Goal: Task Accomplishment & Management: Manage account settings

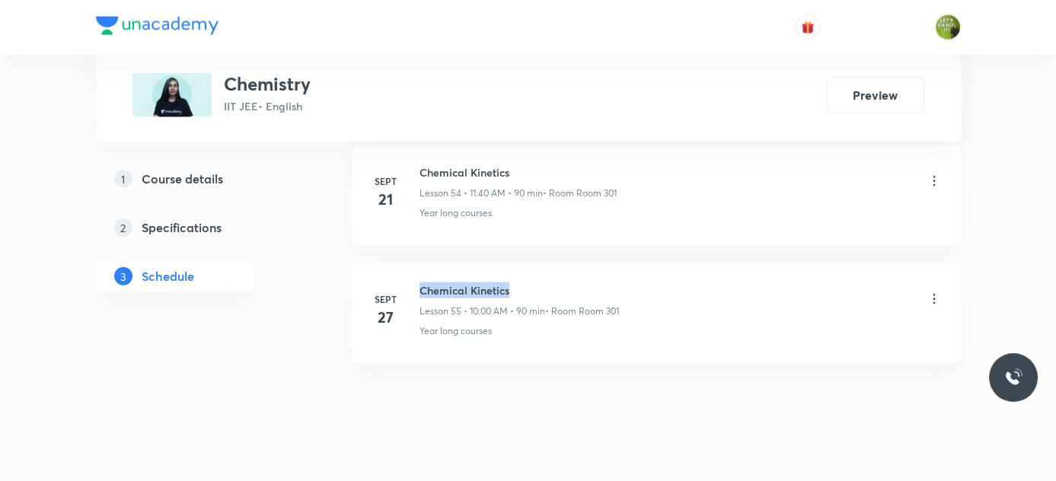
drag, startPoint x: 419, startPoint y: 264, endPoint x: 510, endPoint y: 270, distance: 91.5
click at [510, 282] on h6 "Chemical Kinetics" at bounding box center [519, 290] width 199 height 16
copy h6 "Chemical Kinetics"
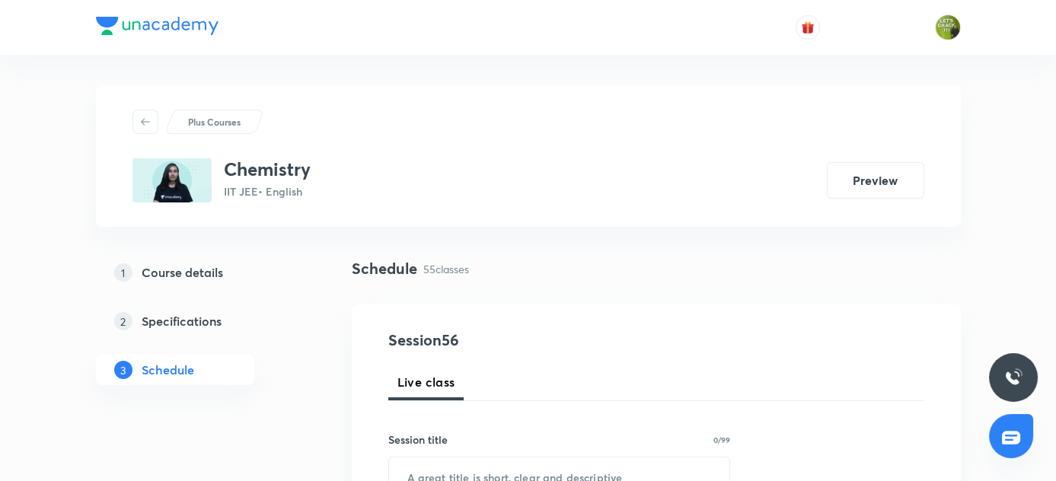
scroll to position [125, 0]
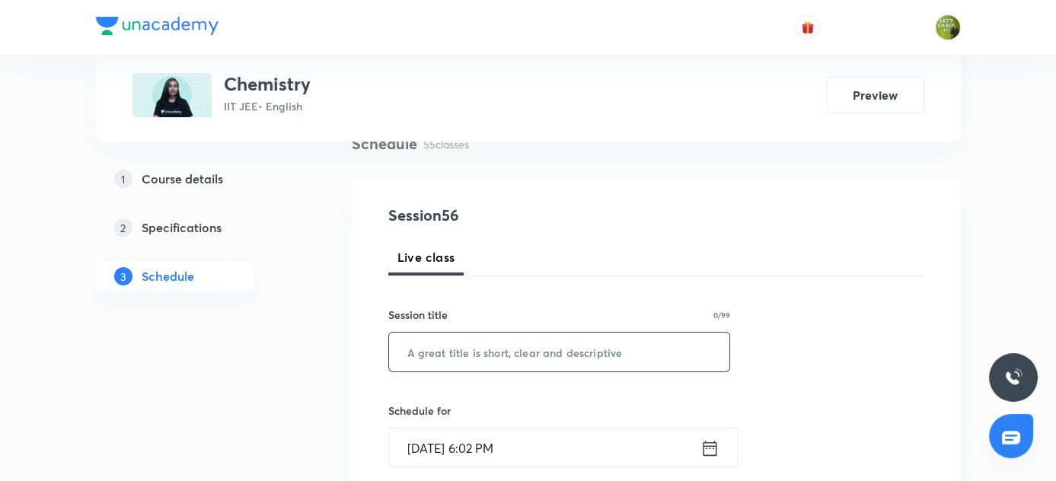
click at [450, 357] on input "text" at bounding box center [559, 352] width 341 height 39
paste input "Chemical Kinetics"
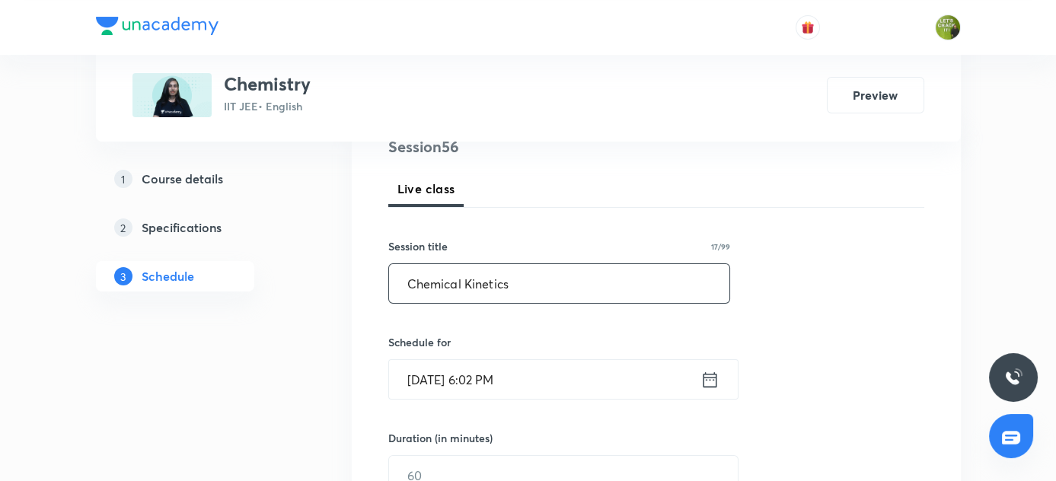
scroll to position [195, 0]
type input "Chemical Kinetics"
click at [712, 379] on icon at bounding box center [709, 378] width 19 height 21
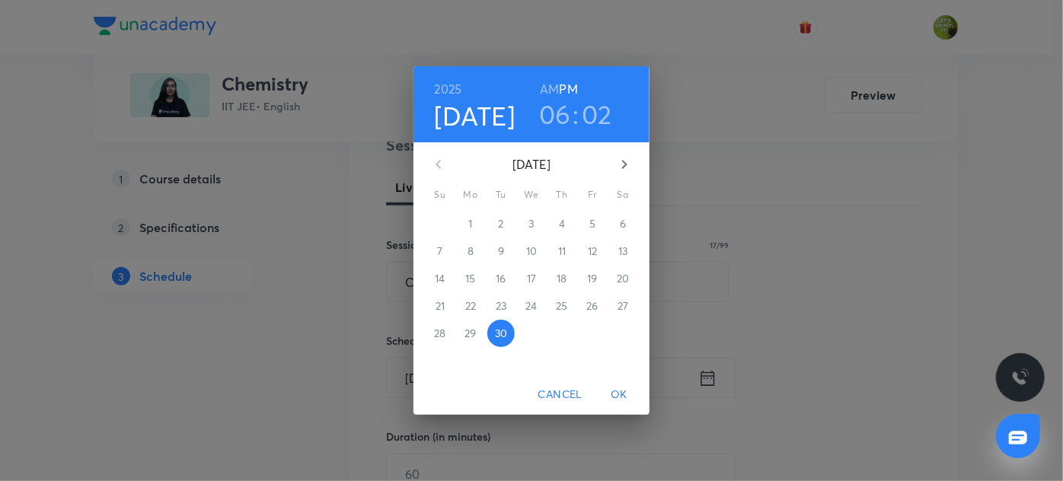
click at [555, 94] on h6 "AM" at bounding box center [549, 88] width 19 height 21
click at [560, 118] on h3 "06" at bounding box center [555, 114] width 32 height 32
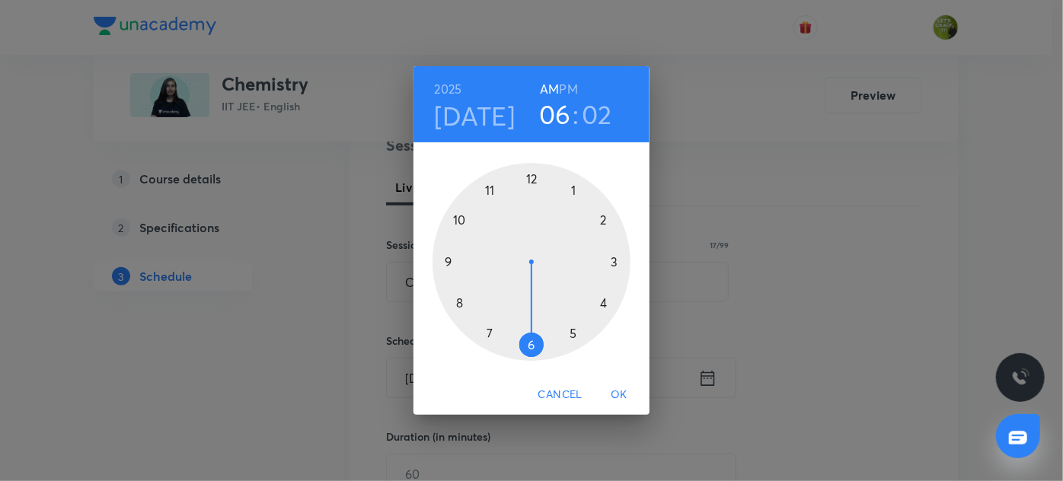
click at [462, 219] on div at bounding box center [531, 262] width 198 height 198
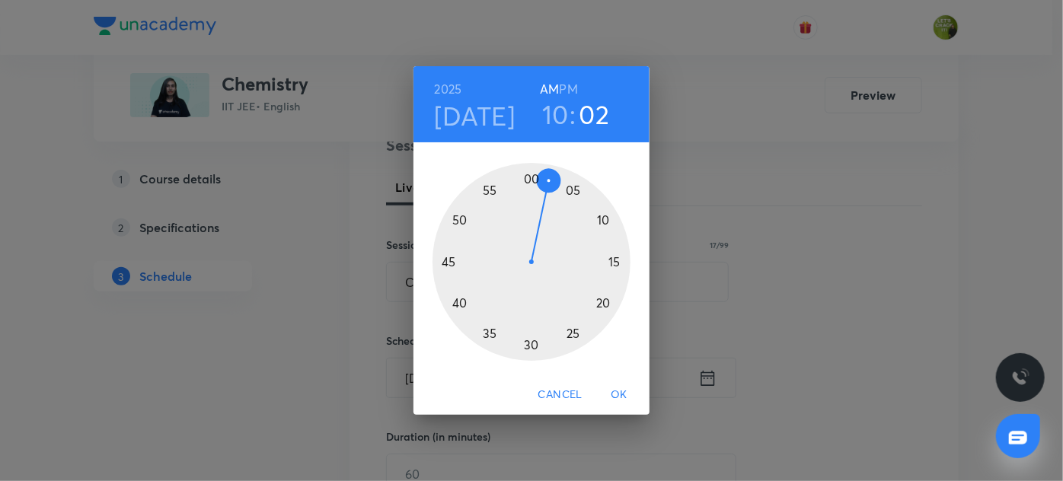
click at [531, 176] on div at bounding box center [531, 262] width 198 height 198
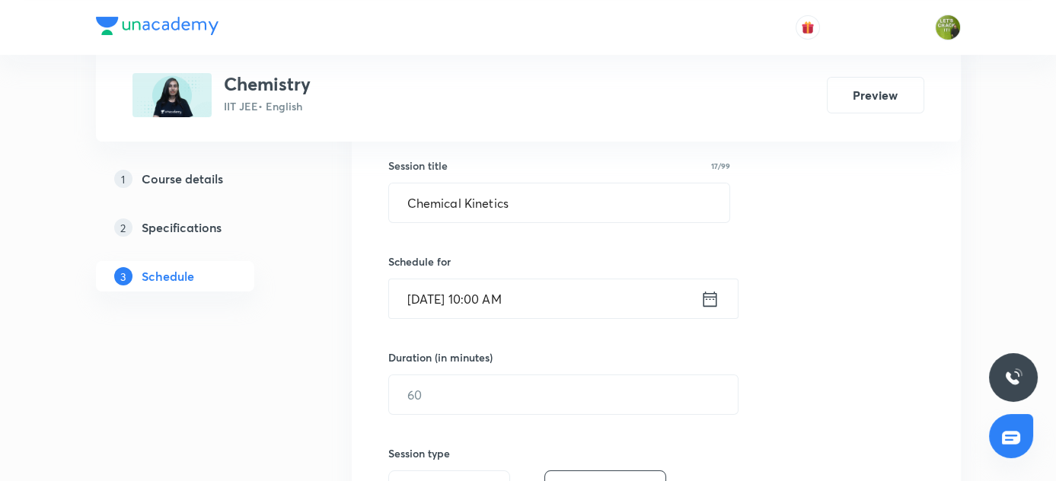
scroll to position [279, 0]
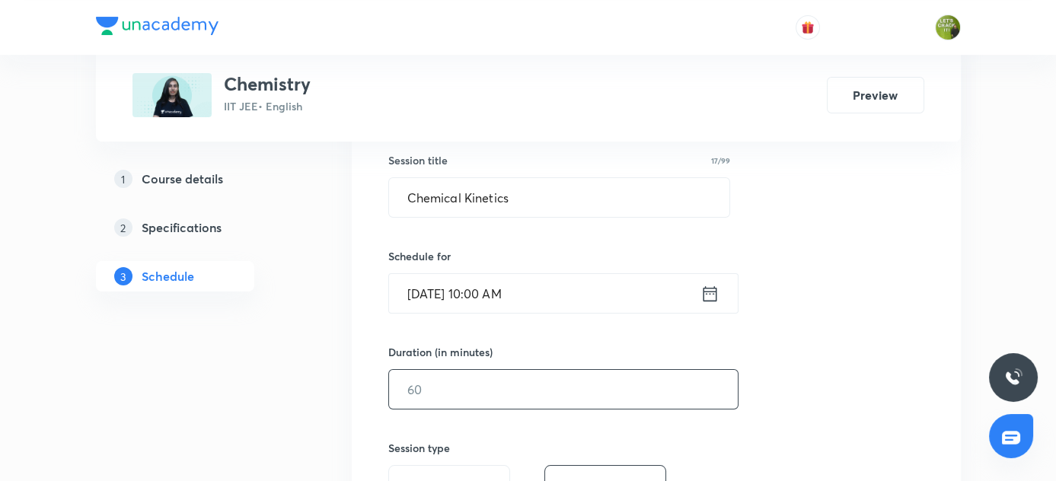
click at [434, 389] on input "text" at bounding box center [563, 389] width 349 height 39
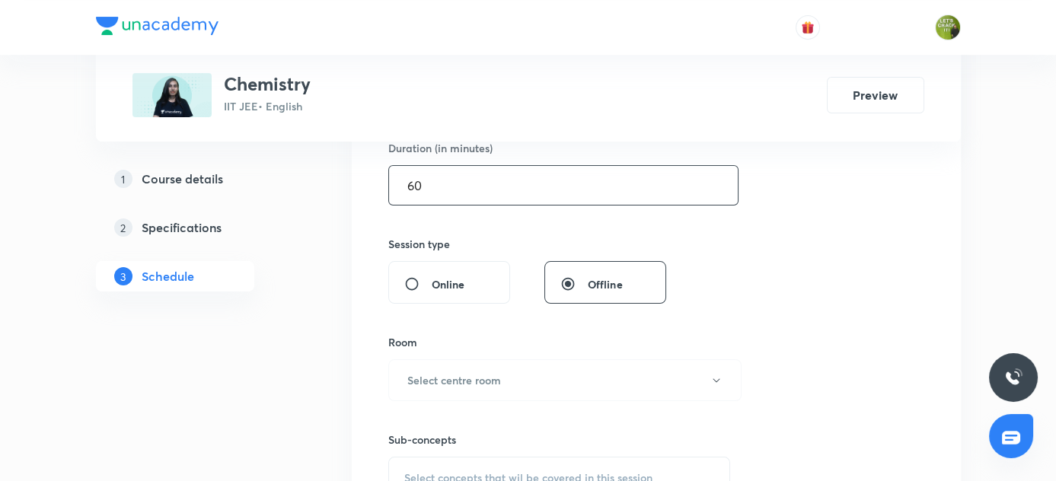
scroll to position [486, 0]
type input "60"
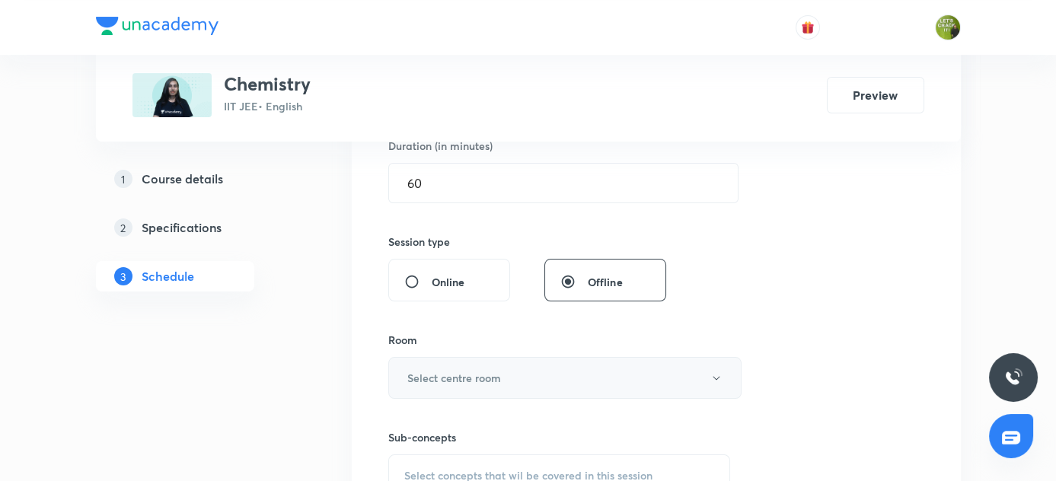
click at [424, 378] on h6 "Select centre room" at bounding box center [454, 378] width 94 height 16
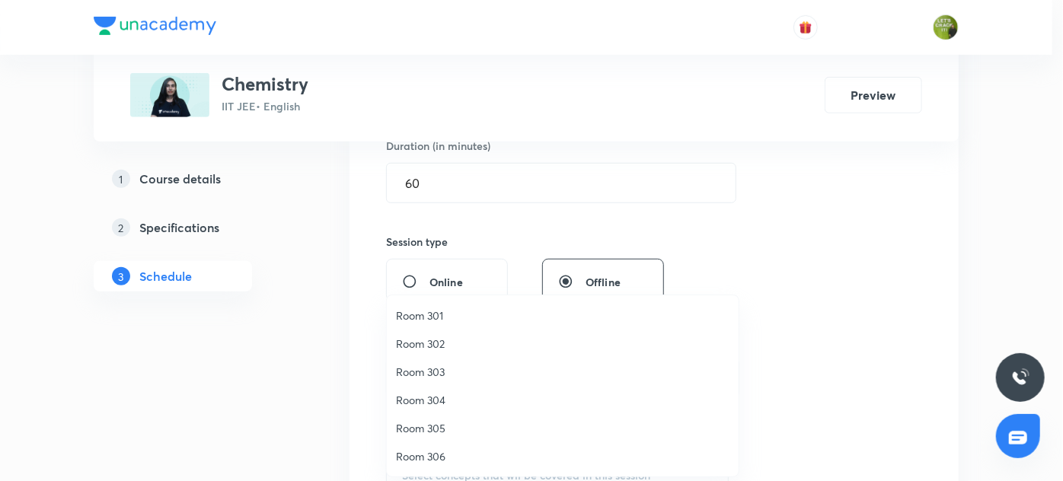
click at [436, 346] on span "Room 302" at bounding box center [562, 344] width 333 height 16
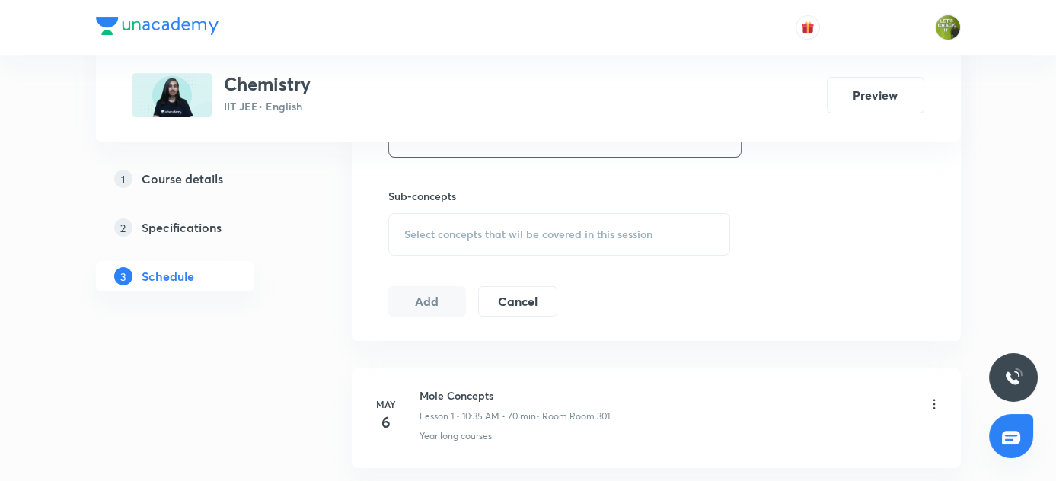
scroll to position [728, 0]
click at [448, 228] on span "Select concepts that wil be covered in this session" at bounding box center [528, 234] width 248 height 12
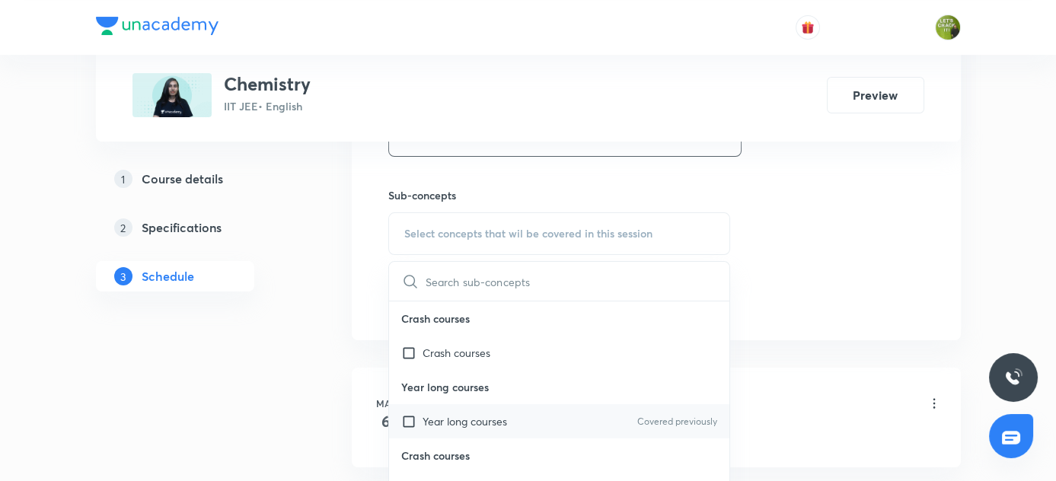
click at [406, 419] on input "checkbox" at bounding box center [411, 421] width 21 height 16
checkbox input "true"
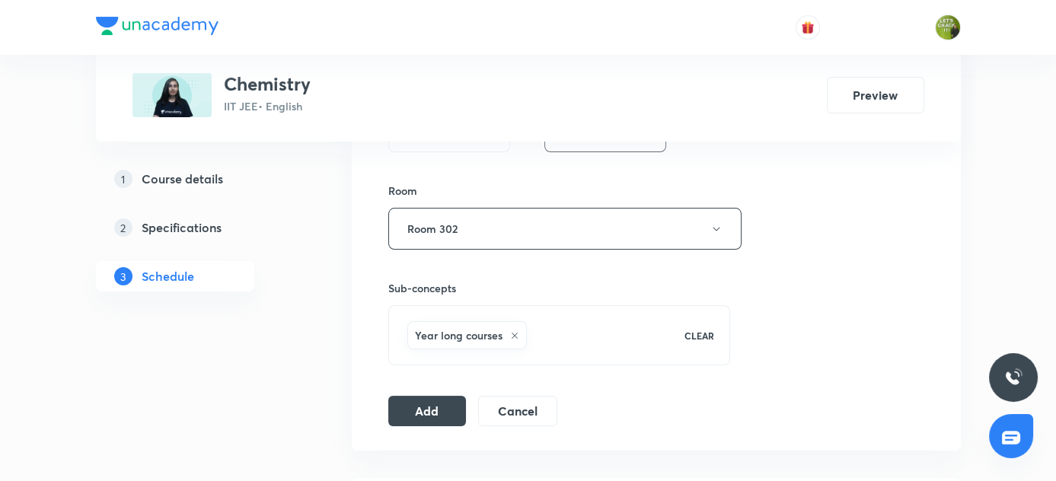
scroll to position [655, 0]
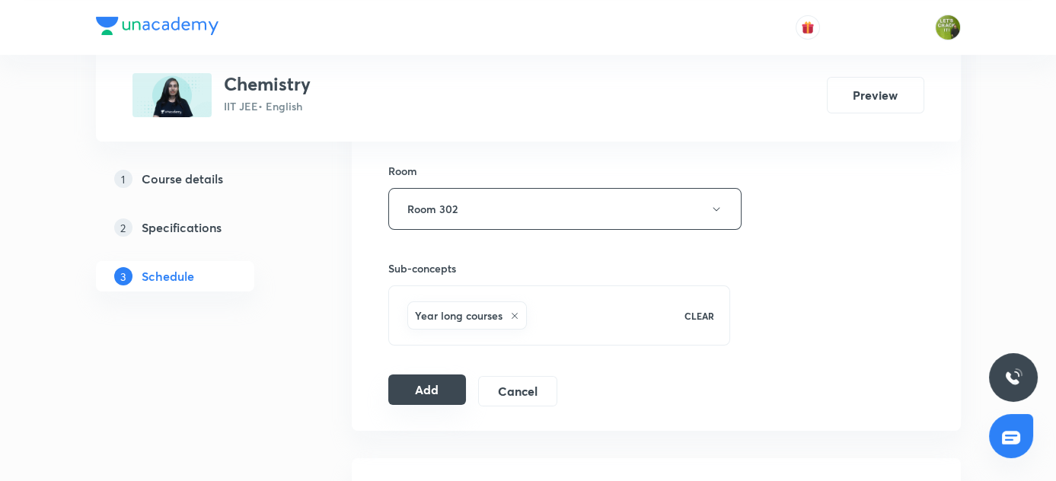
click at [439, 384] on button "Add" at bounding box center [427, 390] width 78 height 30
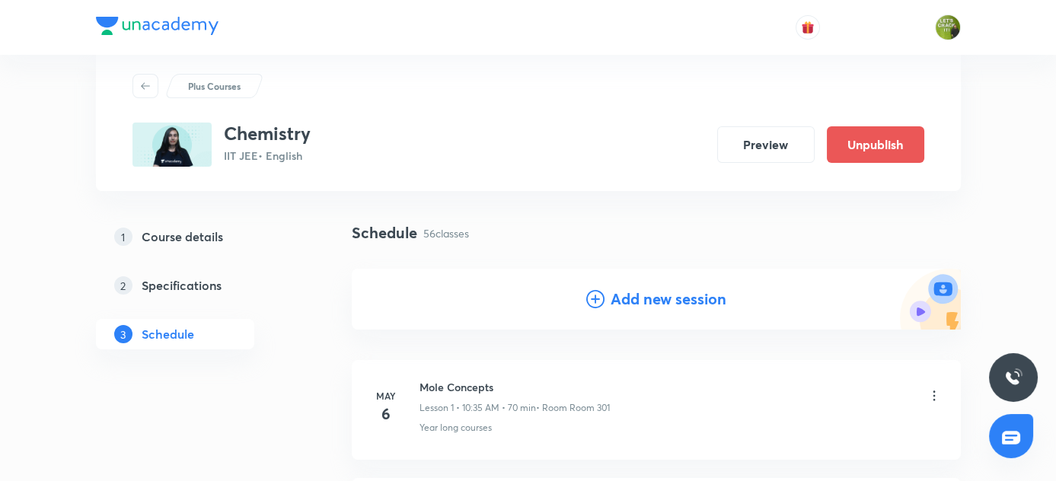
scroll to position [0, 0]
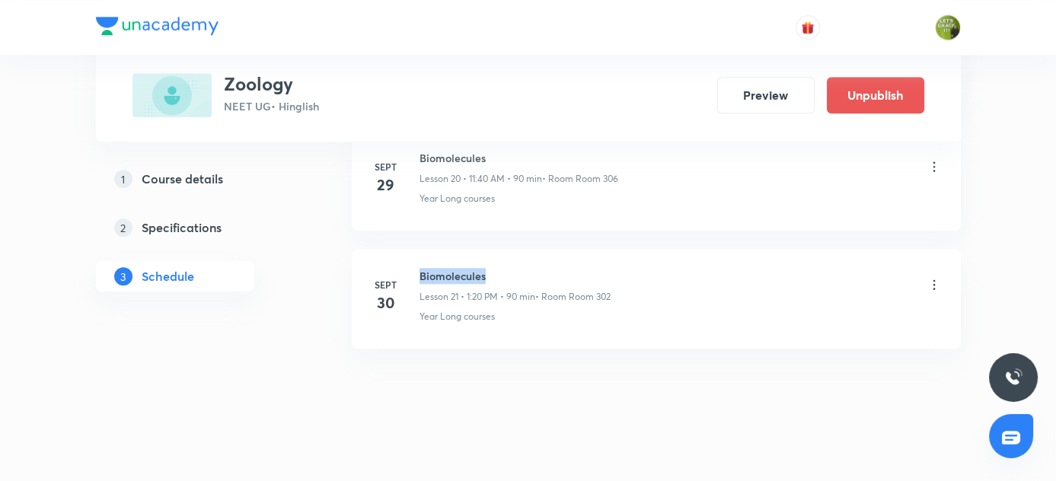
drag, startPoint x: 420, startPoint y: 265, endPoint x: 493, endPoint y: 265, distance: 72.3
click at [493, 268] on h6 "Biomolecules" at bounding box center [515, 276] width 191 height 16
copy h6 "Biomolecules"
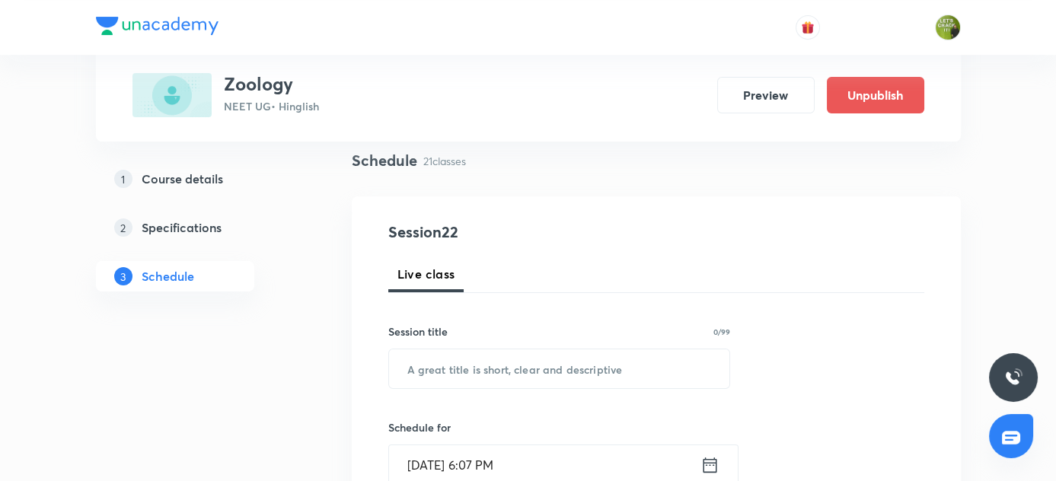
scroll to position [116, 0]
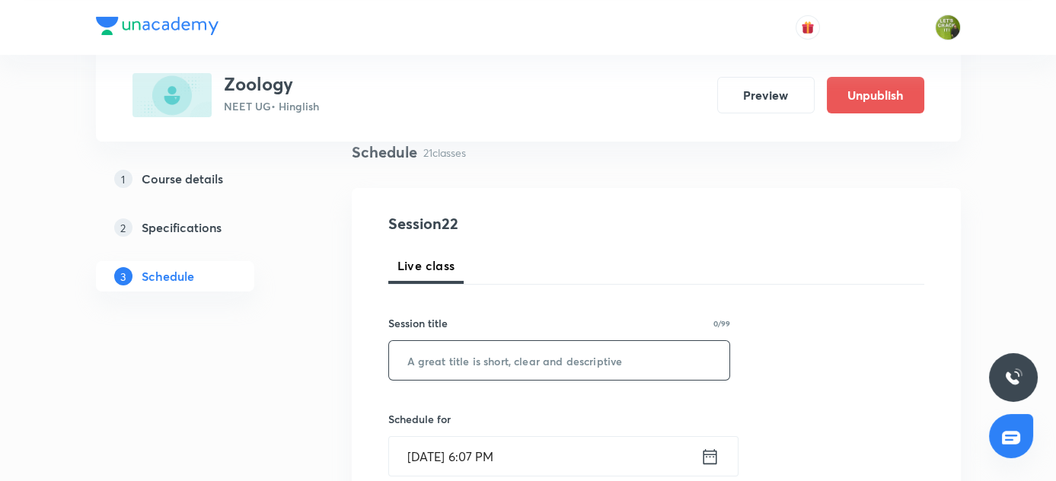
click at [455, 357] on input "text" at bounding box center [559, 360] width 341 height 39
paste input "Biomolecules"
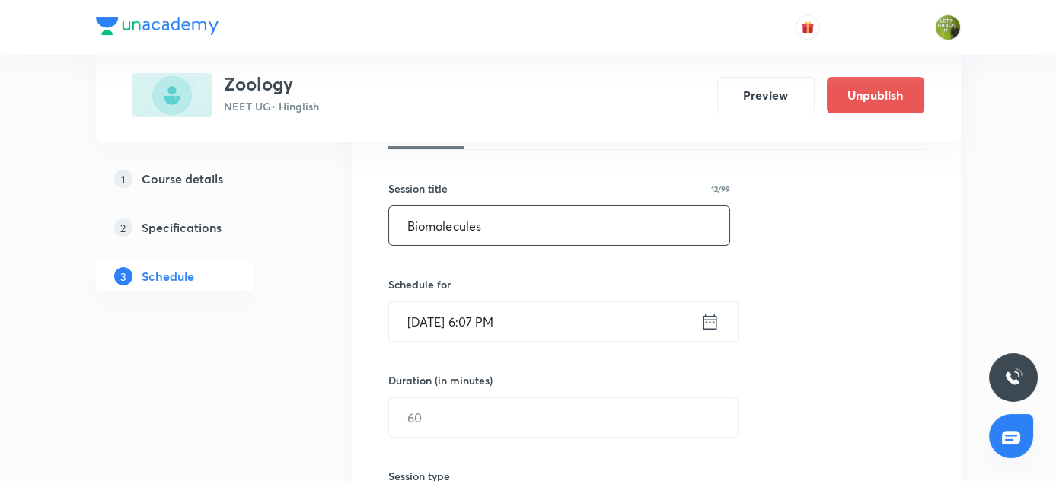
scroll to position [251, 0]
type input "Biomolecules"
click at [704, 319] on icon at bounding box center [709, 321] width 19 height 21
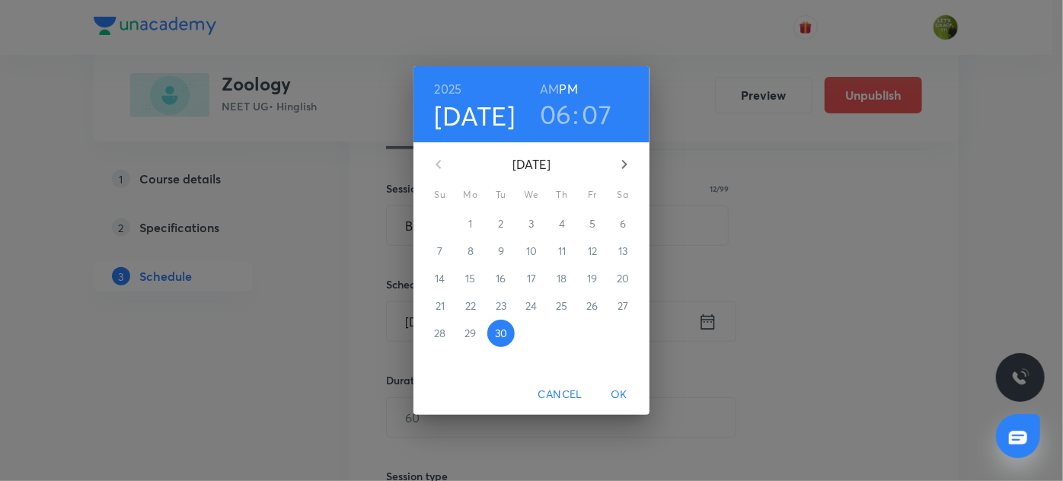
click at [557, 93] on h6 "AM" at bounding box center [549, 88] width 19 height 21
click at [557, 111] on h3 "06" at bounding box center [556, 114] width 32 height 32
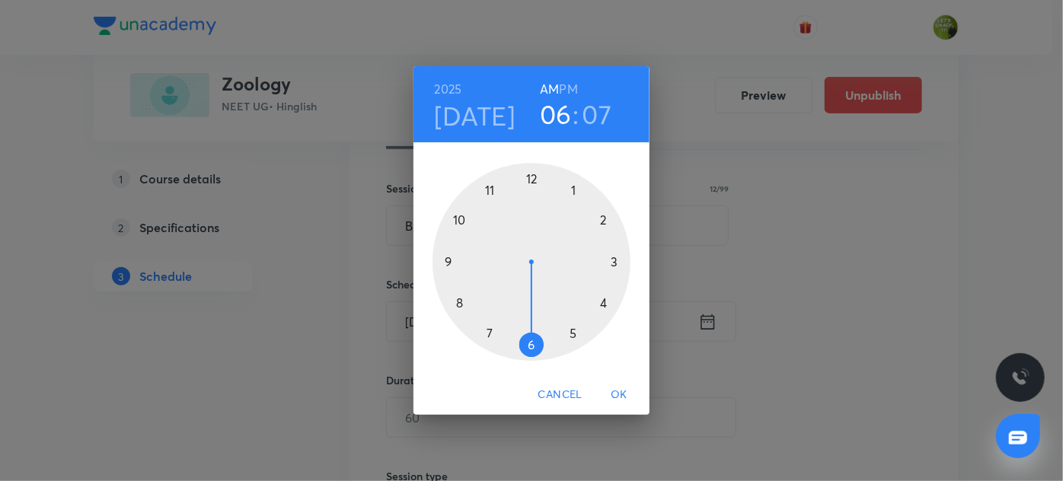
click at [461, 221] on div at bounding box center [531, 262] width 198 height 198
click at [530, 174] on div at bounding box center [531, 262] width 198 height 198
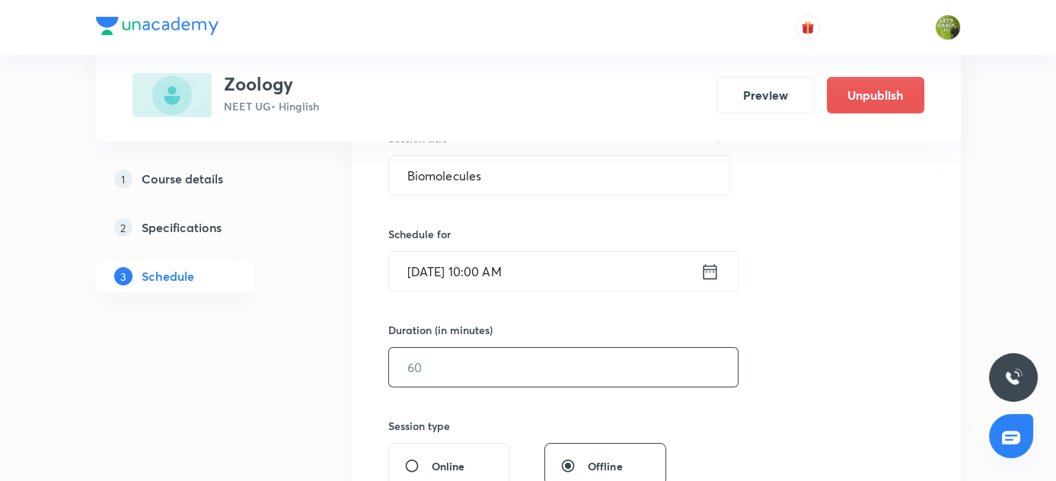
scroll to position [302, 0]
click at [455, 369] on input "text" at bounding box center [563, 366] width 349 height 39
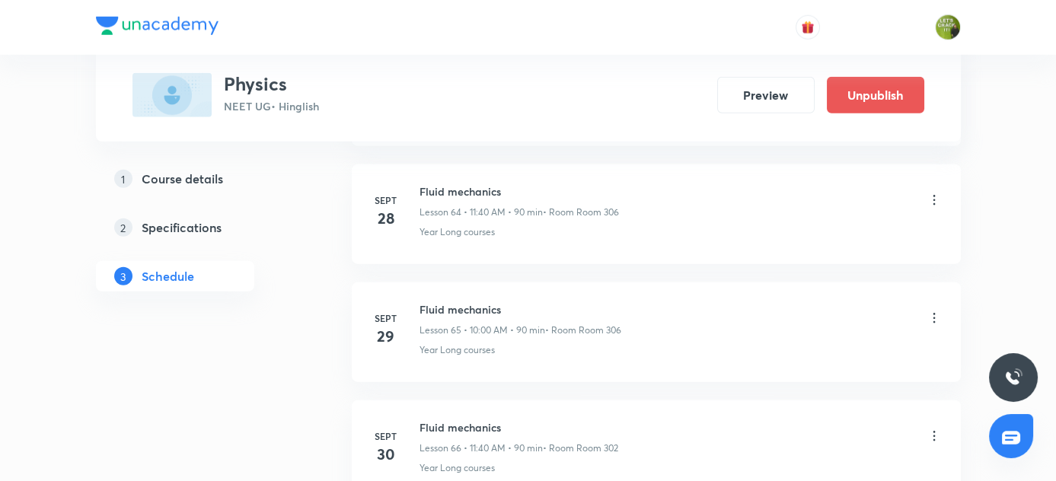
scroll to position [8499, 0]
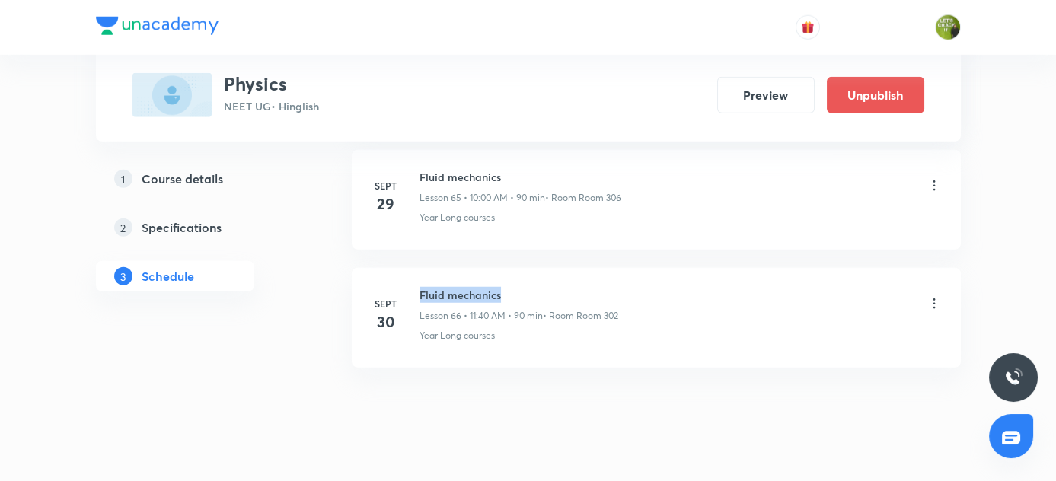
drag, startPoint x: 419, startPoint y: 265, endPoint x: 504, endPoint y: 271, distance: 85.5
click at [504, 287] on h6 "Fluid mechanics" at bounding box center [519, 295] width 199 height 16
copy h6 "Fluid mechanics"
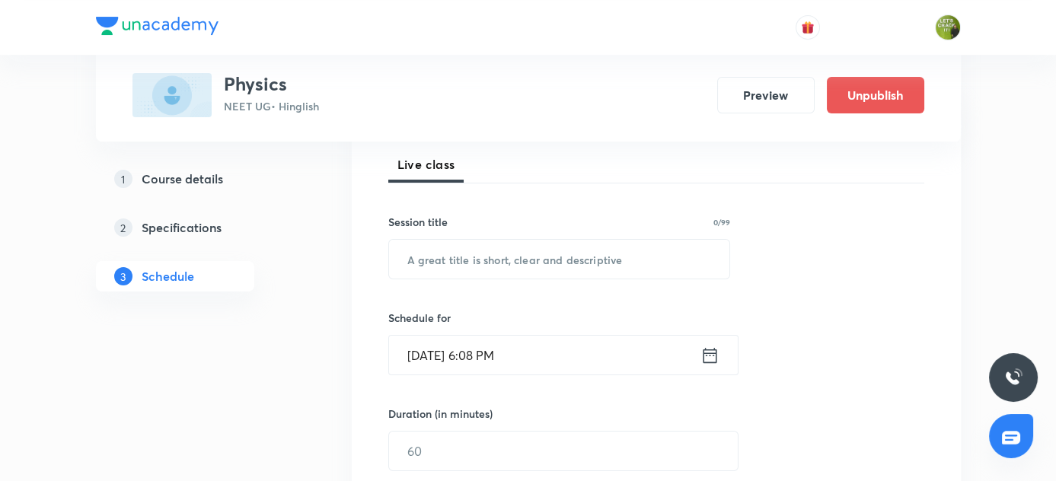
scroll to position [221, 0]
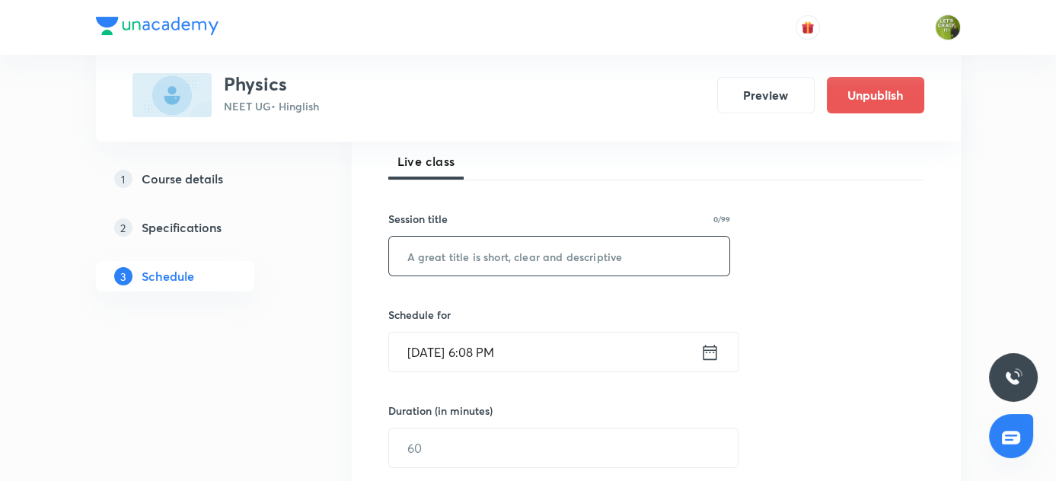
click at [486, 256] on input "text" at bounding box center [559, 256] width 341 height 39
paste input "Fluid mechanics"
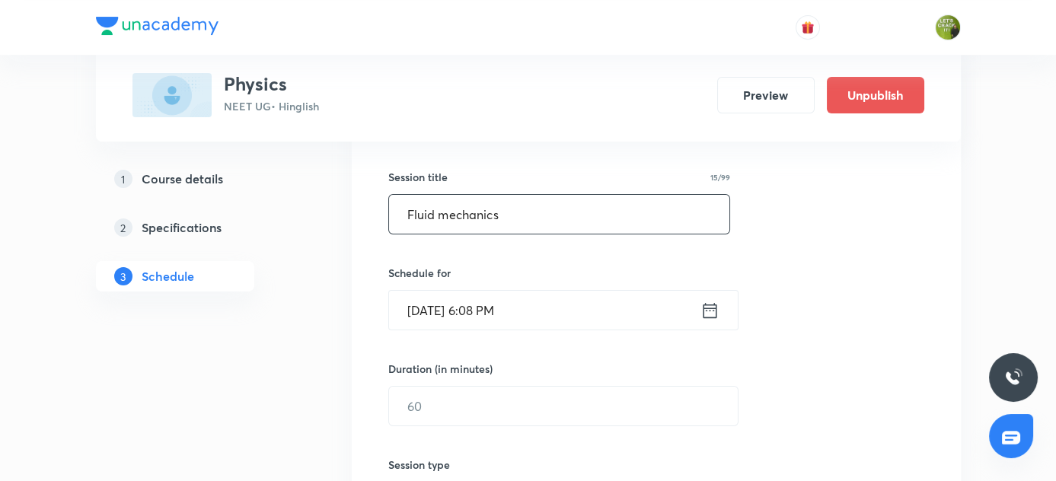
type input "Fluid mechanics"
click at [705, 311] on icon at bounding box center [709, 310] width 19 height 21
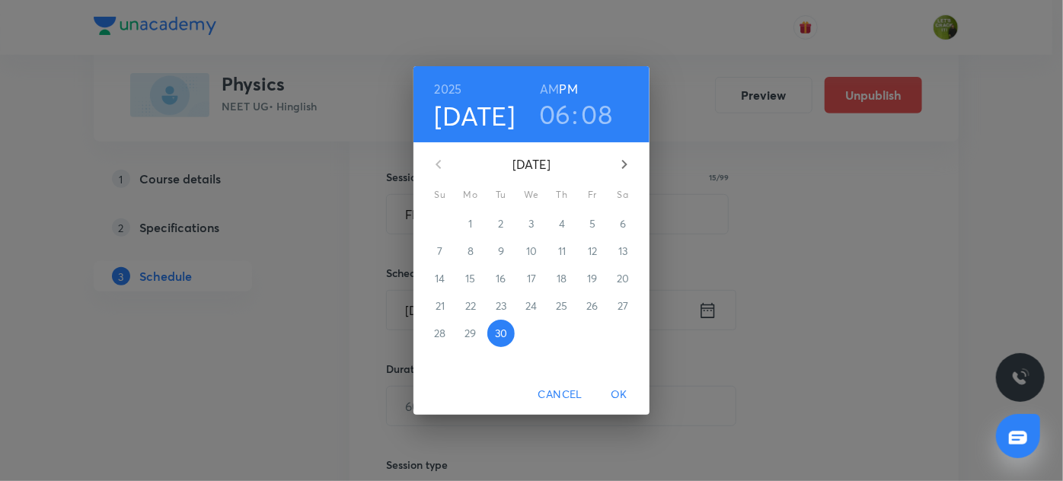
click at [555, 83] on h6 "AM" at bounding box center [549, 88] width 19 height 21
click at [556, 113] on h3 "06" at bounding box center [555, 114] width 32 height 32
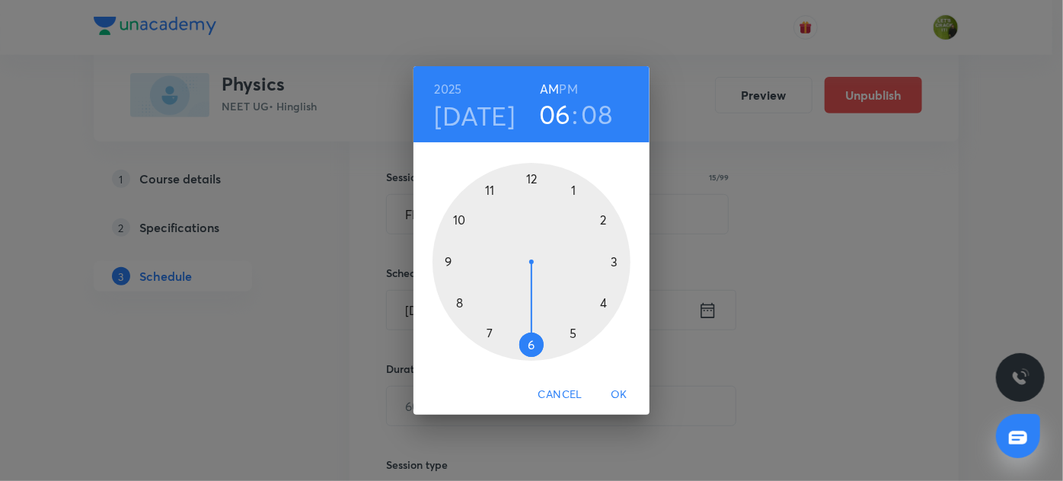
click at [461, 219] on div at bounding box center [531, 262] width 198 height 198
click at [534, 178] on div at bounding box center [531, 262] width 198 height 198
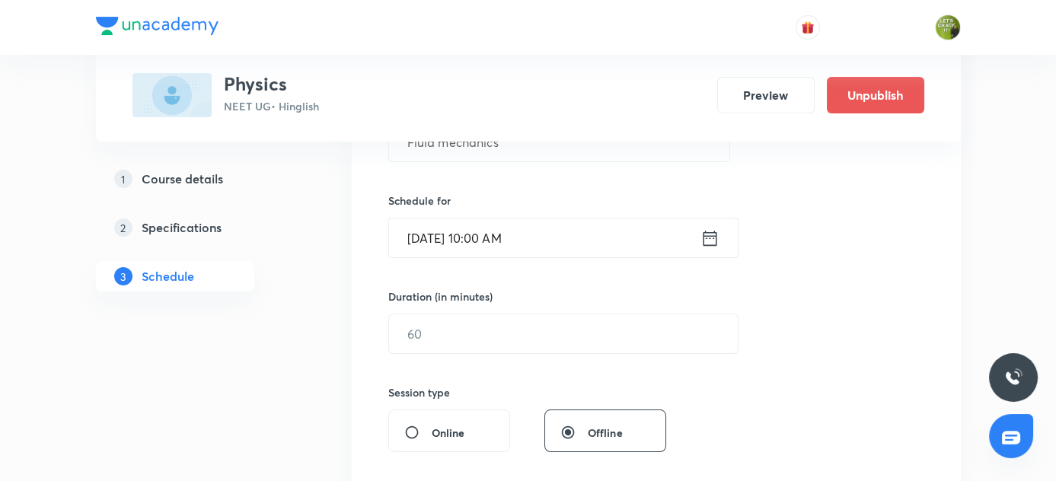
scroll to position [337, 0]
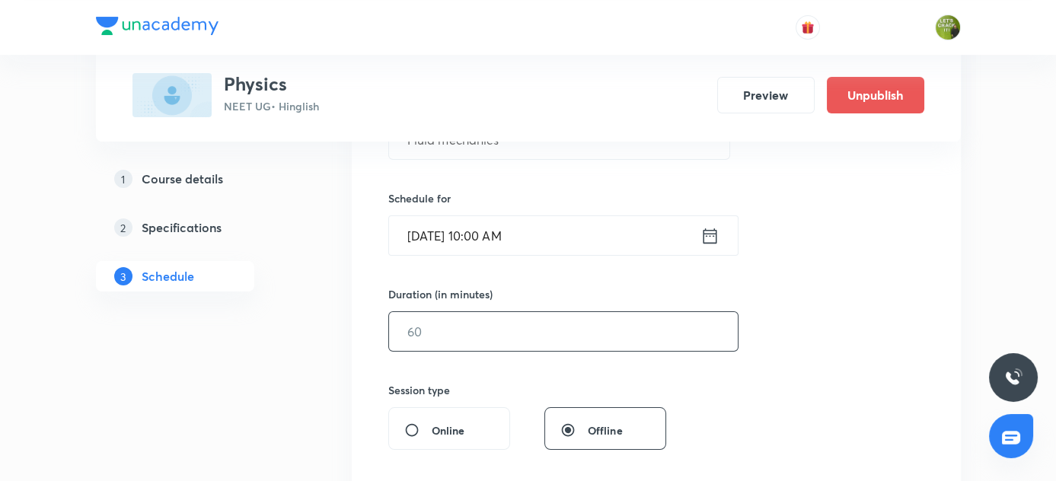
click at [454, 321] on input "text" at bounding box center [563, 331] width 349 height 39
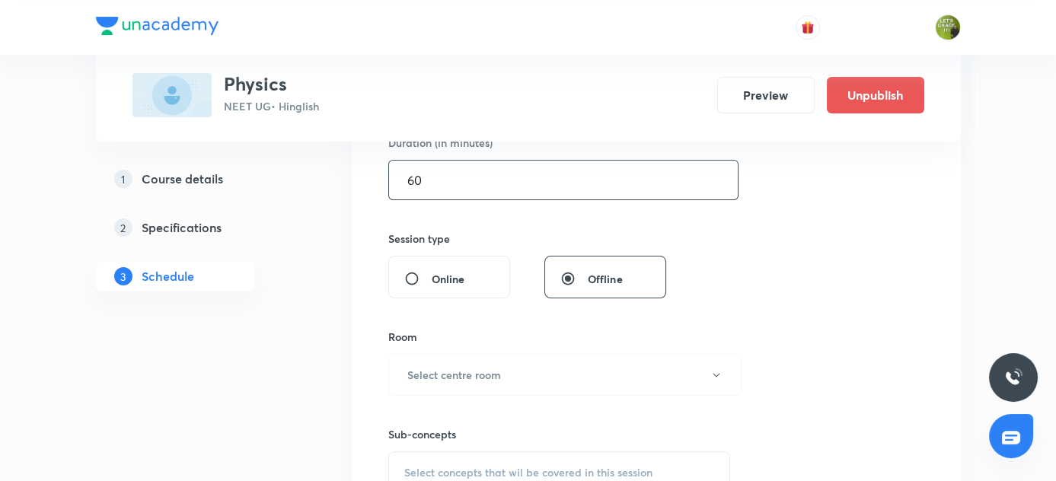
scroll to position [489, 0]
type input "60"
click at [477, 367] on h6 "Select centre room" at bounding box center [454, 375] width 94 height 16
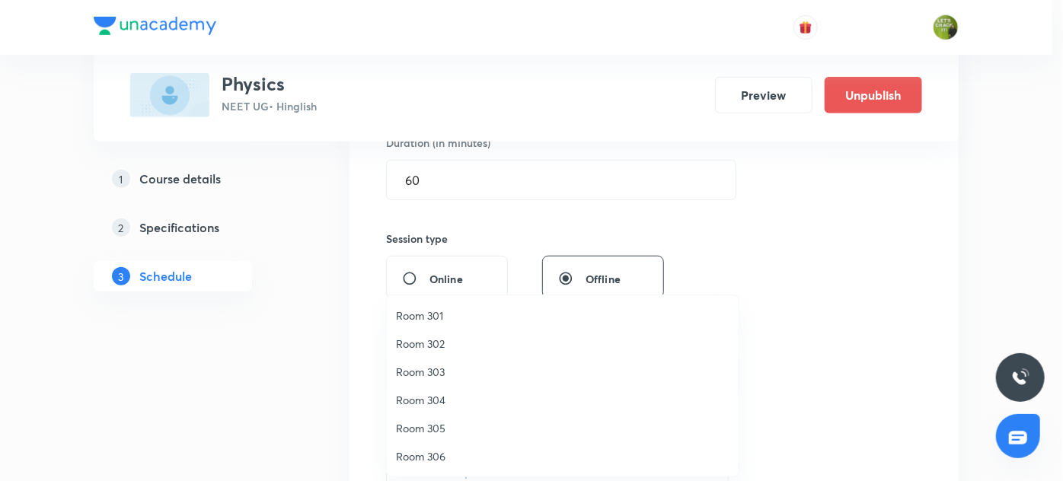
click at [426, 458] on span "Room 306" at bounding box center [562, 456] width 333 height 16
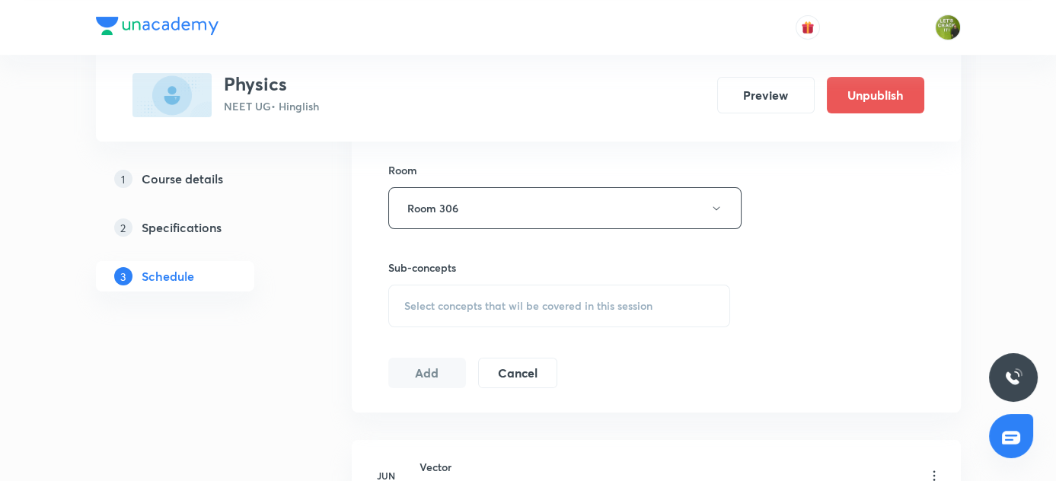
scroll to position [661, 0]
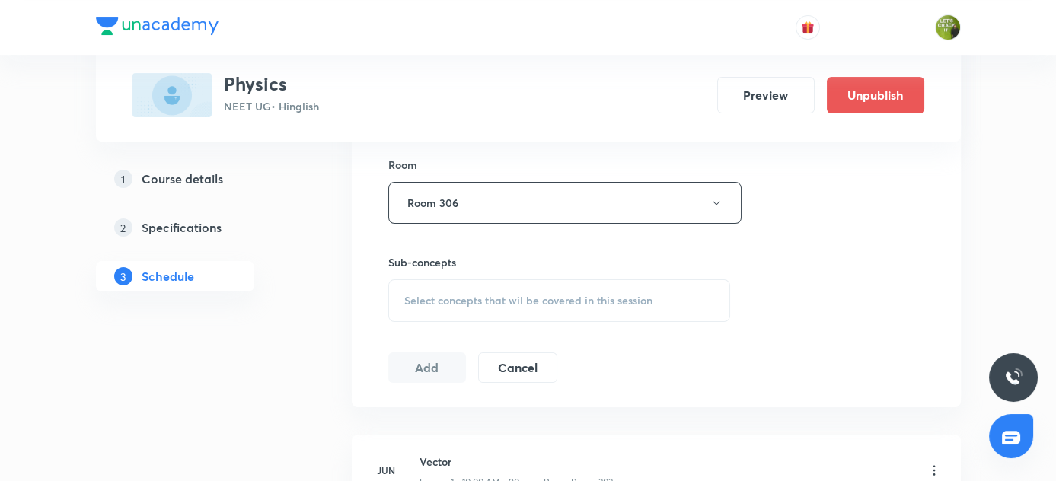
click at [433, 304] on span "Select concepts that wil be covered in this session" at bounding box center [528, 301] width 248 height 12
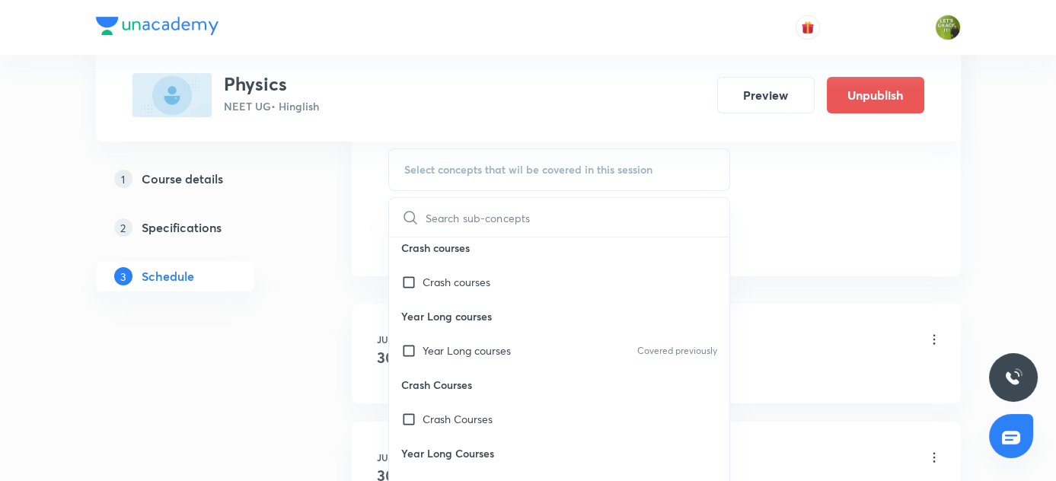
scroll to position [793, 0]
click at [411, 343] on input "checkbox" at bounding box center [411, 349] width 21 height 16
checkbox input "true"
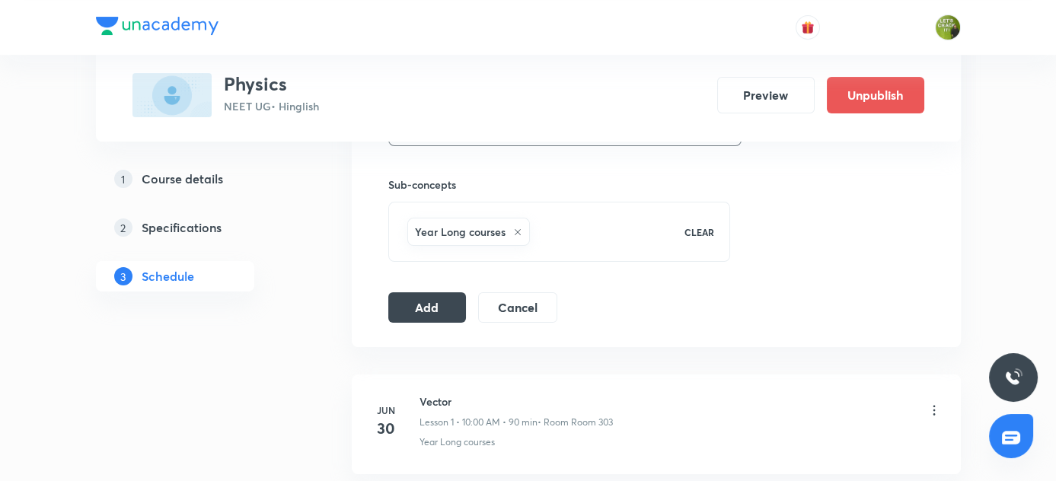
scroll to position [739, 0]
click at [408, 301] on button "Add" at bounding box center [427, 306] width 78 height 30
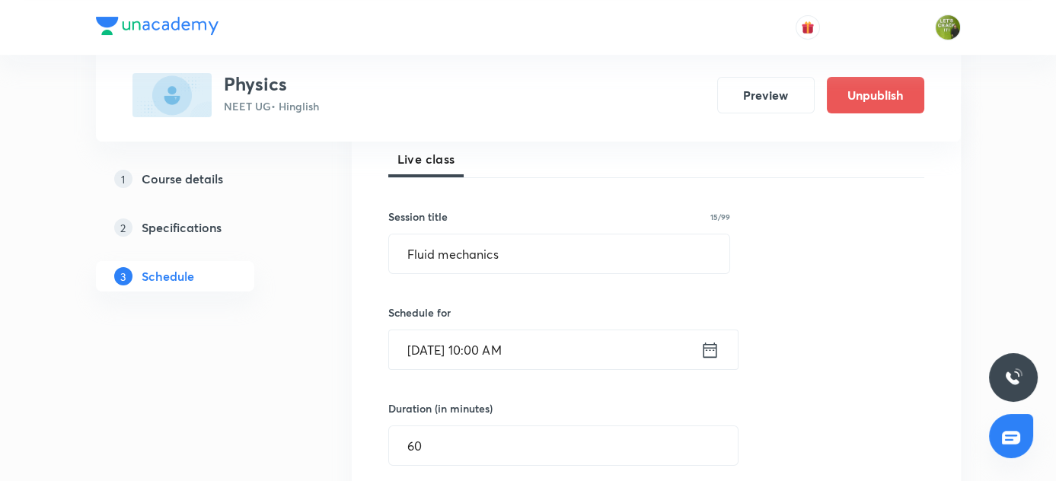
scroll to position [234, 0]
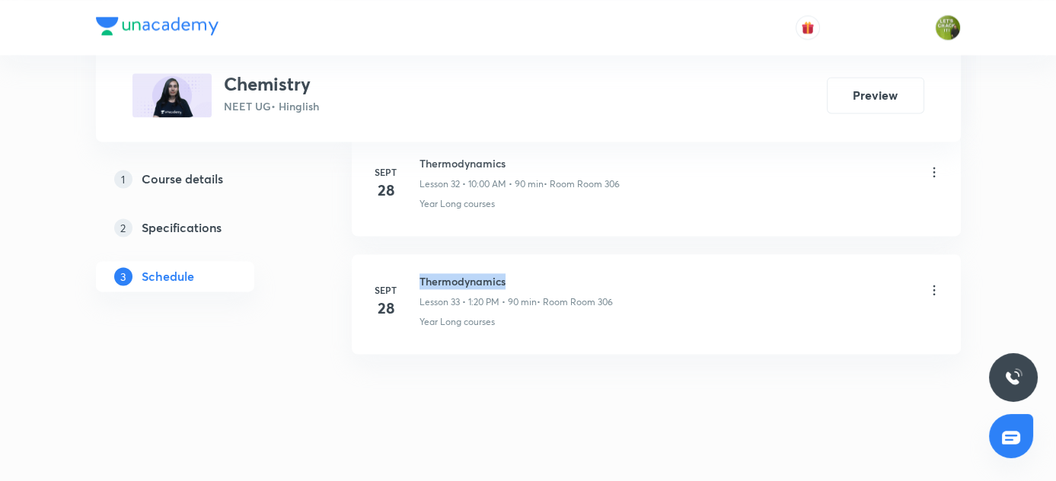
drag, startPoint x: 420, startPoint y: 260, endPoint x: 506, endPoint y: 267, distance: 87.1
click at [506, 273] on h6 "Thermodynamics" at bounding box center [516, 281] width 193 height 16
copy h6 "Thermodynamics"
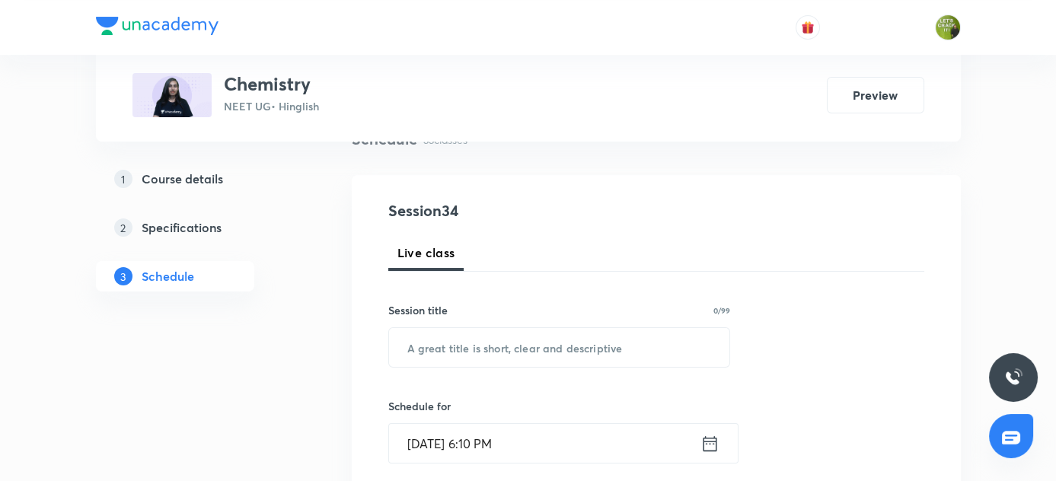
scroll to position [135, 0]
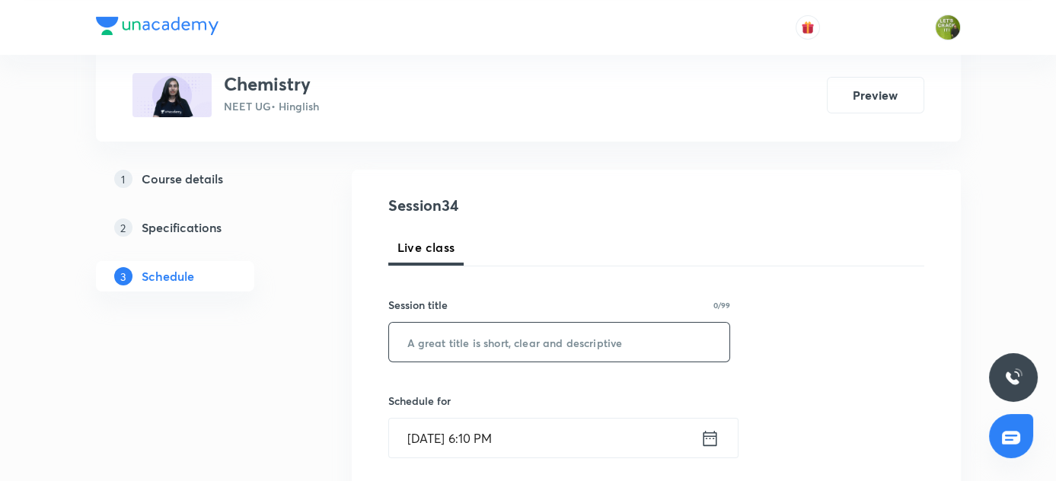
click at [512, 345] on input "text" at bounding box center [559, 342] width 341 height 39
paste input "Thermodynamics"
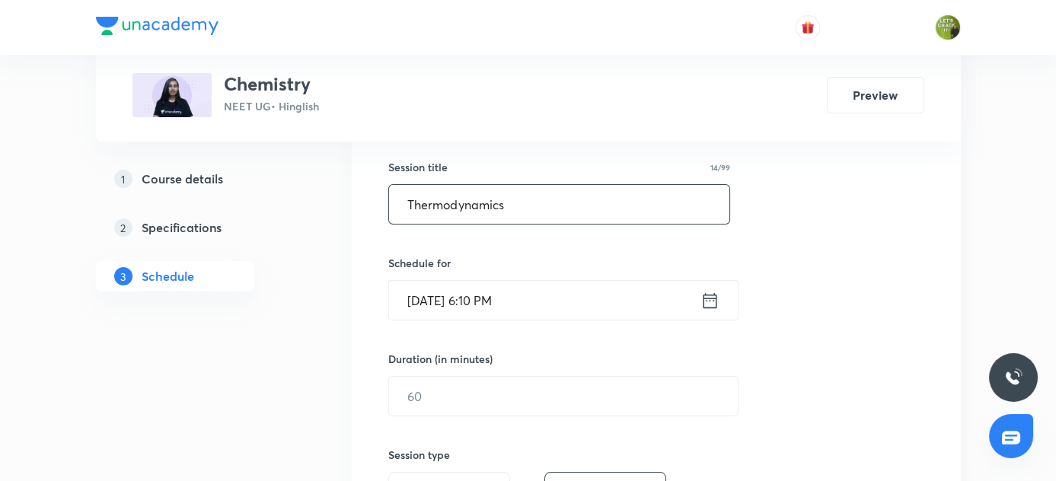
scroll to position [274, 0]
type input "Thermodynamics"
click at [712, 295] on icon at bounding box center [710, 298] width 14 height 15
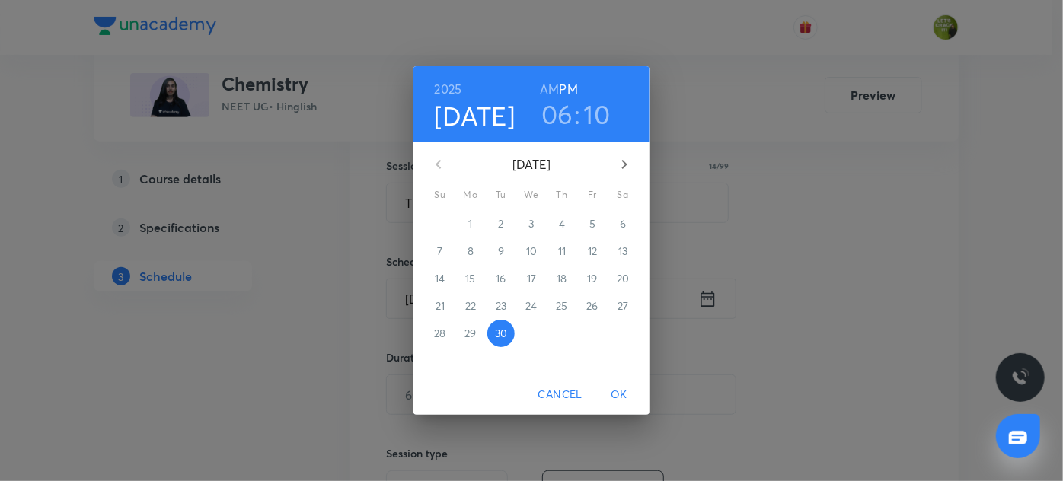
click at [550, 85] on h6 "AM" at bounding box center [549, 88] width 19 height 21
click at [570, 109] on h3 "06" at bounding box center [557, 114] width 32 height 32
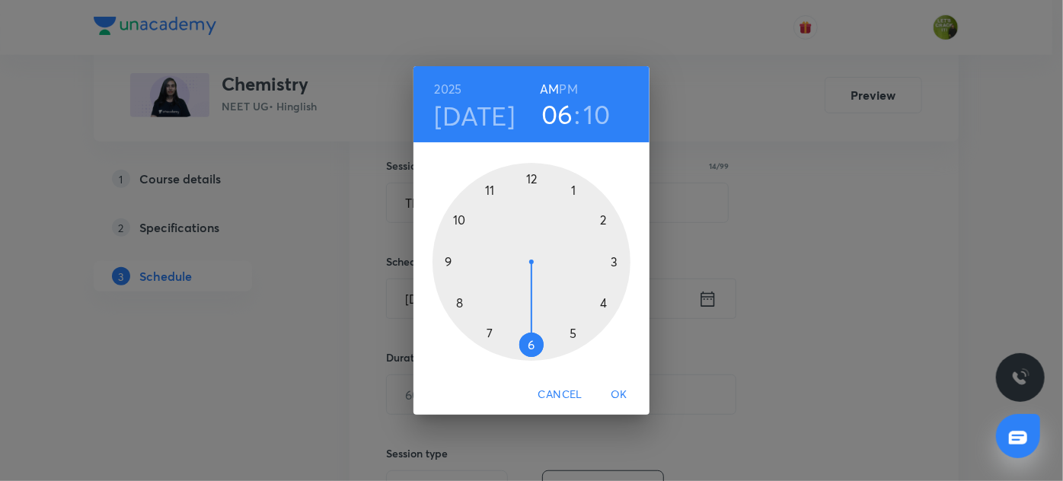
click at [561, 397] on span "Cancel" at bounding box center [560, 394] width 44 height 19
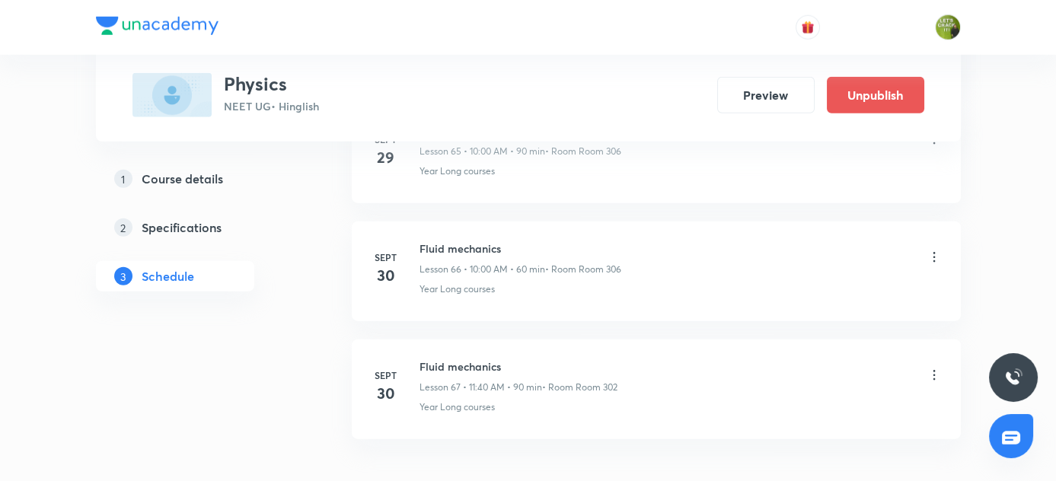
scroll to position [8534, 0]
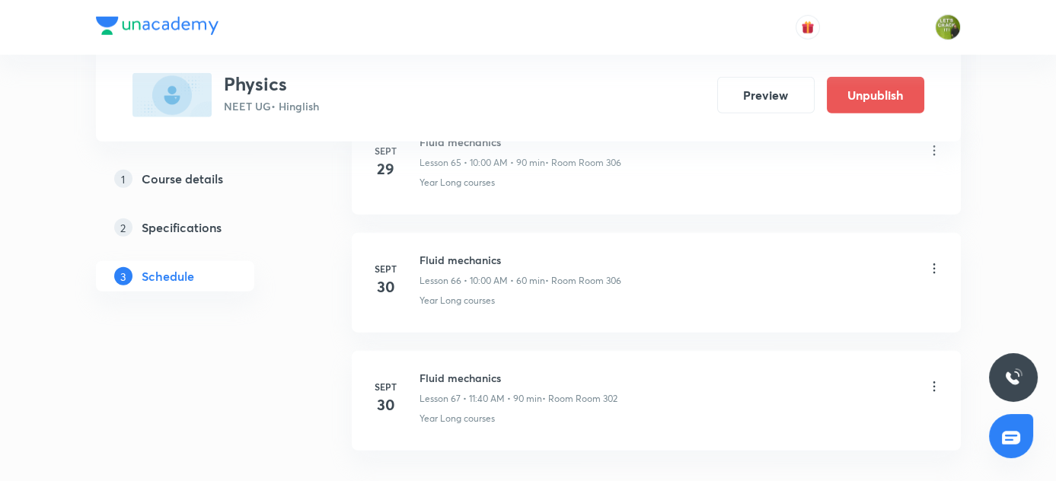
click at [933, 261] on icon at bounding box center [934, 268] width 15 height 15
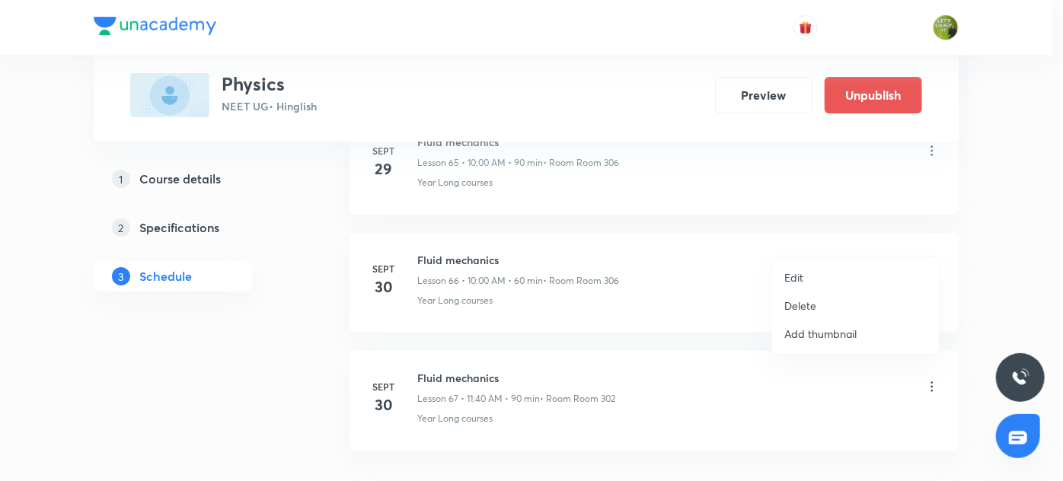
click at [816, 309] on li "Delete" at bounding box center [855, 306] width 167 height 28
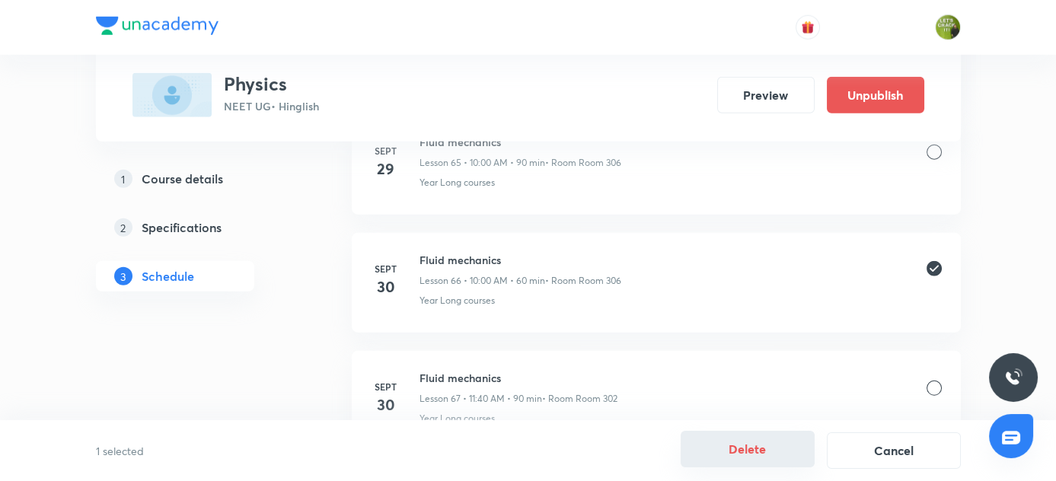
click at [763, 445] on button "Delete" at bounding box center [748, 449] width 134 height 37
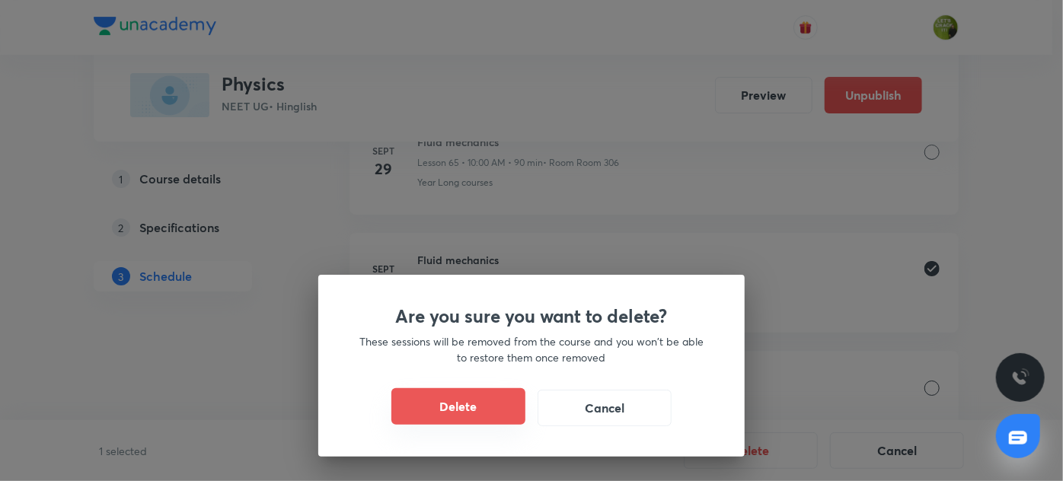
click at [436, 411] on button "Delete" at bounding box center [458, 406] width 134 height 37
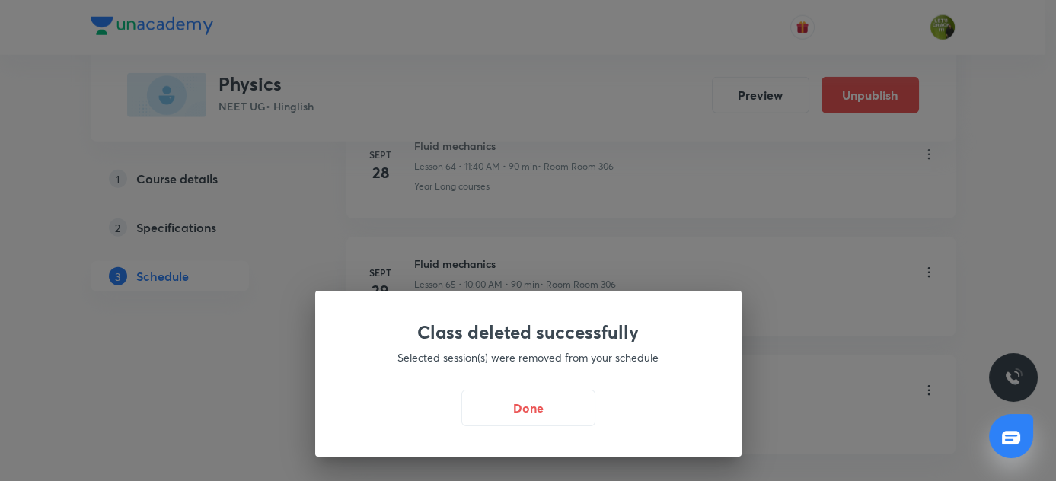
scroll to position [8407, 0]
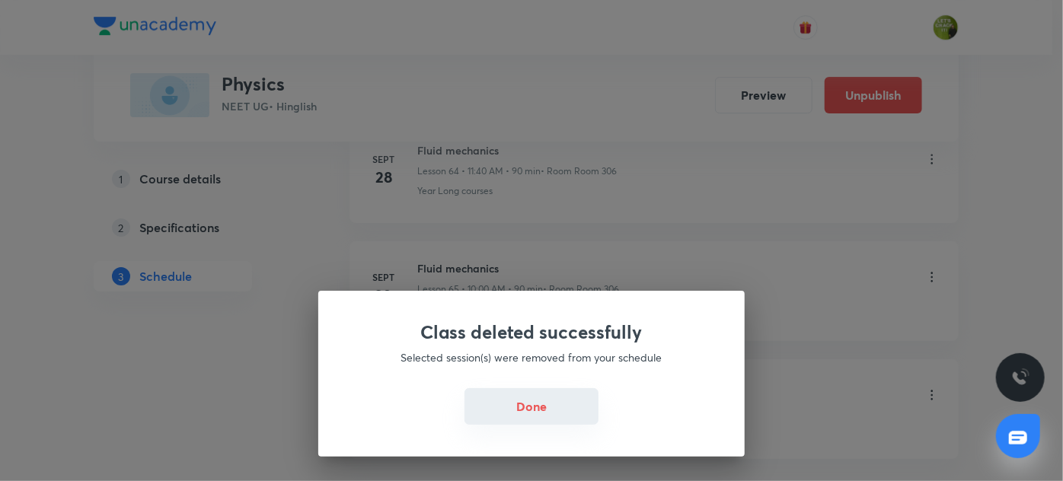
click at [525, 401] on button "Done" at bounding box center [531, 406] width 134 height 37
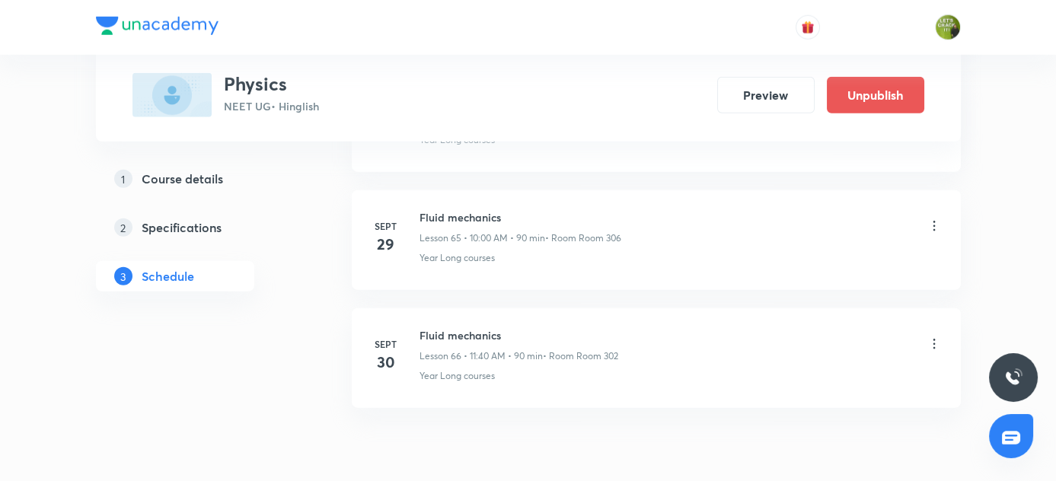
scroll to position [8499, 0]
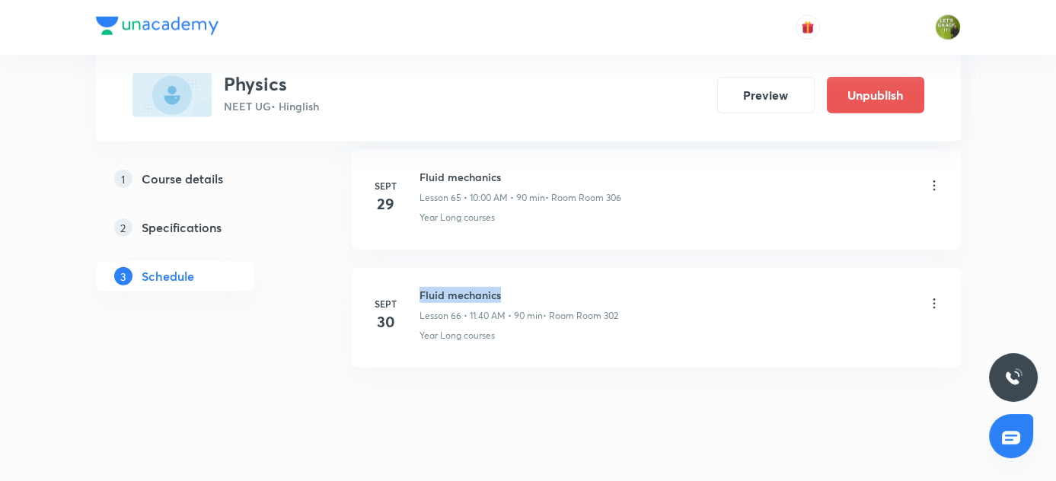
drag, startPoint x: 419, startPoint y: 267, endPoint x: 504, endPoint y: 261, distance: 85.5
click at [504, 287] on h6 "Fluid mechanics" at bounding box center [519, 295] width 199 height 16
copy h6 "Fluid mechanics"
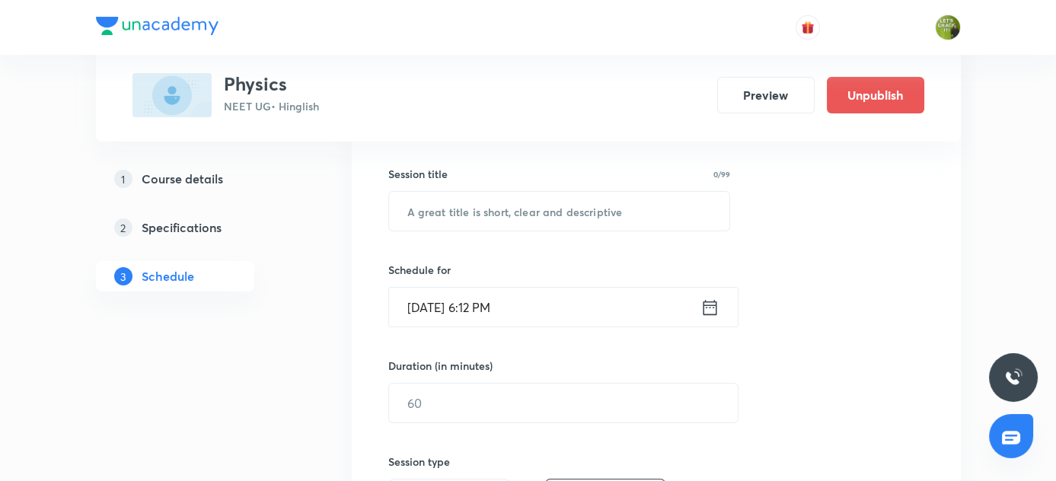
scroll to position [265, 0]
click at [457, 221] on input "text" at bounding box center [559, 212] width 341 height 39
paste input "Fluid mechanics"
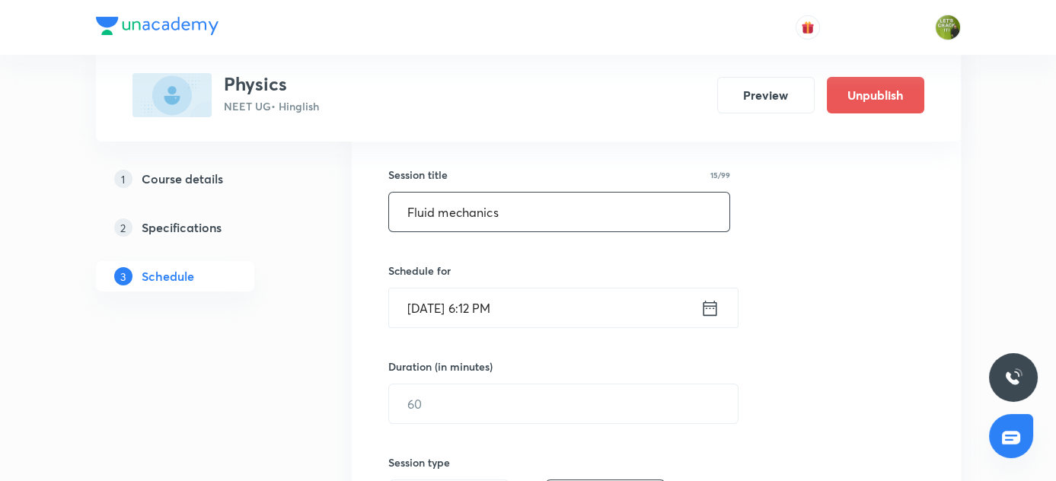
type input "Fluid mechanics"
click at [440, 309] on input "Sept 30, 2025, 6:12 PM" at bounding box center [544, 308] width 311 height 39
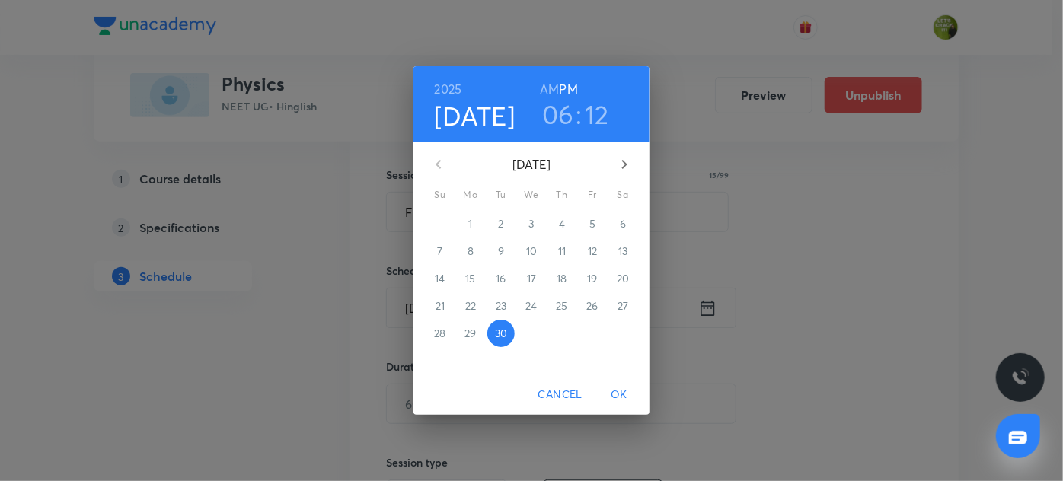
click at [461, 123] on h4 "[DATE]" at bounding box center [475, 116] width 81 height 32
click at [625, 164] on icon "button" at bounding box center [624, 164] width 5 height 9
click at [533, 219] on p "1" at bounding box center [531, 223] width 4 height 15
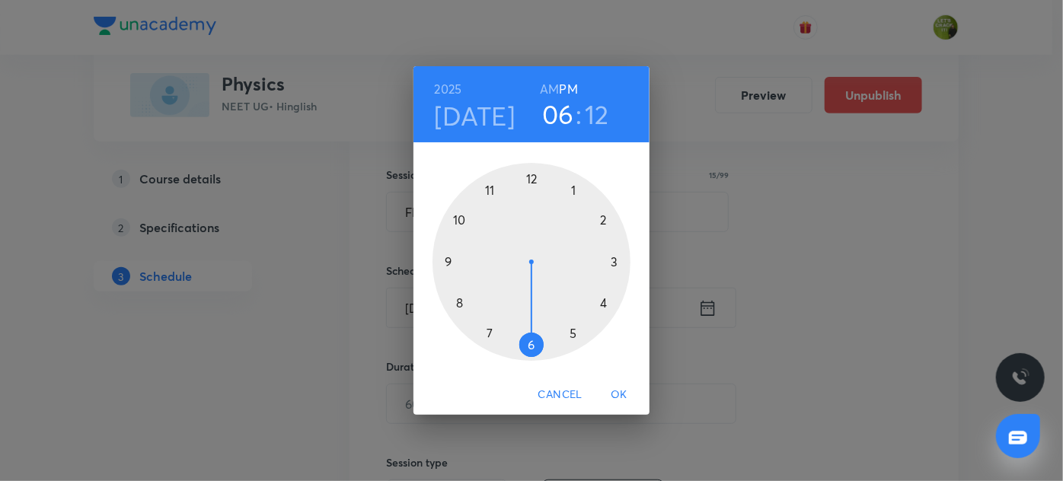
click at [555, 86] on h6 "AM" at bounding box center [549, 88] width 19 height 21
click at [455, 221] on div at bounding box center [531, 262] width 198 height 198
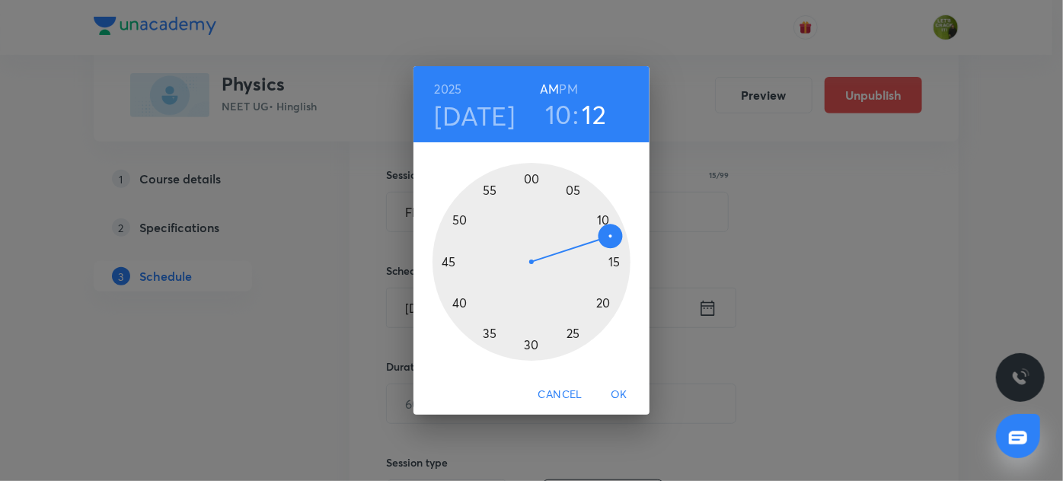
click at [533, 178] on div at bounding box center [531, 262] width 198 height 198
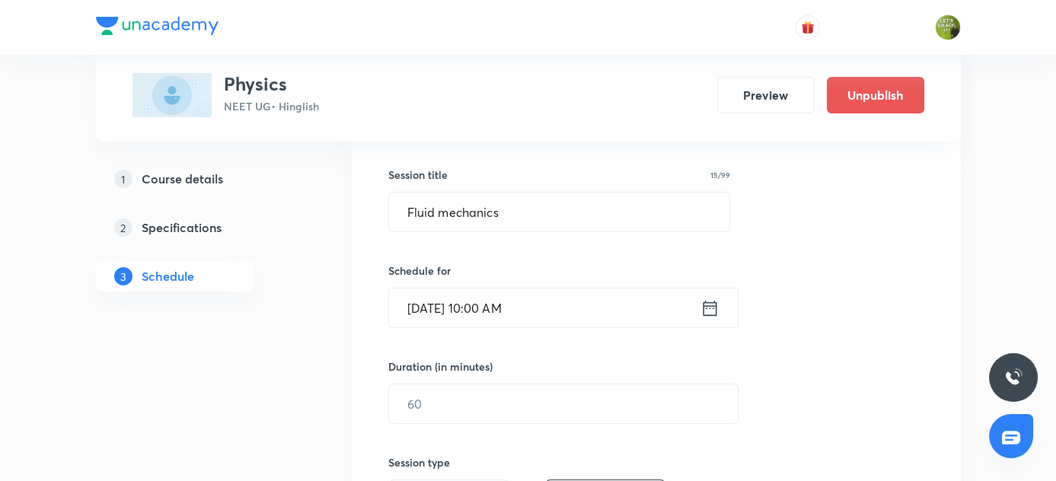
scroll to position [326, 0]
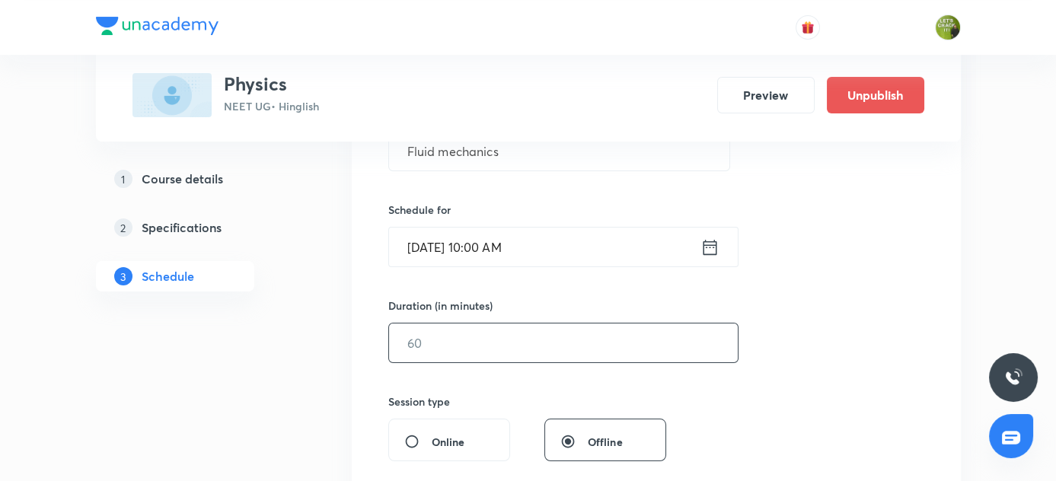
click at [488, 343] on input "text" at bounding box center [563, 343] width 349 height 39
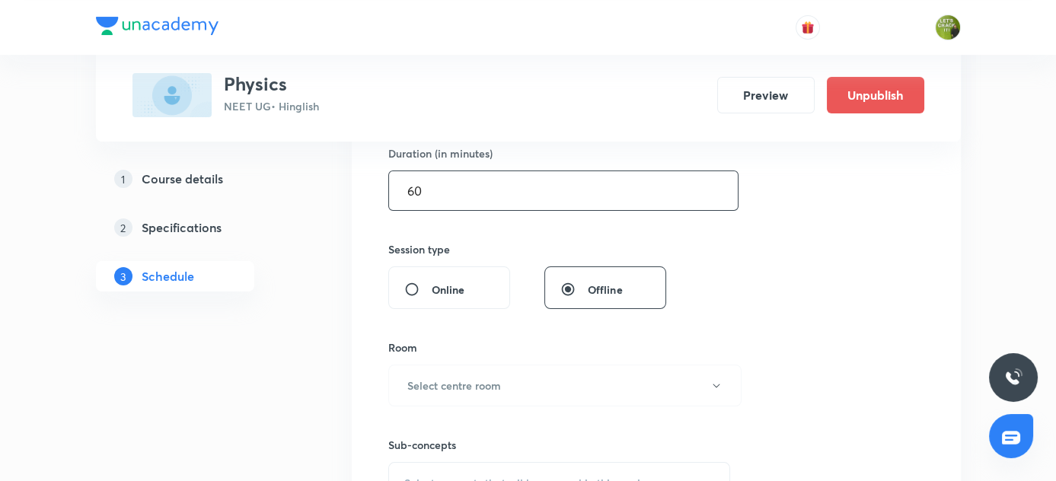
scroll to position [483, 0]
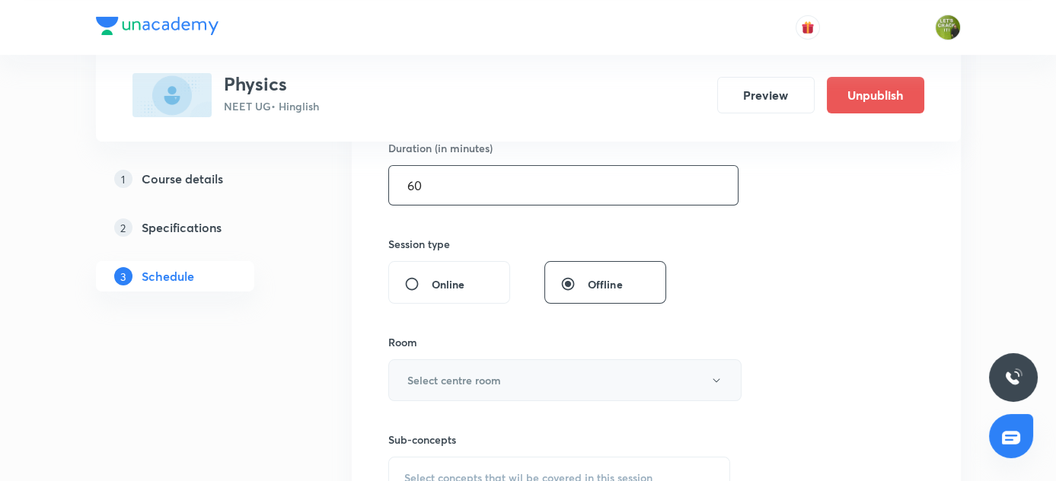
type input "60"
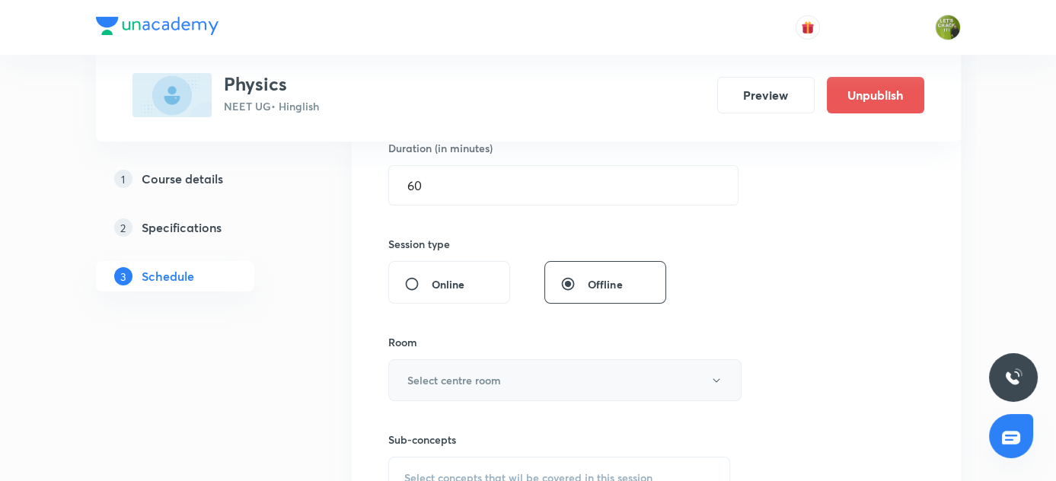
click at [469, 373] on h6 "Select centre room" at bounding box center [454, 380] width 94 height 16
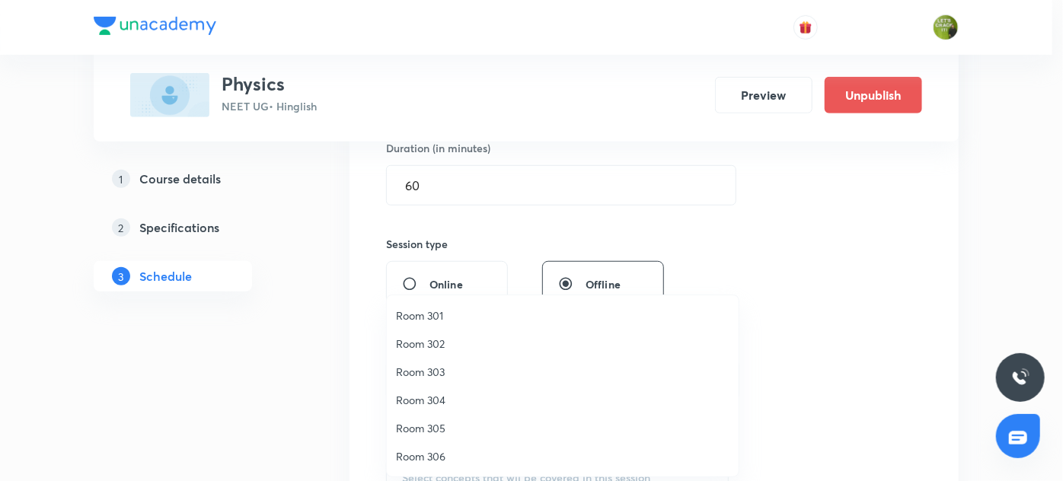
click at [428, 452] on span "Room 306" at bounding box center [562, 456] width 333 height 16
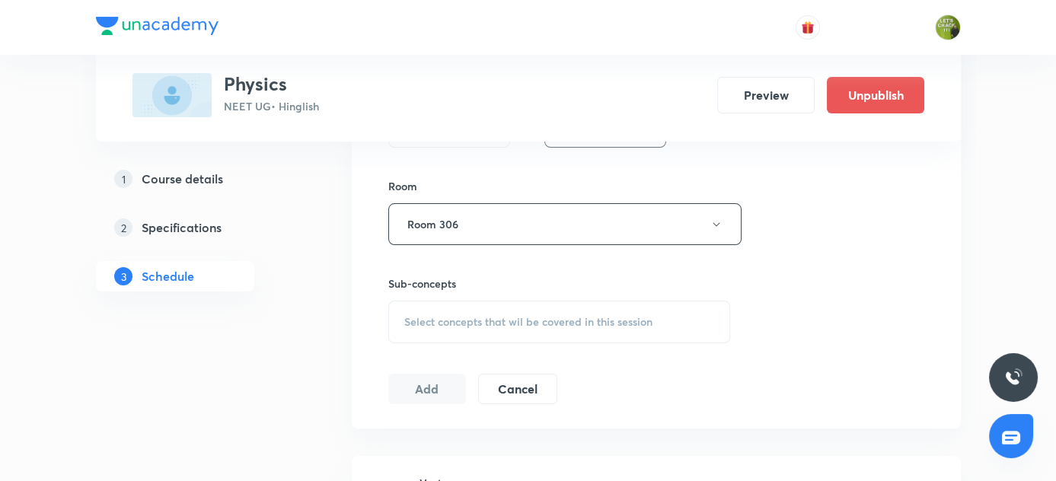
scroll to position [644, 0]
click at [470, 311] on span "Select concepts that wil be covered in this session" at bounding box center [528, 317] width 248 height 12
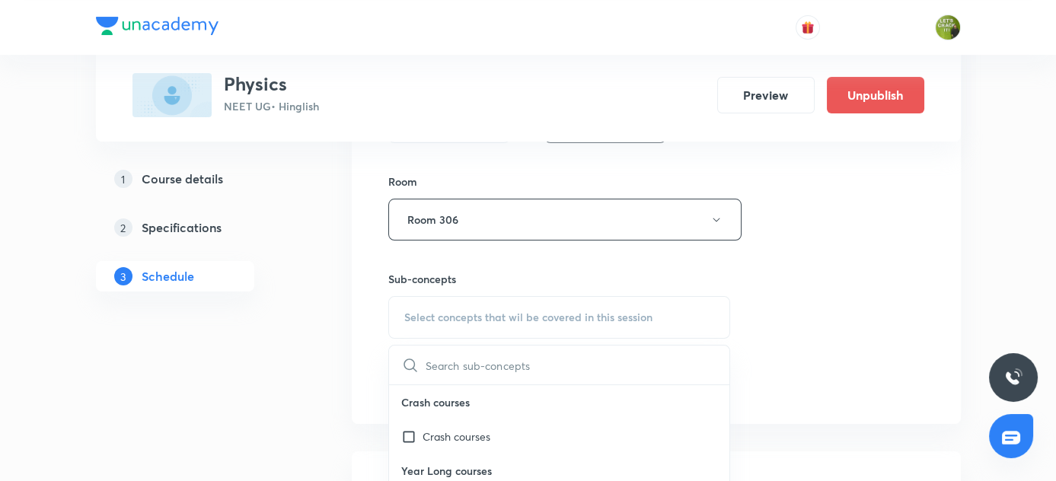
scroll to position [854, 0]
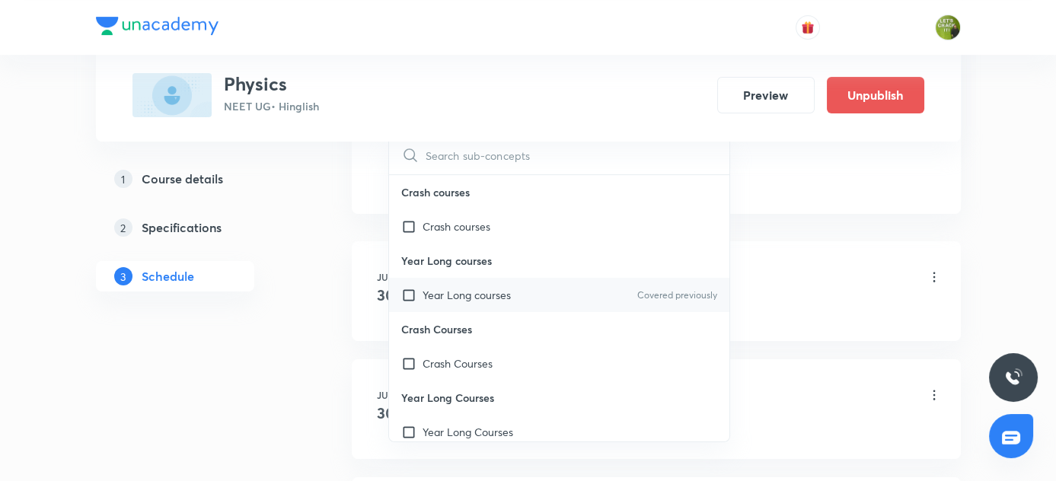
click at [446, 295] on p "Year Long courses" at bounding box center [467, 295] width 88 height 16
checkbox input "true"
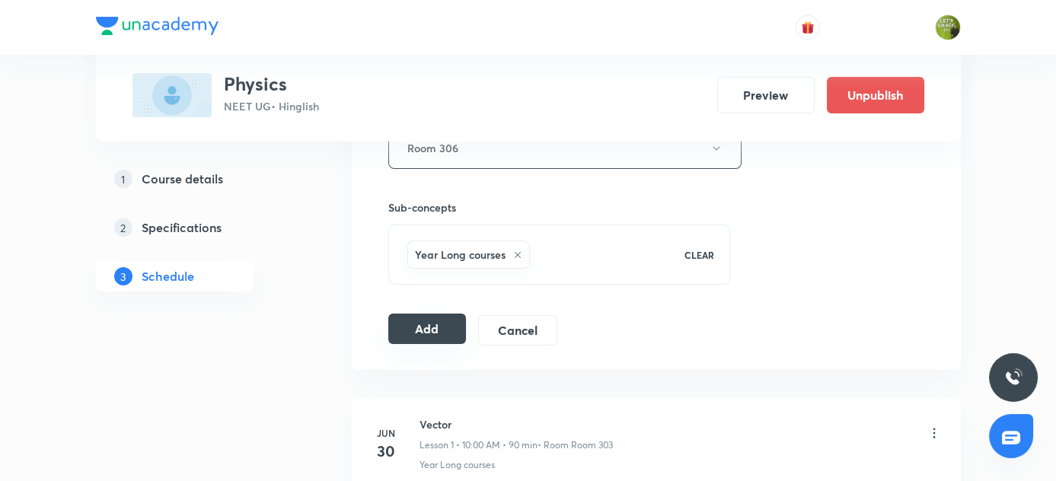
scroll to position [714, 0]
click at [413, 321] on button "Add" at bounding box center [427, 330] width 78 height 30
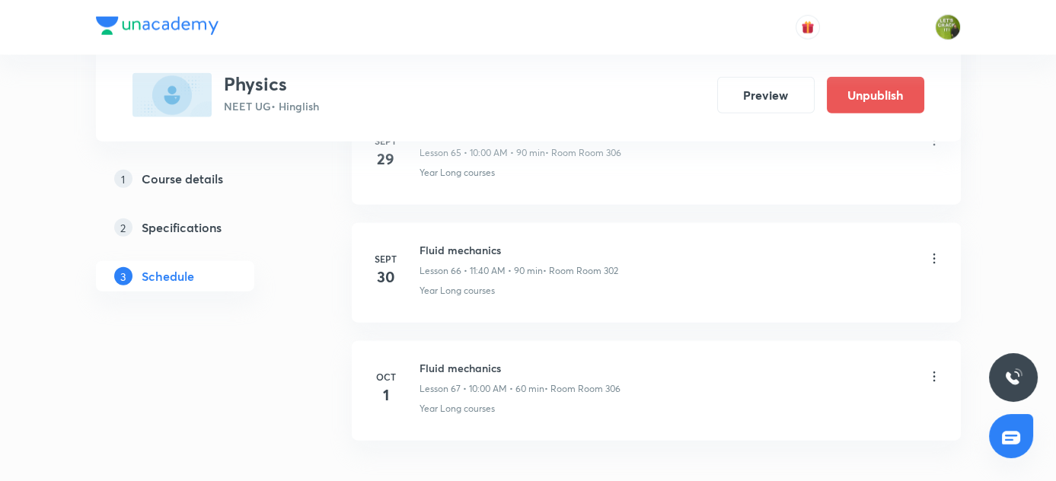
scroll to position [7918, 0]
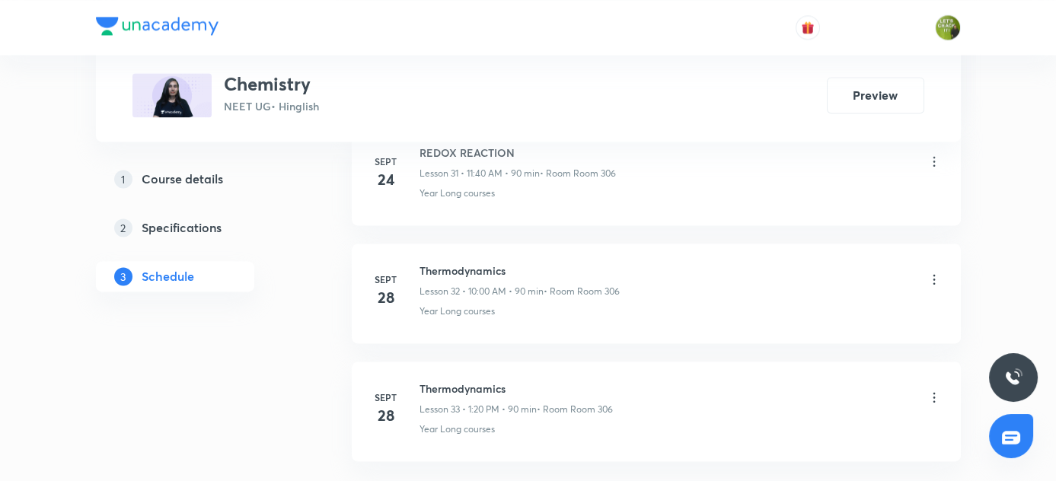
scroll to position [4618, 0]
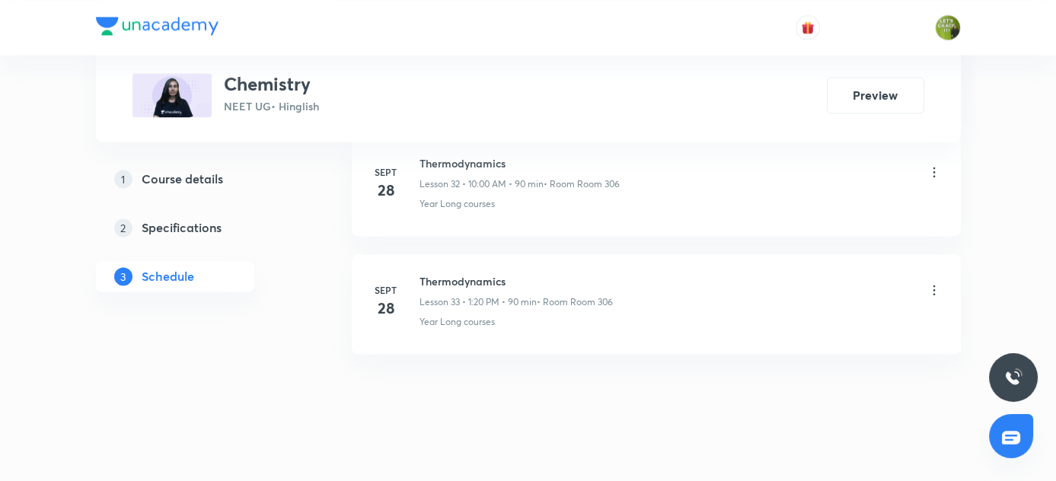
click at [426, 273] on h6 "Thermodynamics" at bounding box center [516, 281] width 193 height 16
copy h6 "Thermodynamics"
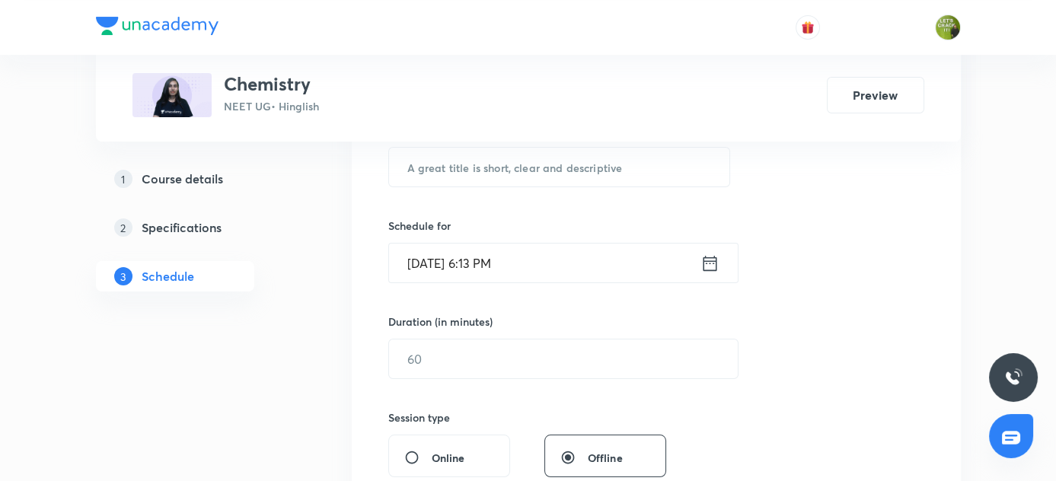
scroll to position [244, 0]
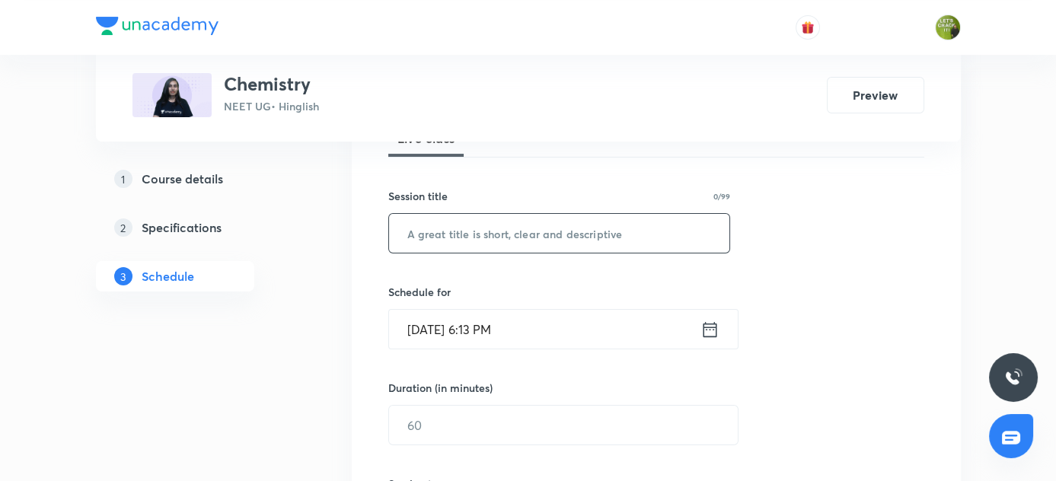
click at [518, 235] on input "text" at bounding box center [559, 233] width 341 height 39
paste input "Thermodynamics"
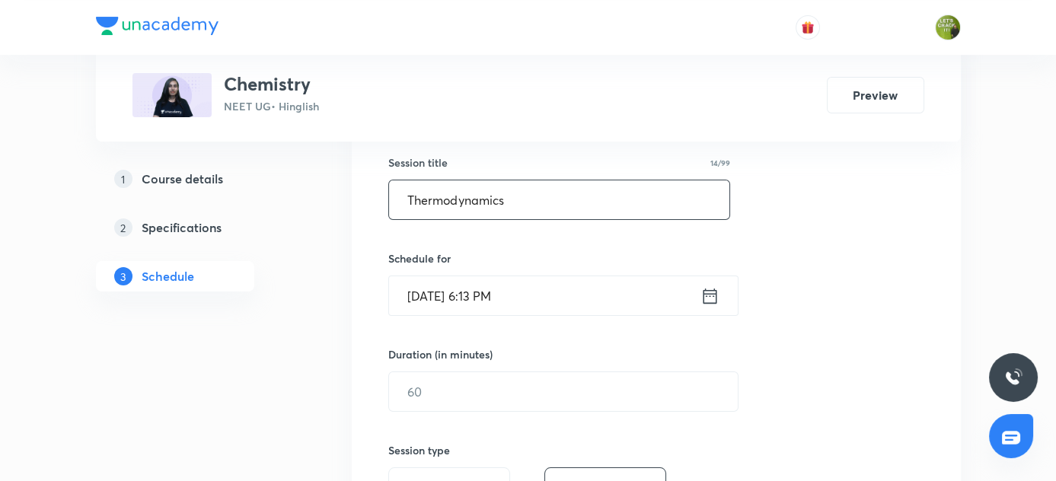
type input "Thermodynamics"
click at [706, 294] on icon at bounding box center [710, 295] width 14 height 15
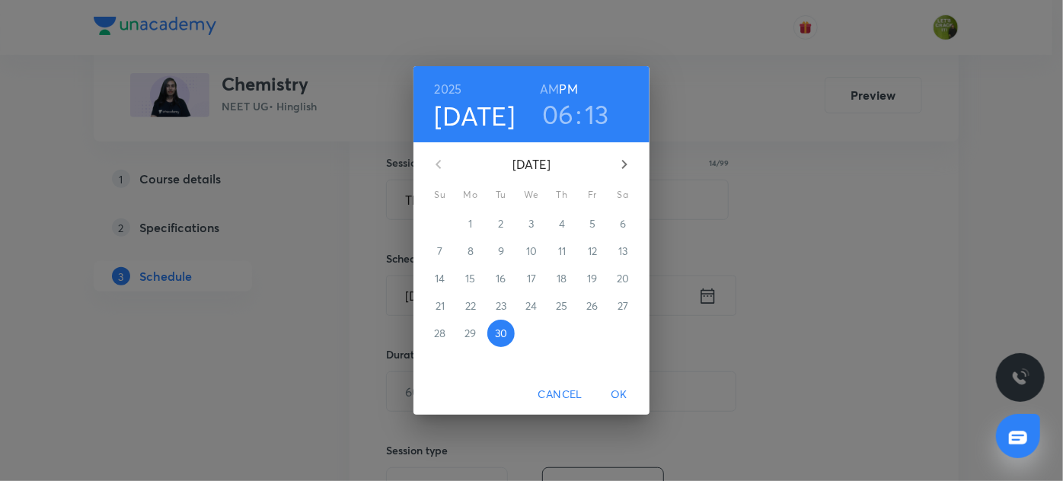
click at [621, 168] on icon "button" at bounding box center [624, 164] width 18 height 18
click at [530, 224] on p "1" at bounding box center [531, 223] width 4 height 15
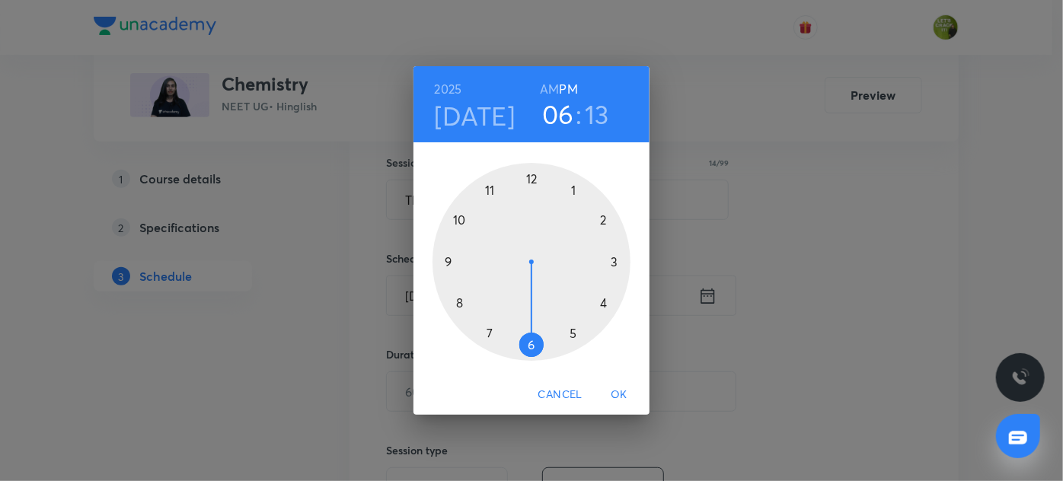
click at [554, 85] on h6 "AM" at bounding box center [549, 88] width 19 height 21
click at [490, 188] on div at bounding box center [531, 262] width 198 height 198
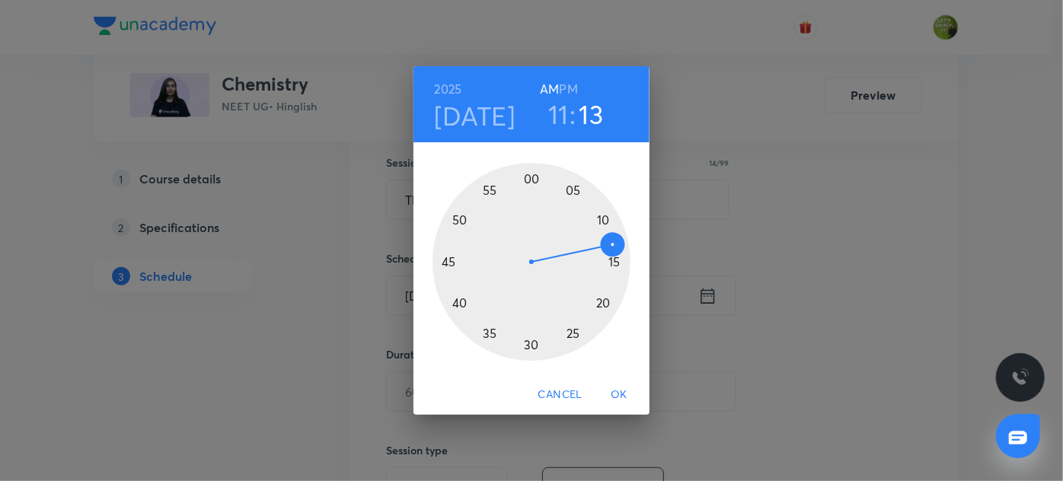
click at [574, 186] on div at bounding box center [531, 262] width 198 height 198
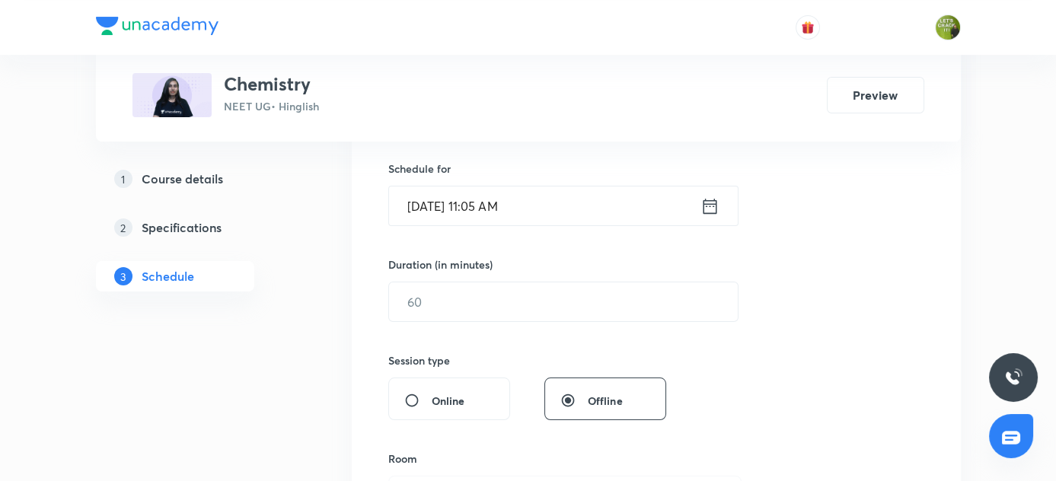
scroll to position [368, 0]
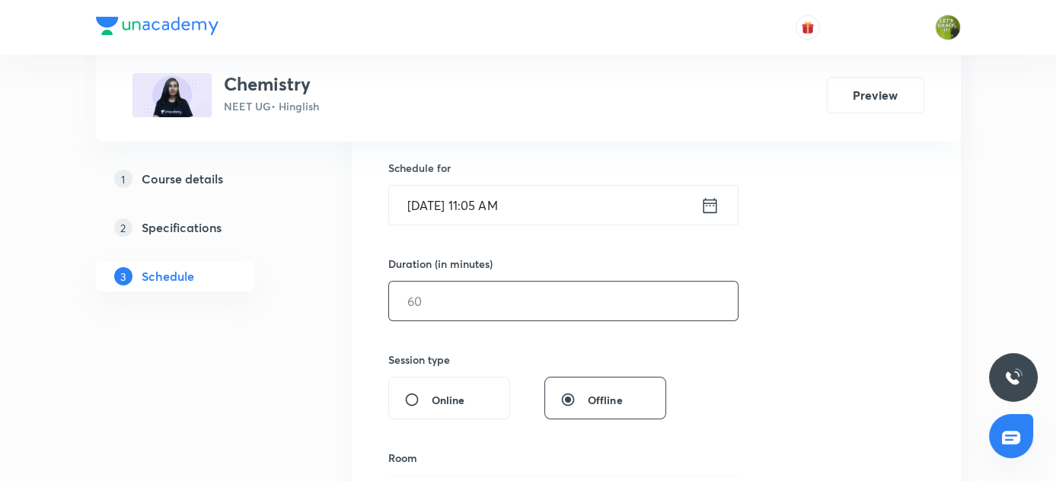
click at [447, 294] on input "text" at bounding box center [563, 301] width 349 height 39
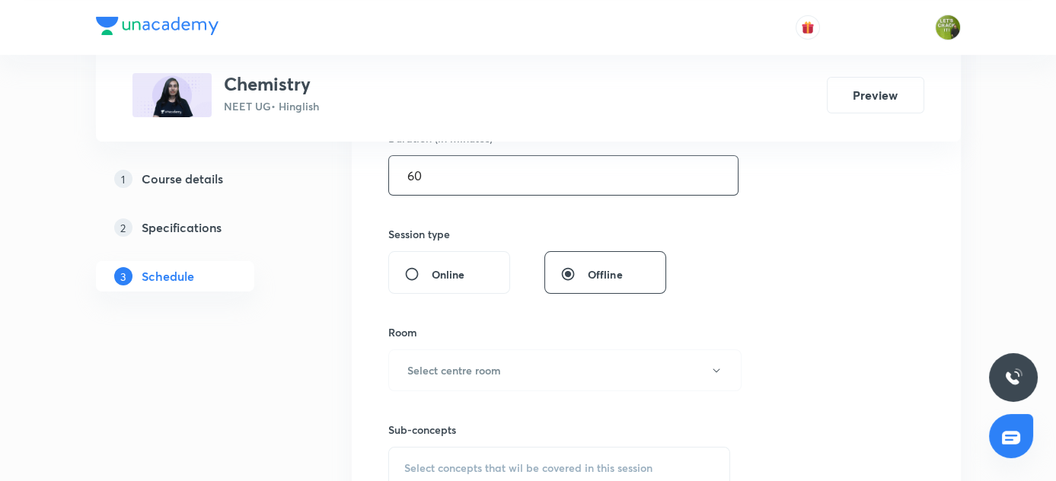
scroll to position [498, 0]
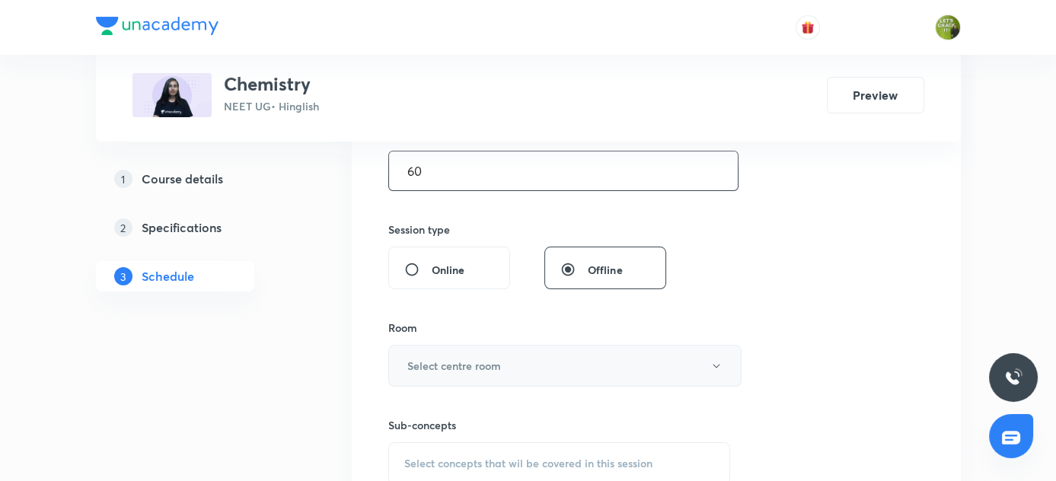
type input "60"
click at [442, 361] on h6 "Select centre room" at bounding box center [454, 366] width 94 height 16
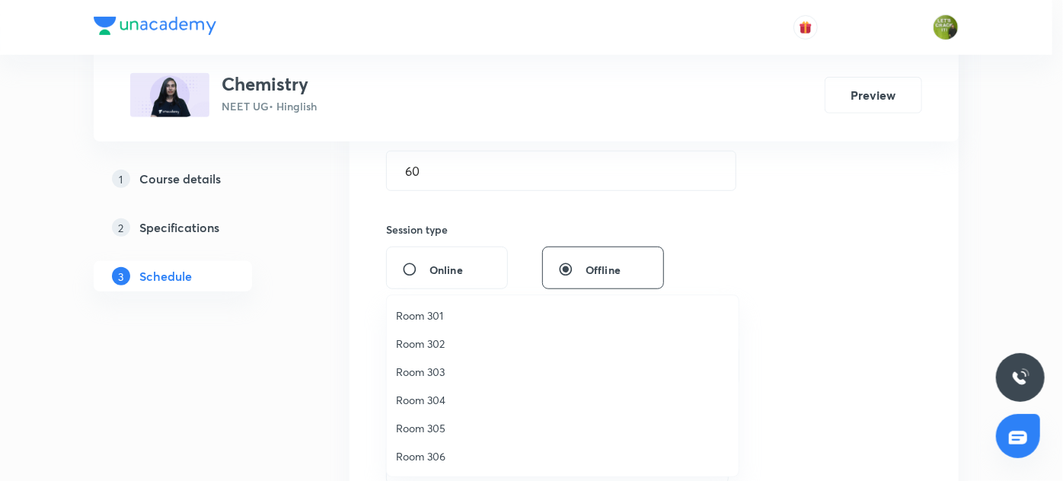
click at [425, 453] on span "Room 306" at bounding box center [562, 456] width 333 height 16
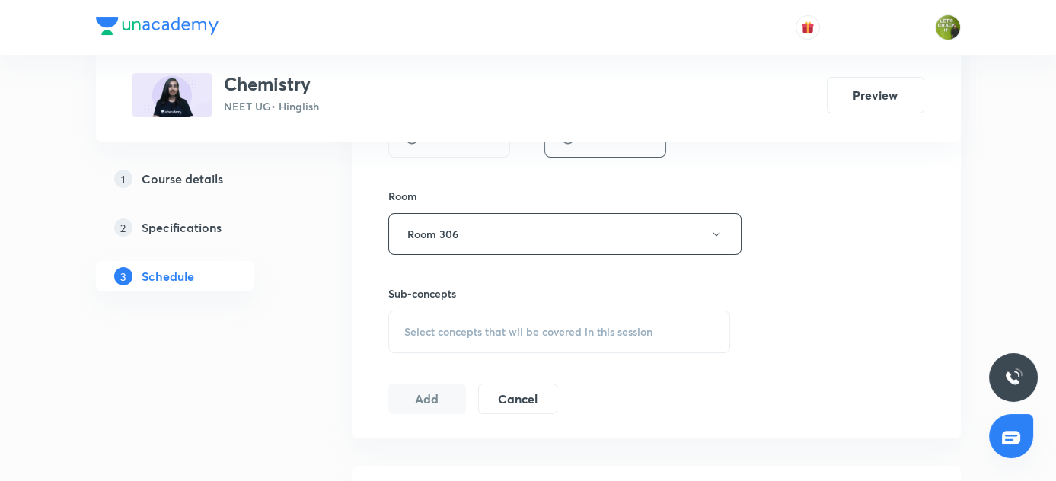
scroll to position [631, 0]
click at [458, 319] on div "Select concepts that wil be covered in this session" at bounding box center [559, 330] width 343 height 43
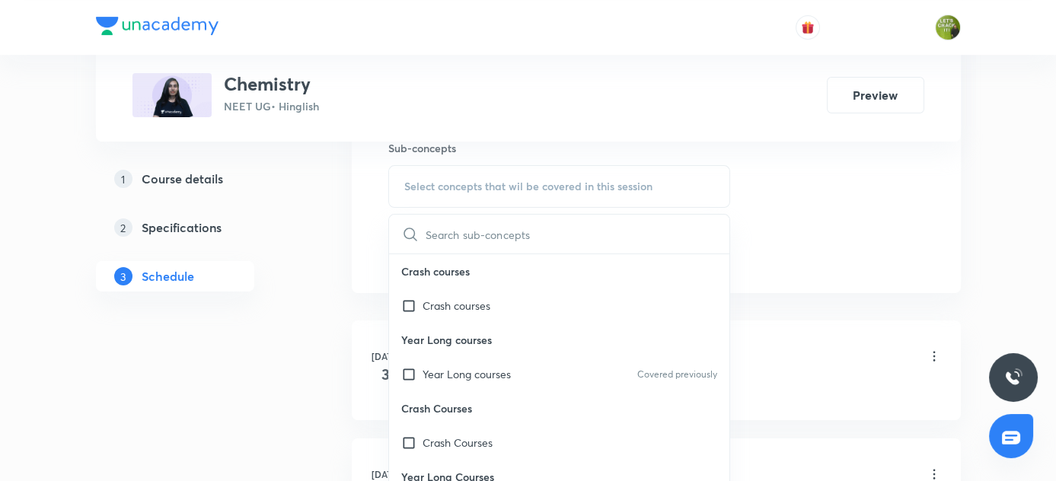
scroll to position [777, 0]
click at [458, 375] on p "Year Long courses" at bounding box center [467, 373] width 88 height 16
checkbox input "true"
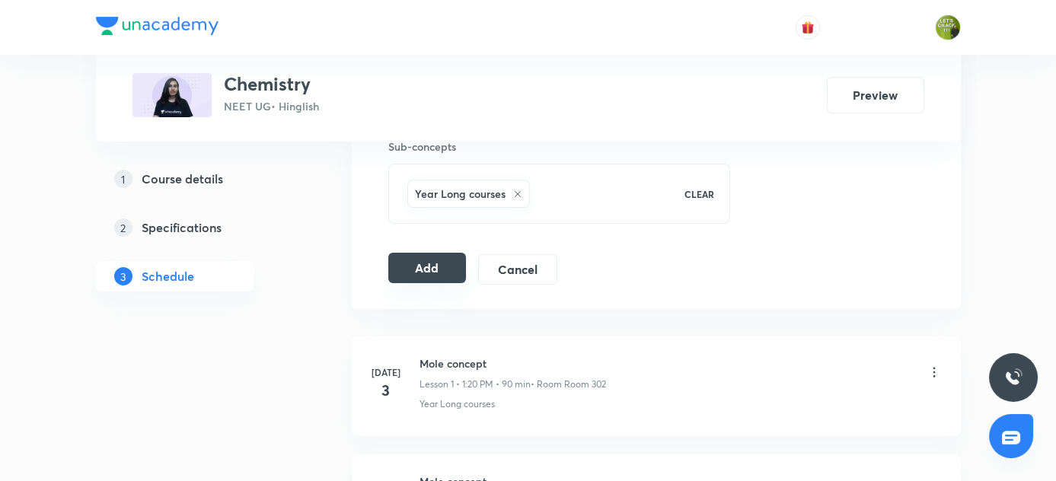
click at [431, 267] on button "Add" at bounding box center [427, 268] width 78 height 30
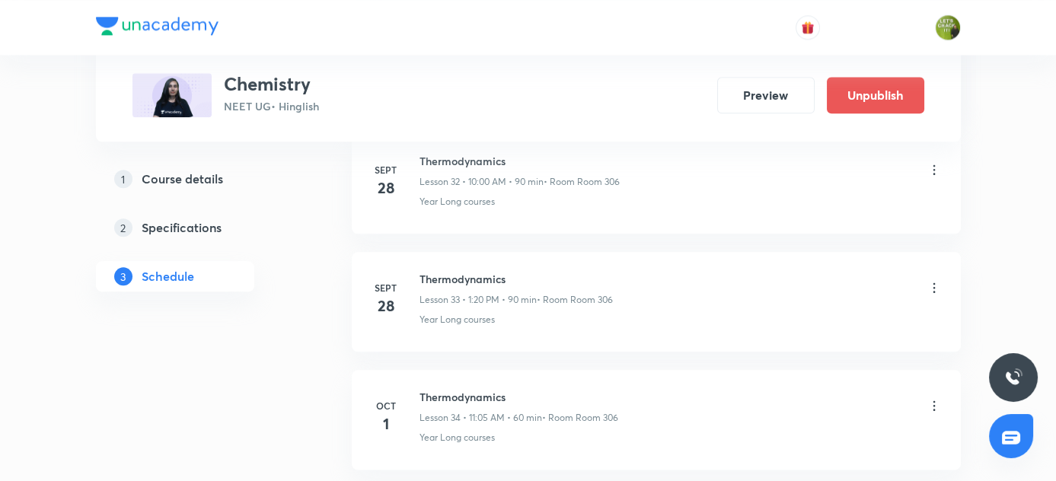
scroll to position [4038, 0]
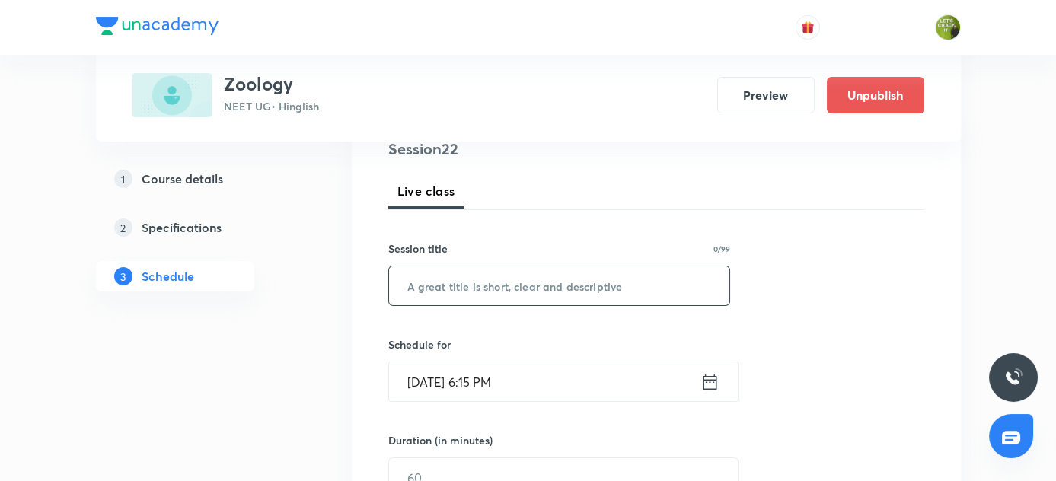
click at [458, 276] on input "text" at bounding box center [559, 285] width 341 height 39
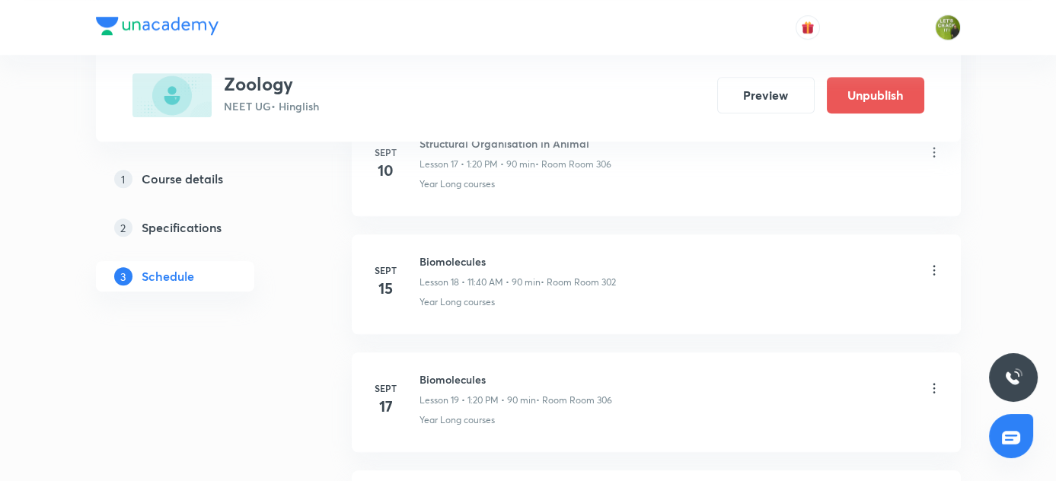
scroll to position [3207, 0]
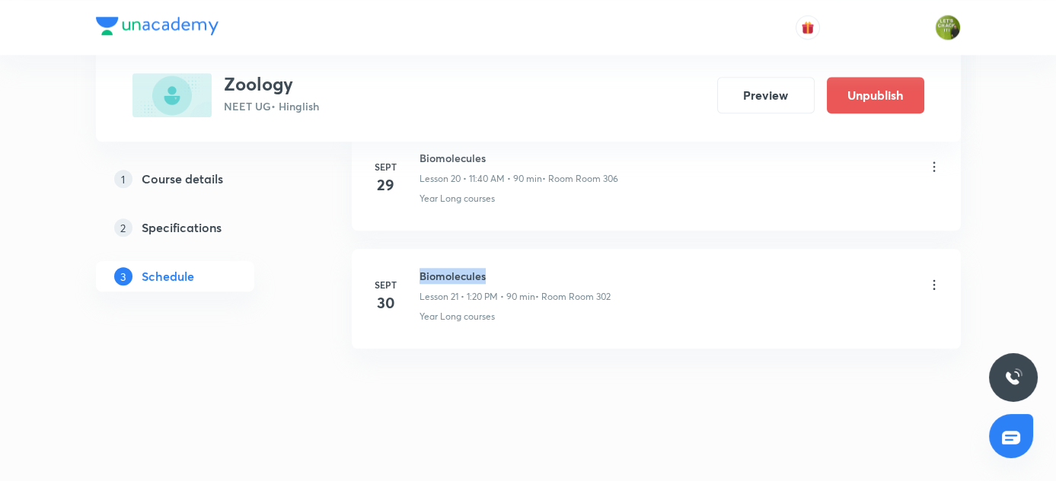
drag, startPoint x: 419, startPoint y: 264, endPoint x: 483, endPoint y: 266, distance: 64.0
click at [483, 268] on h6 "Biomolecules" at bounding box center [515, 276] width 191 height 16
copy h6 "Biomolecules"
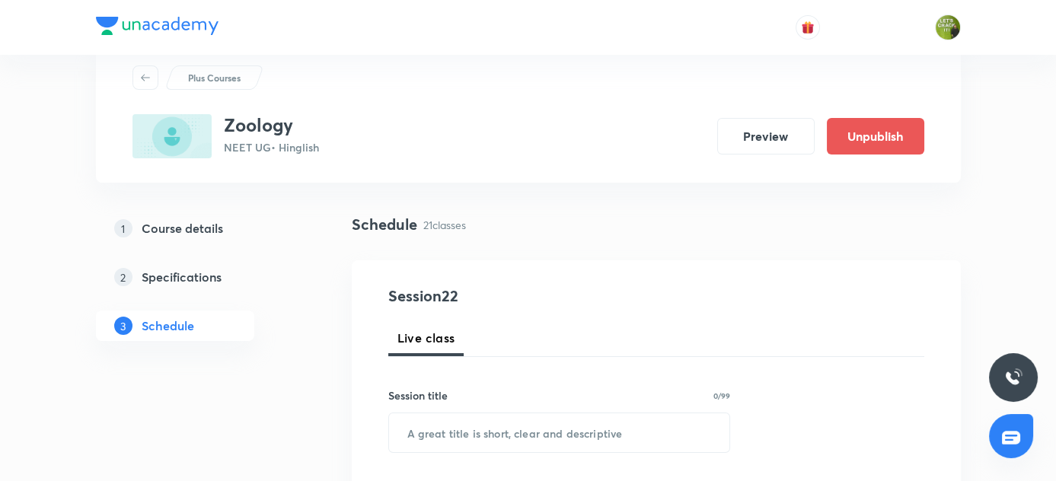
scroll to position [46, 0]
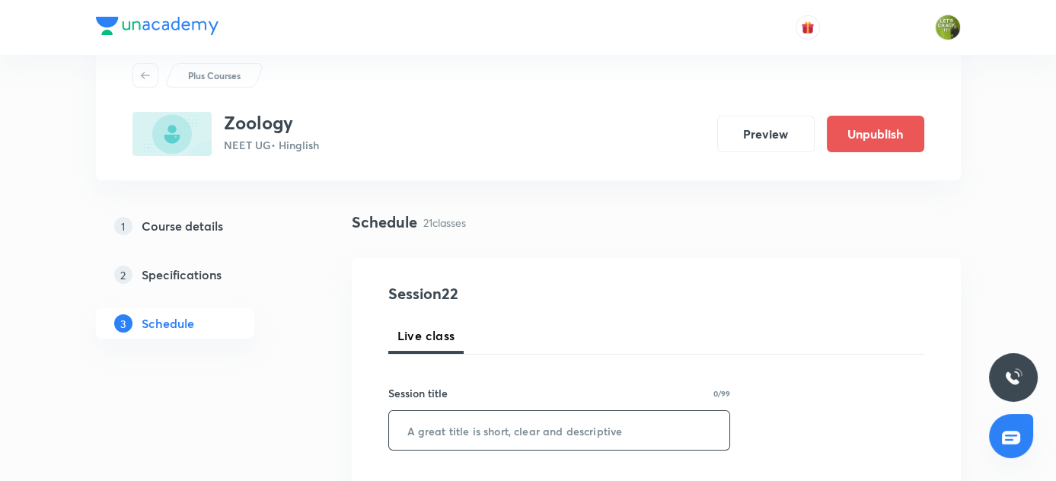
click at [445, 432] on input "text" at bounding box center [559, 430] width 341 height 39
paste input "Biomolecules"
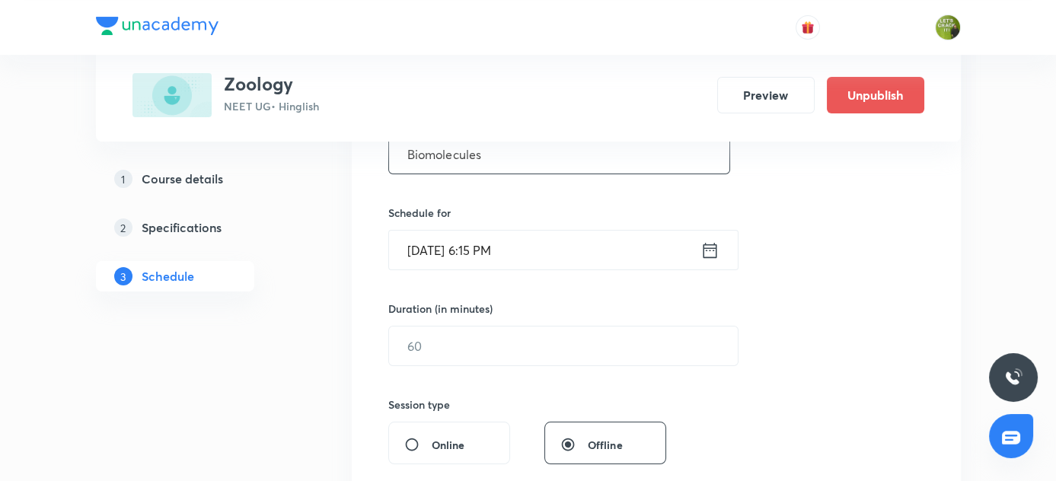
scroll to position [324, 0]
type input "Biomolecules"
click at [710, 250] on icon at bounding box center [709, 249] width 19 height 21
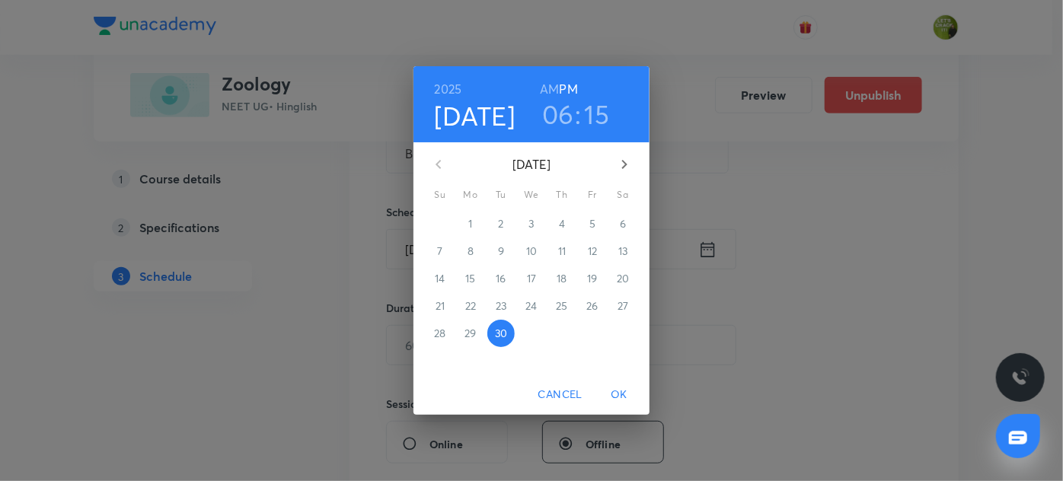
click at [623, 165] on icon "button" at bounding box center [624, 164] width 18 height 18
click at [534, 221] on span "1" at bounding box center [531, 223] width 27 height 15
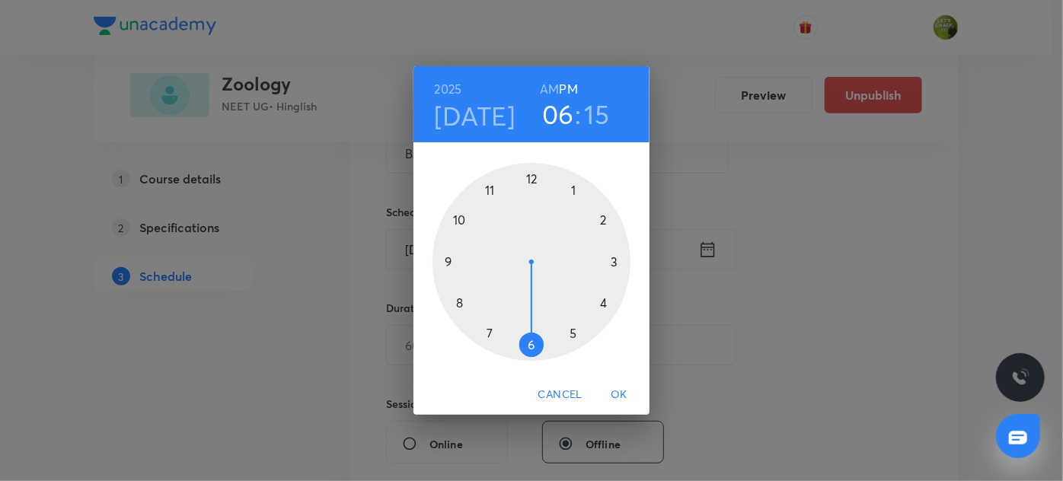
click at [549, 93] on h6 "AM" at bounding box center [549, 88] width 19 height 21
click at [566, 86] on h6 "PM" at bounding box center [569, 88] width 18 height 21
click at [529, 175] on div at bounding box center [531, 262] width 198 height 198
click at [605, 219] on div at bounding box center [531, 262] width 198 height 198
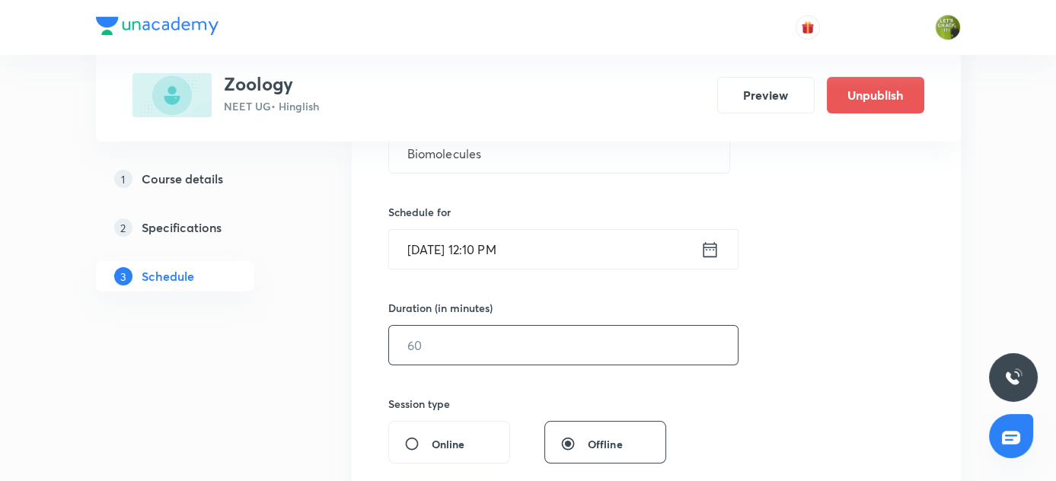
click at [432, 349] on input "text" at bounding box center [563, 345] width 349 height 39
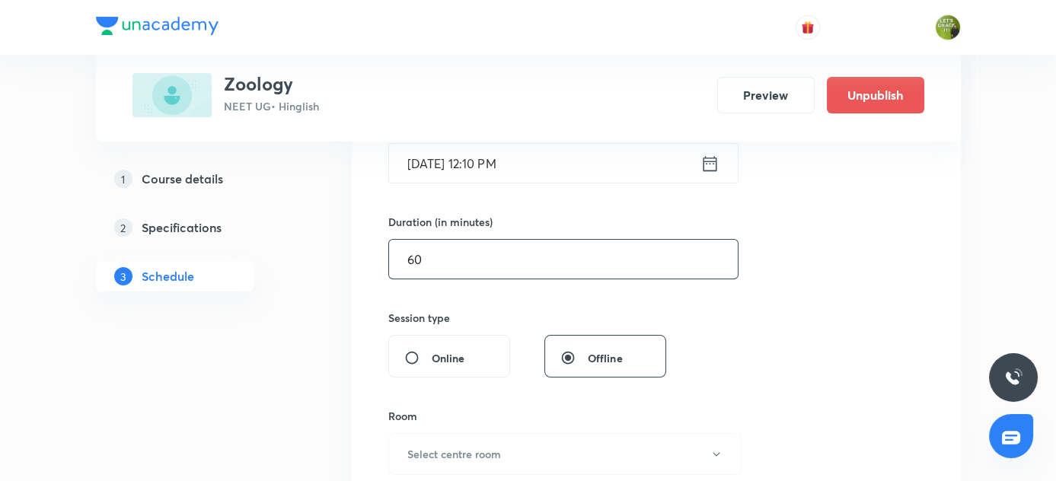
scroll to position [464, 0]
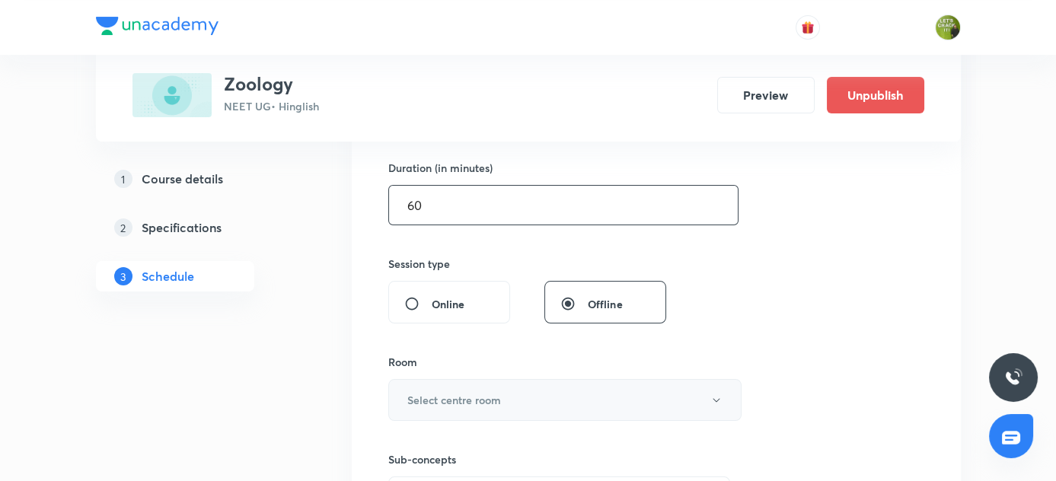
type input "60"
click at [450, 398] on h6 "Select centre room" at bounding box center [454, 400] width 94 height 16
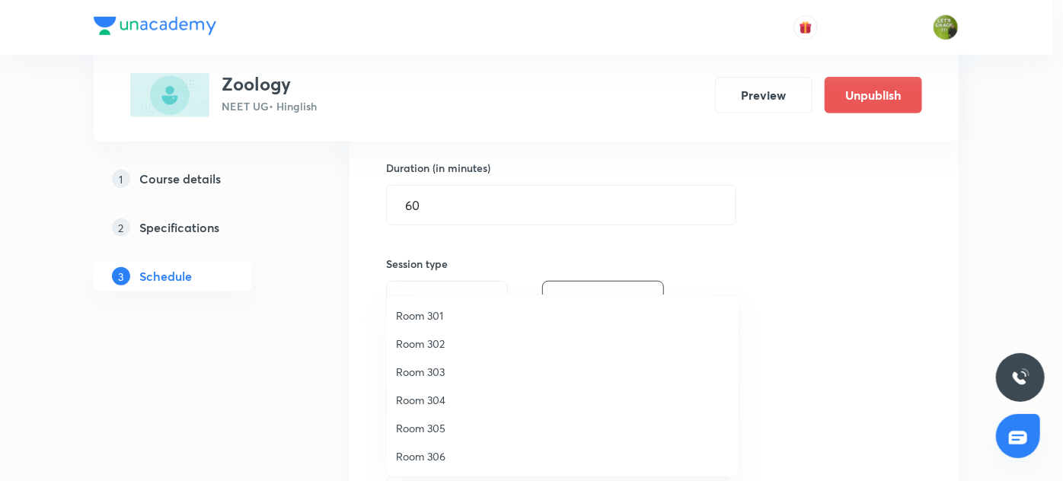
click at [433, 456] on span "Room 306" at bounding box center [562, 456] width 333 height 16
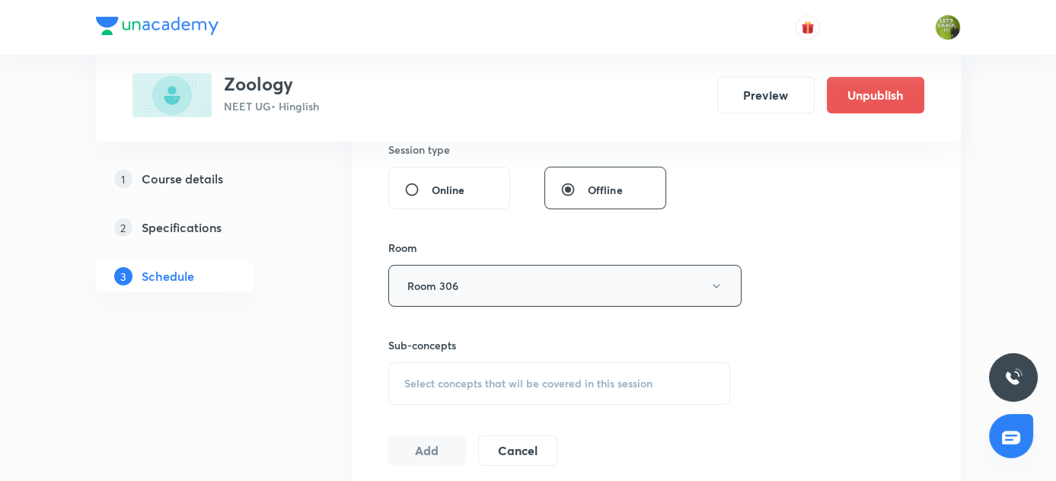
scroll to position [579, 0]
click at [464, 377] on span "Select concepts that wil be covered in this session" at bounding box center [528, 383] width 248 height 12
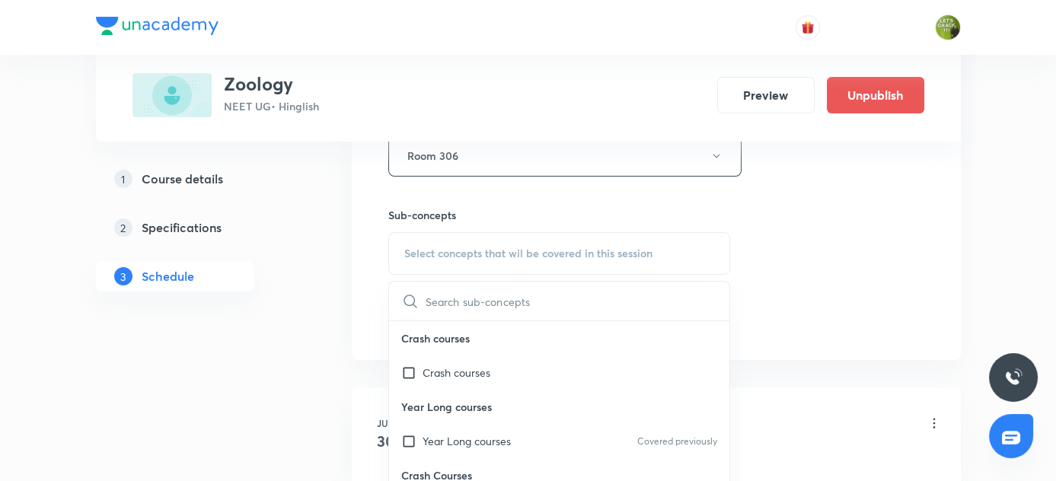
scroll to position [716, 0]
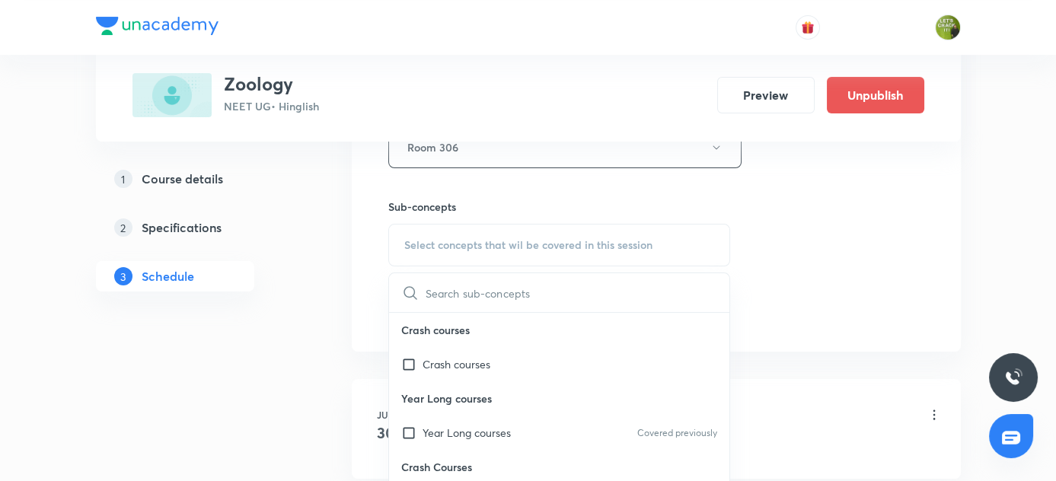
click at [411, 437] on input "checkbox" at bounding box center [411, 433] width 21 height 16
checkbox input "true"
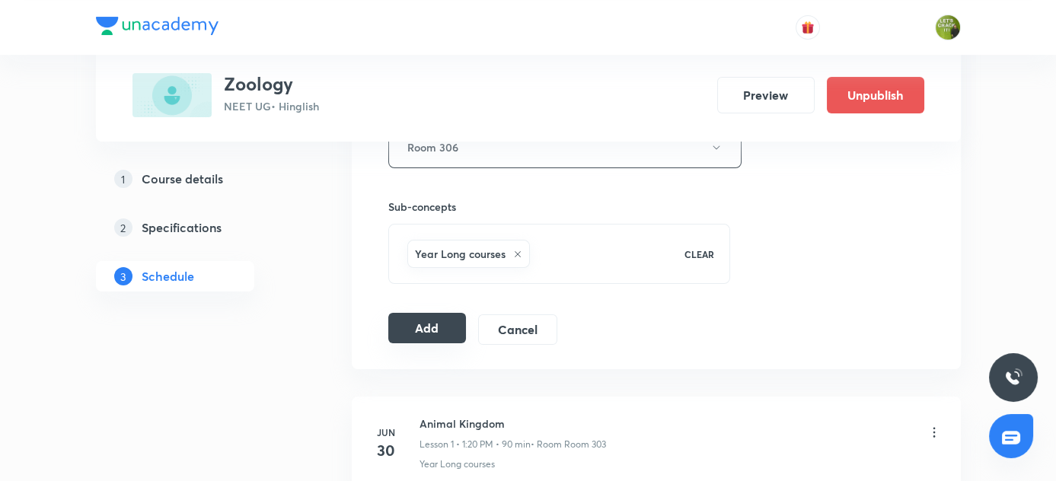
click at [428, 333] on button "Add" at bounding box center [427, 328] width 78 height 30
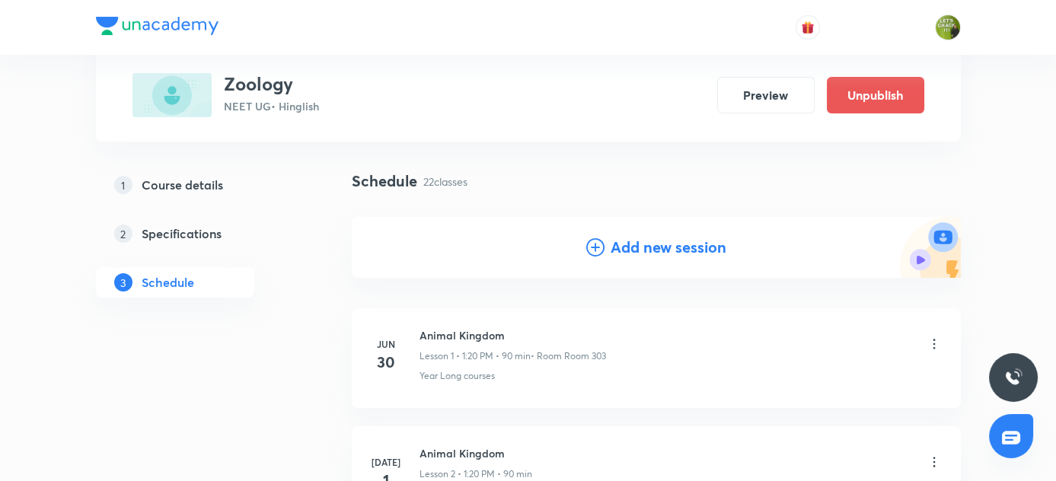
scroll to position [0, 0]
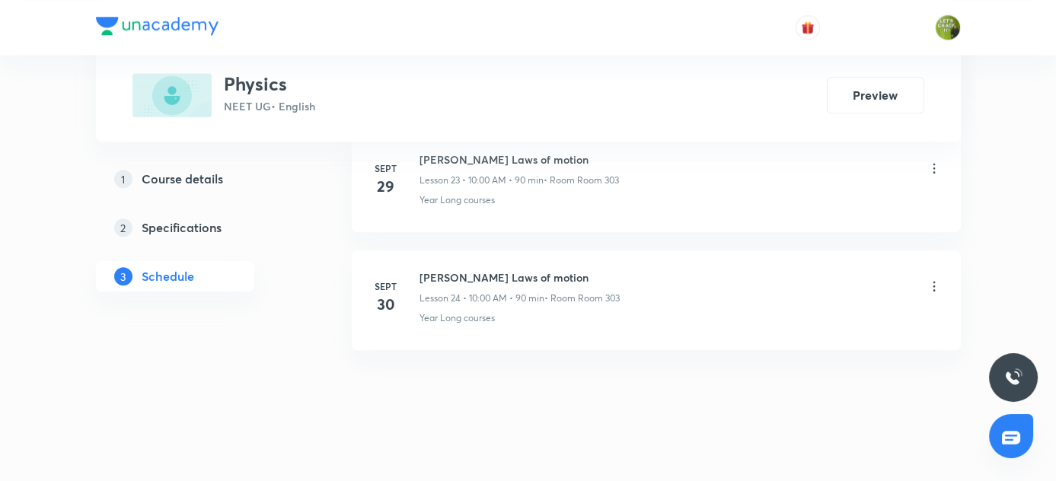
click at [421, 270] on h6 "Newton's Laws of motion" at bounding box center [520, 278] width 200 height 16
click at [421, 270] on h6 "[PERSON_NAME] Laws of motion" at bounding box center [520, 278] width 200 height 16
copy h6 "Newton's Laws of motion"
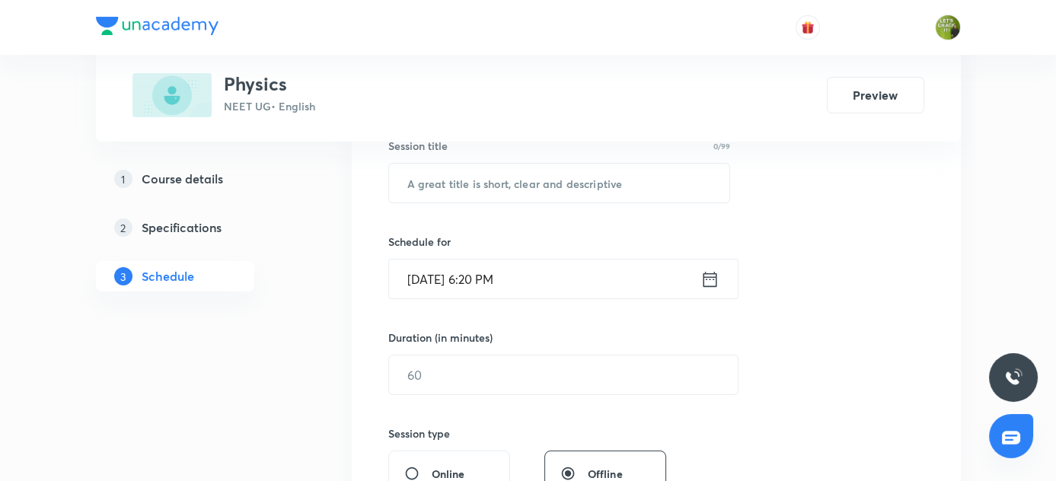
scroll to position [295, 0]
click at [479, 184] on input "text" at bounding box center [559, 182] width 341 height 39
paste input "Newton's Laws of motion"
type input "Newton's Laws of motion"
click at [710, 286] on icon at bounding box center [709, 278] width 19 height 21
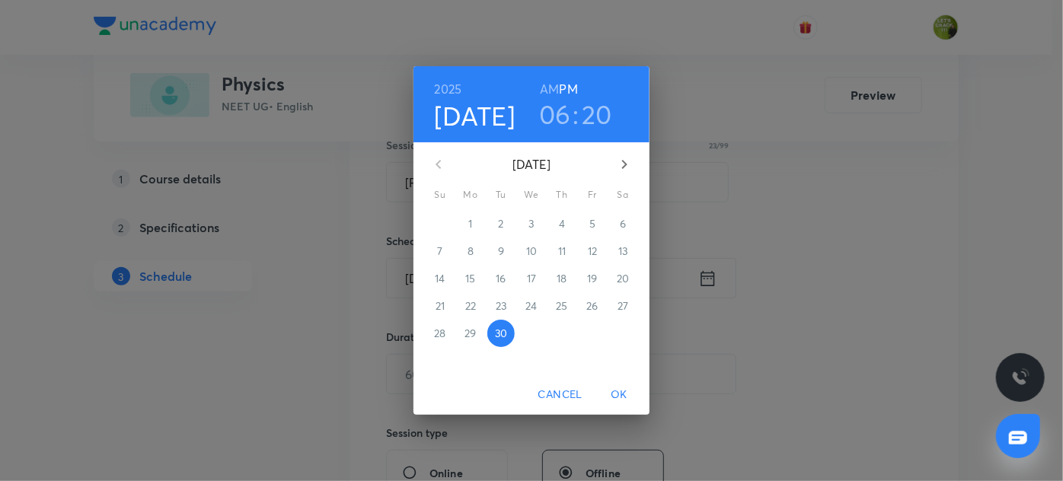
click at [490, 112] on h4 "Sep 30" at bounding box center [475, 116] width 81 height 32
click at [630, 164] on icon "button" at bounding box center [624, 164] width 18 height 18
click at [530, 225] on p "1" at bounding box center [531, 223] width 4 height 15
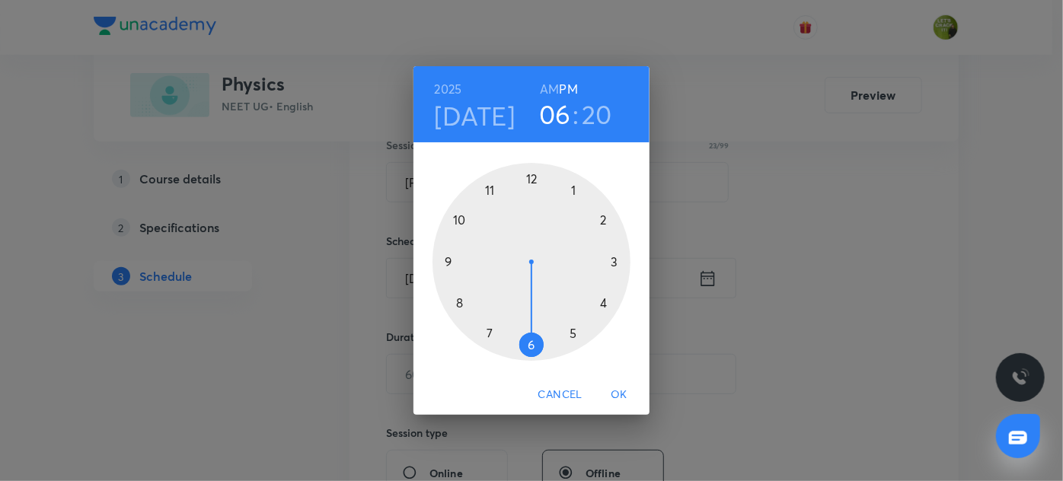
click at [554, 88] on h6 "AM" at bounding box center [549, 88] width 19 height 21
click at [564, 123] on h3 "06" at bounding box center [555, 114] width 32 height 32
click at [460, 219] on div at bounding box center [531, 262] width 198 height 198
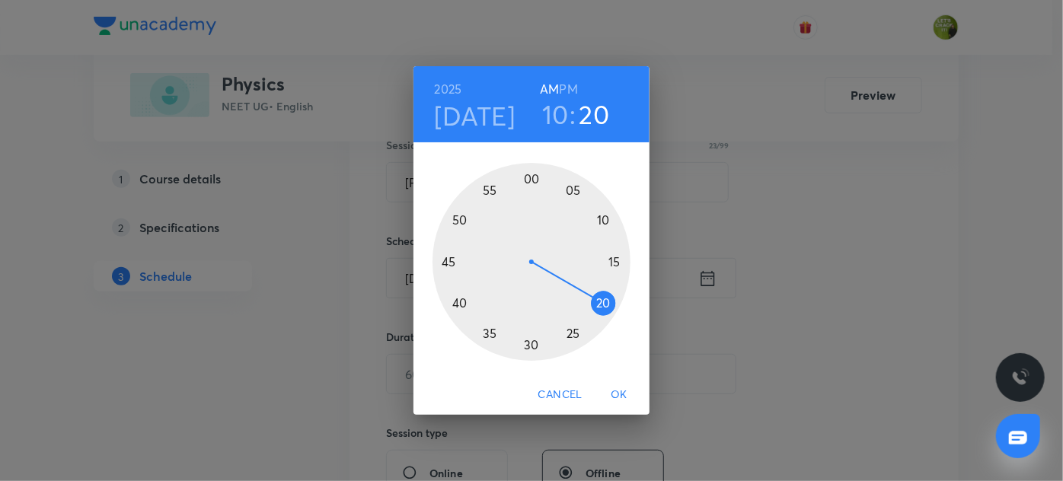
click at [529, 177] on div at bounding box center [531, 262] width 198 height 198
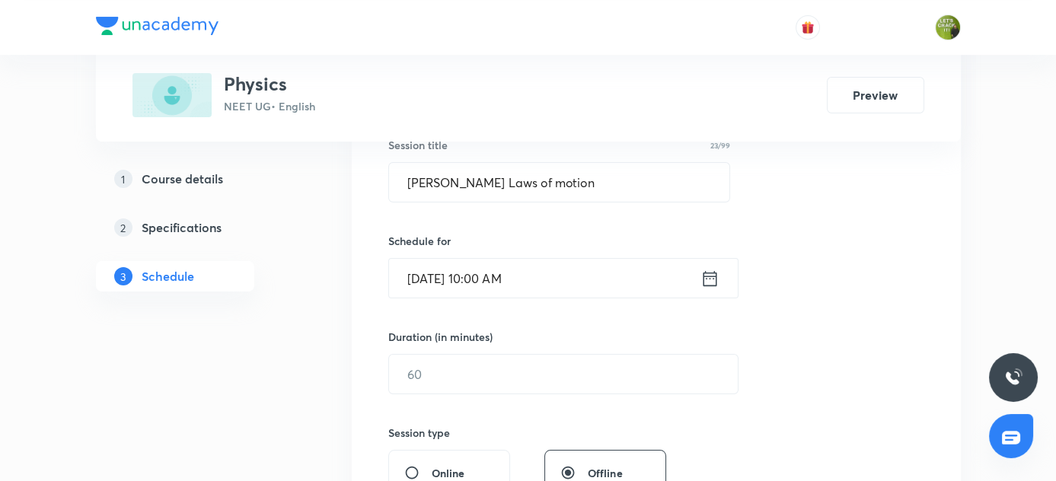
click at [445, 394] on div "Session 25 Live class Session title 23/99 Newton's Laws of motion ​ Schedule fo…" at bounding box center [656, 391] width 536 height 715
click at [436, 382] on input "text" at bounding box center [563, 374] width 349 height 39
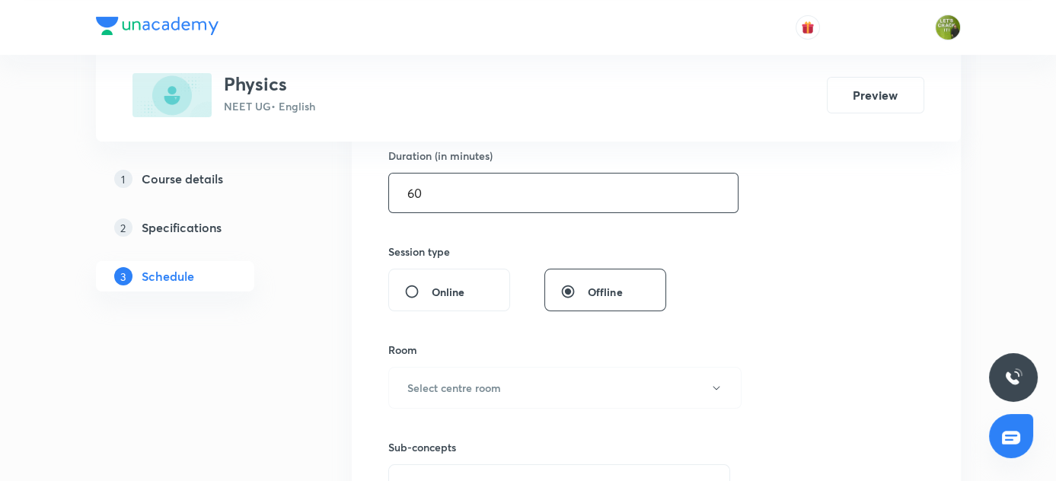
scroll to position [487, 0]
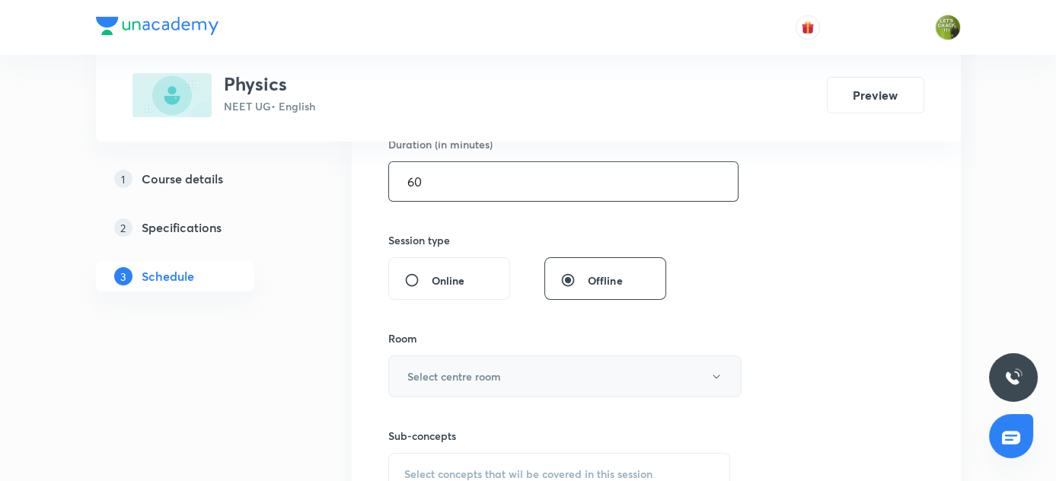
type input "60"
click at [485, 375] on h6 "Select centre room" at bounding box center [454, 377] width 94 height 16
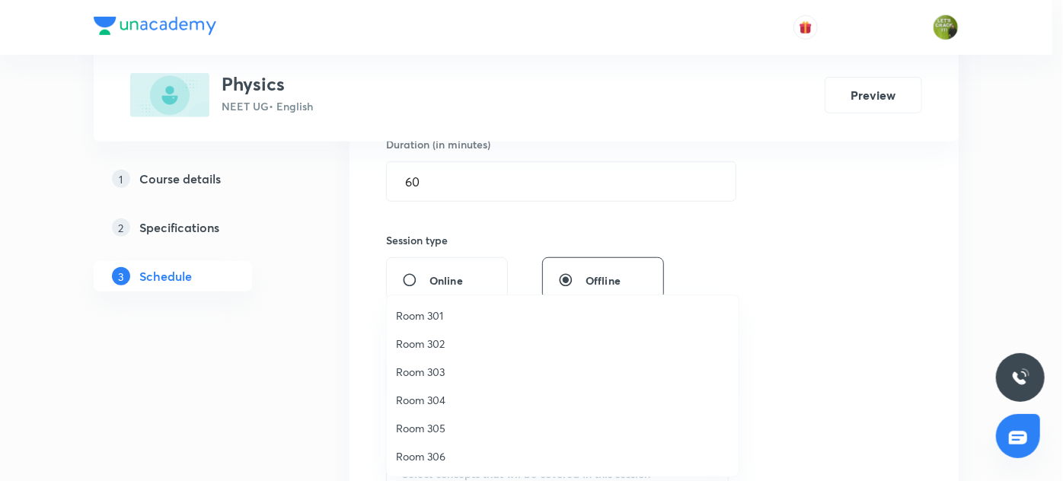
click at [439, 374] on span "Room 303" at bounding box center [562, 372] width 333 height 16
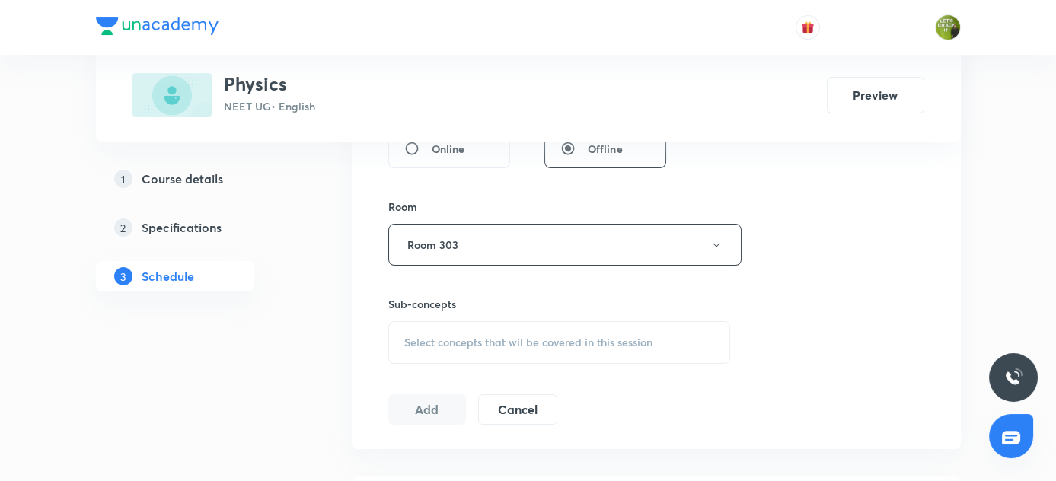
scroll to position [633, 0]
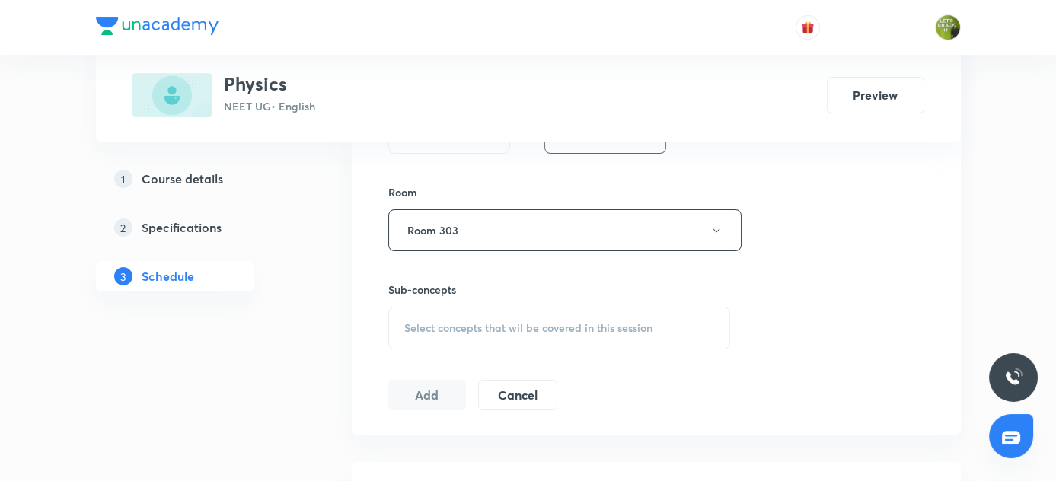
click at [451, 323] on span "Select concepts that wil be covered in this session" at bounding box center [528, 328] width 248 height 12
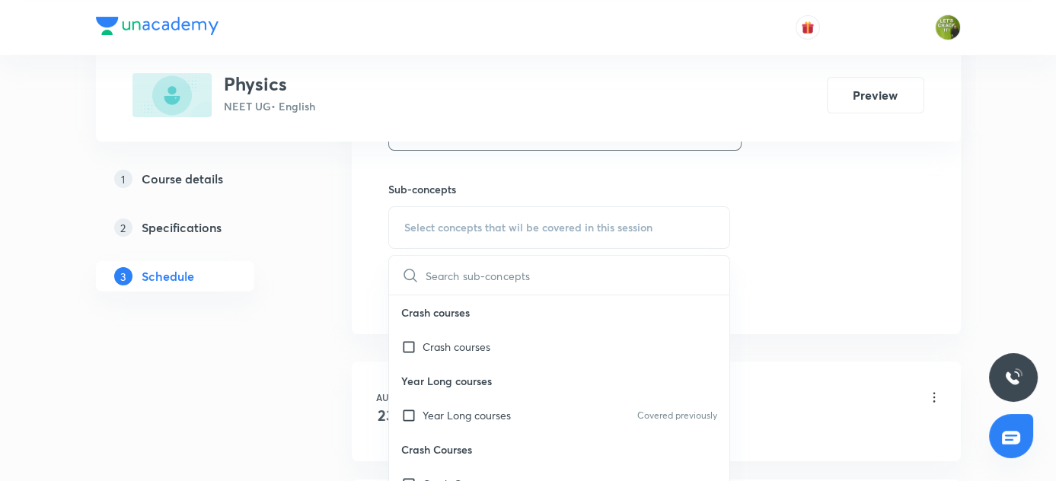
scroll to position [759, 0]
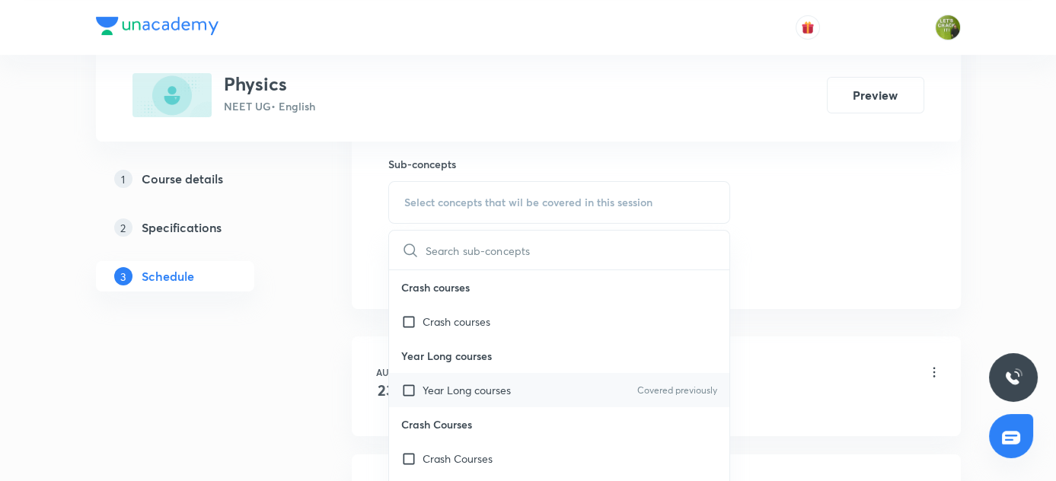
click at [448, 384] on p "Year Long courses" at bounding box center [467, 390] width 88 height 16
checkbox input "true"
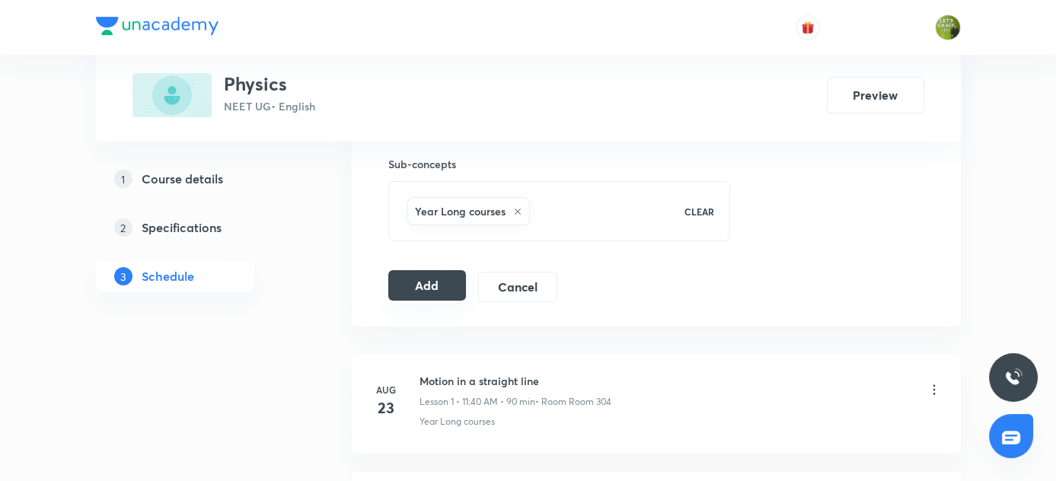
click at [419, 286] on button "Add" at bounding box center [427, 285] width 78 height 30
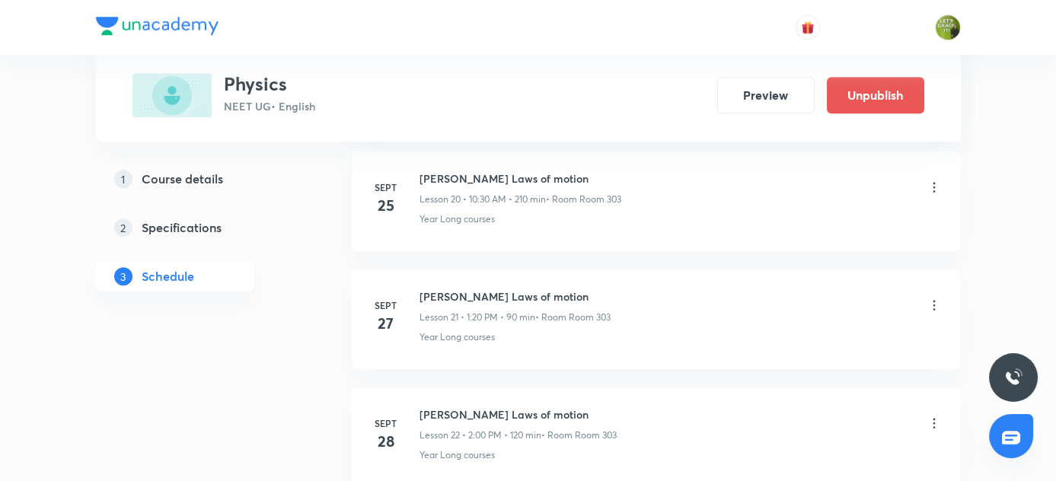
scroll to position [2380, 0]
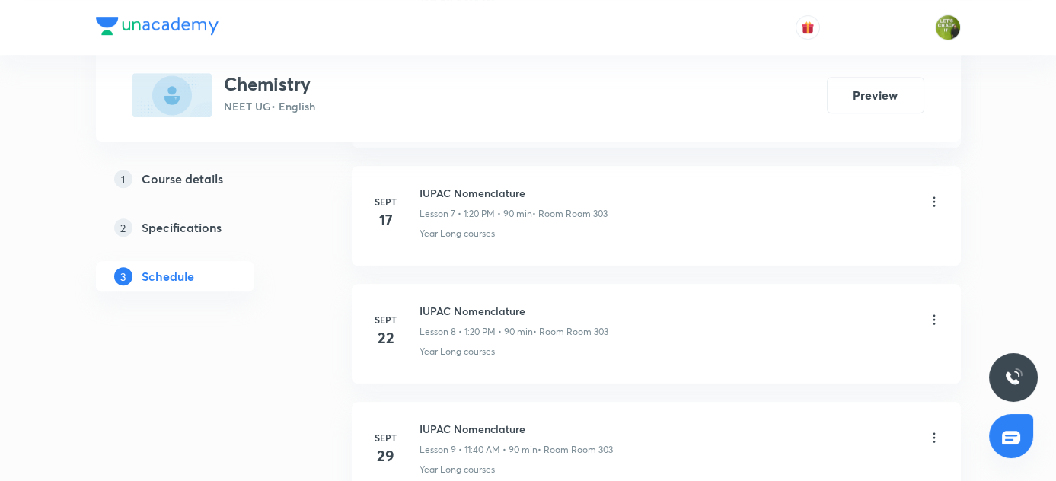
scroll to position [1795, 0]
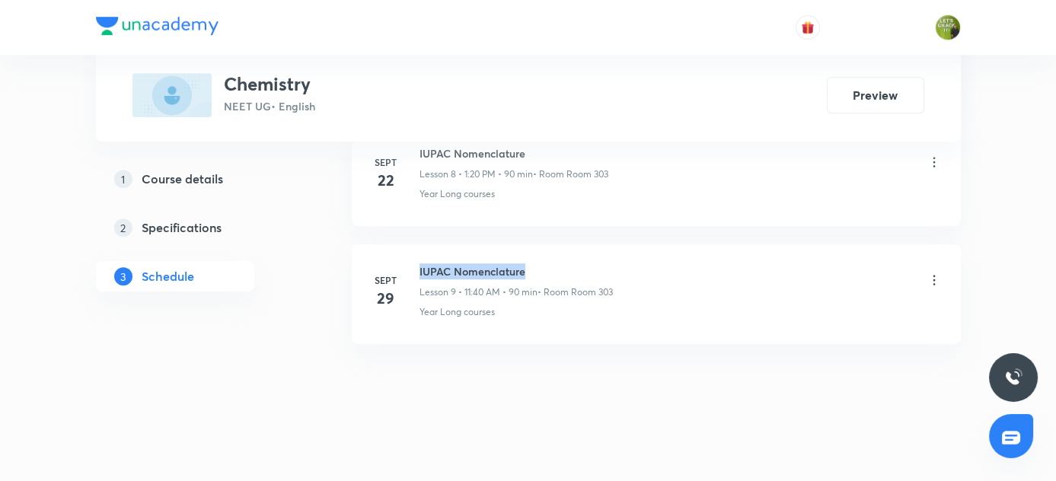
drag, startPoint x: 418, startPoint y: 266, endPoint x: 564, endPoint y: 261, distance: 146.3
click at [564, 263] on h6 "IUPAC Nomenclature" at bounding box center [516, 271] width 193 height 16
copy h6 "IUPAC Nomenclature"
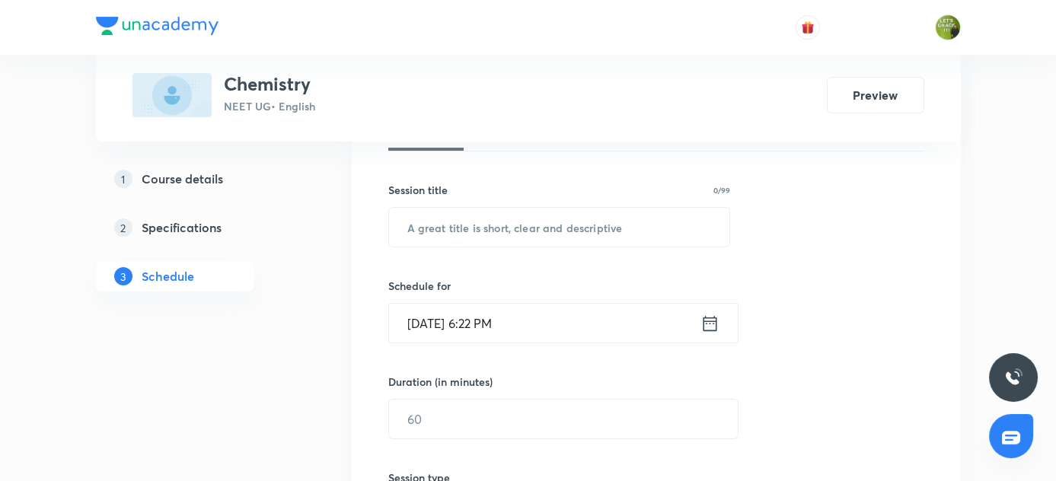
scroll to position [254, 0]
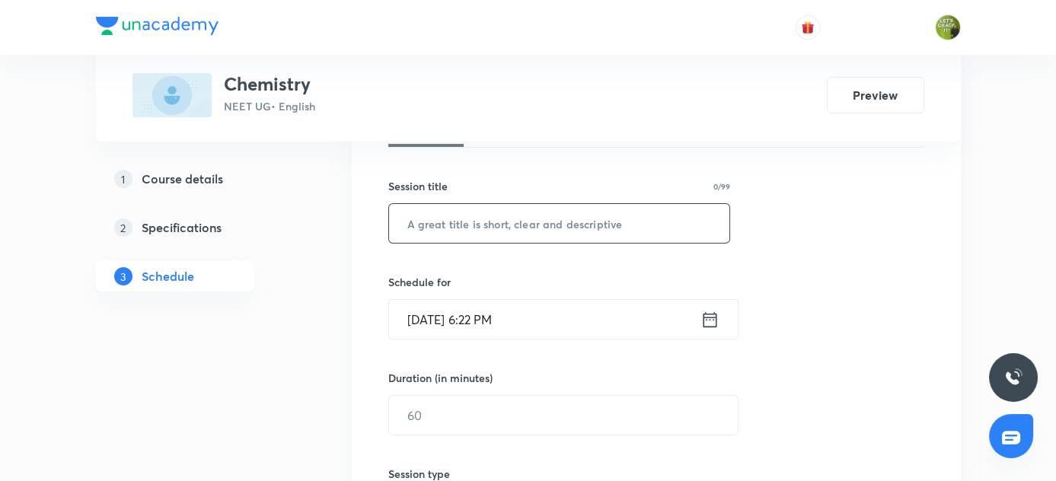
click at [483, 216] on input "text" at bounding box center [559, 223] width 341 height 39
paste input "IUPAC Nomenclature"
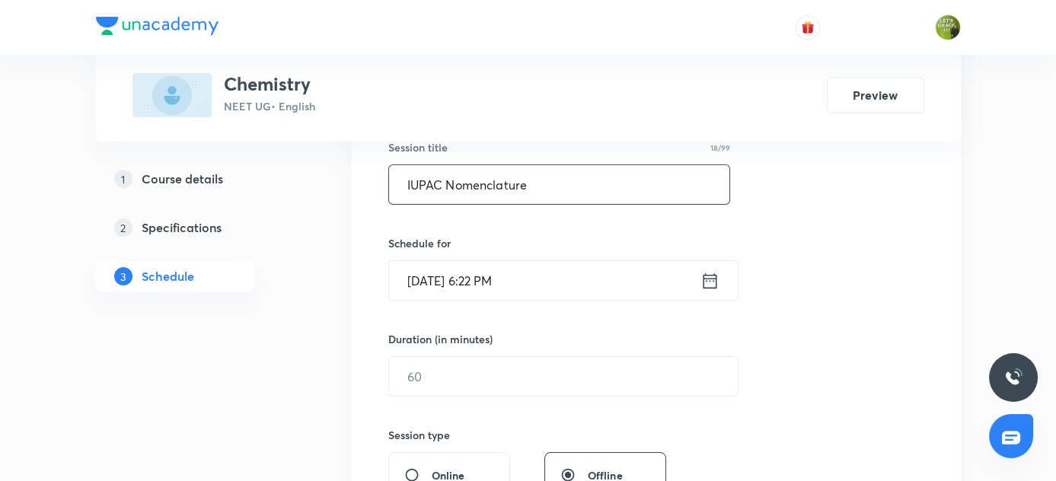
type input "IUPAC Nomenclature"
click at [713, 280] on icon at bounding box center [709, 280] width 19 height 21
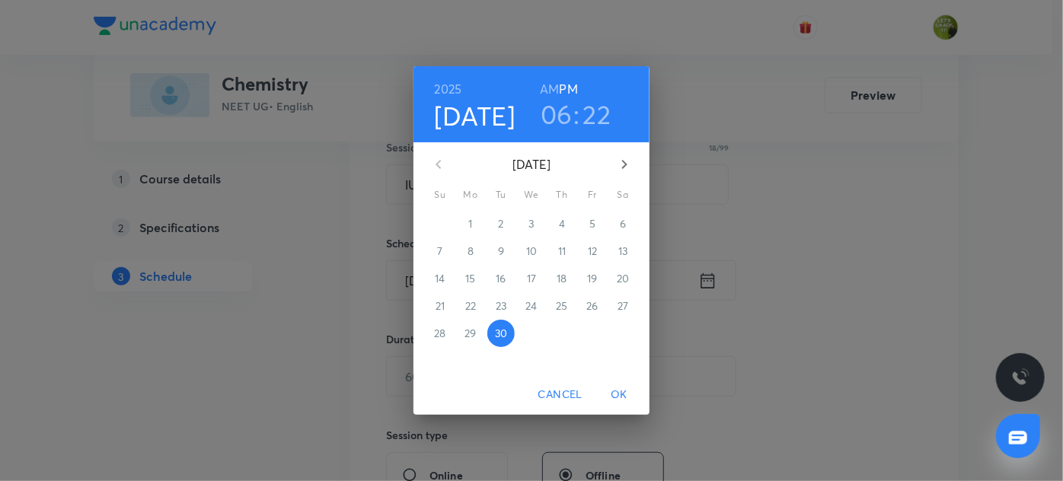
click at [622, 161] on icon "button" at bounding box center [624, 164] width 18 height 18
click at [536, 221] on span "1" at bounding box center [531, 223] width 27 height 15
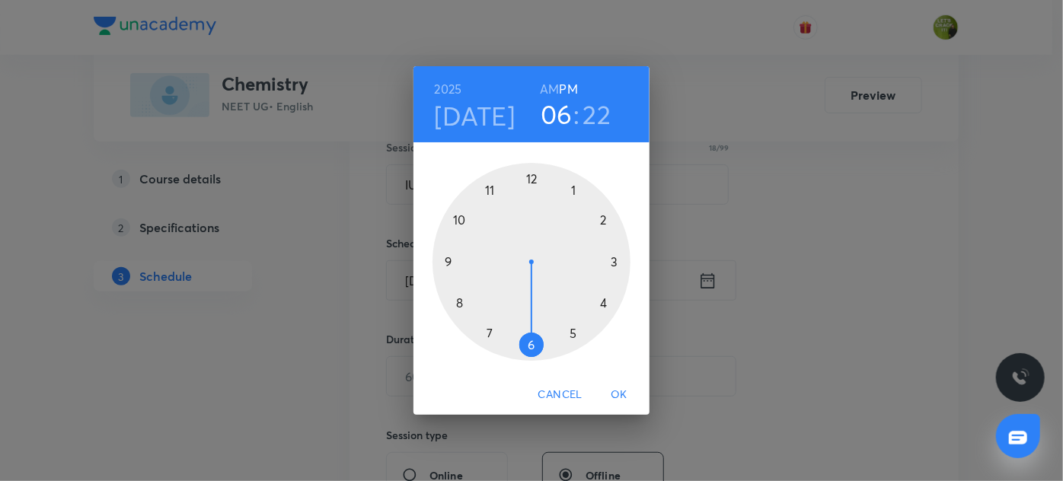
click at [557, 85] on h6 "AM" at bounding box center [549, 88] width 19 height 21
click at [493, 192] on div at bounding box center [531, 262] width 198 height 198
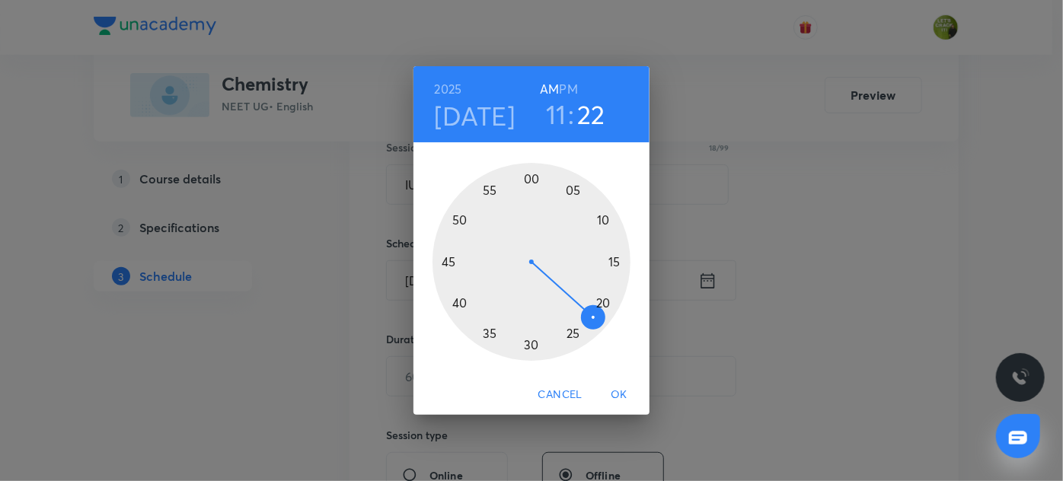
click at [579, 187] on div at bounding box center [531, 262] width 198 height 198
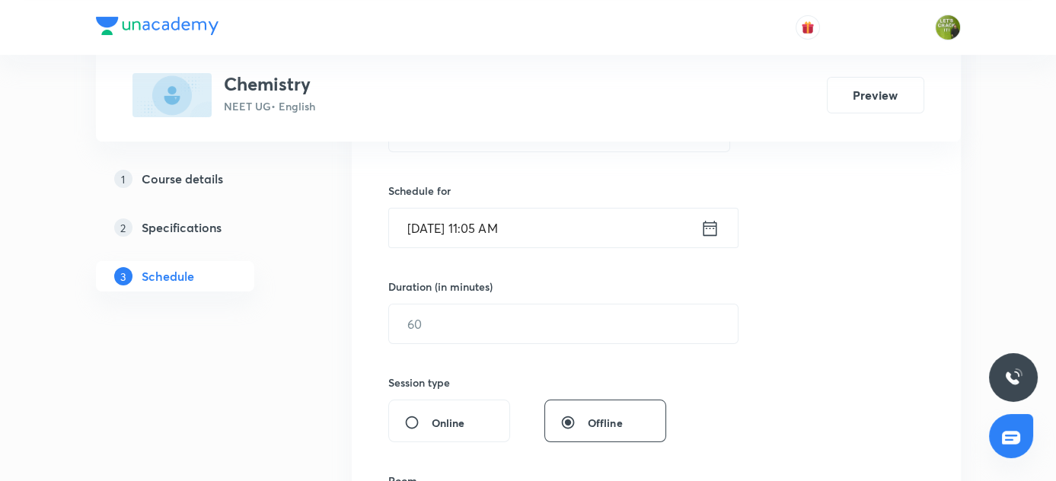
scroll to position [346, 0]
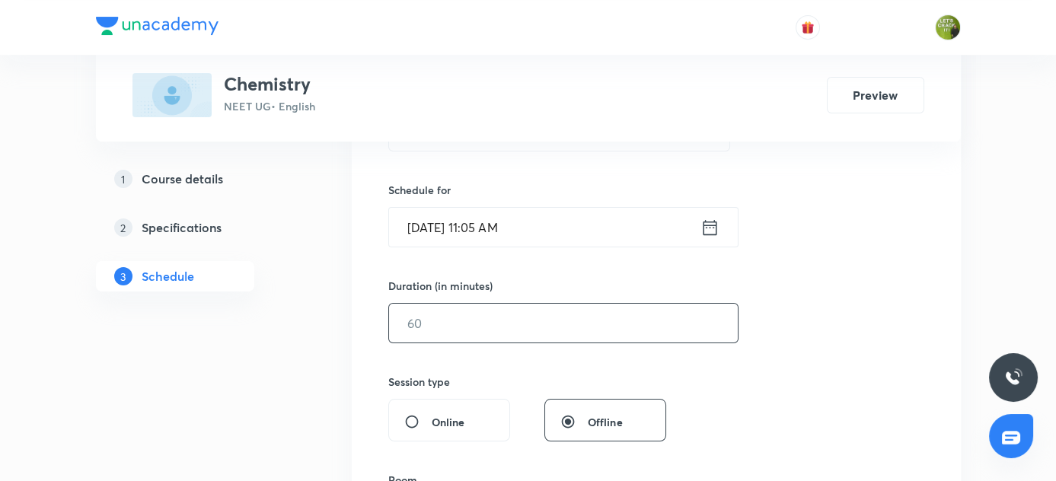
click at [458, 328] on input "text" at bounding box center [563, 323] width 349 height 39
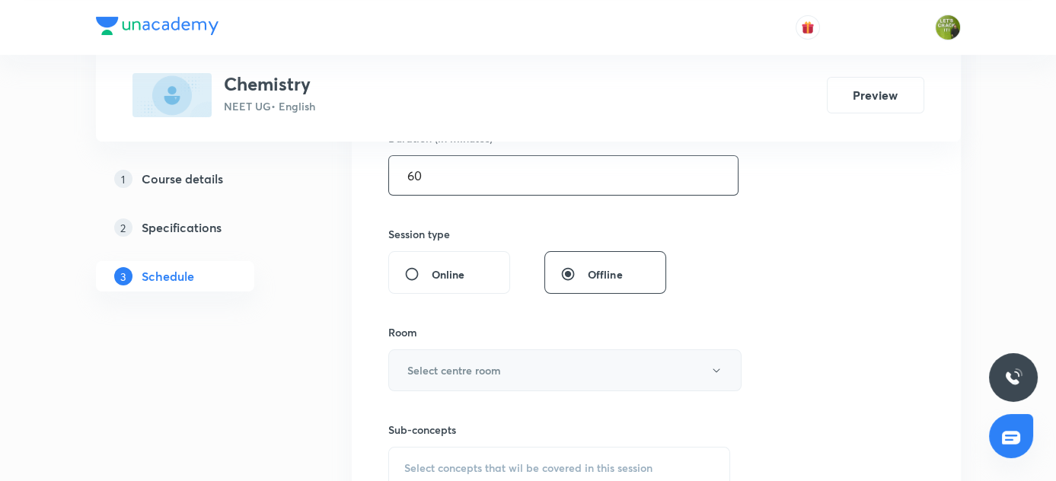
type input "60"
click at [442, 374] on h6 "Select centre room" at bounding box center [454, 370] width 94 height 16
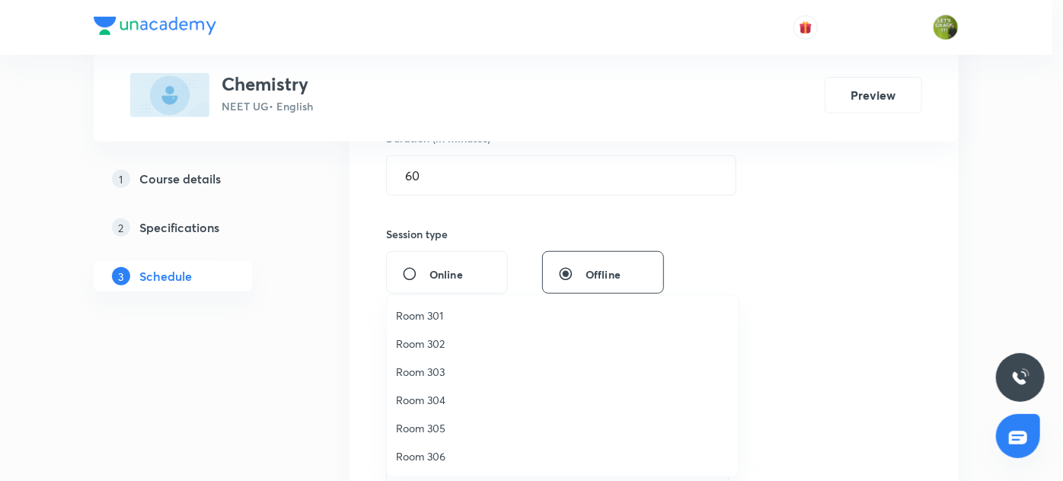
click at [451, 367] on span "Room 303" at bounding box center [562, 372] width 333 height 16
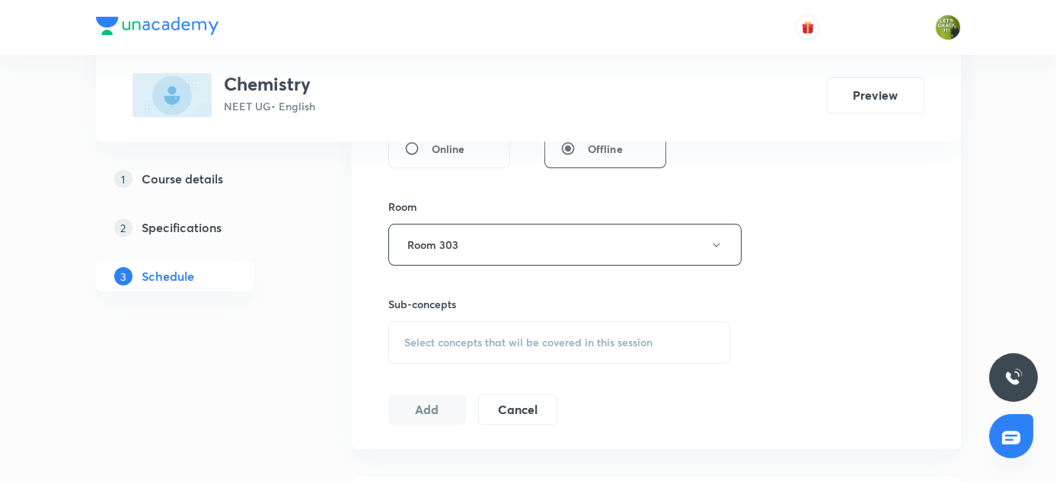
scroll to position [621, 0]
click at [444, 321] on div "Select concepts that wil be covered in this session" at bounding box center [559, 341] width 343 height 43
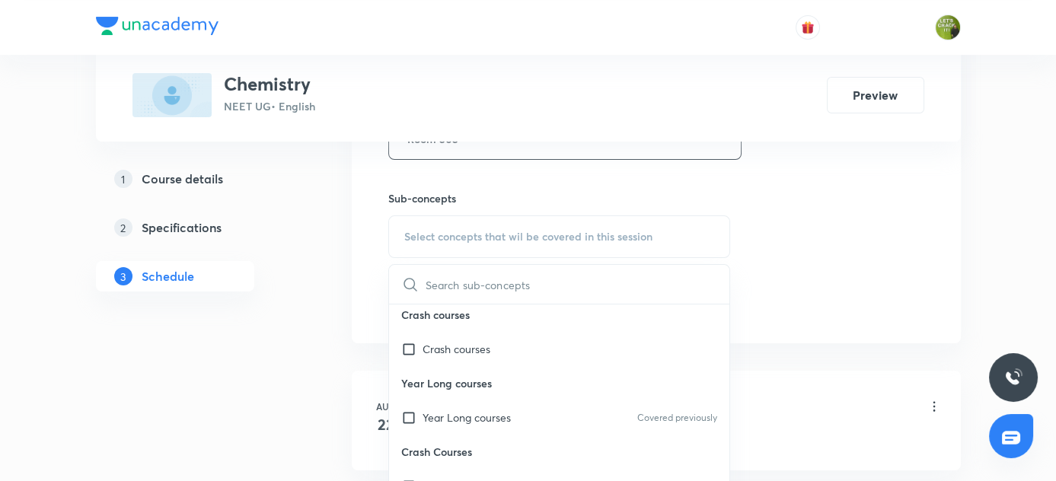
scroll to position [725, 0]
click at [431, 417] on p "Year Long courses" at bounding box center [467, 418] width 88 height 16
checkbox input "true"
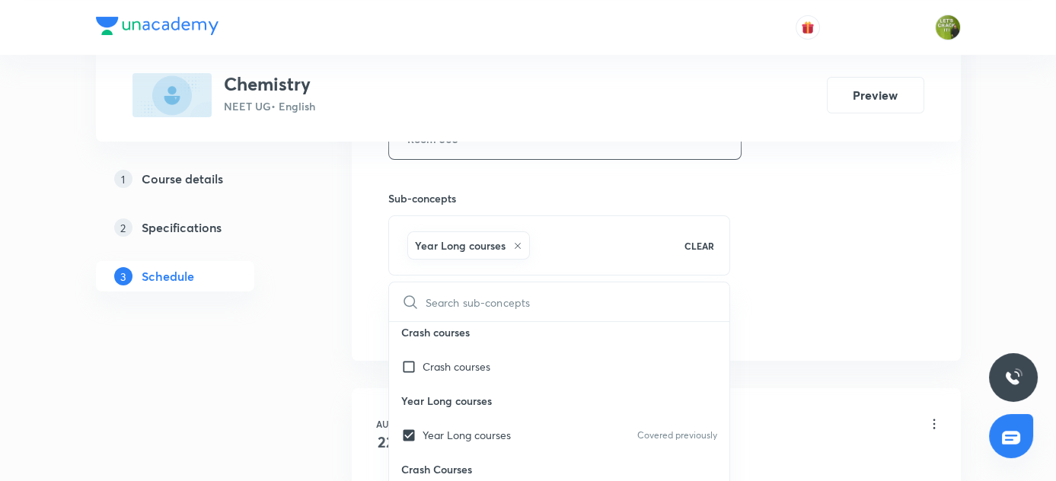
click at [310, 321] on div "Plus Courses Chemistry NEET UG • English Preview 1 Course details 2 Specificati…" at bounding box center [528, 453] width 865 height 2187
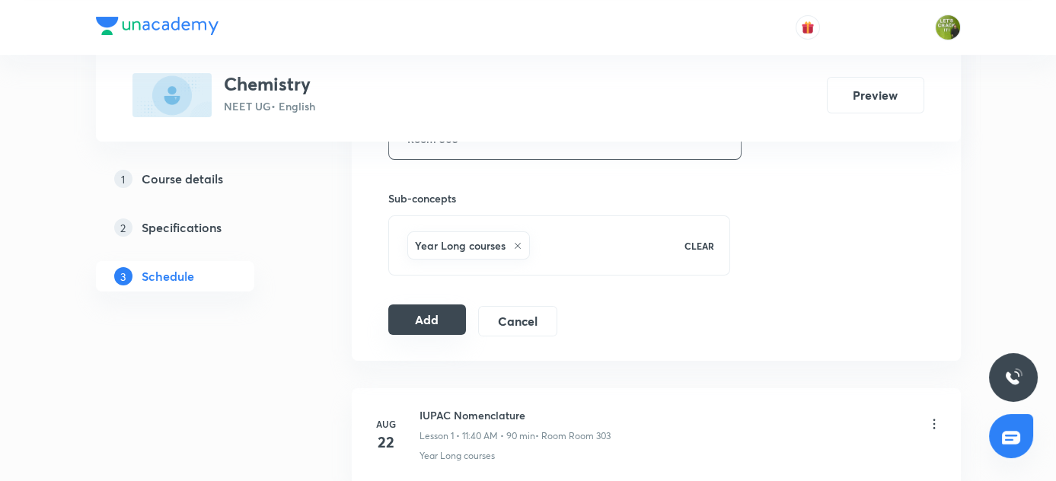
click at [414, 317] on button "Add" at bounding box center [427, 320] width 78 height 30
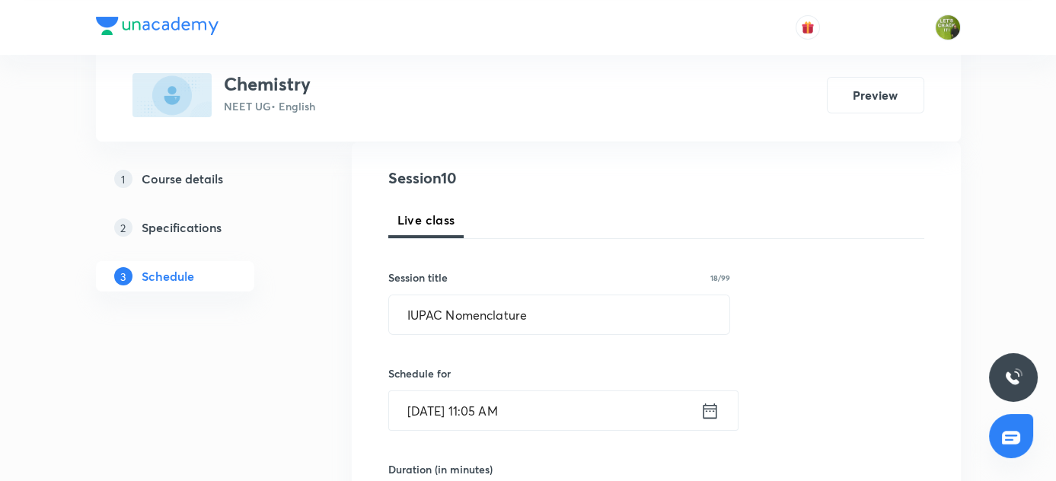
scroll to position [161, 0]
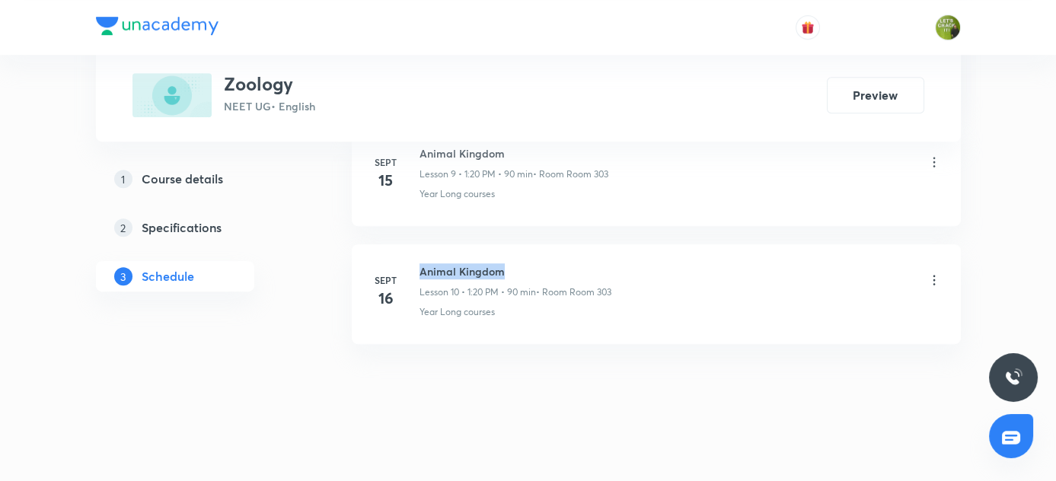
drag, startPoint x: 420, startPoint y: 263, endPoint x: 515, endPoint y: 270, distance: 95.4
click at [515, 270] on h6 "Animal Kingdom" at bounding box center [516, 271] width 192 height 16
copy h6 "Animal Kingdom"
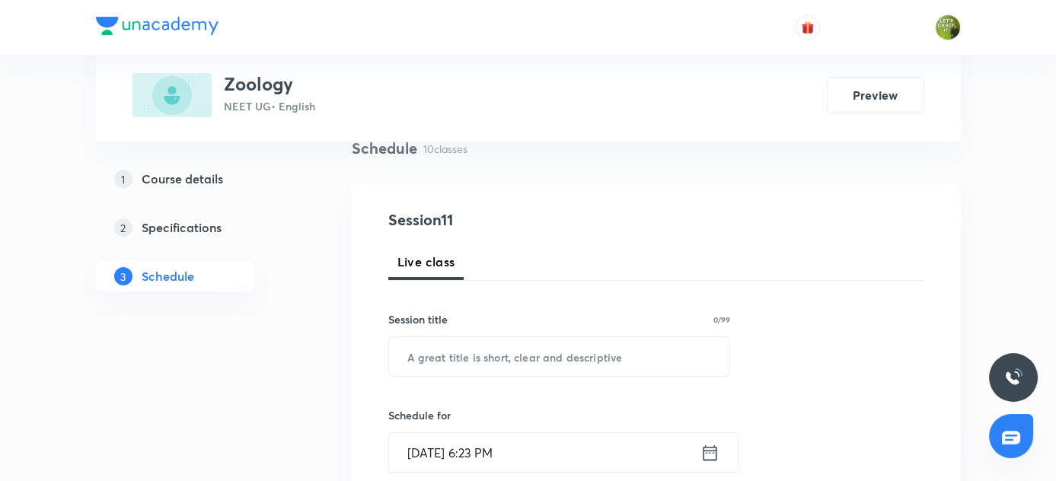
scroll to position [127, 0]
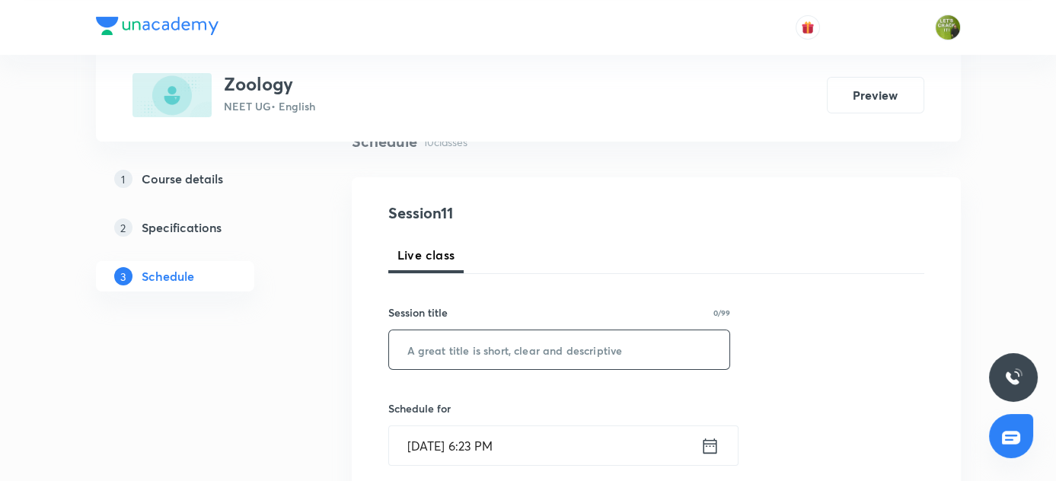
click at [451, 355] on input "text" at bounding box center [559, 349] width 341 height 39
paste input "Animal Kingdom"
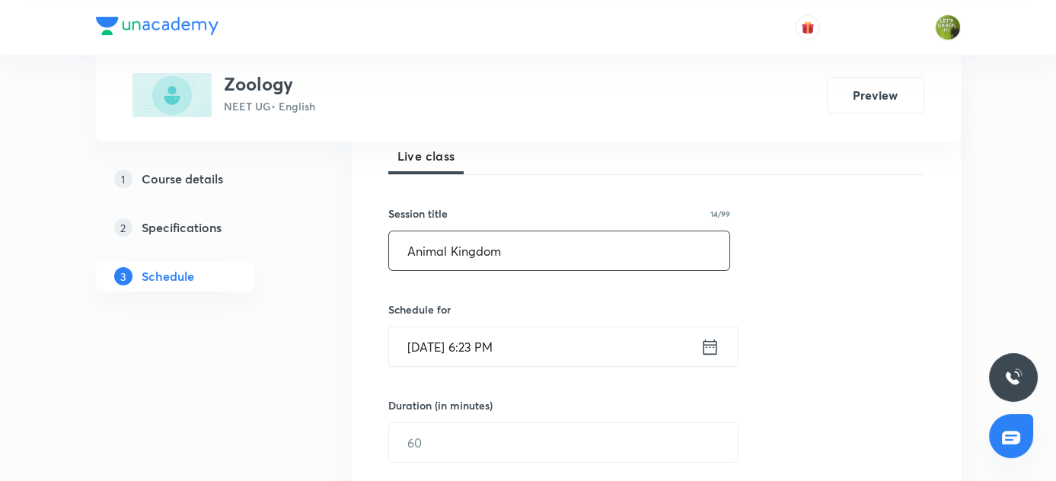
scroll to position [270, 0]
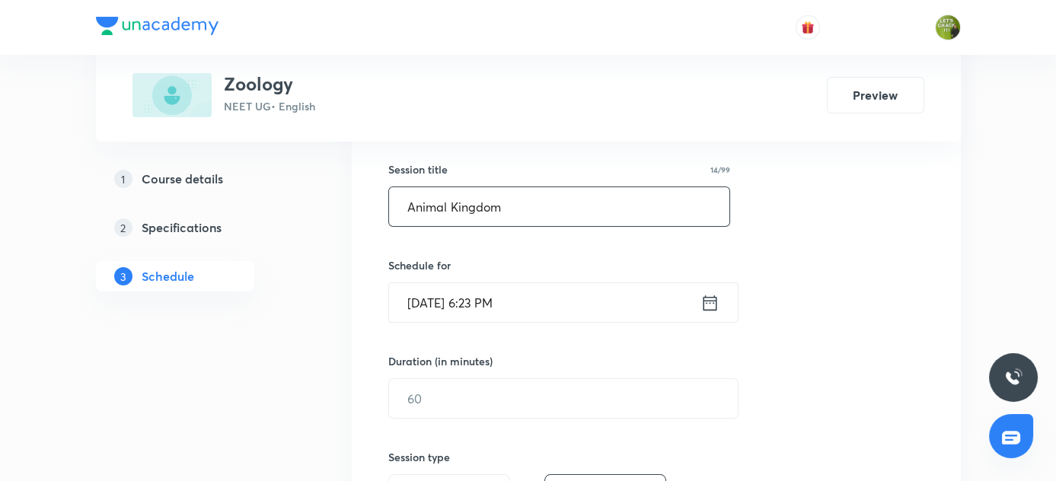
type input "Animal Kingdom"
click at [709, 298] on icon at bounding box center [710, 302] width 14 height 15
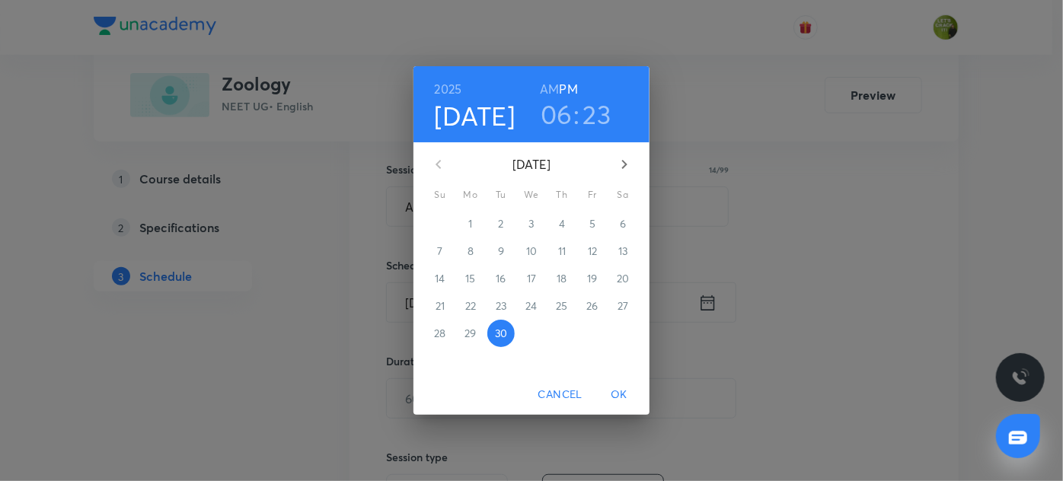
click at [627, 163] on icon "button" at bounding box center [624, 164] width 18 height 18
click at [531, 225] on p "1" at bounding box center [531, 223] width 4 height 15
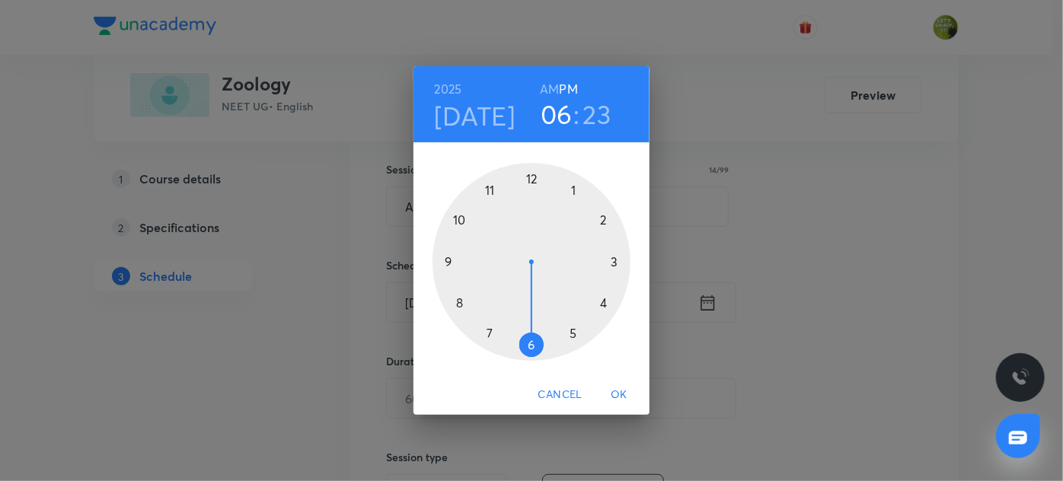
click at [530, 176] on div at bounding box center [531, 262] width 198 height 198
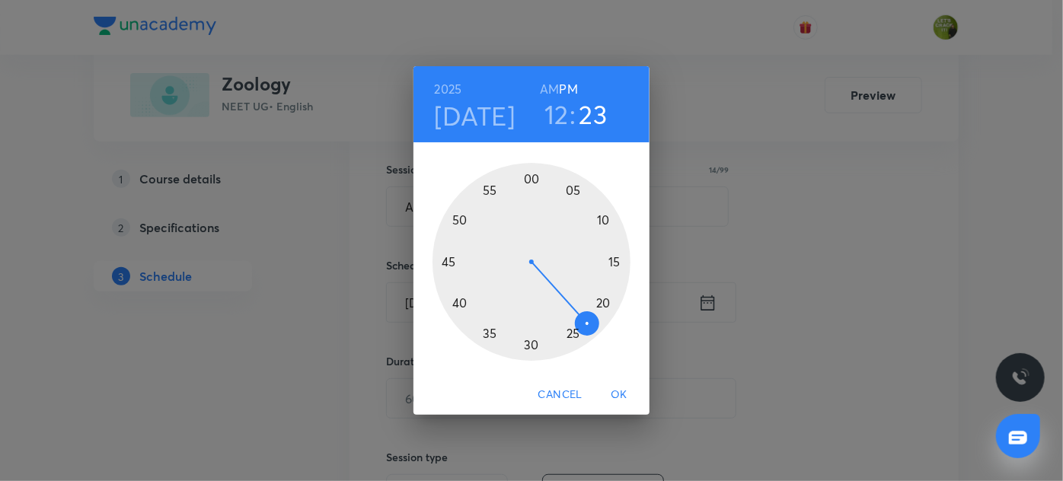
click at [603, 219] on div at bounding box center [531, 262] width 198 height 198
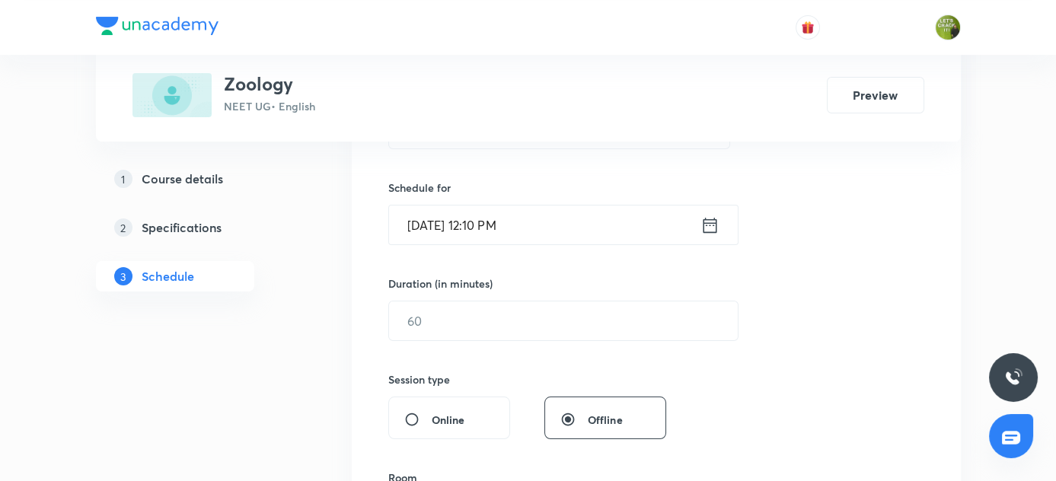
scroll to position [351, 0]
click at [457, 326] on input "text" at bounding box center [563, 317] width 349 height 39
type input "60"
click at [826, 357] on div "Session 11 Live class Session title 14/99 Animal Kingdom ​ Schedule for [DATE] …" at bounding box center [656, 335] width 536 height 715
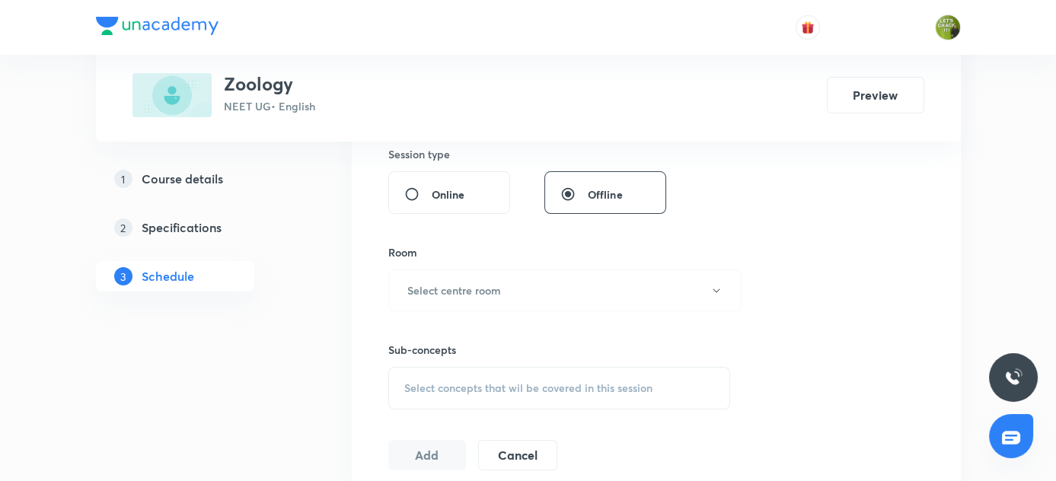
scroll to position [585, 0]
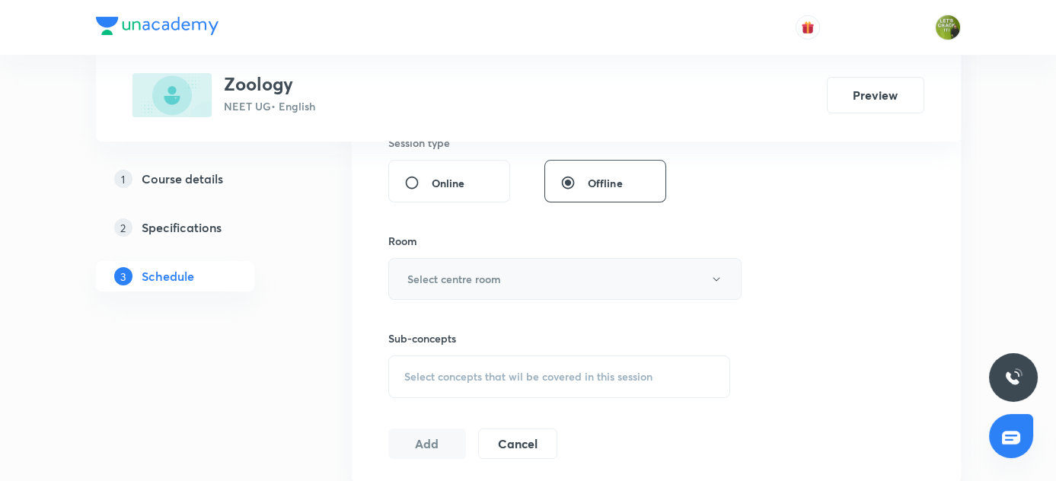
click at [544, 276] on button "Select centre room" at bounding box center [564, 279] width 353 height 42
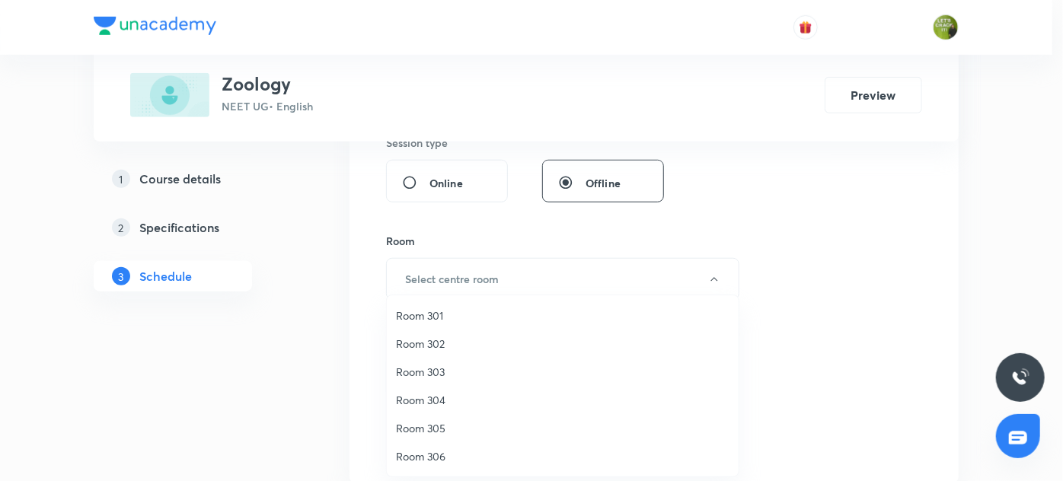
click at [432, 370] on span "Room 303" at bounding box center [562, 372] width 333 height 16
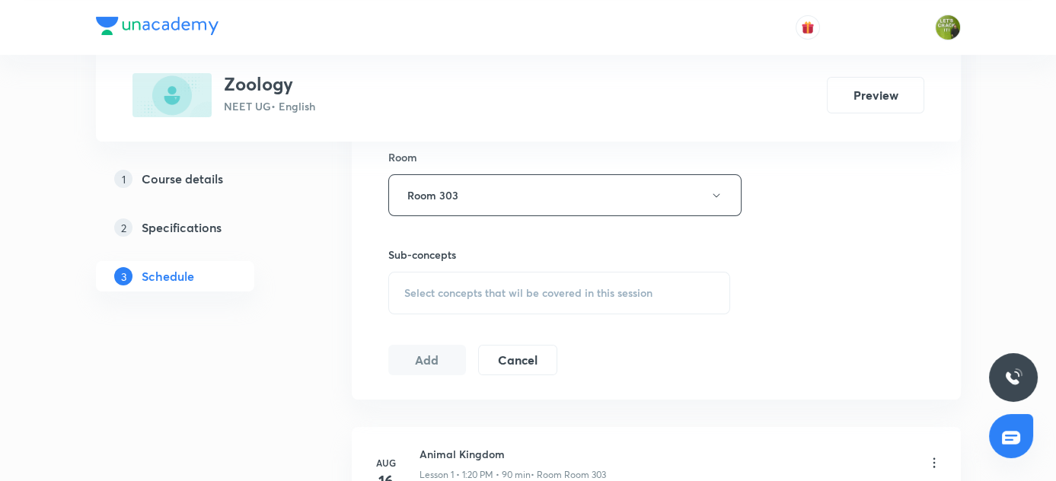
scroll to position [673, 0]
click at [430, 282] on span "Select concepts that wil be covered in this session" at bounding box center [528, 288] width 248 height 12
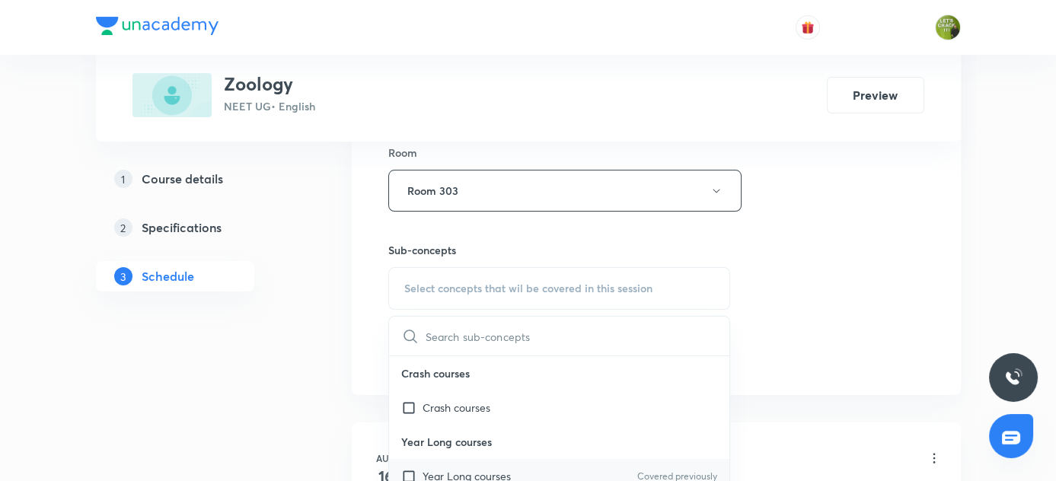
click at [438, 471] on p "Year Long courses" at bounding box center [467, 476] width 88 height 16
checkbox input "true"
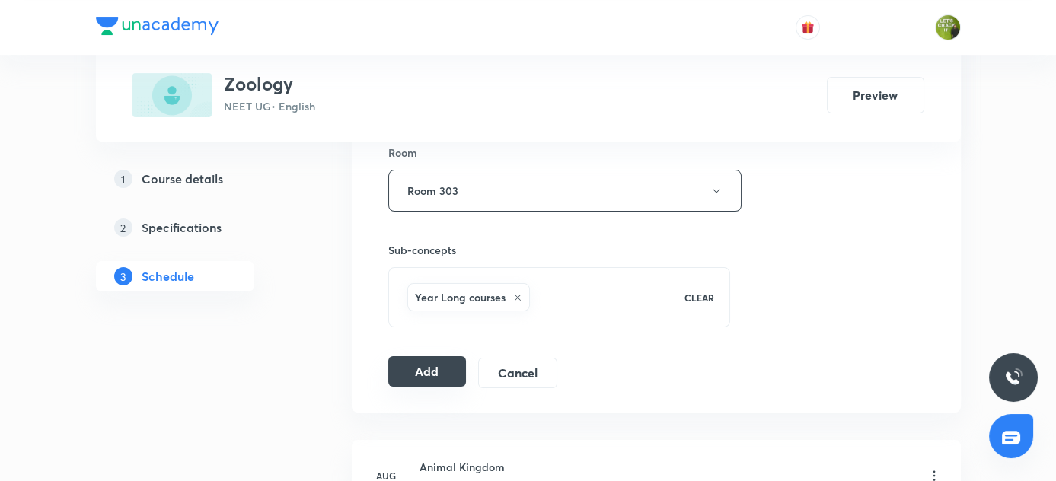
click at [425, 375] on button "Add" at bounding box center [427, 371] width 78 height 30
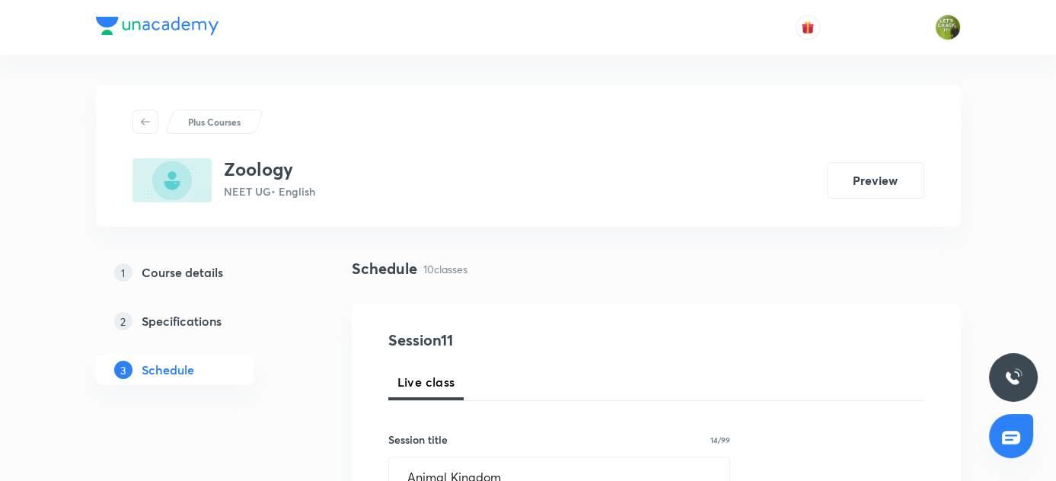
scroll to position [0, 0]
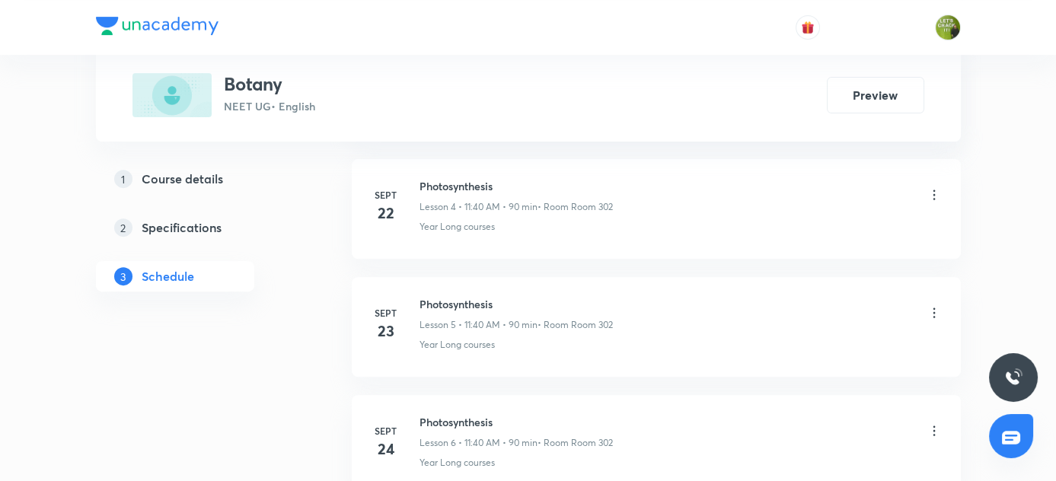
scroll to position [1443, 0]
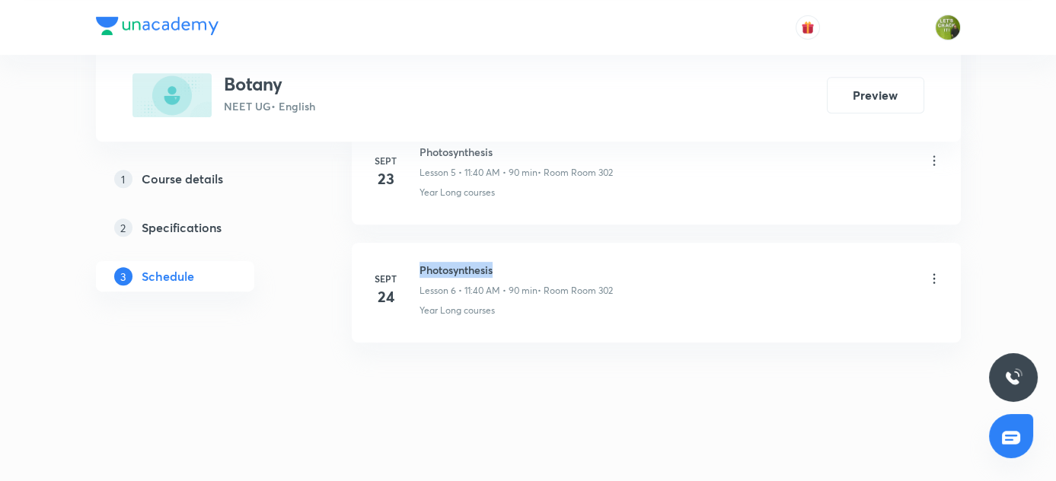
drag, startPoint x: 421, startPoint y: 261, endPoint x: 503, endPoint y: 267, distance: 81.7
click at [503, 267] on h6 "Photosynthesis" at bounding box center [516, 270] width 193 height 16
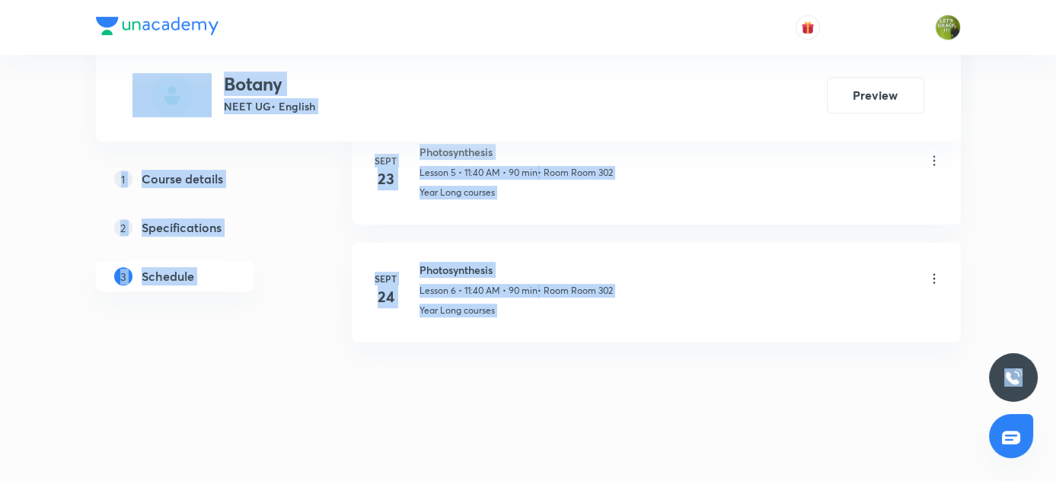
click at [487, 266] on h6 "Photosynthesis" at bounding box center [516, 270] width 193 height 16
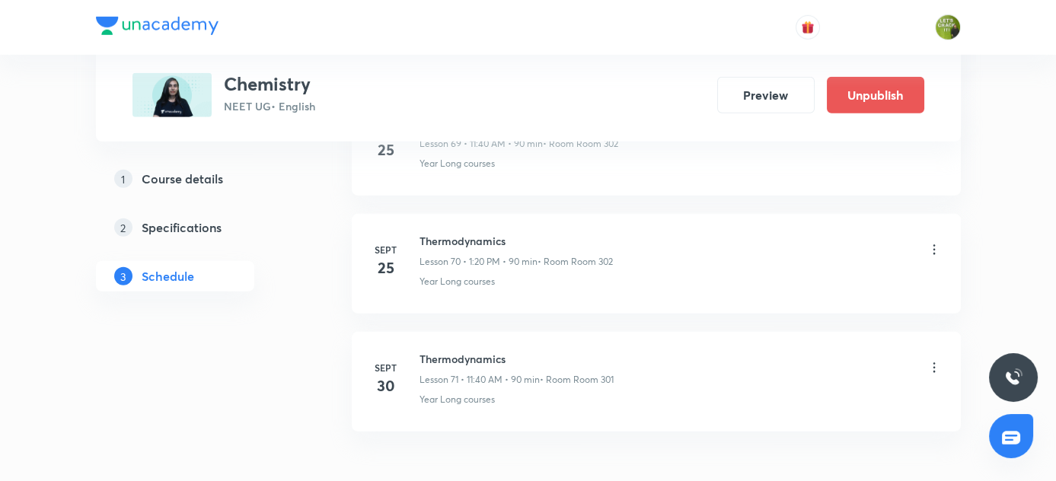
scroll to position [9086, 0]
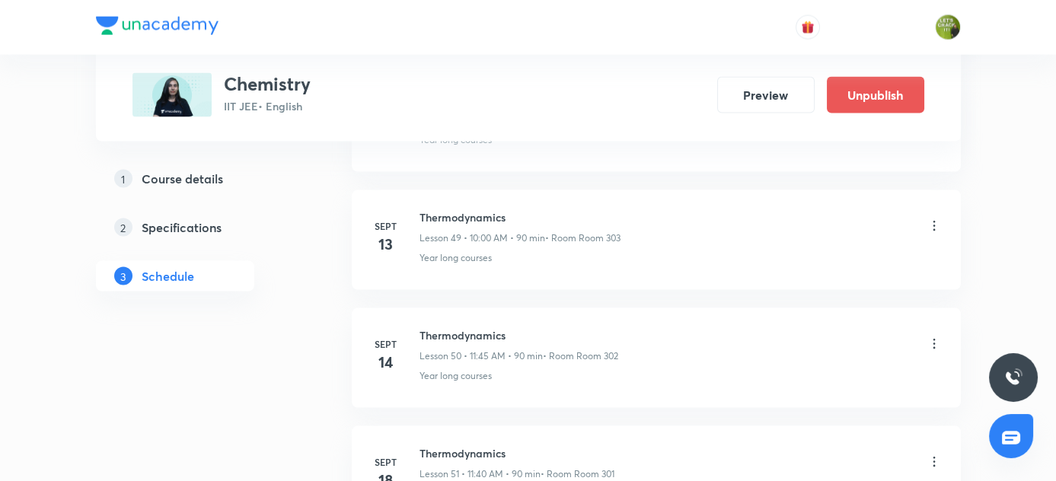
scroll to position [7323, 0]
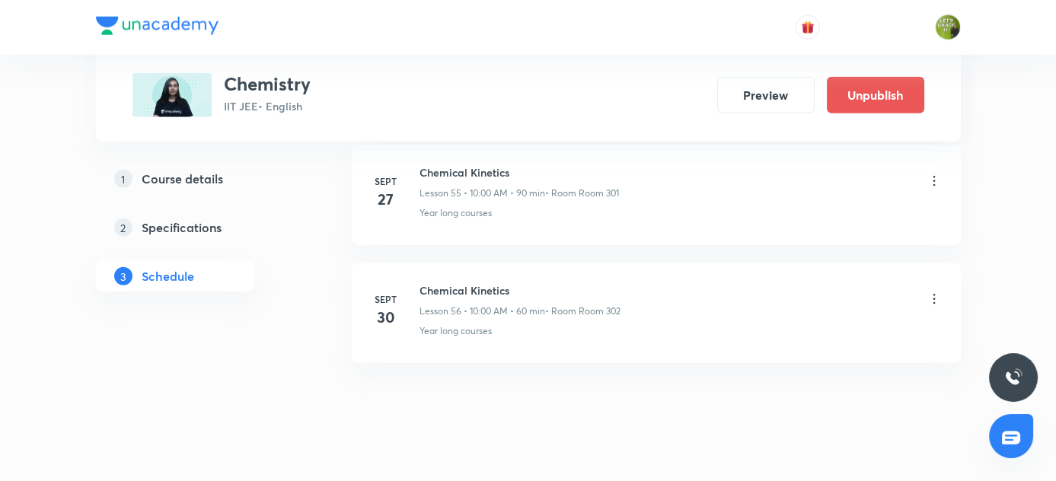
click at [935, 292] on icon at bounding box center [934, 299] width 15 height 15
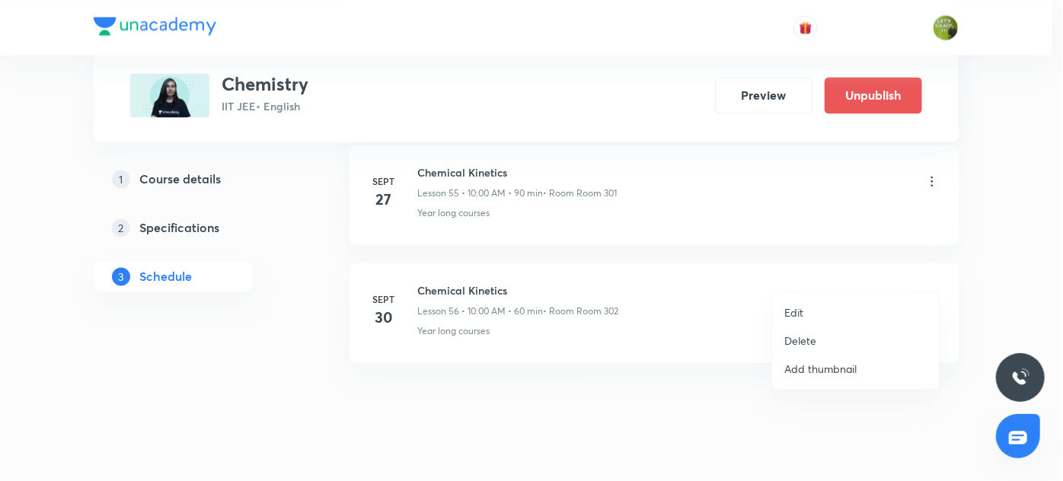
click at [805, 336] on p "Delete" at bounding box center [800, 341] width 32 height 16
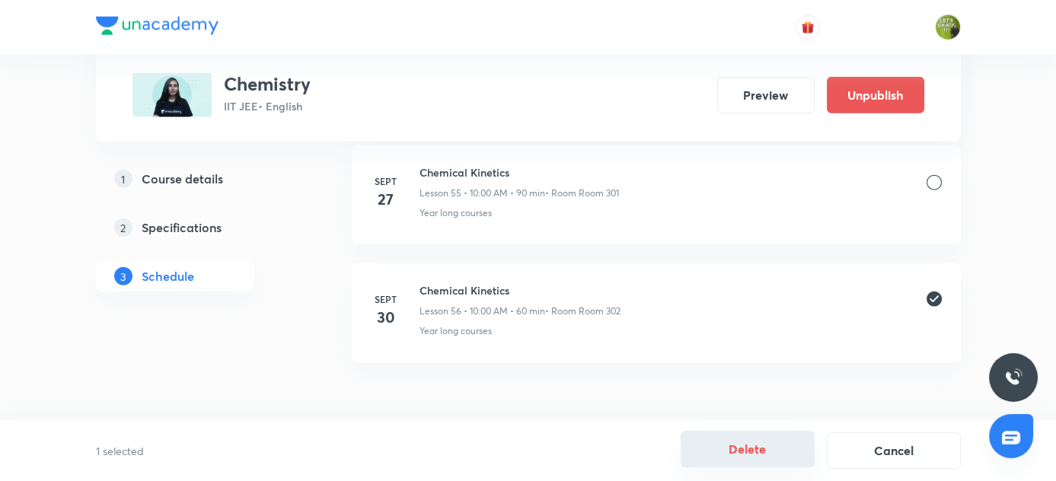
click at [757, 446] on button "Delete" at bounding box center [748, 449] width 134 height 37
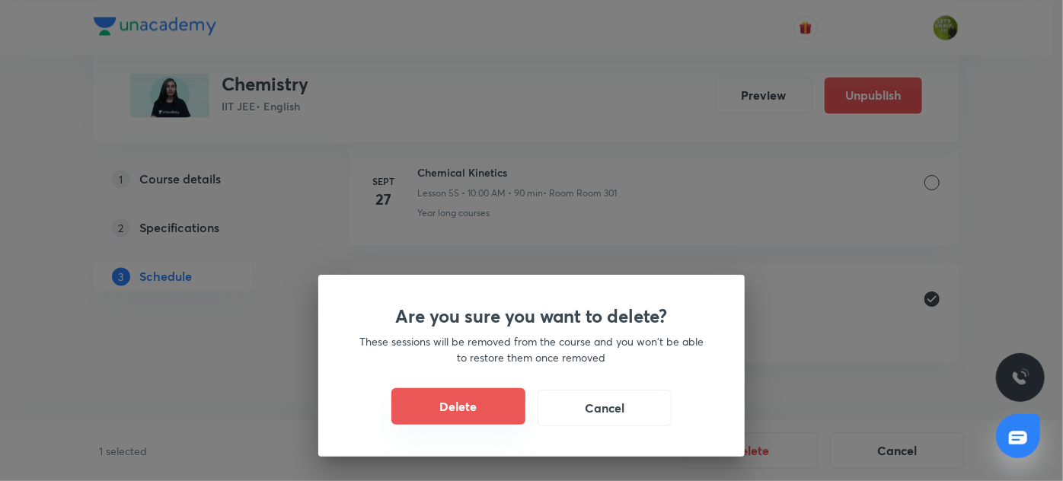
click at [439, 417] on button "Delete" at bounding box center [458, 406] width 134 height 37
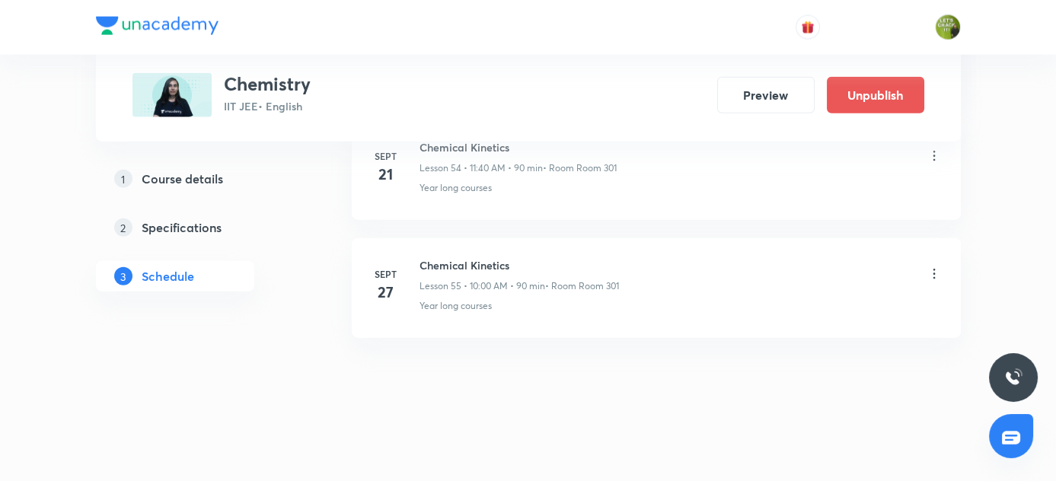
scroll to position [7205, 0]
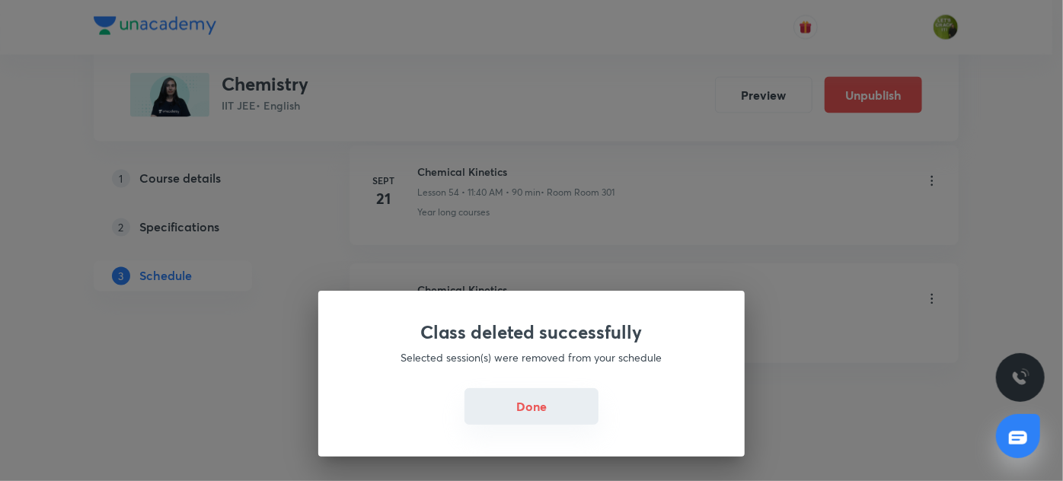
click at [530, 409] on button "Done" at bounding box center [531, 406] width 134 height 37
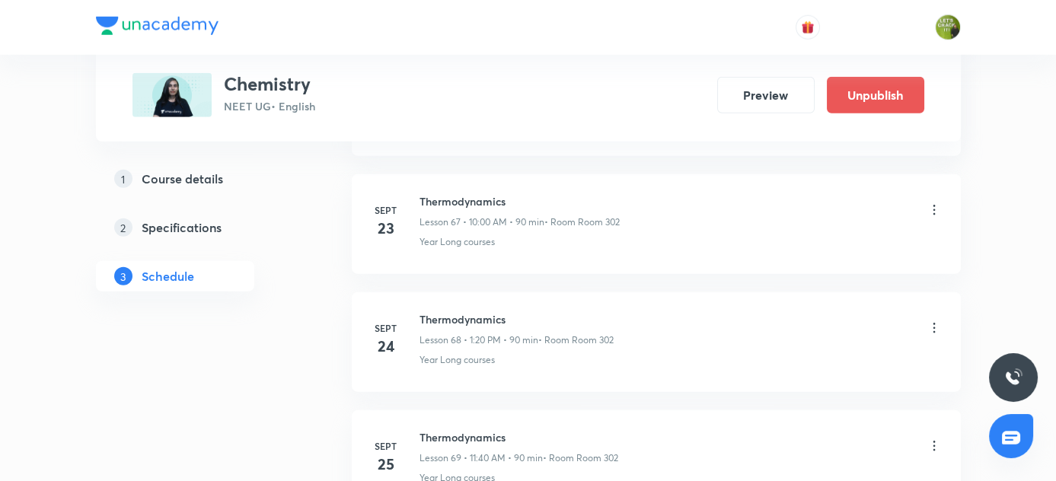
scroll to position [9086, 0]
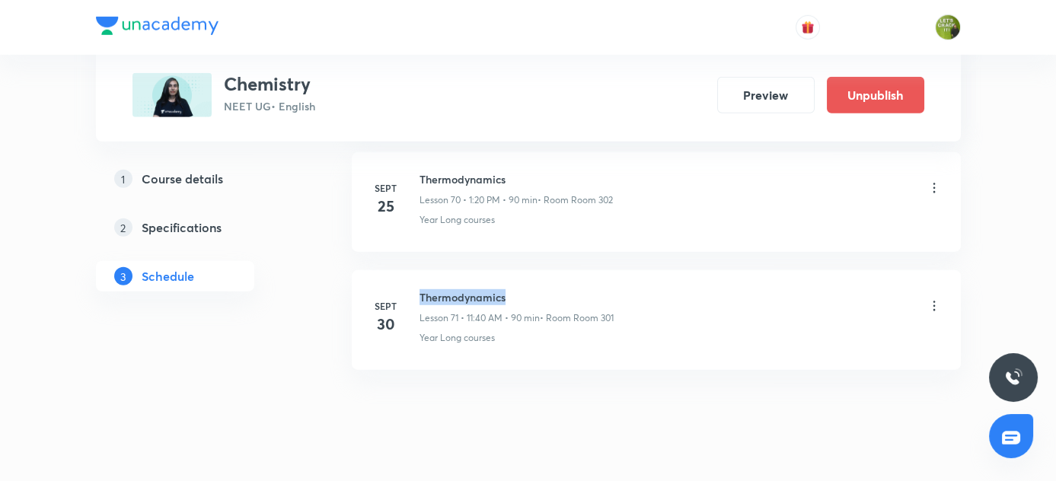
drag, startPoint x: 420, startPoint y: 261, endPoint x: 513, endPoint y: 261, distance: 92.9
click at [513, 289] on h6 "Thermodynamics" at bounding box center [517, 297] width 194 height 16
copy h6 "Thermodynamics"
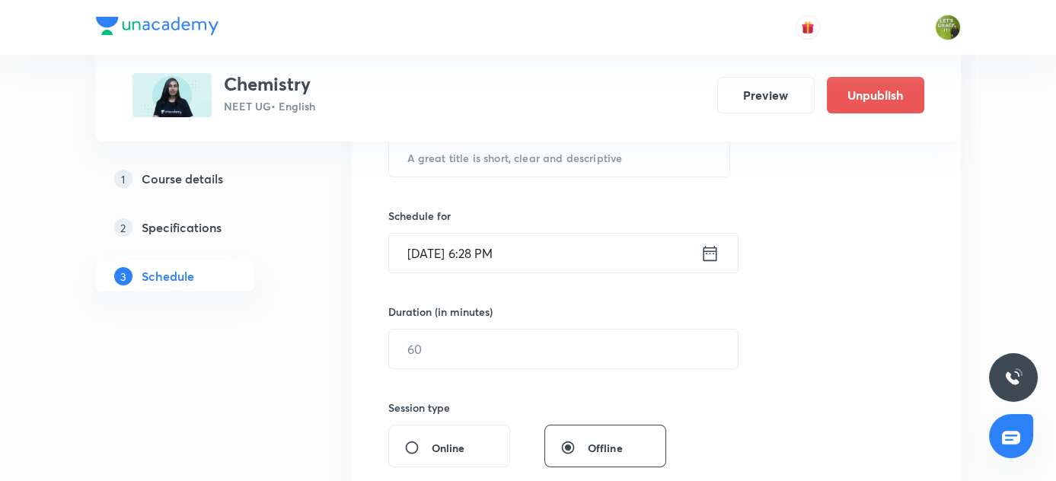
scroll to position [321, 0]
click at [443, 155] on input "text" at bounding box center [559, 156] width 341 height 39
paste input "Thermodynamics"
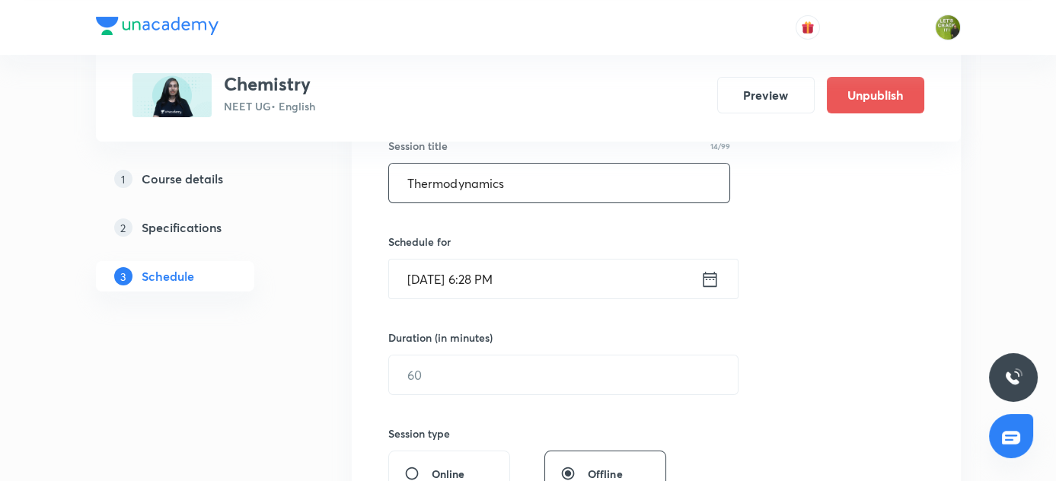
scroll to position [292, 0]
type input "Thermodynamics"
click at [709, 281] on icon at bounding box center [709, 280] width 19 height 21
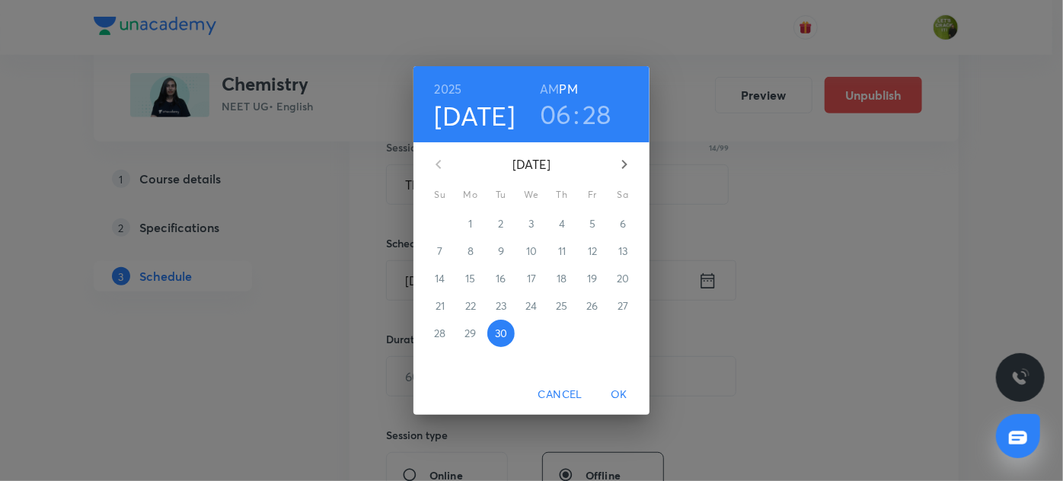
click at [471, 227] on div "1" at bounding box center [470, 223] width 30 height 27
click at [471, 222] on div "1" at bounding box center [470, 223] width 30 height 27
click at [617, 165] on icon "button" at bounding box center [624, 164] width 18 height 18
click at [531, 218] on p "1" at bounding box center [531, 223] width 4 height 15
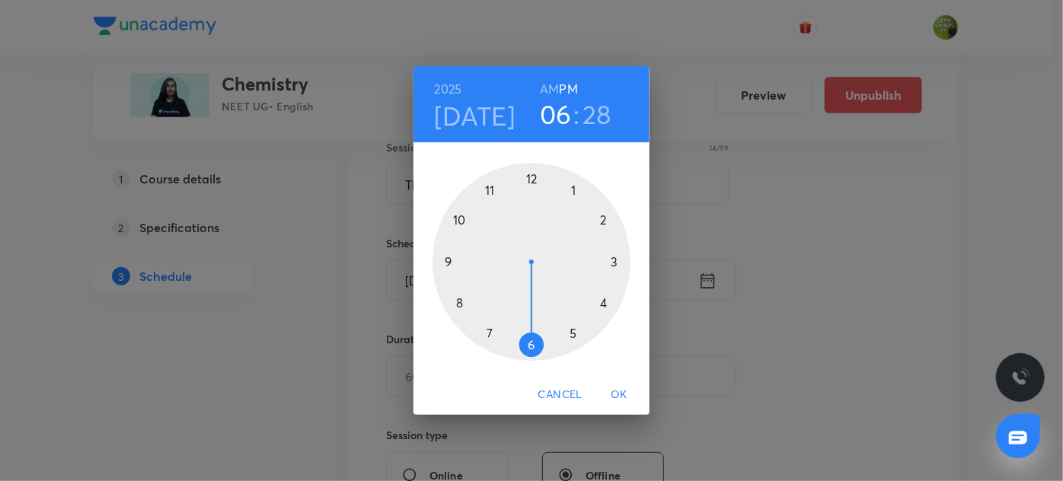
click at [554, 88] on h6 "AM" at bounding box center [549, 88] width 19 height 21
click at [463, 219] on div at bounding box center [531, 262] width 198 height 198
click at [533, 177] on div at bounding box center [531, 262] width 198 height 198
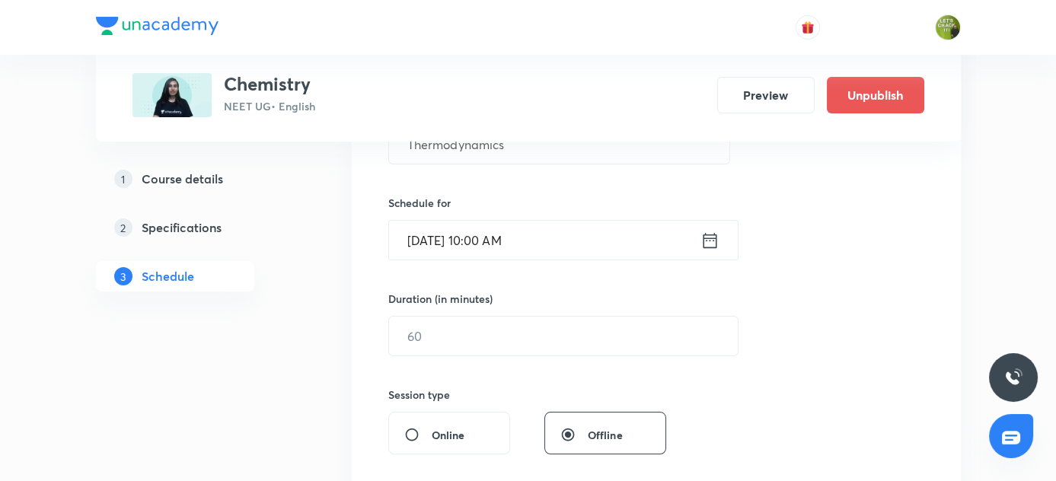
scroll to position [333, 0]
click at [466, 327] on input "text" at bounding box center [563, 335] width 349 height 39
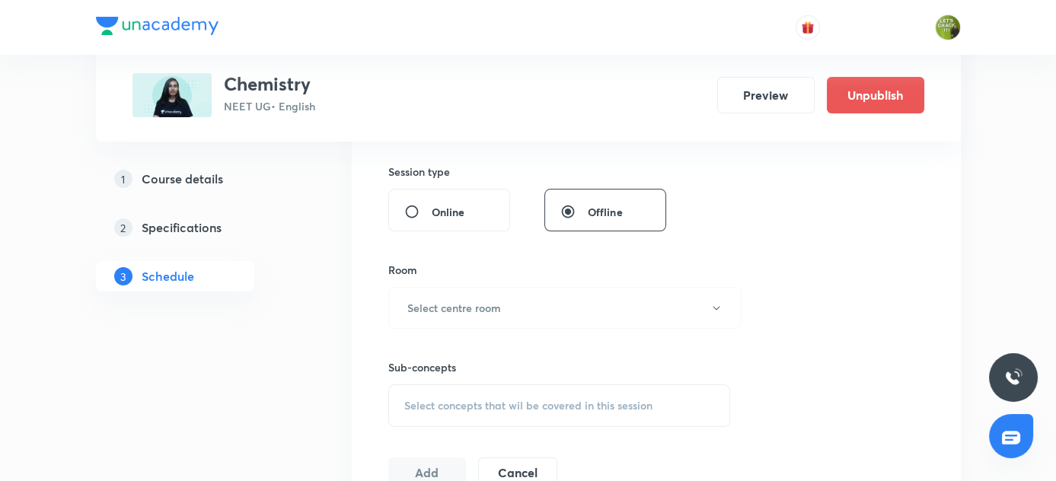
scroll to position [605, 0]
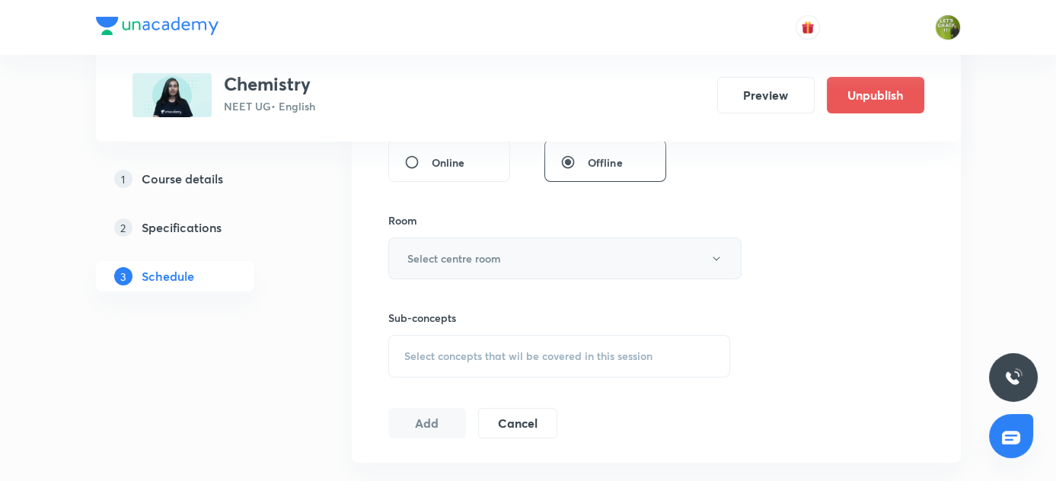
type input "60"
click at [467, 245] on button "Select centre room" at bounding box center [564, 259] width 353 height 42
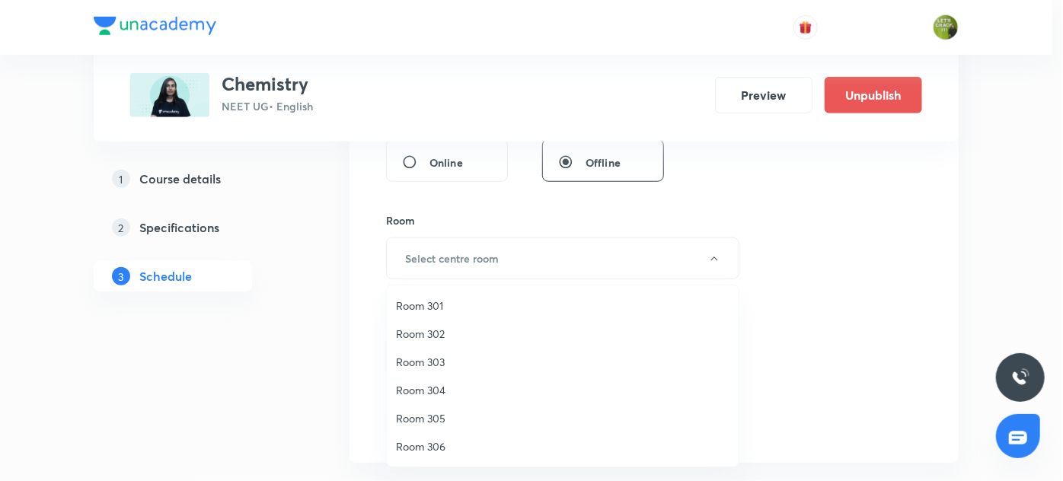
click at [448, 329] on span "Room 302" at bounding box center [562, 334] width 333 height 16
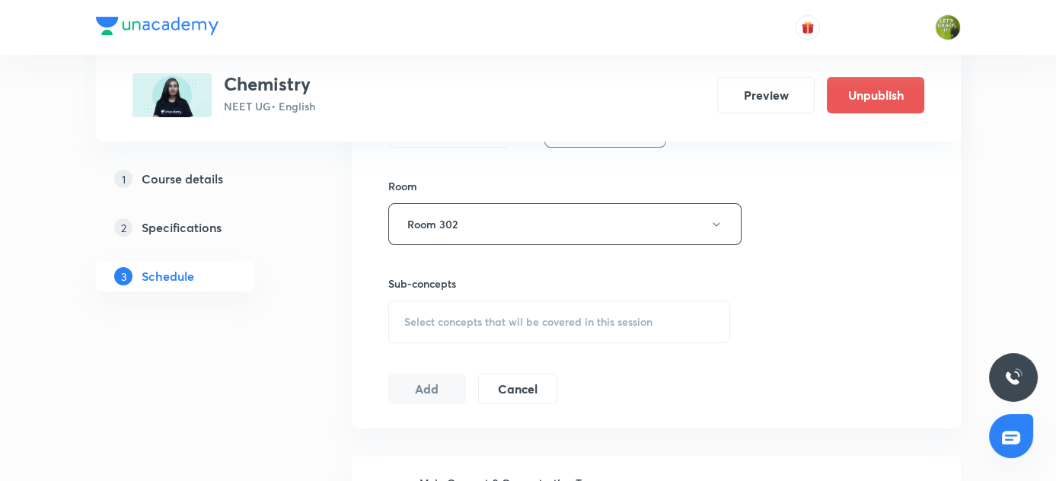
scroll to position [643, 0]
click at [450, 316] on span "Select concepts that wil be covered in this session" at bounding box center [528, 319] width 248 height 12
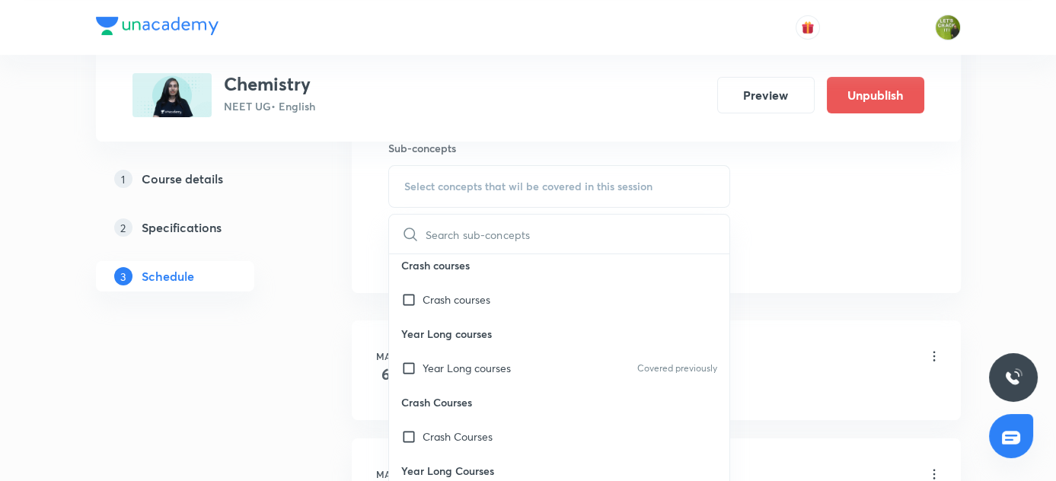
scroll to position [777, 0]
click at [410, 361] on input "checkbox" at bounding box center [411, 367] width 21 height 16
checkbox input "true"
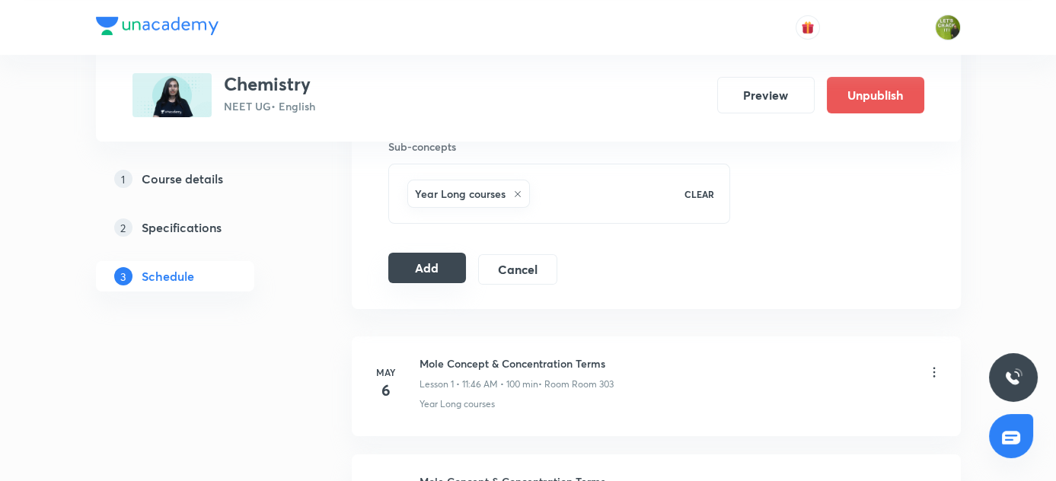
click at [436, 266] on button "Add" at bounding box center [427, 268] width 78 height 30
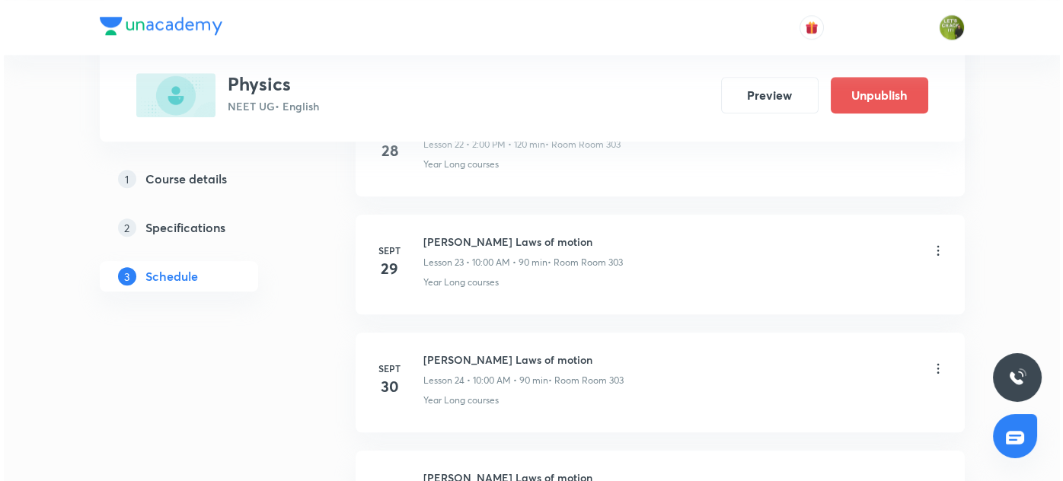
scroll to position [3677, 0]
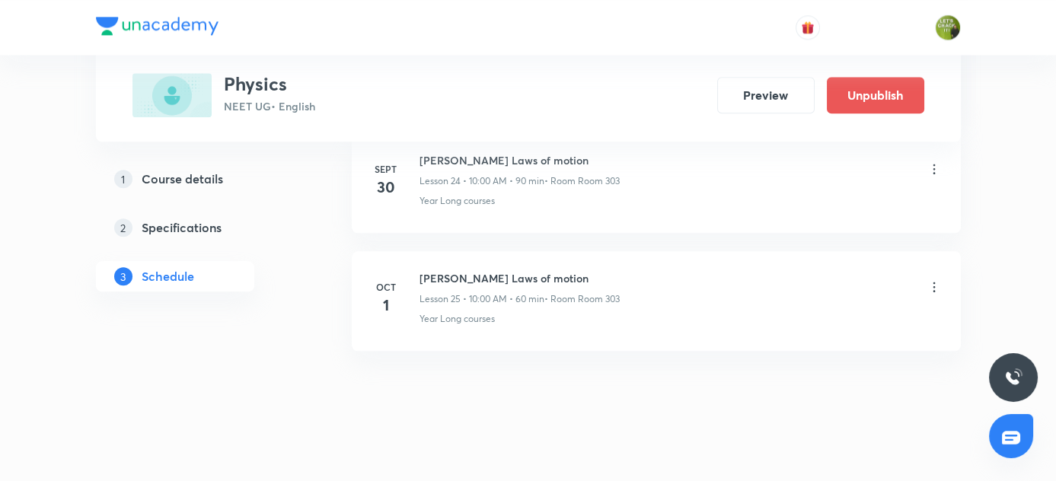
click at [934, 279] on icon at bounding box center [934, 286] width 15 height 15
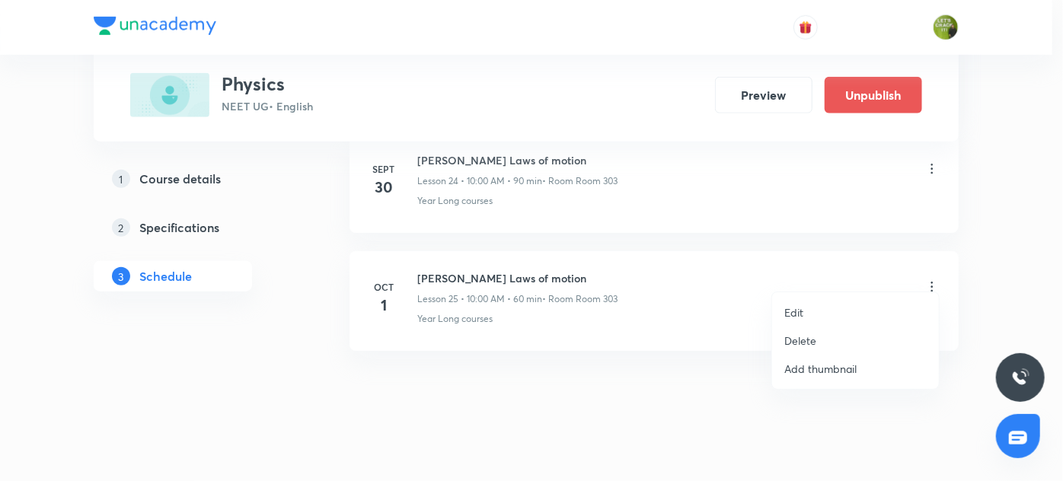
click at [808, 338] on p "Delete" at bounding box center [800, 341] width 32 height 16
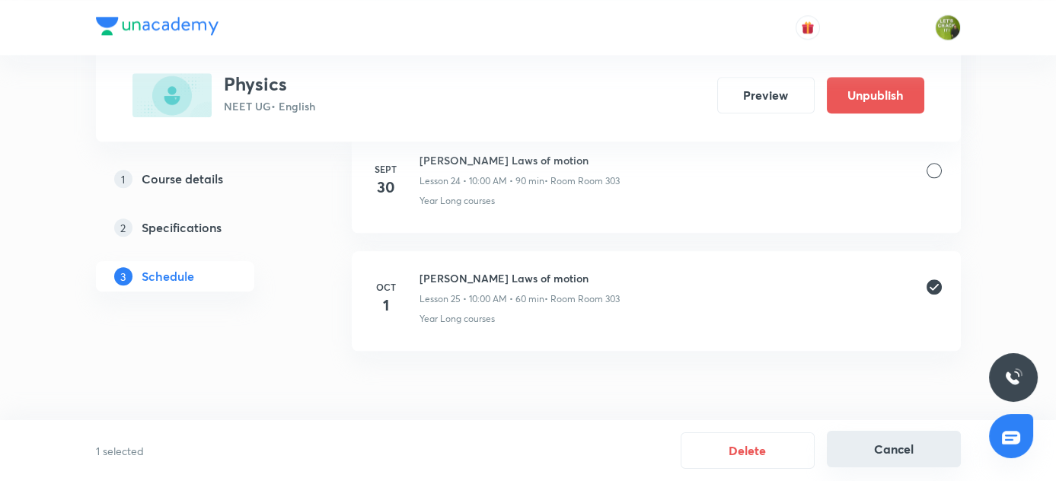
click at [858, 442] on button "Cancel" at bounding box center [894, 449] width 134 height 37
click at [937, 282] on icon at bounding box center [934, 286] width 15 height 15
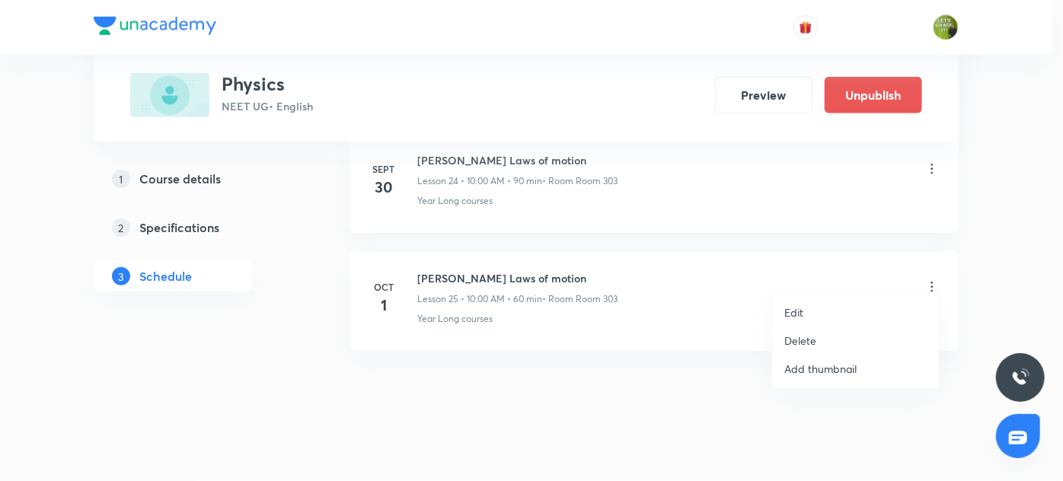
click at [793, 314] on p "Edit" at bounding box center [793, 313] width 19 height 16
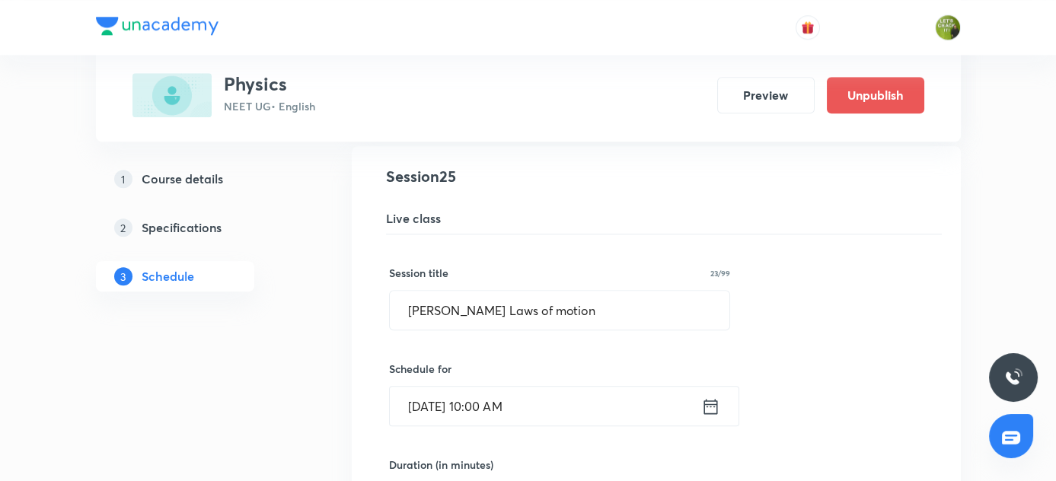
scroll to position [2997, 0]
drag, startPoint x: 406, startPoint y: 300, endPoint x: 611, endPoint y: 303, distance: 205.6
click at [611, 303] on input "[PERSON_NAME] Laws of motion" at bounding box center [560, 310] width 340 height 39
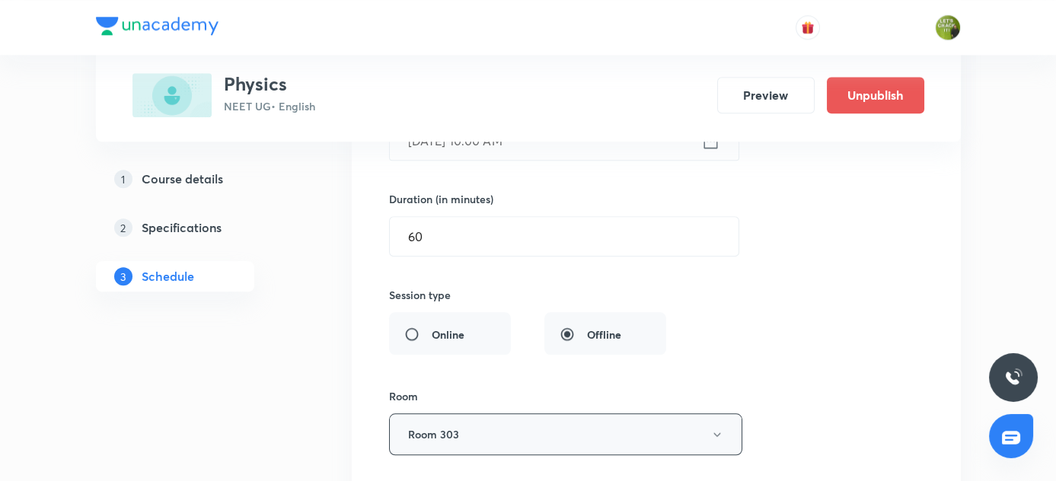
scroll to position [3259, 0]
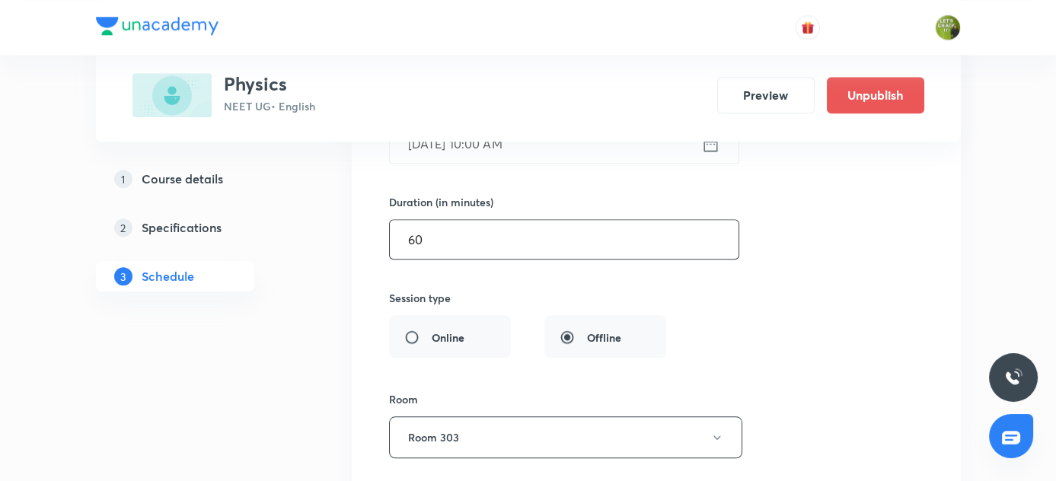
type input "Work Energy and Power"
drag, startPoint x: 431, startPoint y: 222, endPoint x: 361, endPoint y: 228, distance: 70.4
click at [361, 228] on li "[PERSON_NAME] Laws of motion Lesson 25 • Room Room 303 Year Long courses Sessio…" at bounding box center [656, 269] width 609 height 771
type input "90"
click at [290, 221] on link "2 Specifications" at bounding box center [199, 227] width 207 height 30
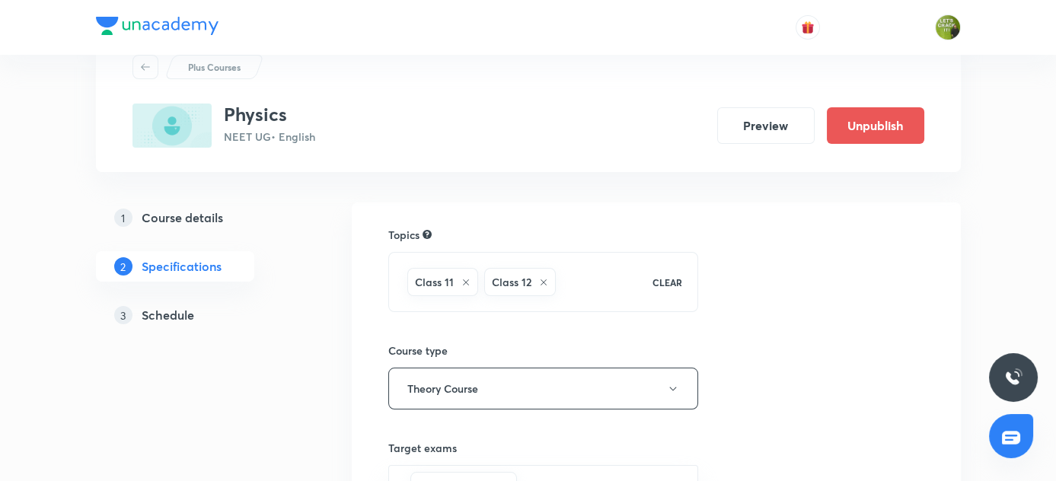
scroll to position [52, 0]
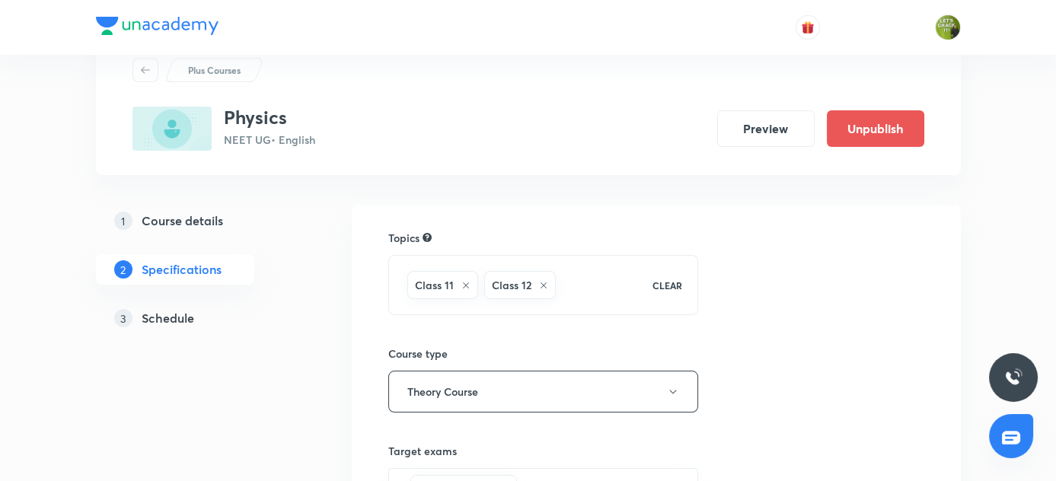
click at [542, 284] on icon at bounding box center [543, 285] width 9 height 9
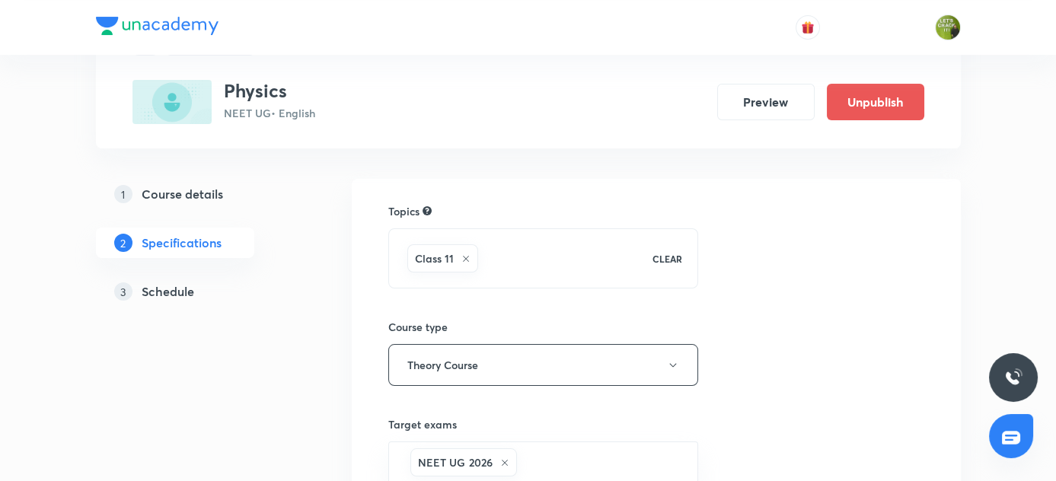
scroll to position [0, 0]
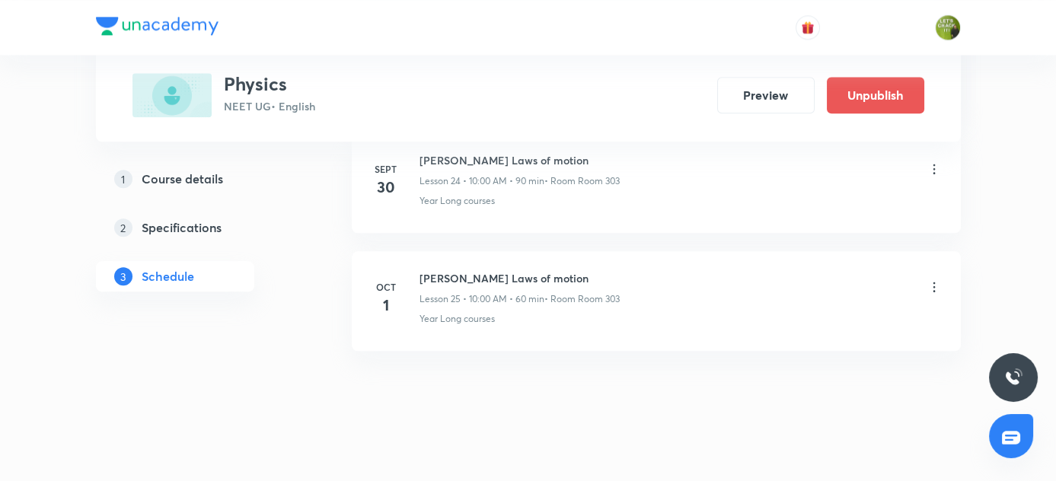
click at [937, 279] on icon at bounding box center [934, 286] width 15 height 15
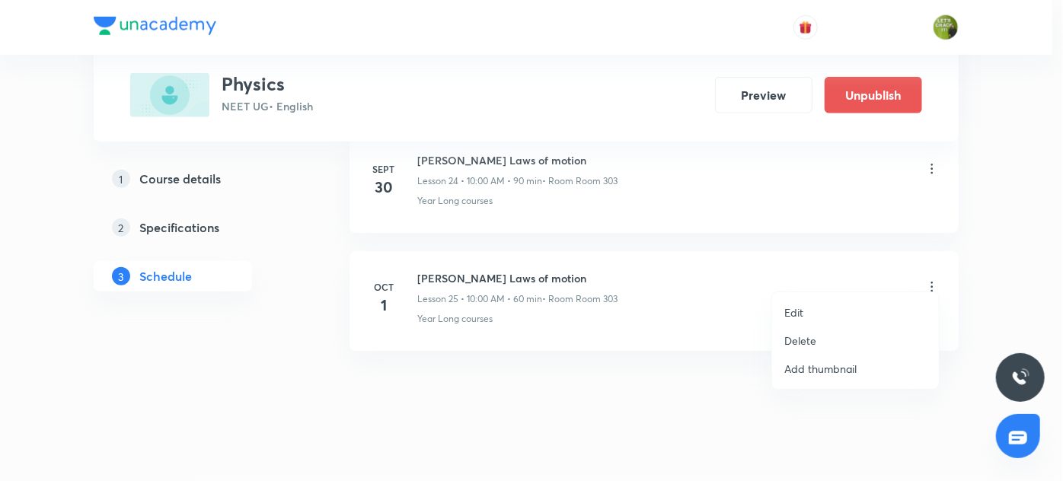
click at [809, 306] on li "Edit" at bounding box center [855, 312] width 167 height 28
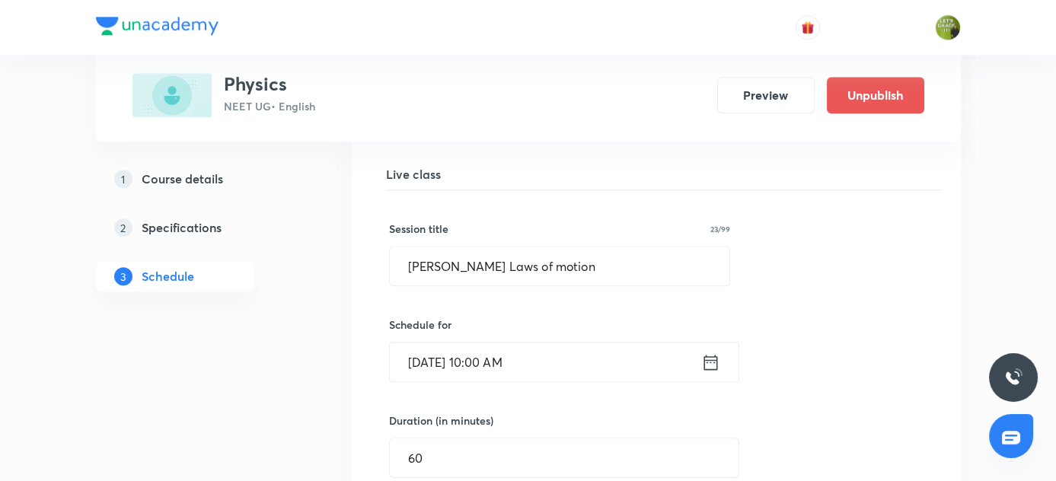
scroll to position [3041, 0]
click at [413, 251] on input "[PERSON_NAME] Laws of motion" at bounding box center [560, 266] width 340 height 39
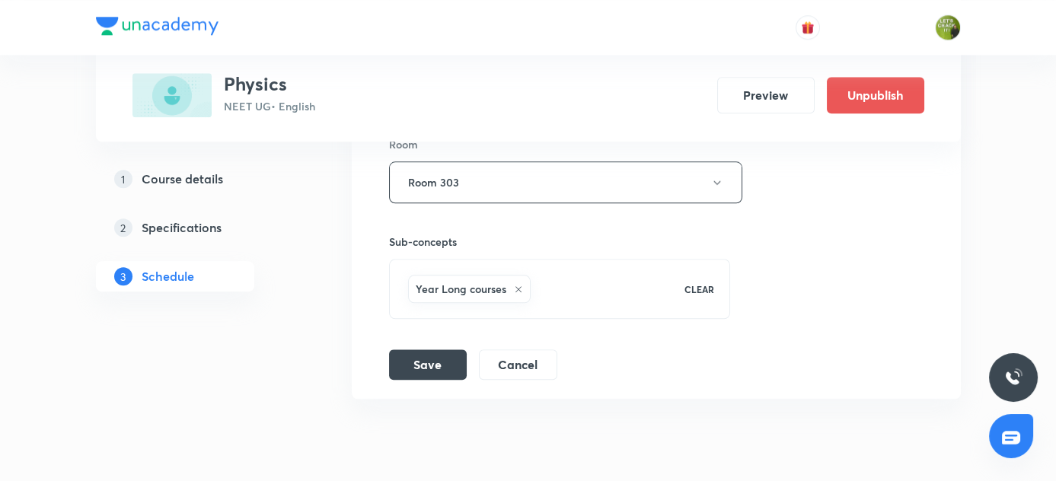
scroll to position [3562, 0]
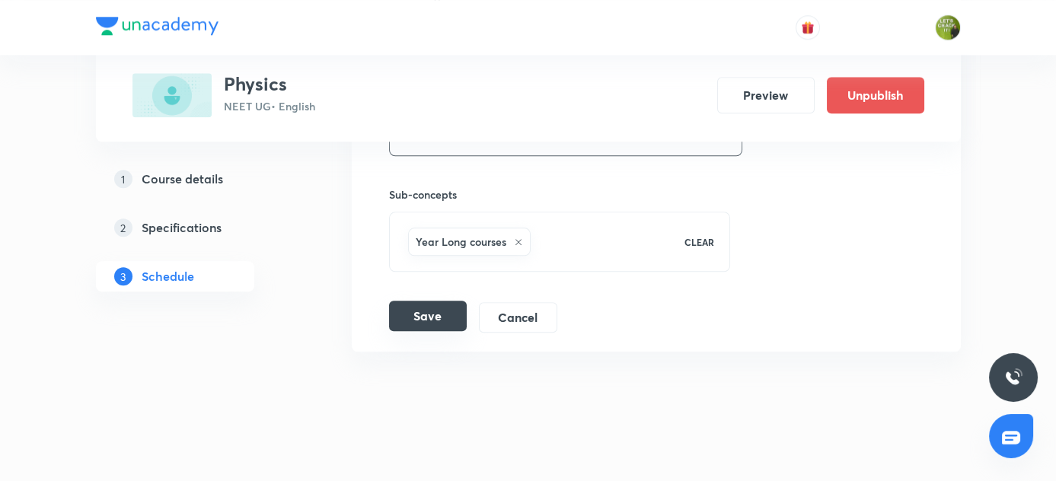
type input "Work Energy and Power"
click at [446, 308] on button "Save" at bounding box center [428, 316] width 78 height 30
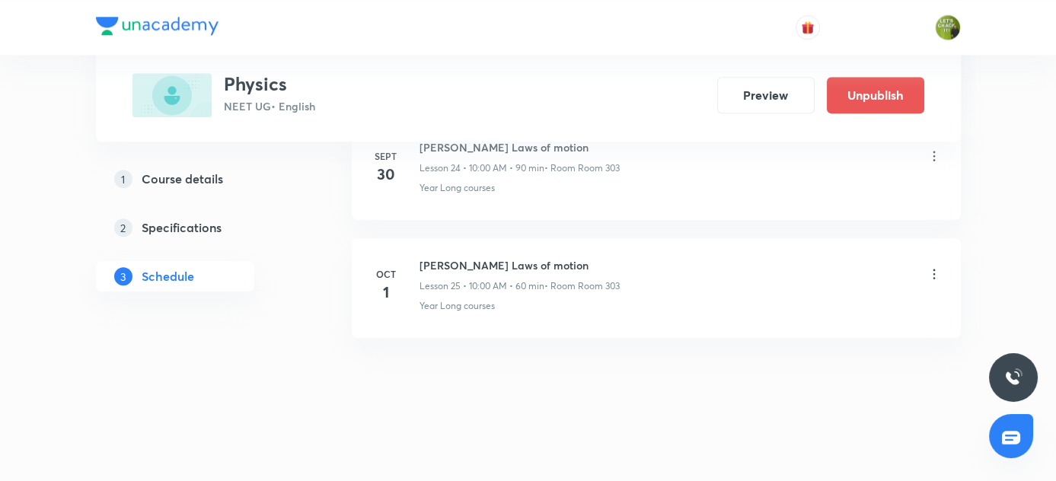
scroll to position [2979, 0]
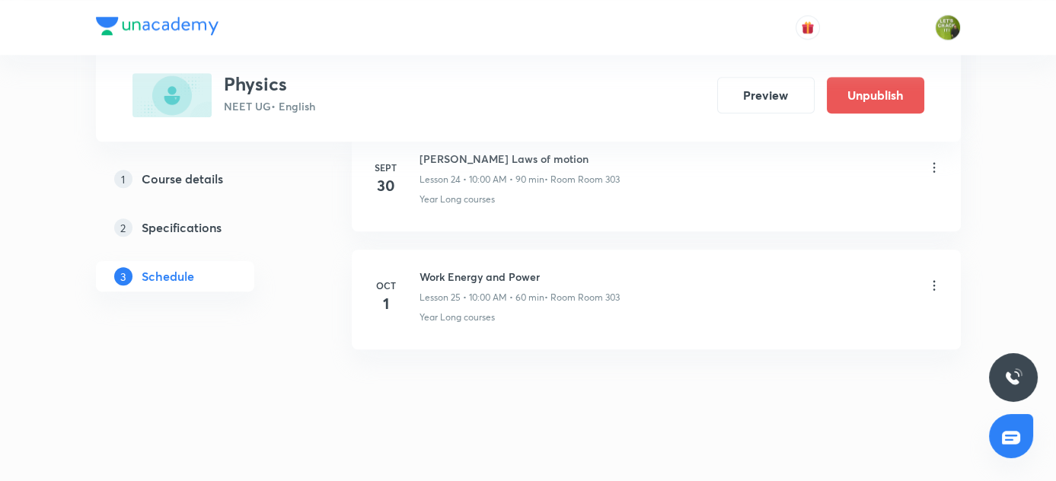
click at [943, 280] on li "[DATE] Work Energy and Power Lesson 25 • 10:00 AM • 60 min • Room Room 303 Year…" at bounding box center [656, 300] width 609 height 100
click at [936, 278] on icon at bounding box center [934, 285] width 15 height 15
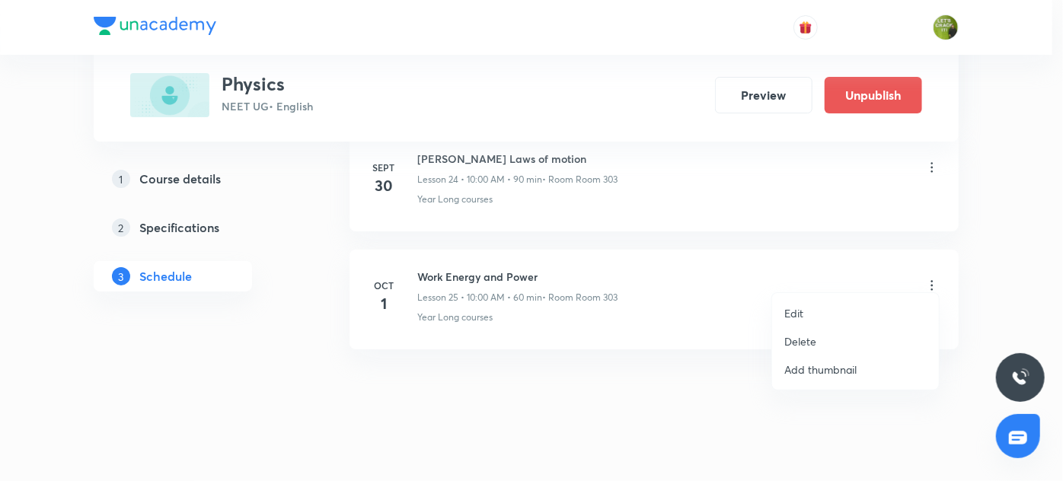
click at [802, 311] on p "Edit" at bounding box center [793, 313] width 19 height 16
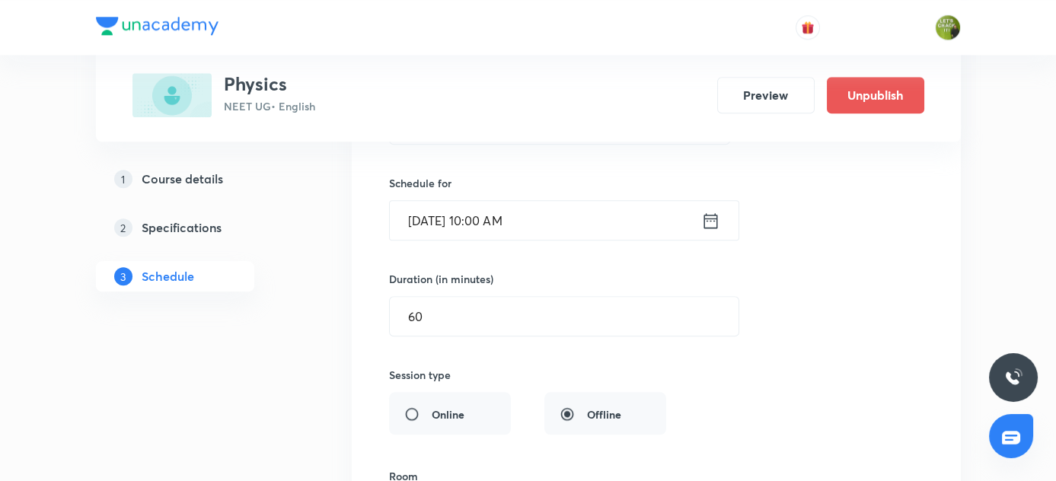
scroll to position [3188, 0]
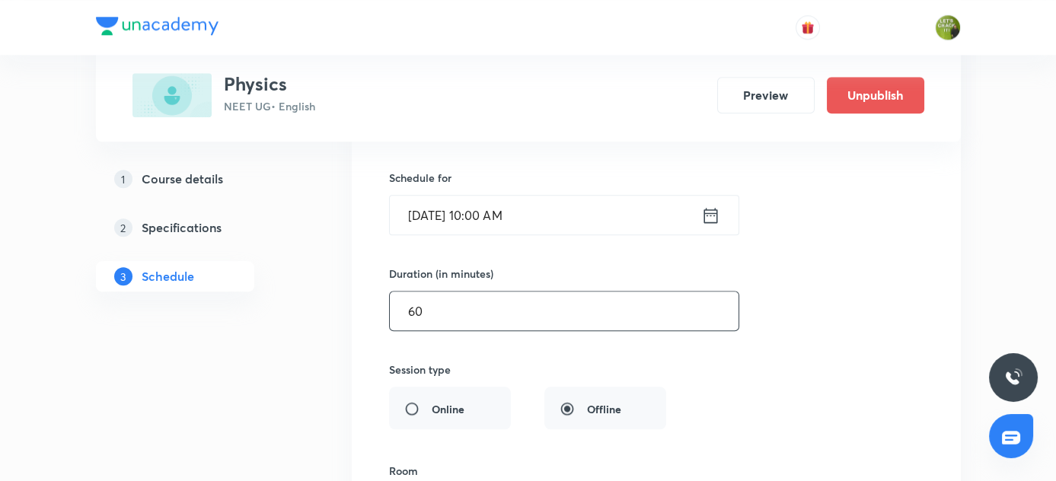
click at [422, 292] on input "60" at bounding box center [564, 311] width 349 height 39
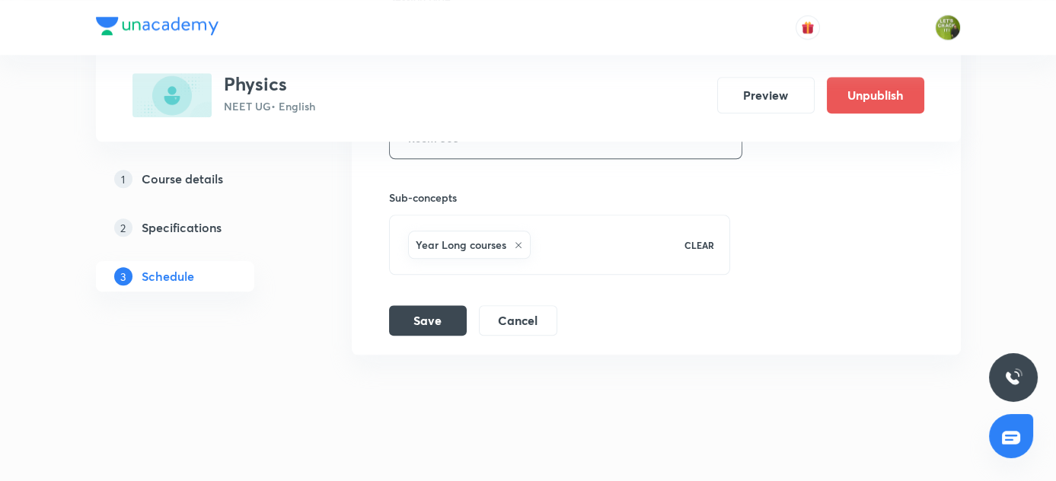
scroll to position [3562, 0]
type input "90"
click at [421, 306] on button "Save" at bounding box center [428, 316] width 78 height 30
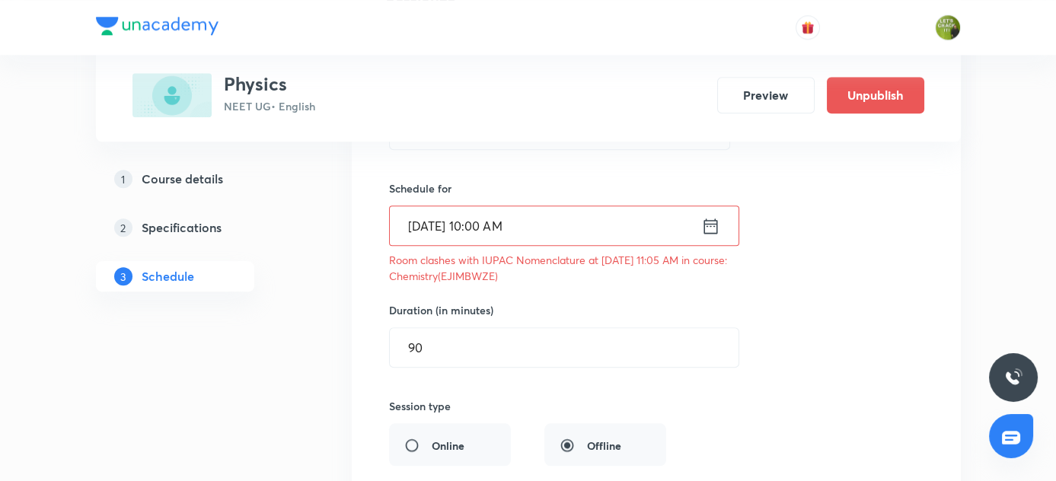
scroll to position [3588, 0]
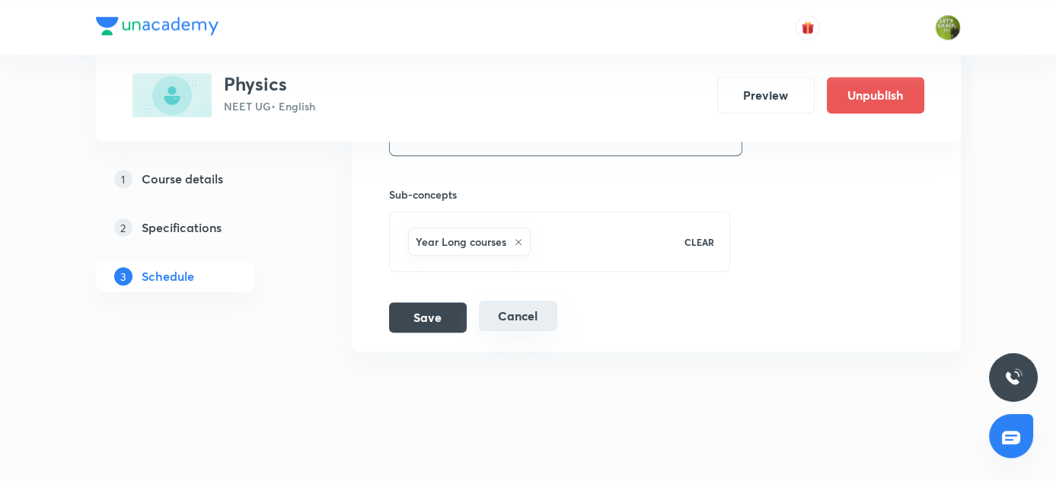
click at [512, 301] on button "Cancel" at bounding box center [518, 316] width 78 height 30
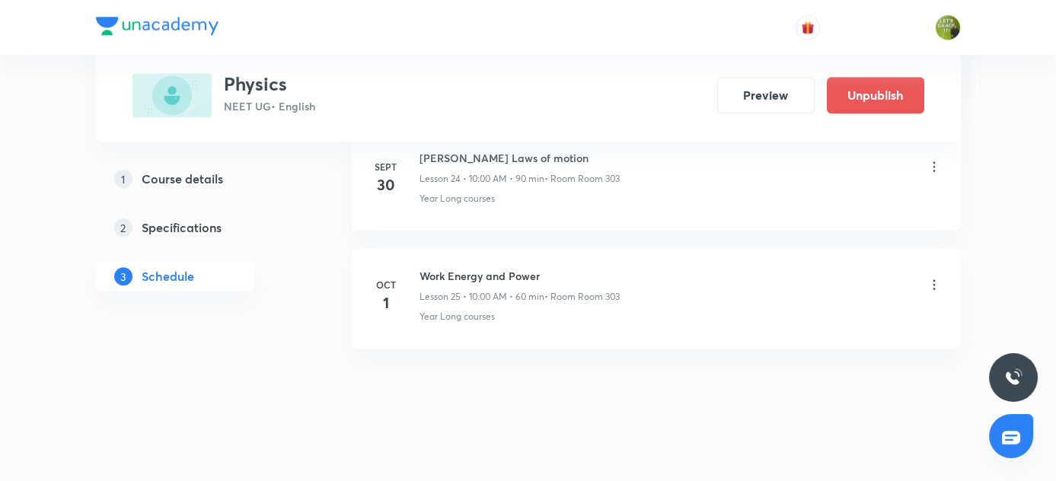
click at [930, 277] on icon at bounding box center [934, 284] width 15 height 15
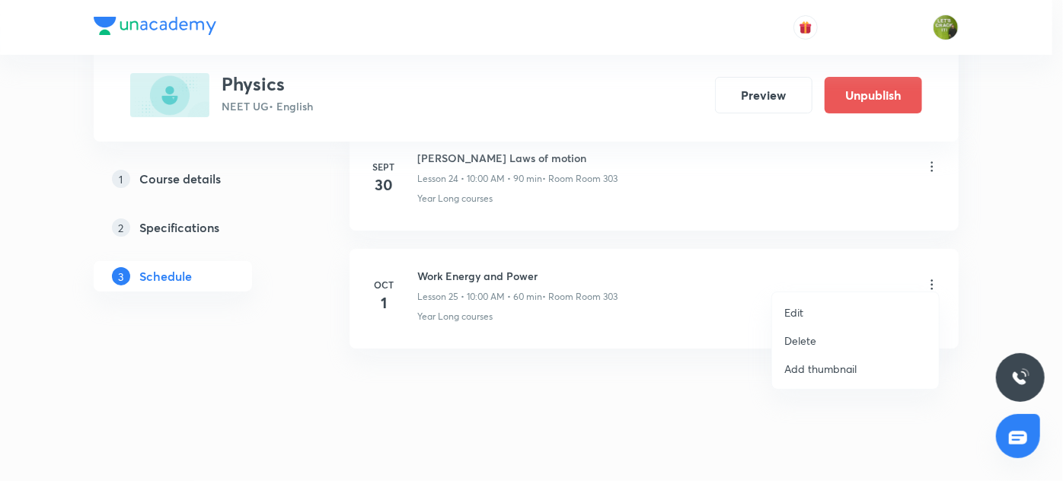
click at [809, 338] on p "Delete" at bounding box center [800, 341] width 32 height 16
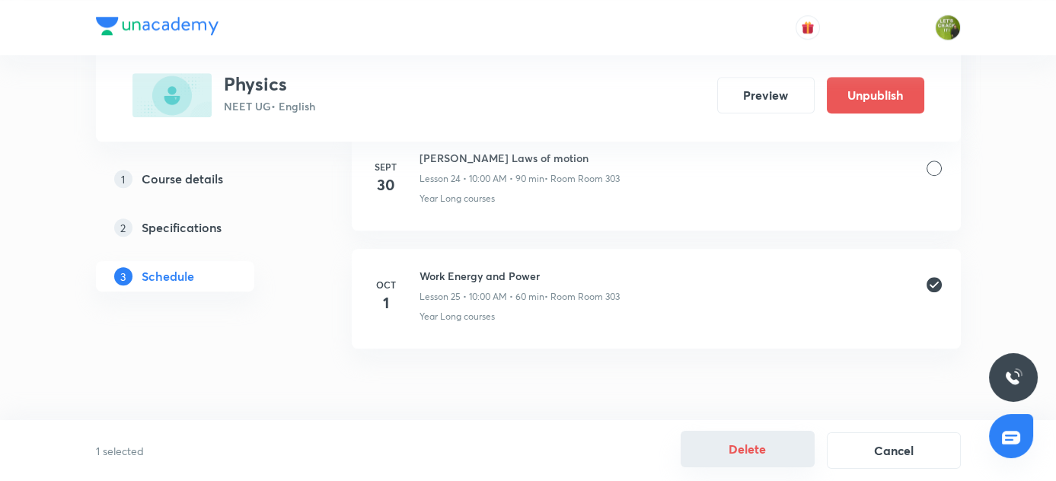
click at [757, 444] on button "Delete" at bounding box center [748, 449] width 134 height 37
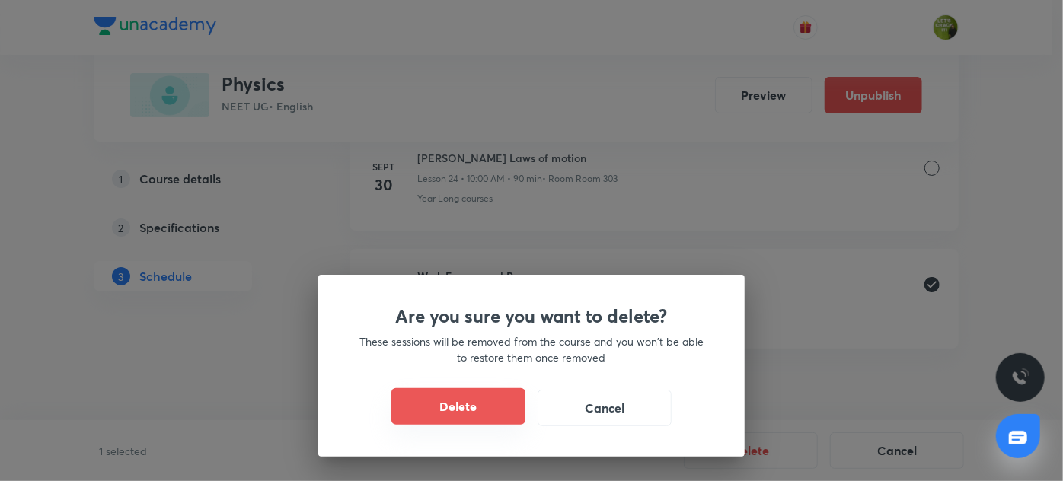
click at [455, 401] on button "Delete" at bounding box center [458, 406] width 134 height 37
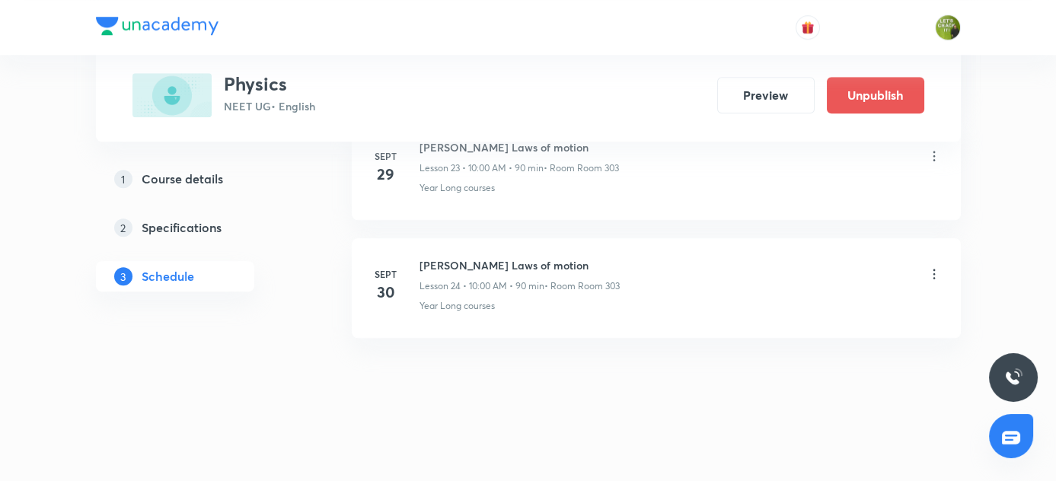
scroll to position [2862, 0]
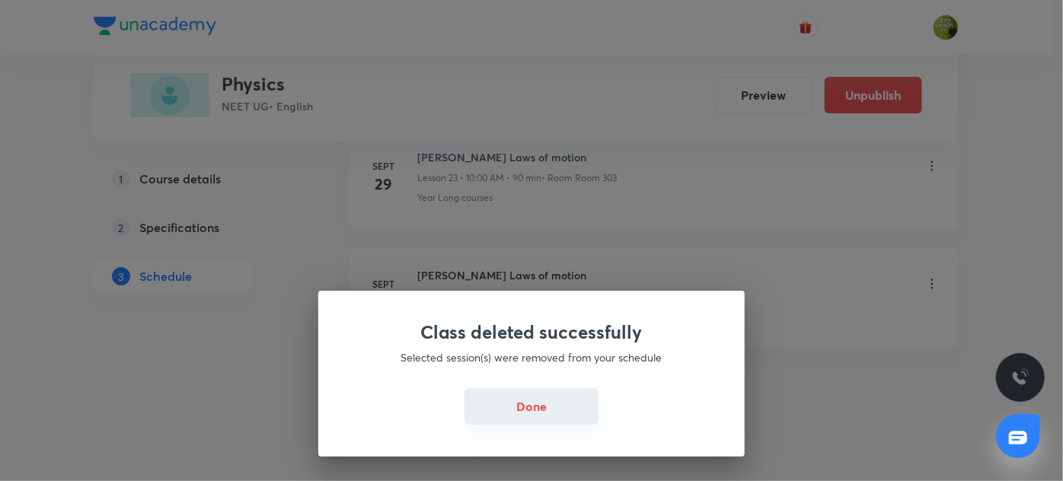
click at [554, 401] on button "Done" at bounding box center [531, 406] width 134 height 37
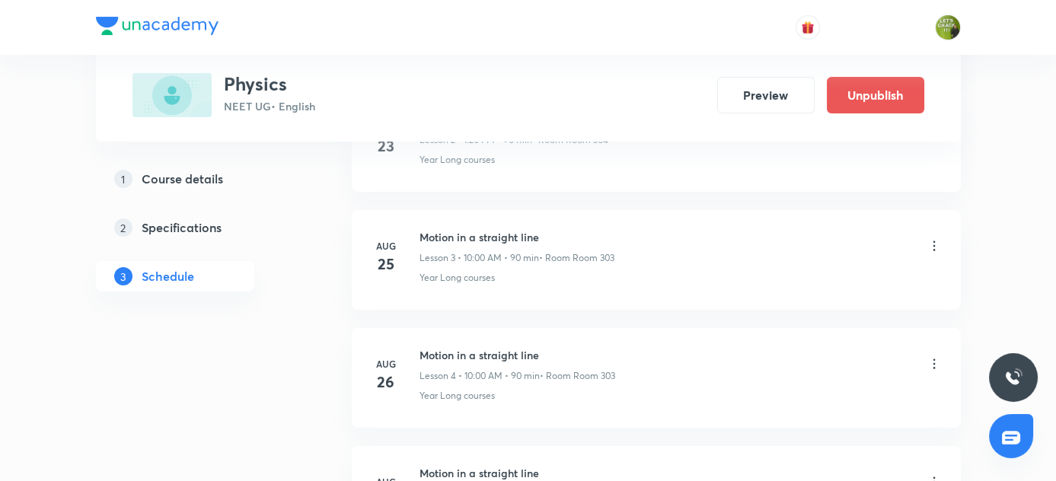
scroll to position [0, 0]
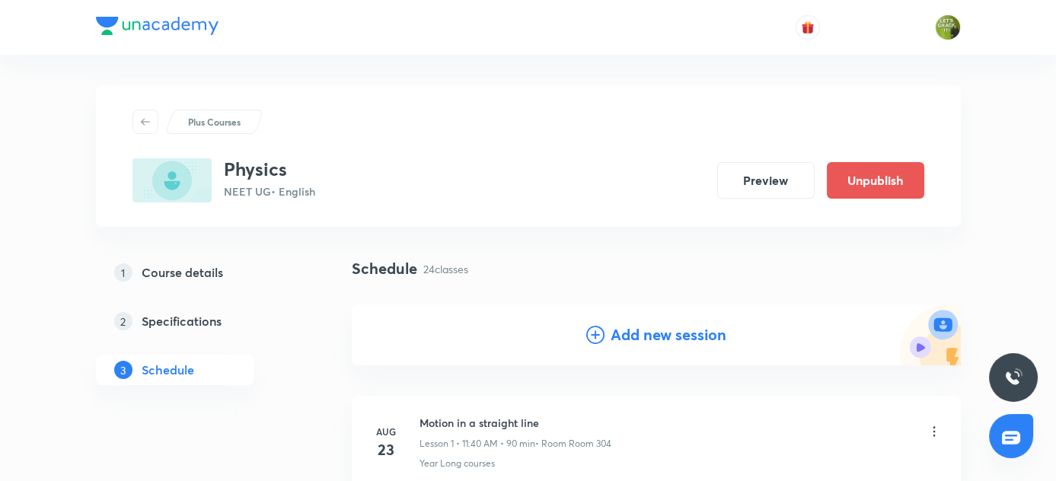
click at [617, 326] on h4 "Add new session" at bounding box center [669, 335] width 116 height 23
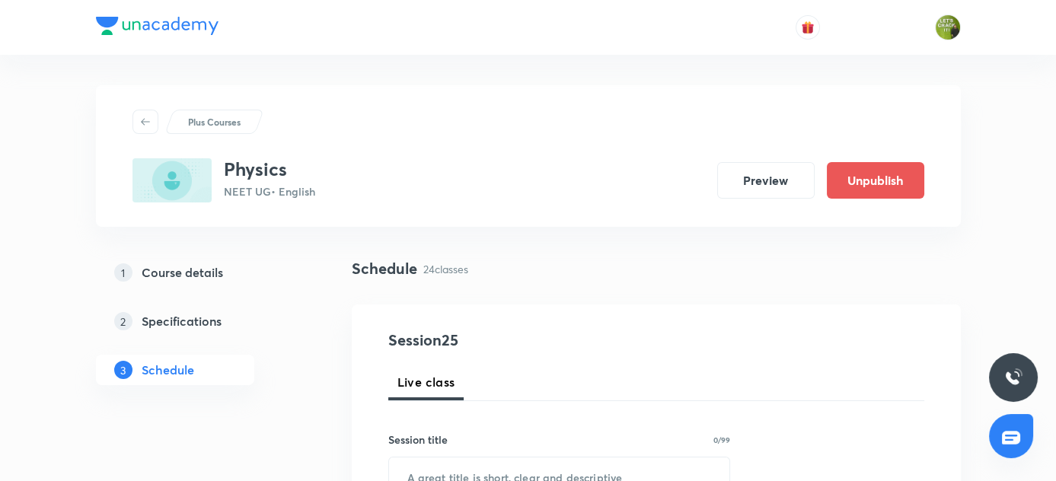
scroll to position [142, 0]
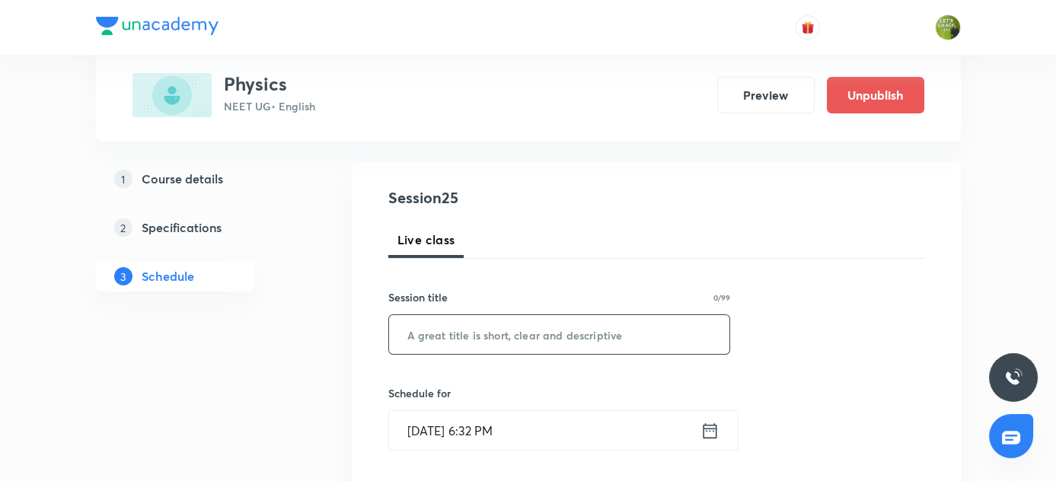
click at [468, 350] on input "text" at bounding box center [559, 334] width 341 height 39
click at [445, 337] on input "Work energy and [PERSON_NAME]" at bounding box center [559, 334] width 341 height 39
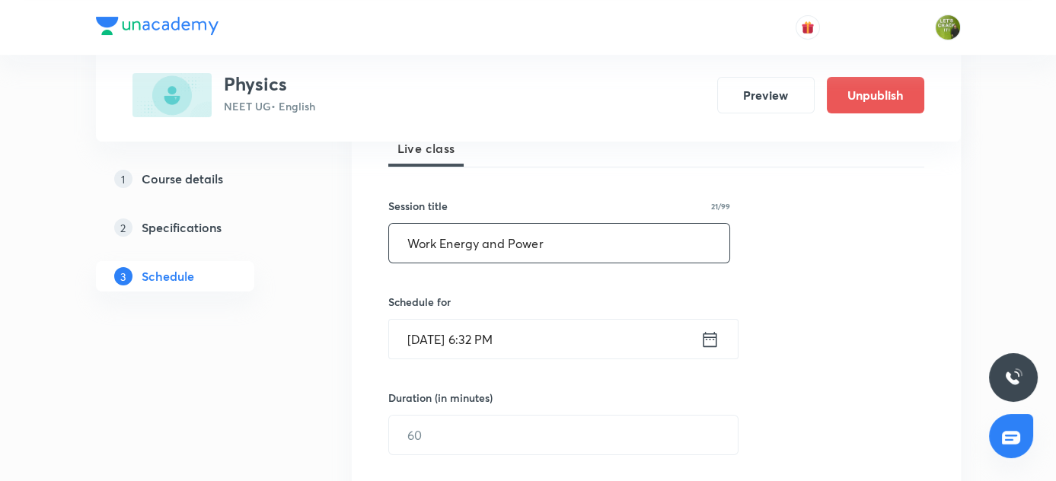
scroll to position [235, 0]
type input "Work Energy and Power"
click at [710, 347] on icon at bounding box center [709, 338] width 19 height 21
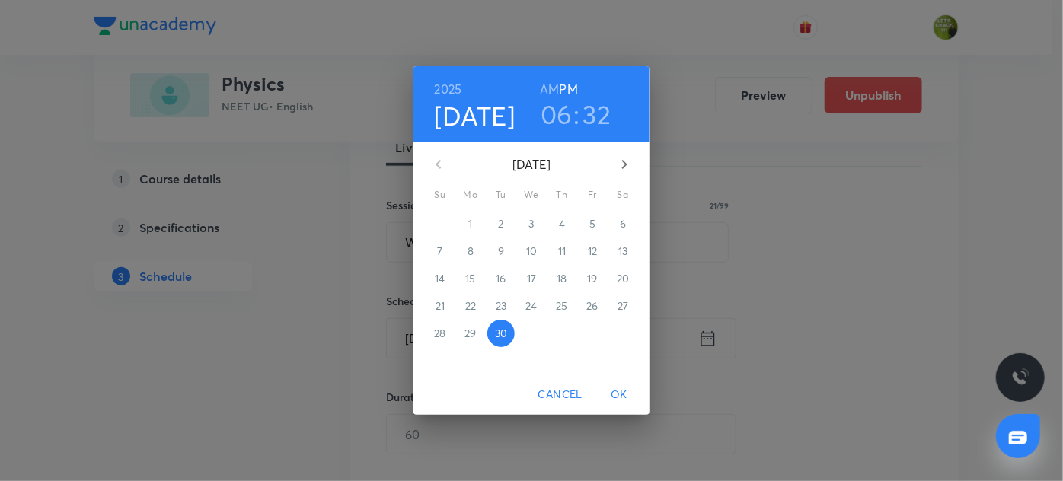
click at [627, 168] on icon "button" at bounding box center [624, 164] width 18 height 18
click at [532, 218] on span "1" at bounding box center [531, 223] width 27 height 15
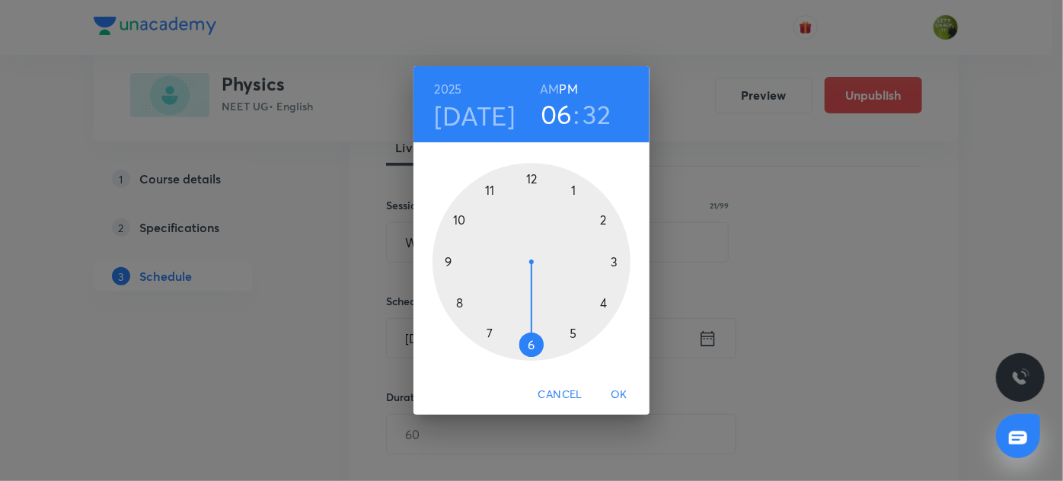
click at [532, 218] on div at bounding box center [531, 262] width 198 height 198
click at [556, 115] on h3 "12" at bounding box center [556, 114] width 24 height 32
click at [463, 219] on div at bounding box center [531, 262] width 198 height 198
click at [529, 179] on div at bounding box center [531, 262] width 198 height 198
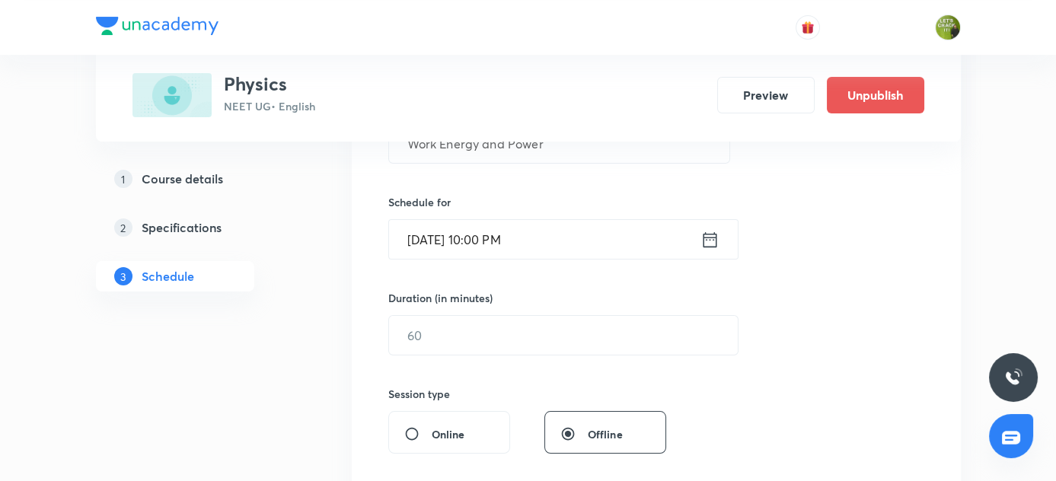
scroll to position [337, 0]
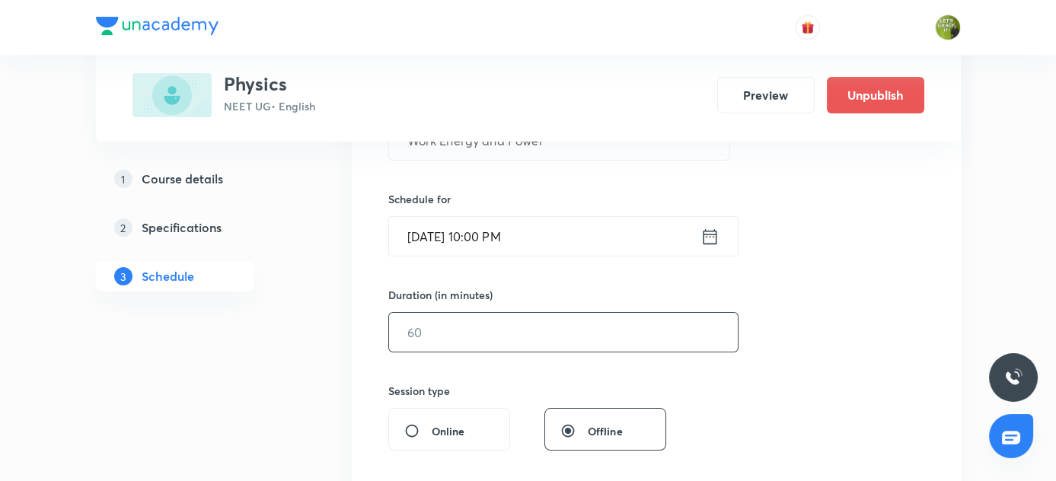
click at [432, 325] on input "text" at bounding box center [563, 332] width 349 height 39
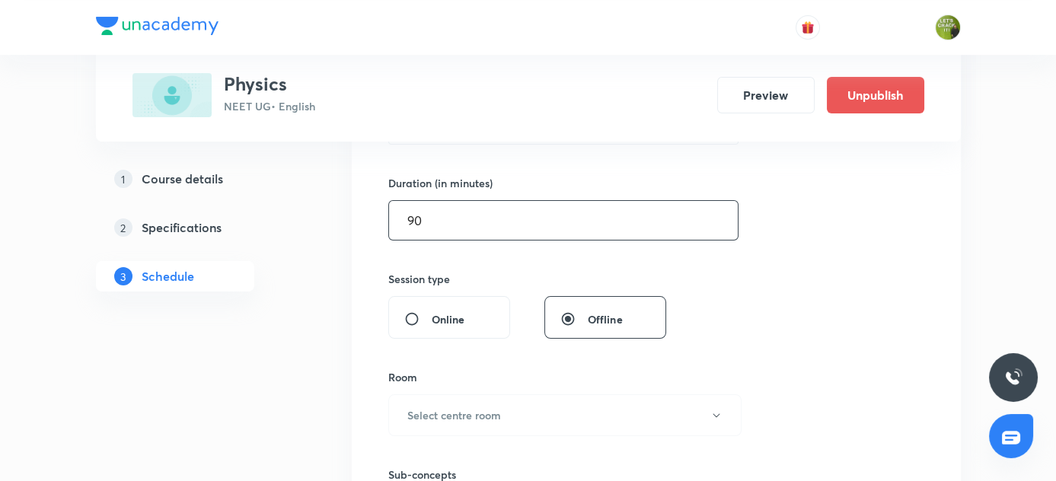
scroll to position [457, 0]
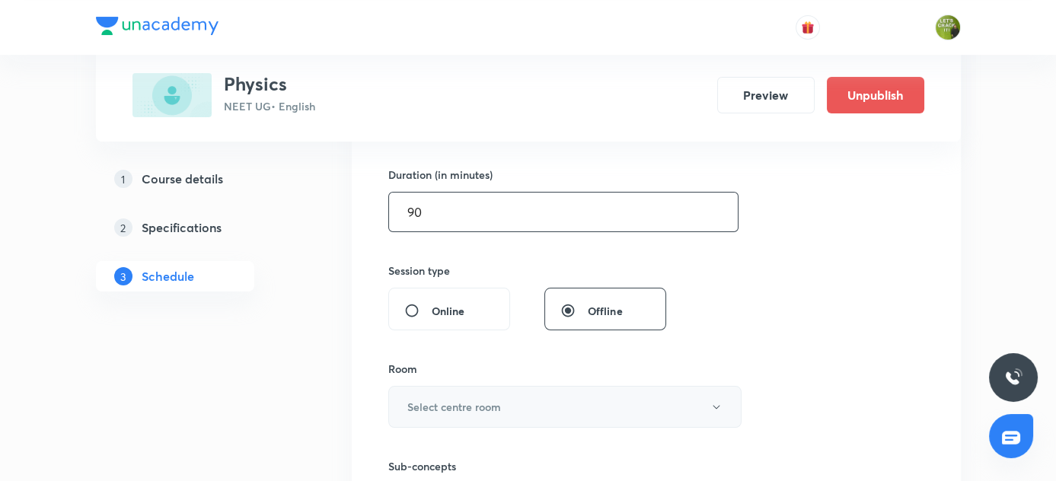
type input "90"
click at [429, 419] on button "Select centre room" at bounding box center [564, 407] width 353 height 42
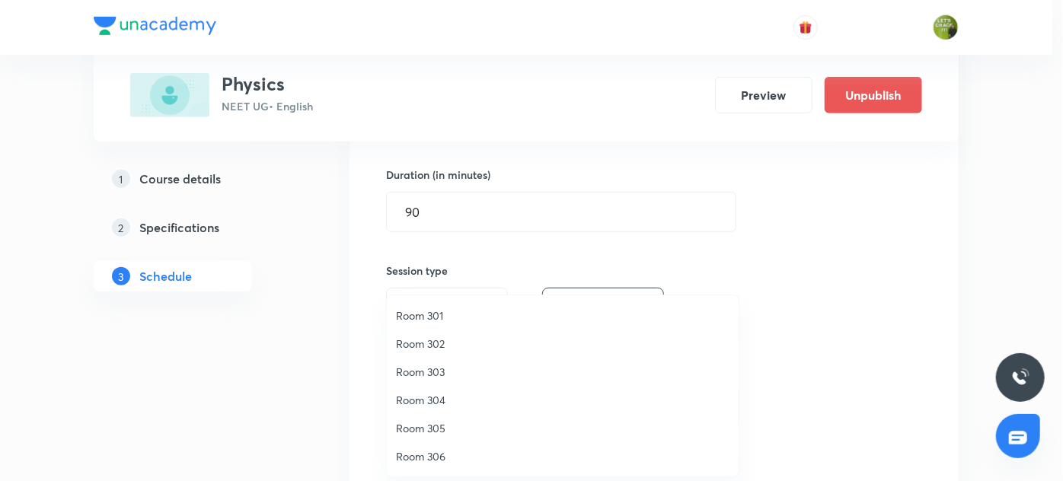
click at [444, 367] on span "Room 303" at bounding box center [562, 372] width 333 height 16
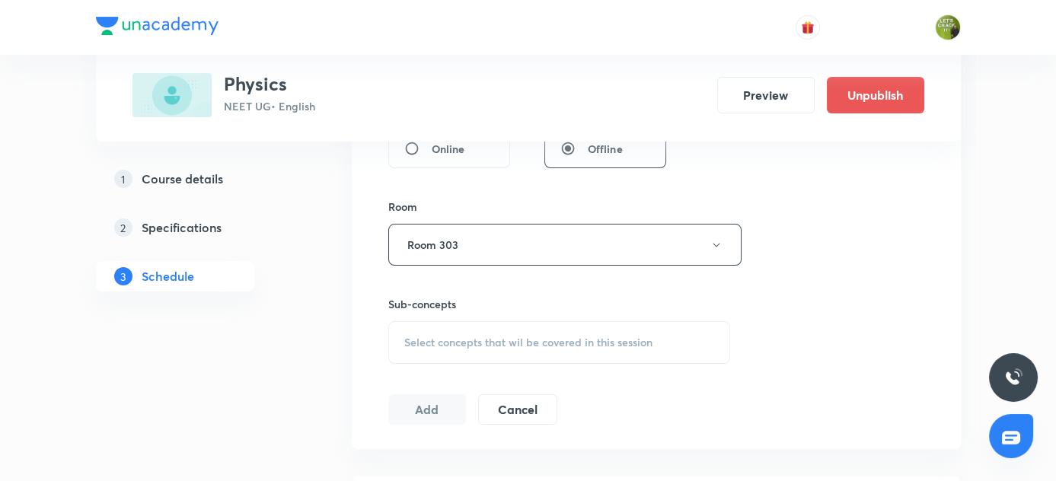
scroll to position [621, 0]
click at [432, 336] on span "Select concepts that wil be covered in this session" at bounding box center [528, 341] width 248 height 12
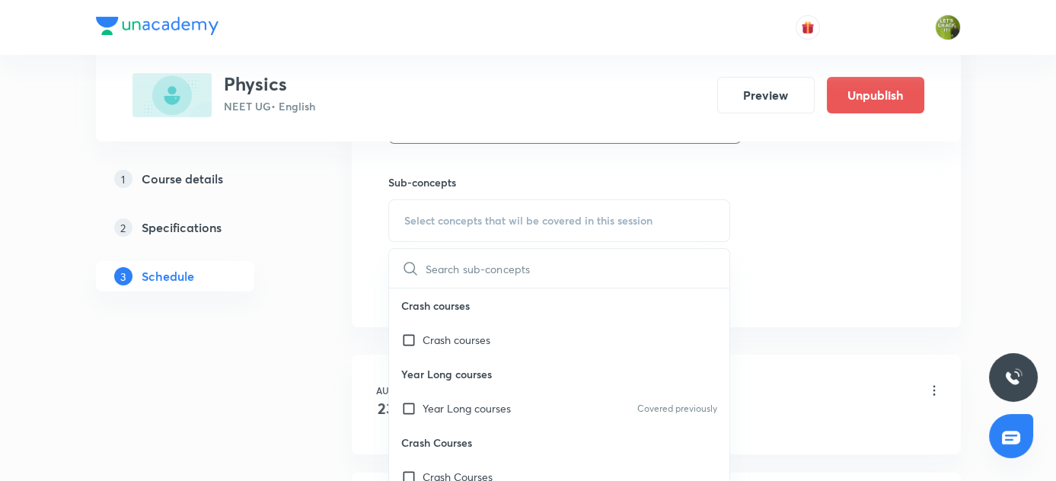
scroll to position [790, 0]
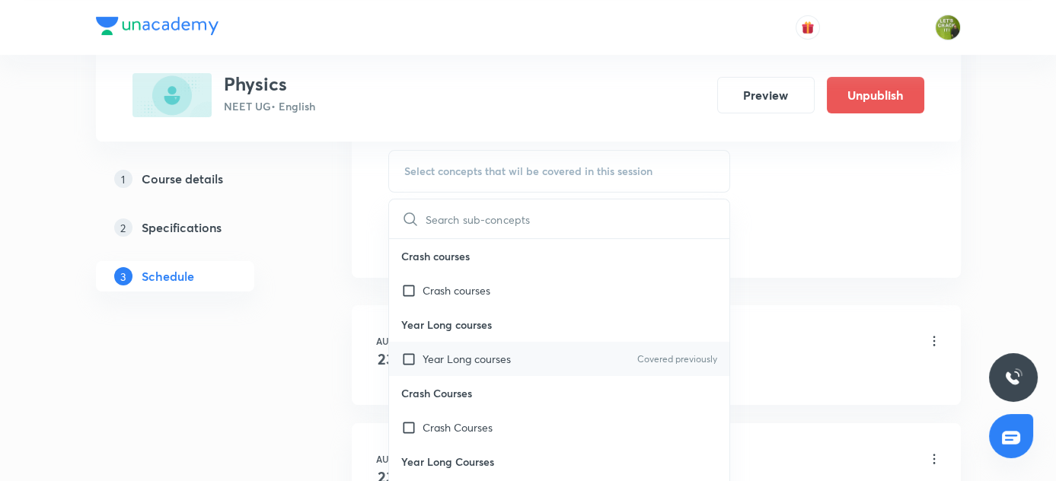
click at [414, 359] on input "checkbox" at bounding box center [411, 359] width 21 height 16
checkbox input "true"
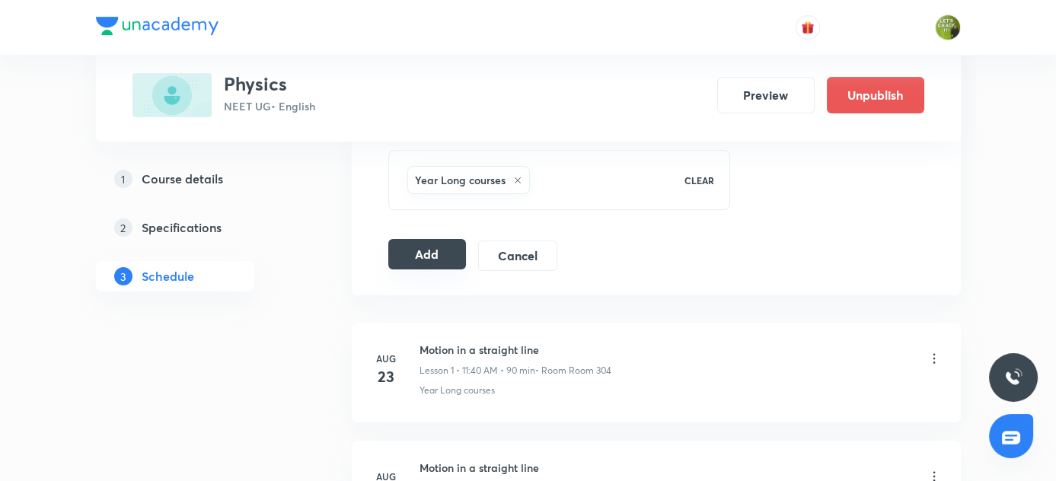
click at [423, 254] on button "Add" at bounding box center [427, 254] width 78 height 30
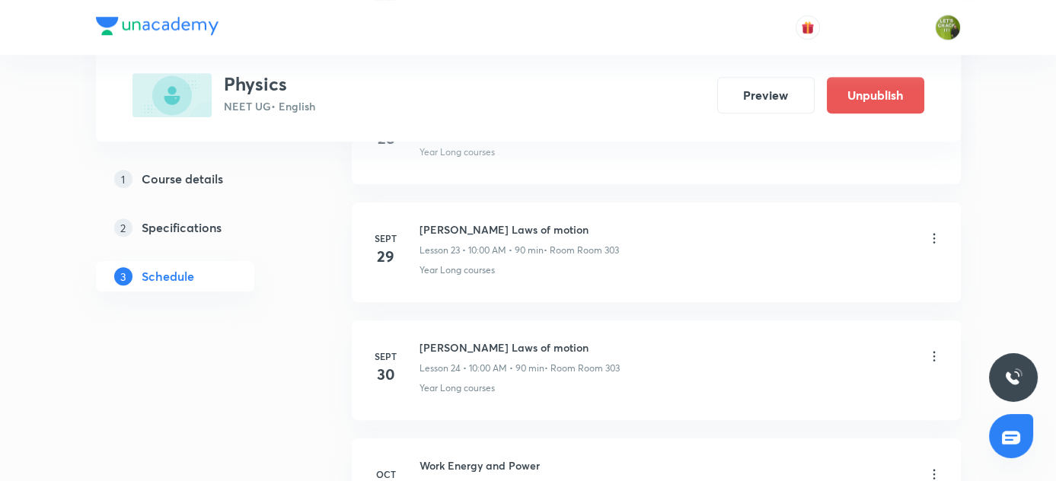
scroll to position [2979, 0]
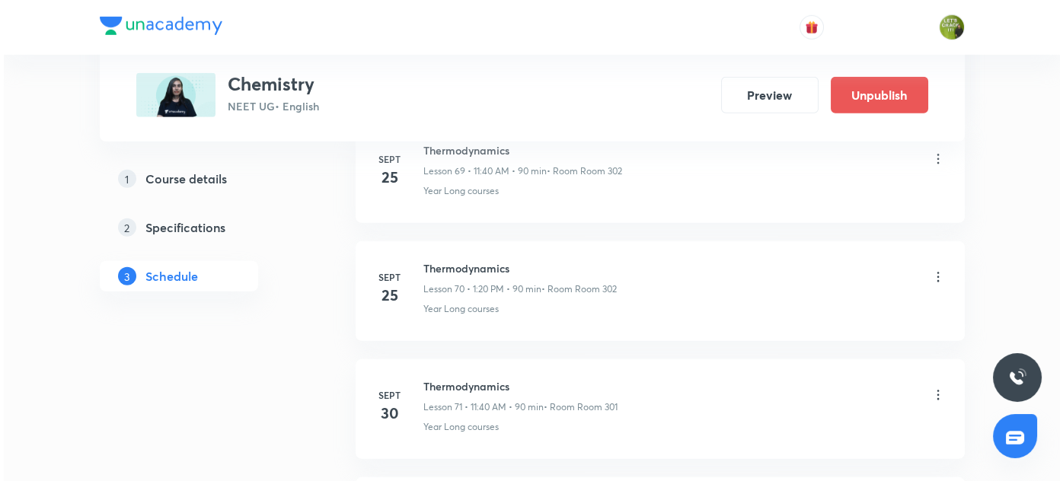
scroll to position [9204, 0]
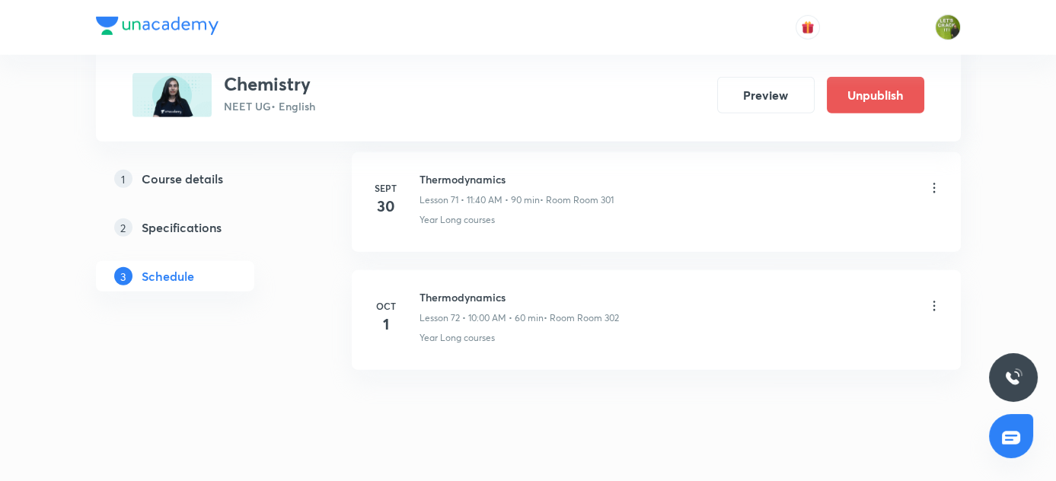
click at [936, 298] on icon at bounding box center [934, 305] width 15 height 15
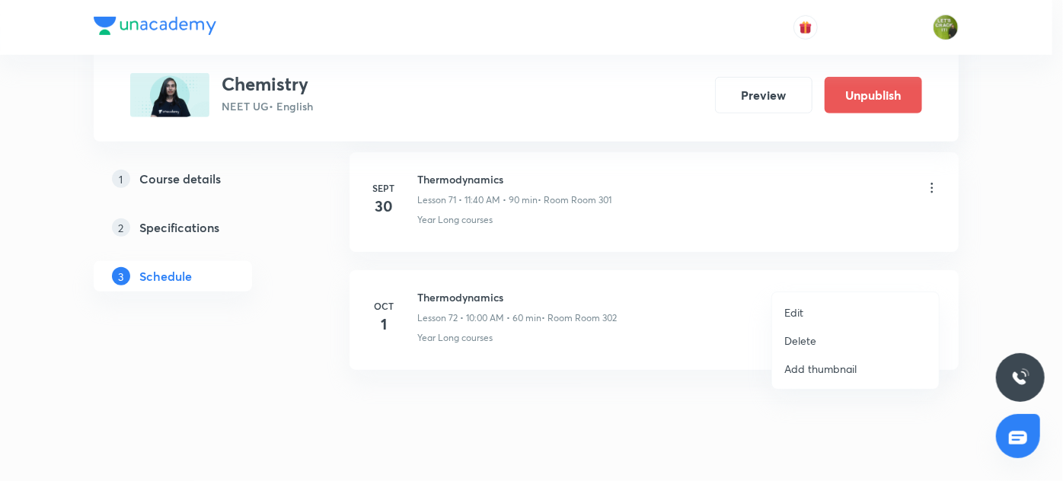
click at [802, 314] on p "Edit" at bounding box center [793, 313] width 19 height 16
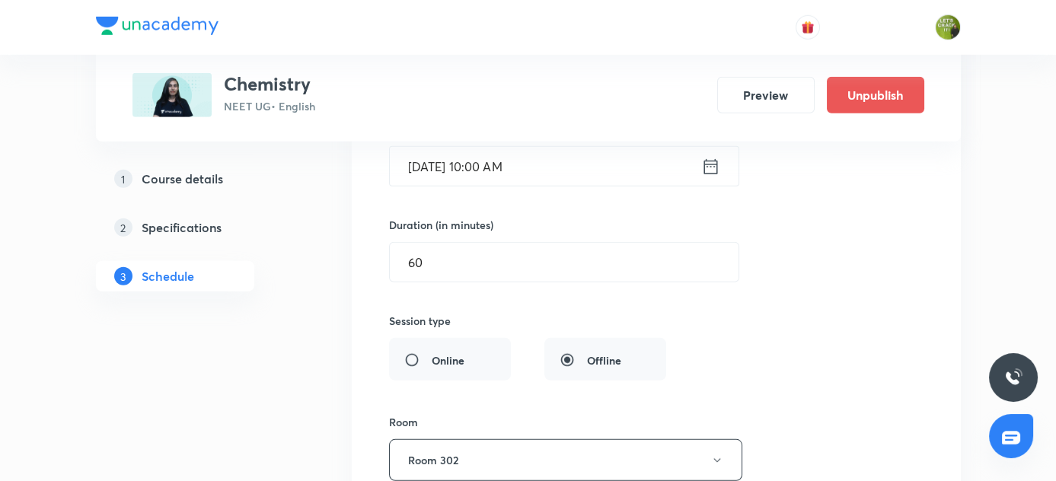
scroll to position [8778, 0]
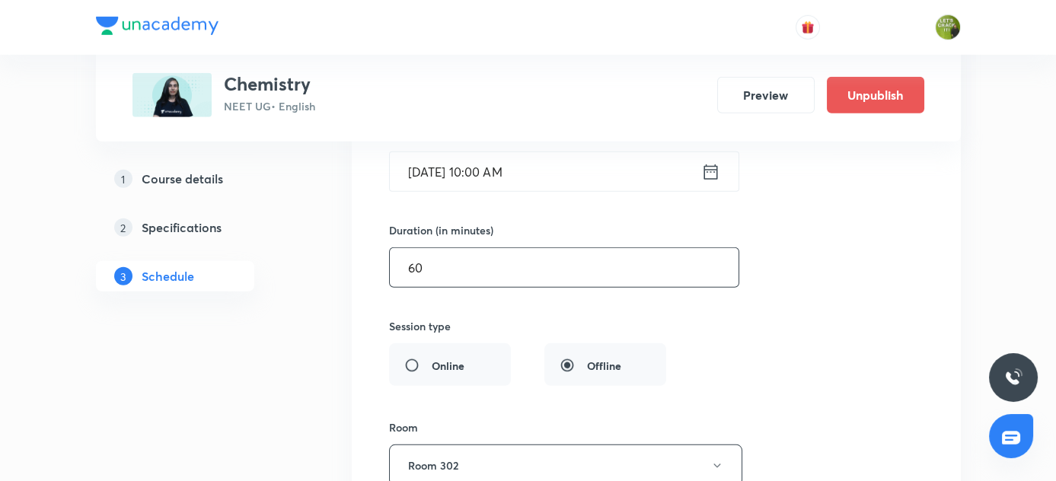
drag, startPoint x: 423, startPoint y: 236, endPoint x: 386, endPoint y: 243, distance: 37.2
click at [386, 243] on div "Thermodynamics Lesson 72 • Room Room 302 Year Long courses Session 72 Live clas…" at bounding box center [656, 297] width 571 height 732
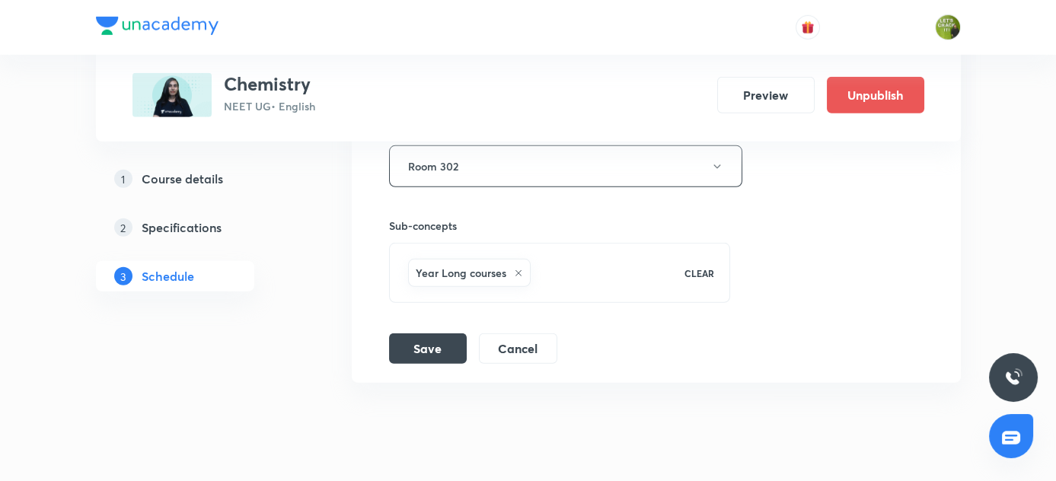
scroll to position [9089, 0]
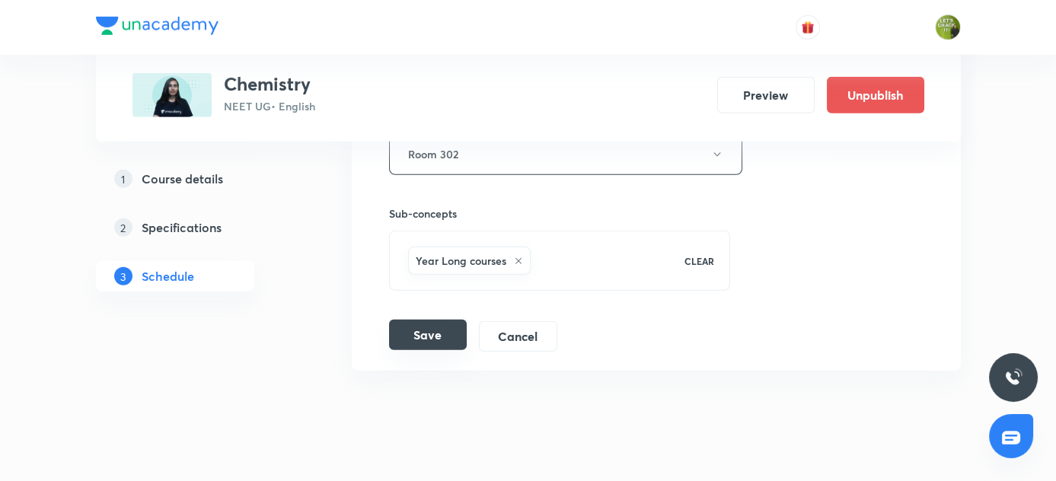
type input "90"
click at [416, 320] on button "Save" at bounding box center [428, 335] width 78 height 30
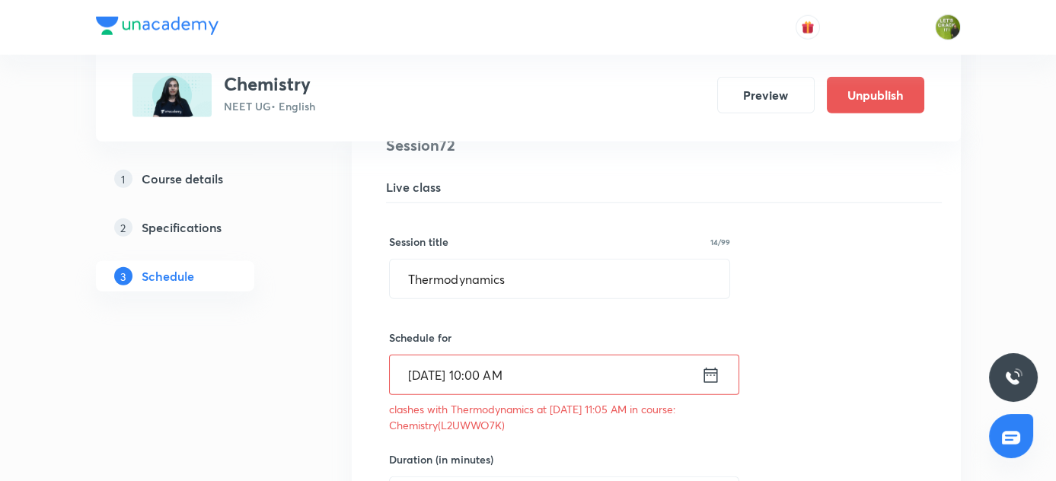
scroll to position [8574, 0]
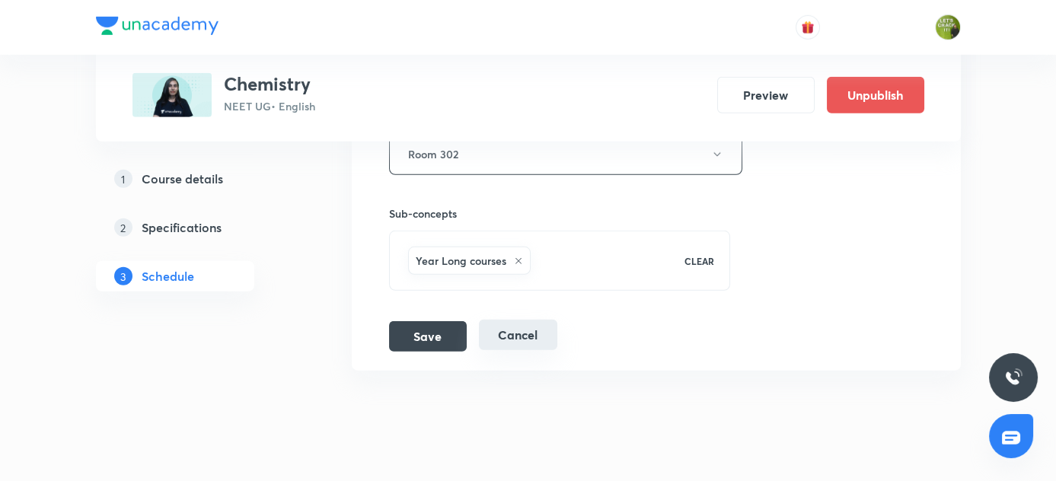
click at [512, 320] on button "Cancel" at bounding box center [518, 335] width 78 height 30
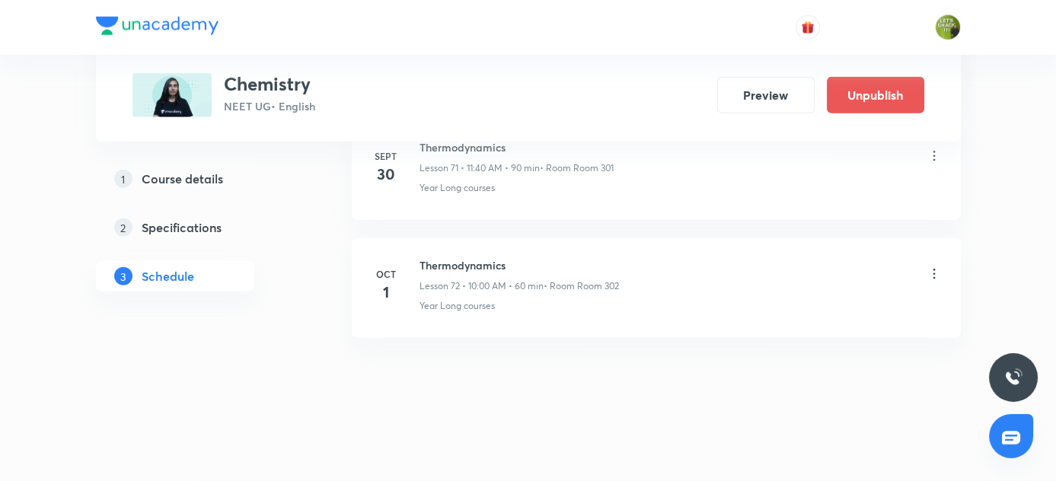
scroll to position [8507, 0]
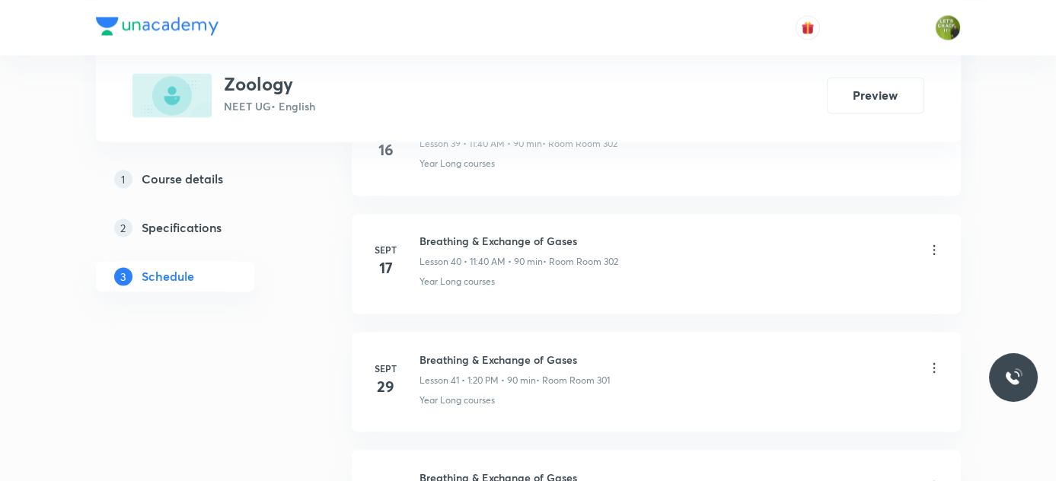
scroll to position [5483, 0]
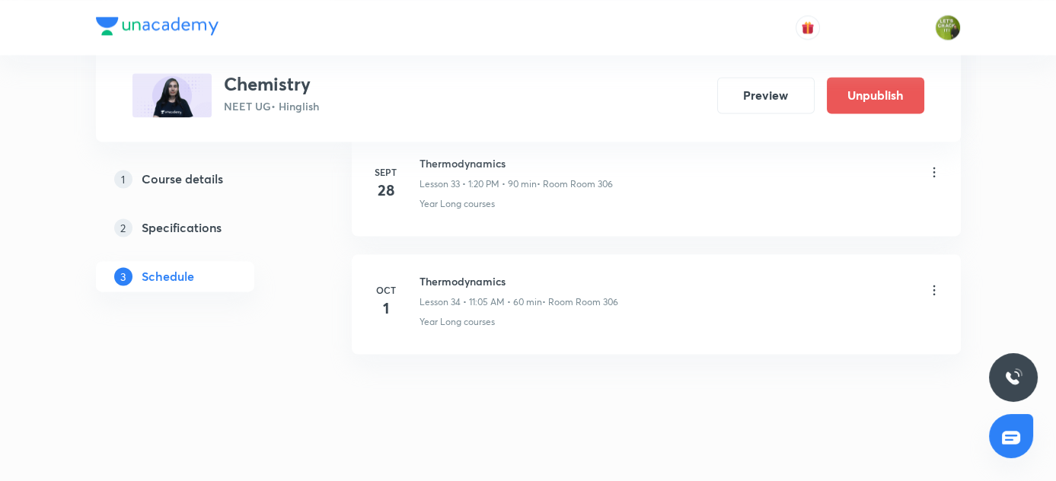
scroll to position [4736, 0]
click at [938, 282] on icon at bounding box center [934, 289] width 15 height 15
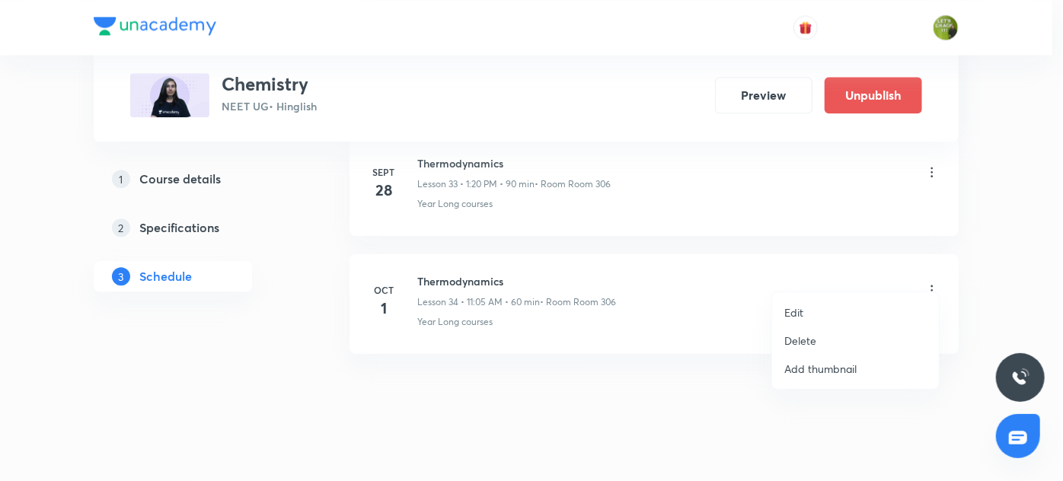
click at [793, 308] on p "Edit" at bounding box center [793, 313] width 19 height 16
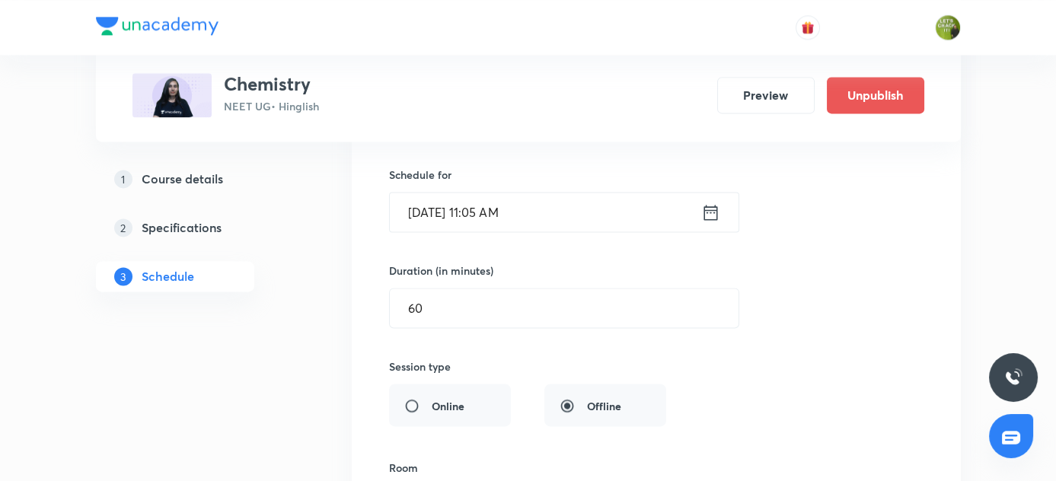
scroll to position [4235, 0]
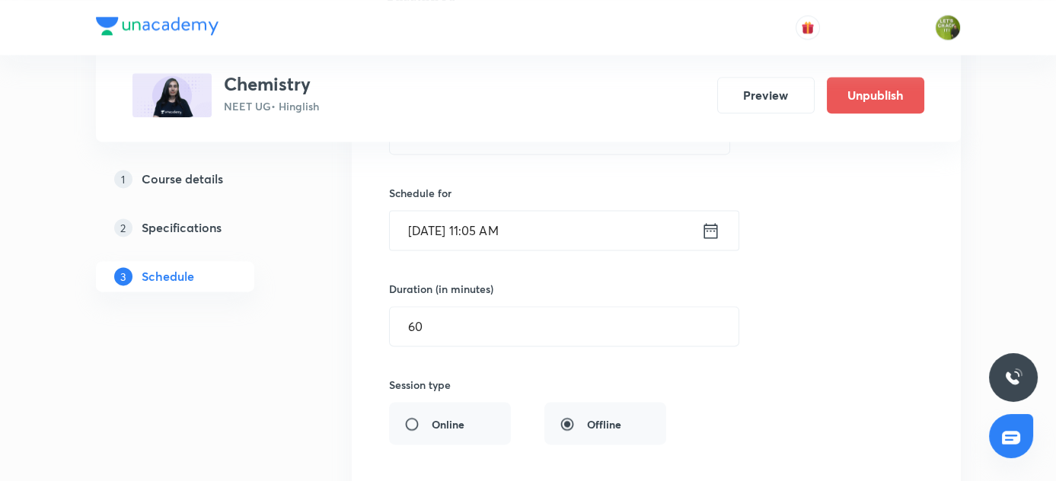
click at [499, 216] on input "[DATE] 11:05 AM" at bounding box center [545, 230] width 311 height 39
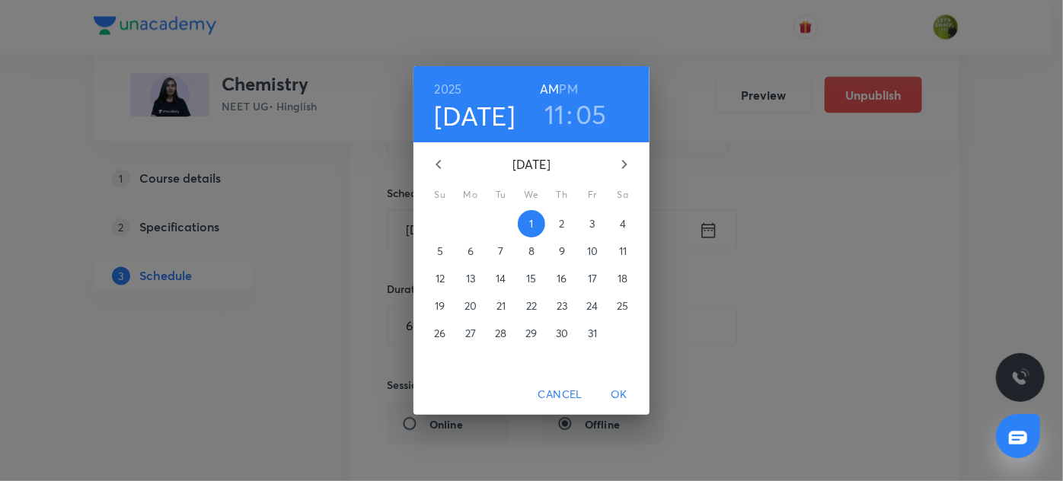
click at [587, 117] on h3 "05" at bounding box center [591, 114] width 31 height 32
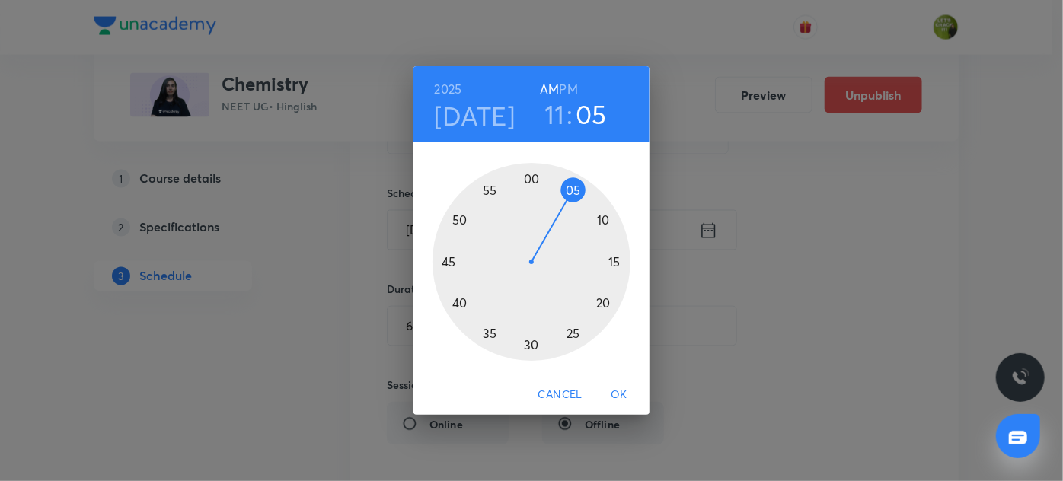
click at [493, 333] on div at bounding box center [531, 262] width 198 height 198
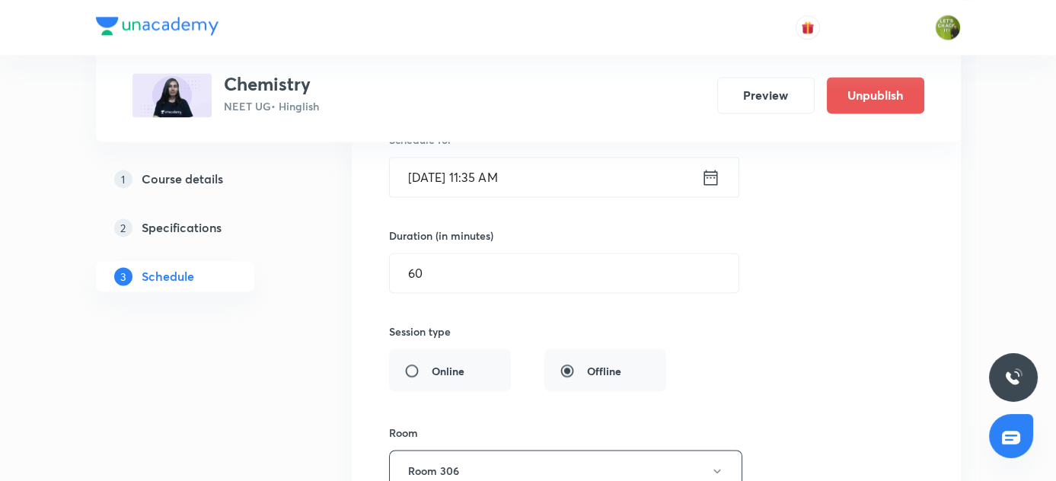
scroll to position [4621, 0]
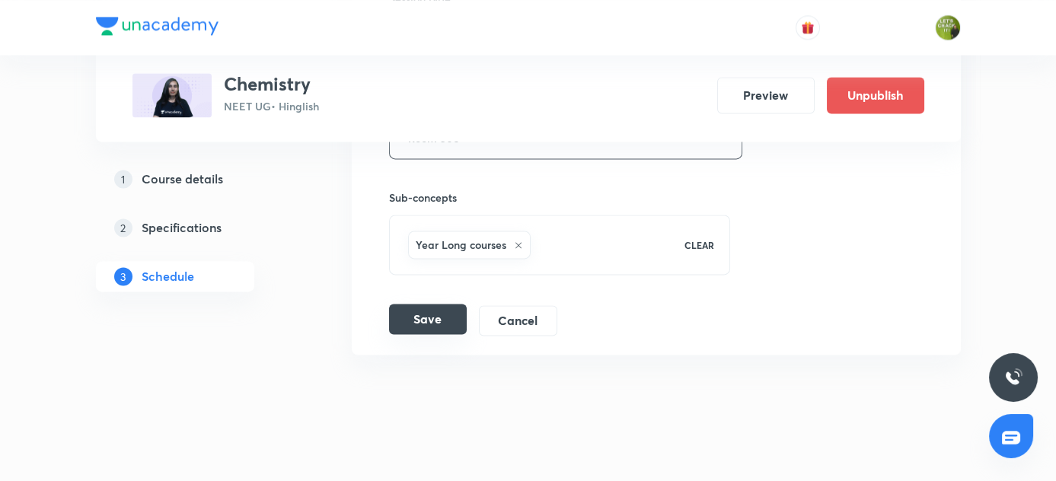
click at [427, 304] on button "Save" at bounding box center [428, 319] width 78 height 30
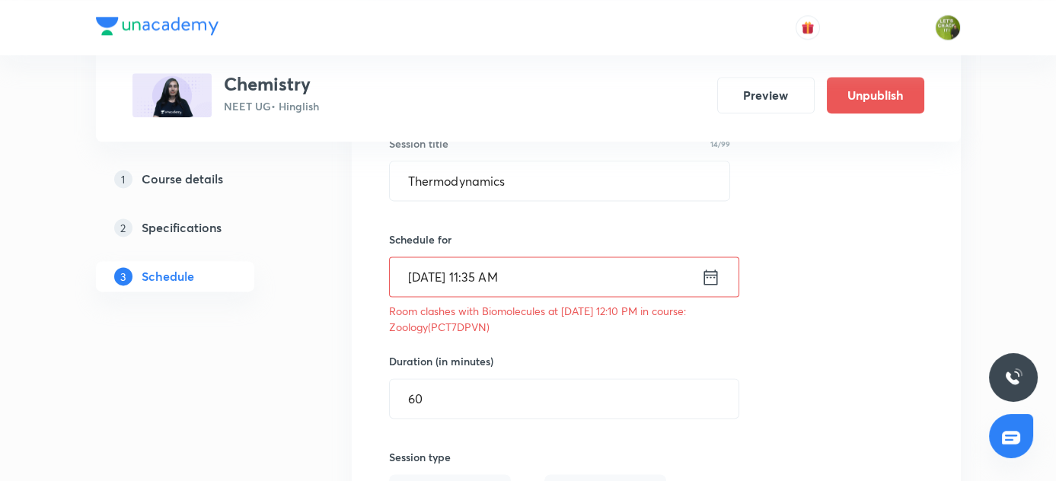
scroll to position [4182, 0]
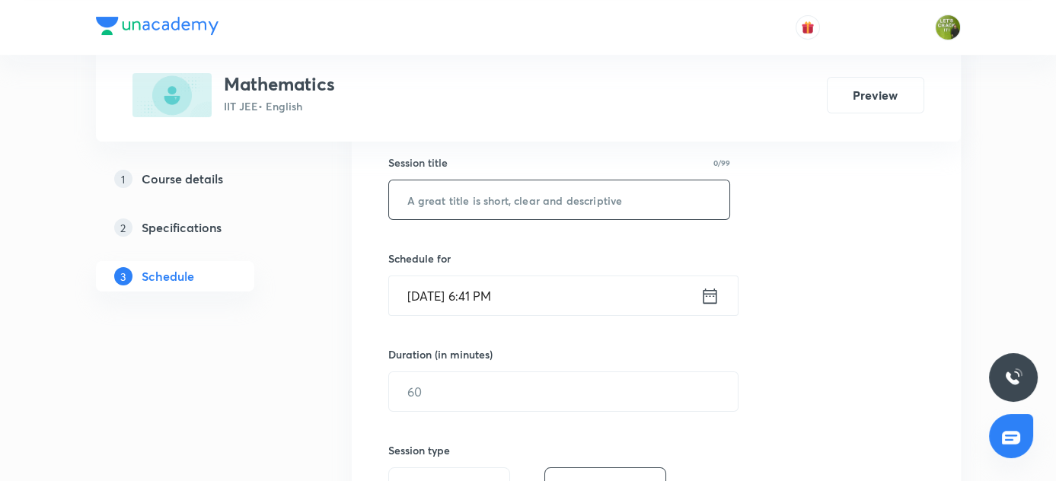
scroll to position [277, 0]
click at [538, 209] on input "text" at bounding box center [559, 199] width 341 height 39
type input "Area Under Curve"
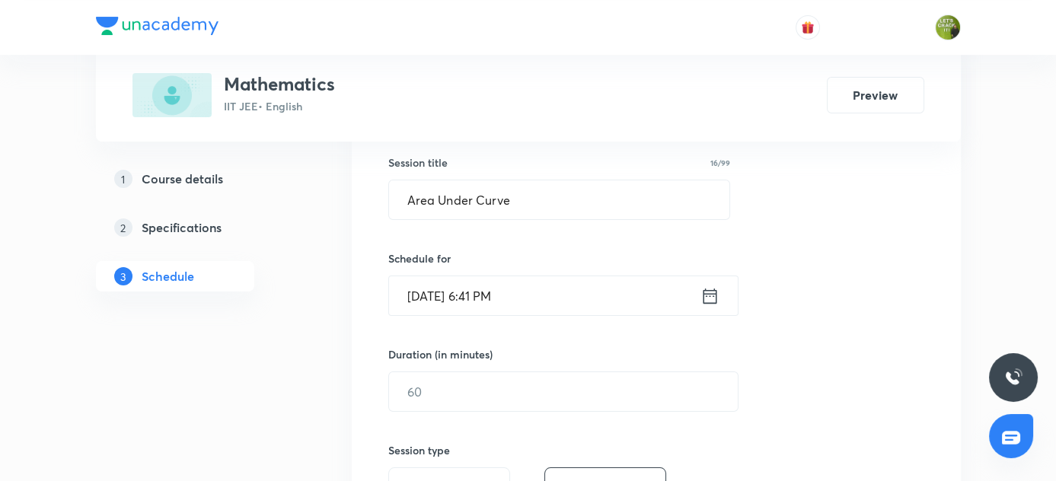
click at [714, 305] on div "[DATE] 6:41 PM ​" at bounding box center [563, 296] width 350 height 40
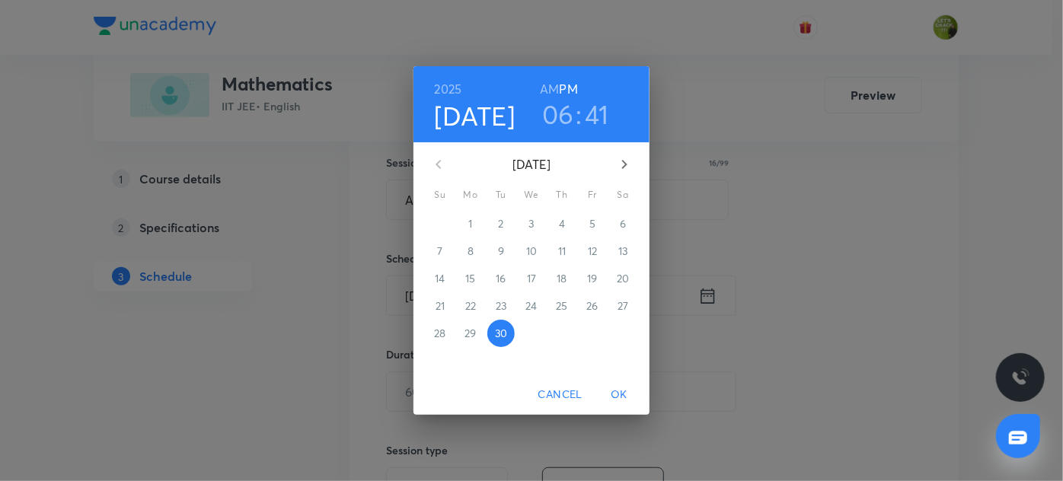
click at [591, 123] on h3 "41" at bounding box center [597, 114] width 24 height 32
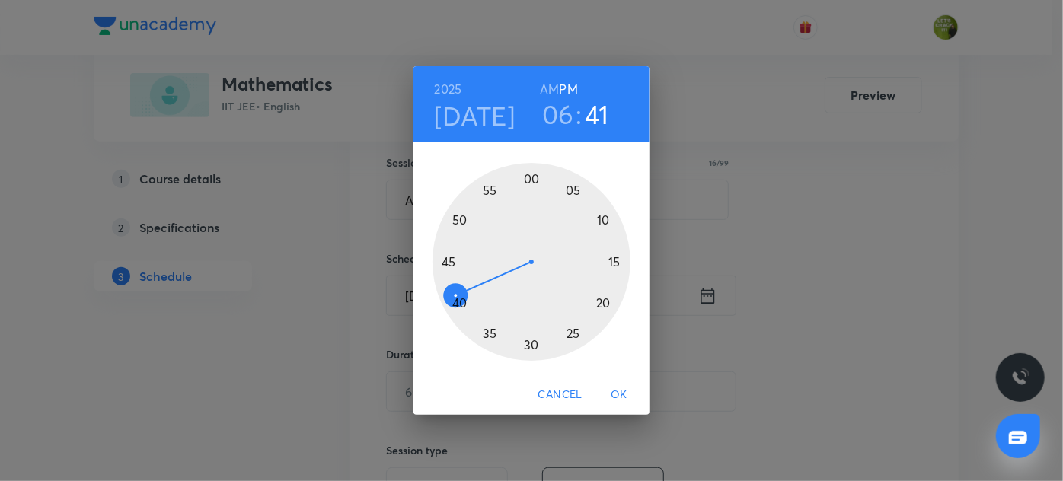
click at [452, 282] on div at bounding box center [531, 262] width 198 height 198
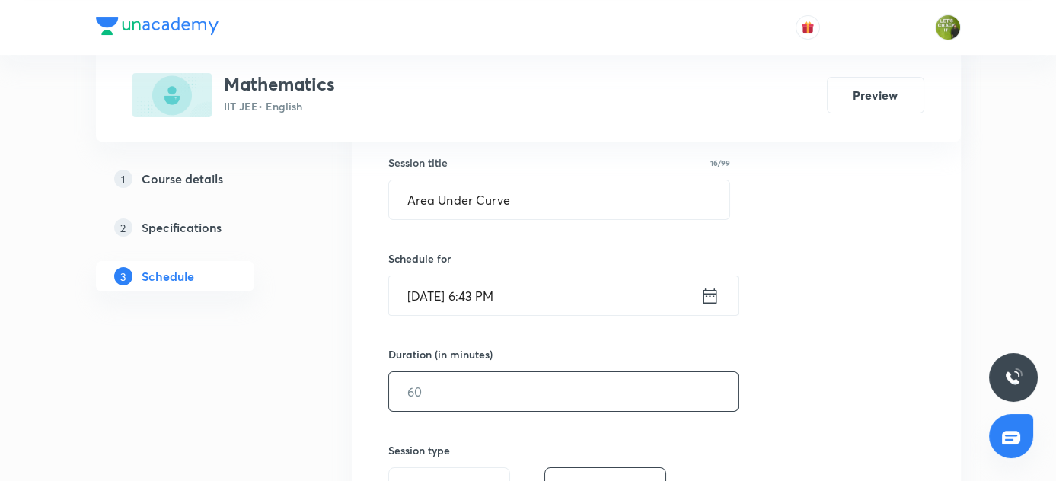
click at [485, 399] on input "text" at bounding box center [563, 391] width 349 height 39
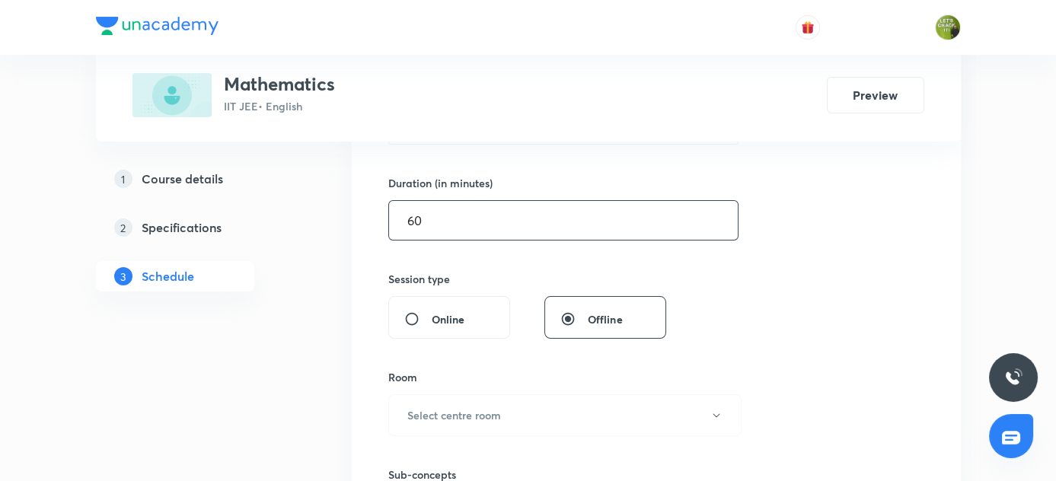
scroll to position [450, 0]
type input "60"
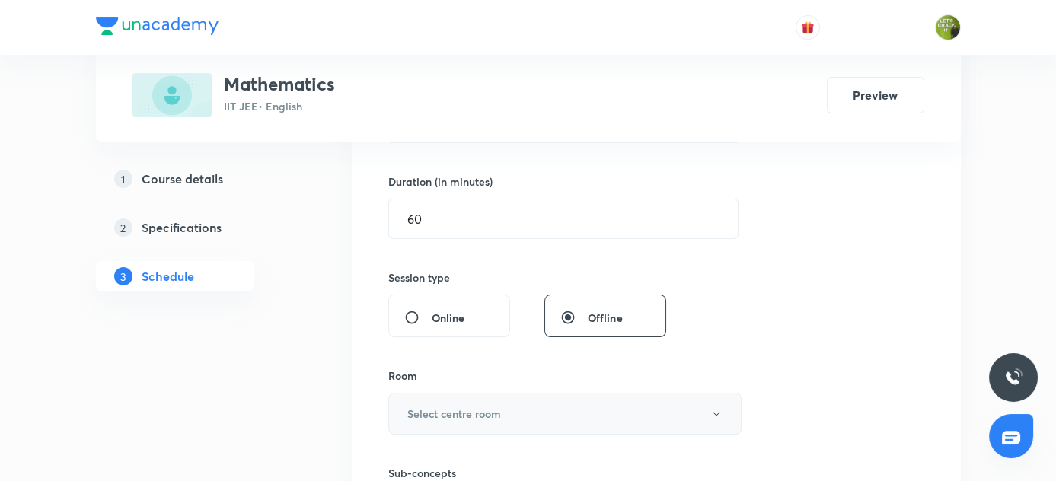
click at [477, 406] on h6 "Select centre room" at bounding box center [454, 414] width 94 height 16
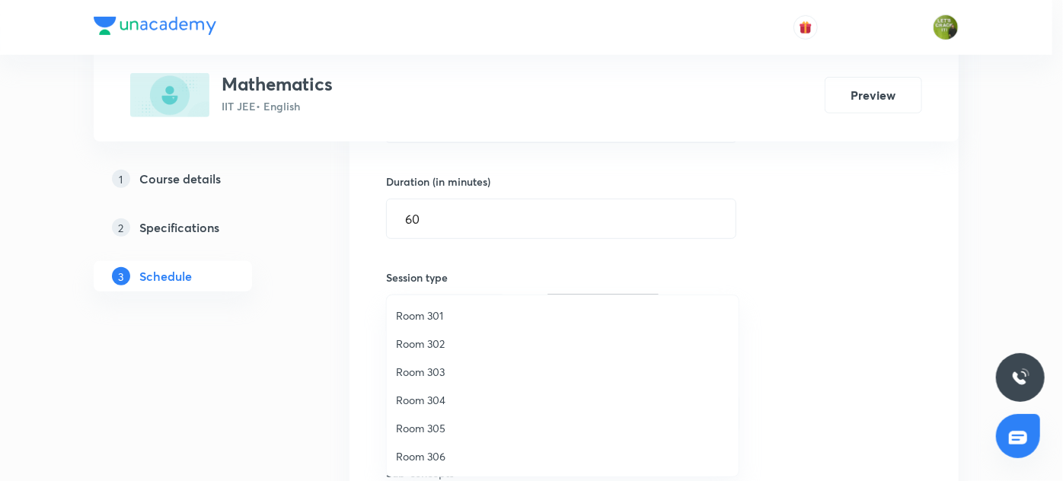
click at [452, 332] on li "Room 302" at bounding box center [563, 344] width 352 height 28
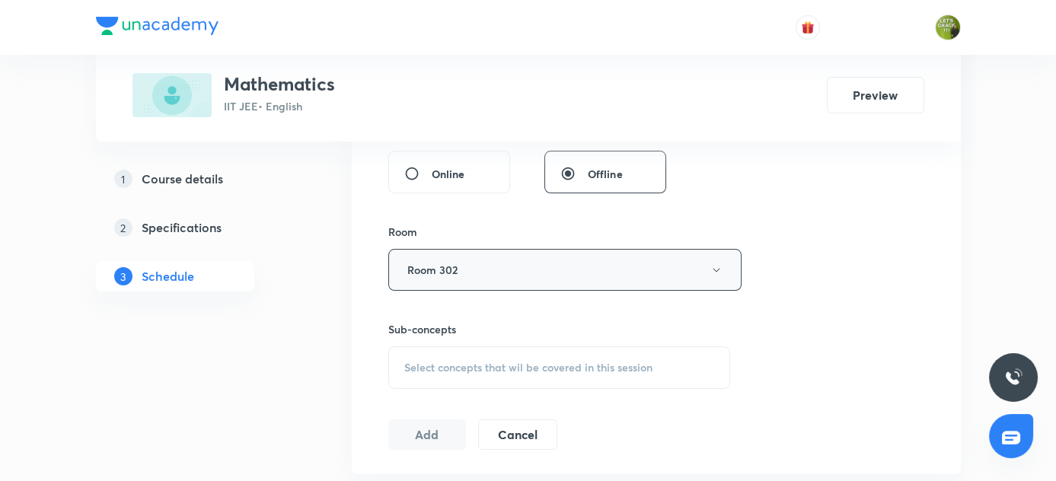
scroll to position [601, 0]
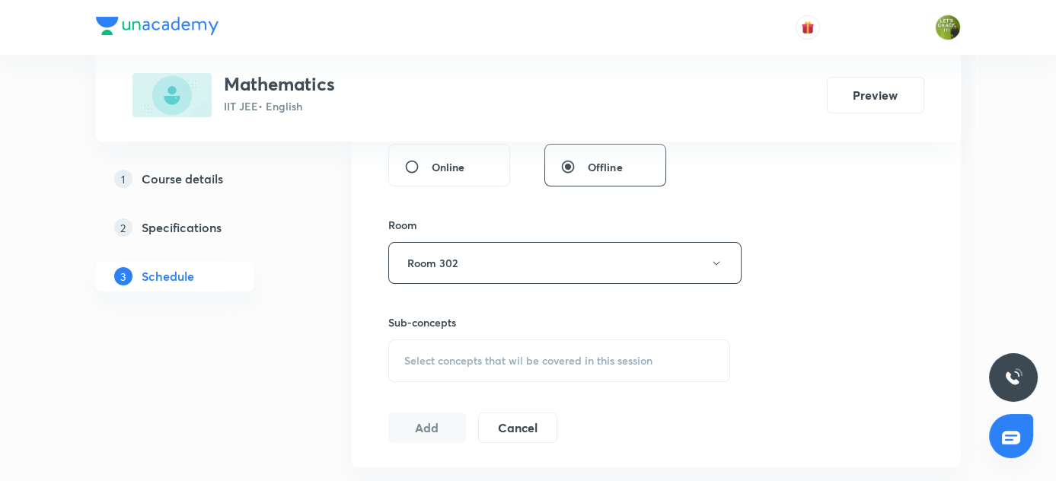
click at [451, 346] on div "Select concepts that wil be covered in this session" at bounding box center [559, 361] width 343 height 43
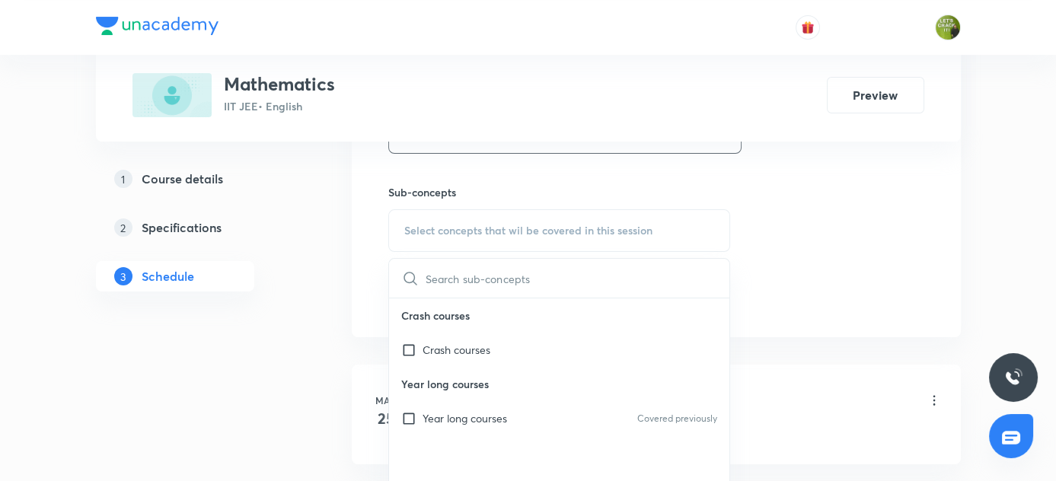
scroll to position [732, 0]
click at [406, 412] on input "checkbox" at bounding box center [411, 417] width 21 height 16
checkbox input "true"
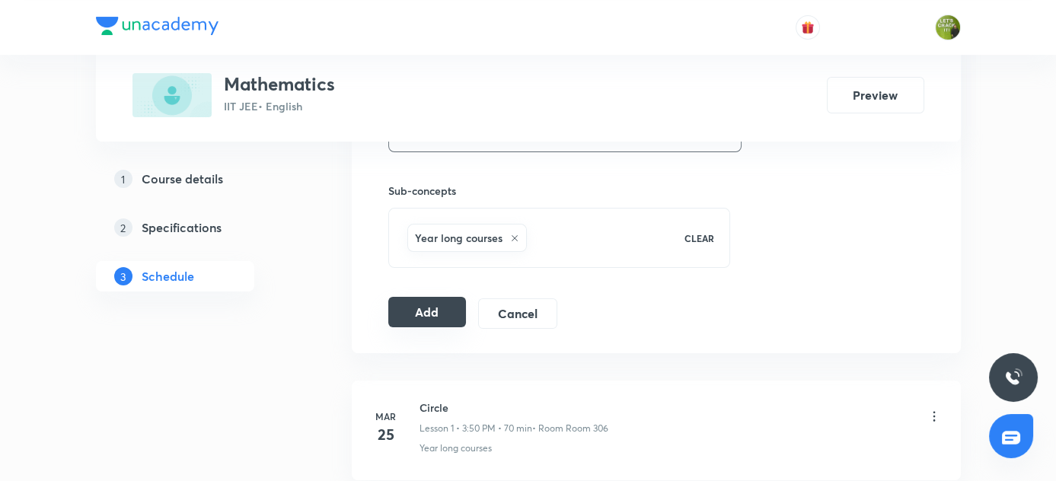
click at [426, 297] on button "Add" at bounding box center [427, 312] width 78 height 30
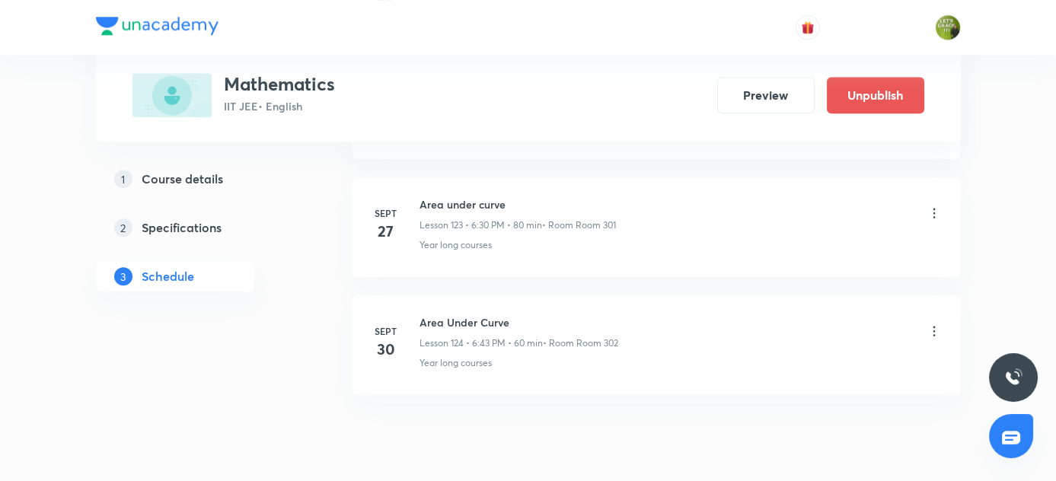
scroll to position [14622, 0]
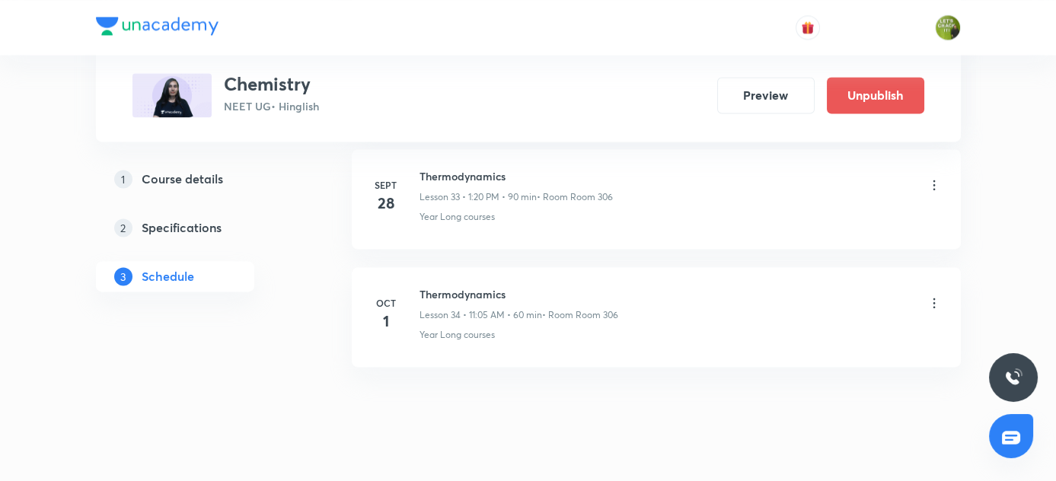
scroll to position [4736, 0]
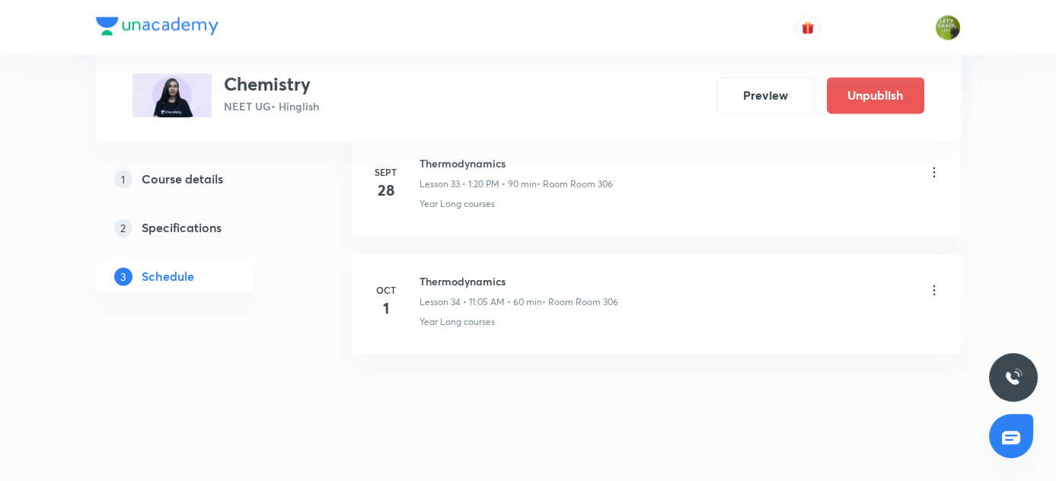
click at [929, 282] on icon at bounding box center [934, 289] width 15 height 15
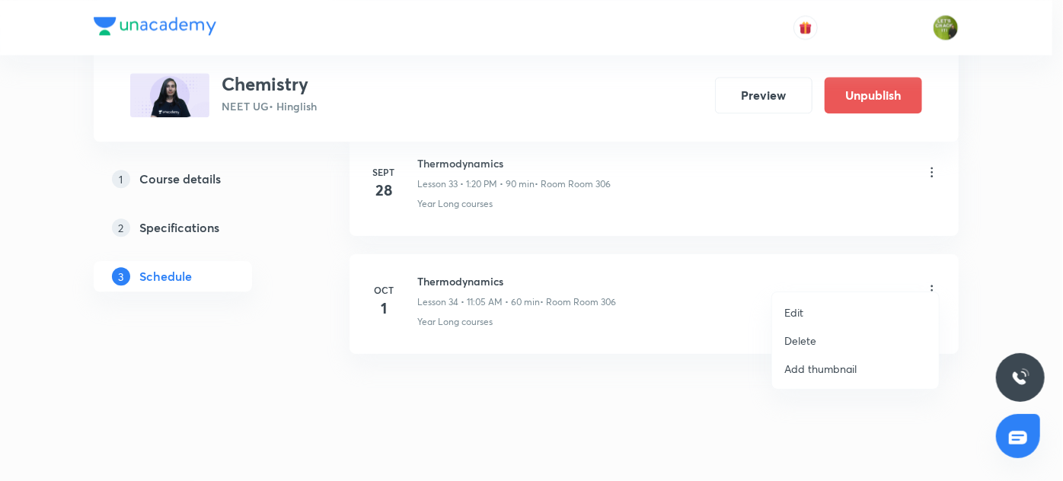
click at [796, 338] on p "Delete" at bounding box center [800, 341] width 32 height 16
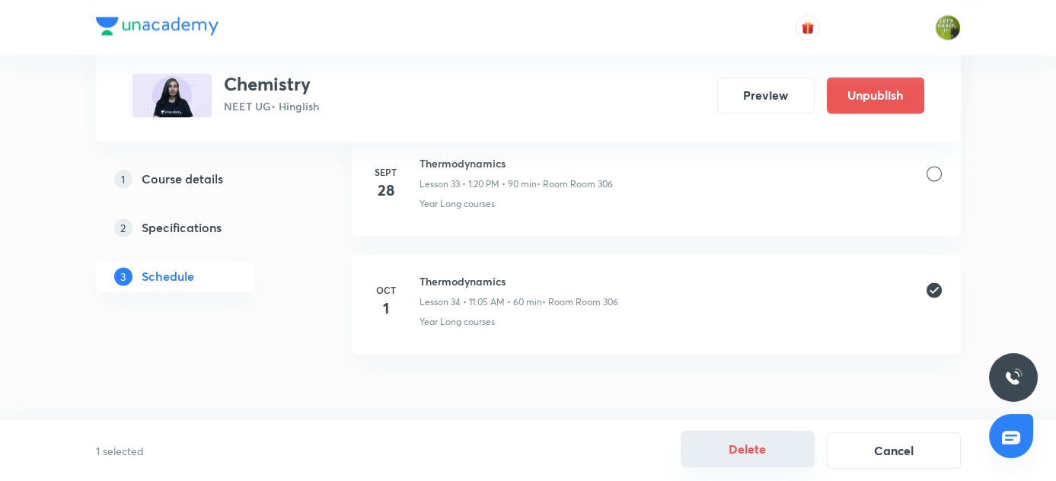
click at [779, 448] on button "Delete" at bounding box center [748, 449] width 134 height 37
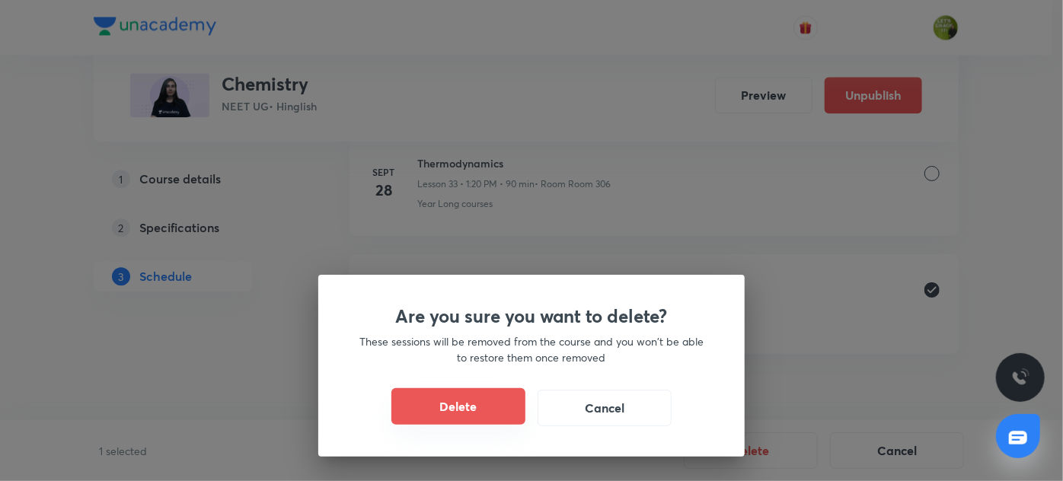
click at [467, 404] on button "Delete" at bounding box center [458, 406] width 134 height 37
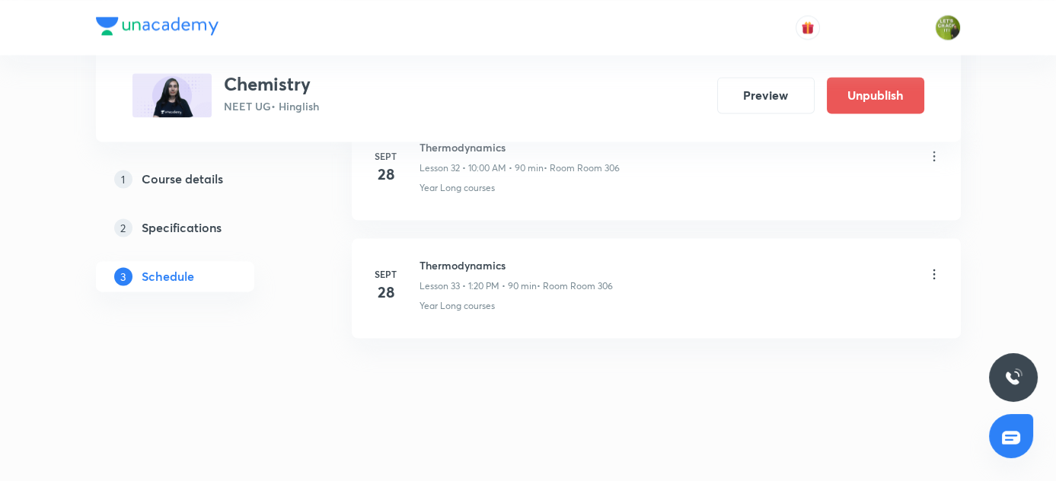
scroll to position [4618, 0]
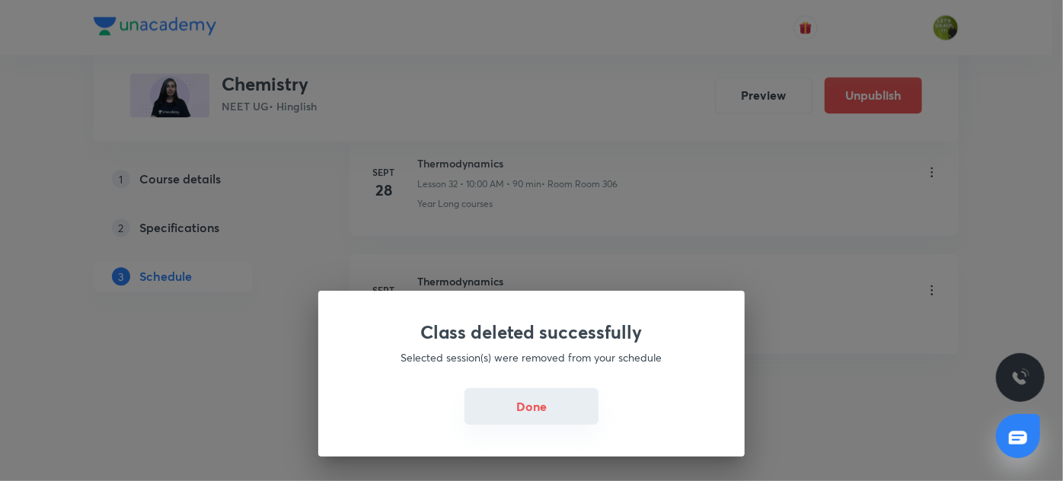
click at [518, 401] on button "Done" at bounding box center [531, 406] width 134 height 37
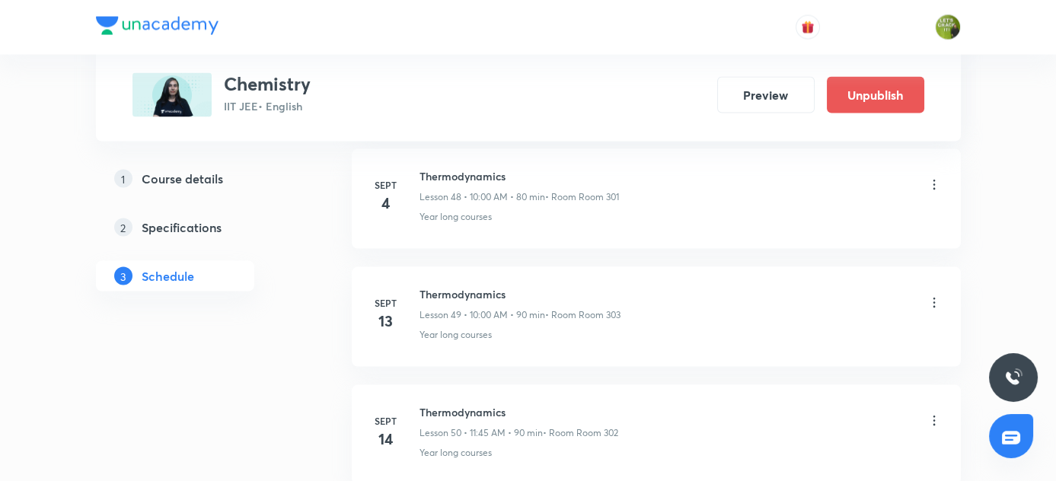
scroll to position [6473, 0]
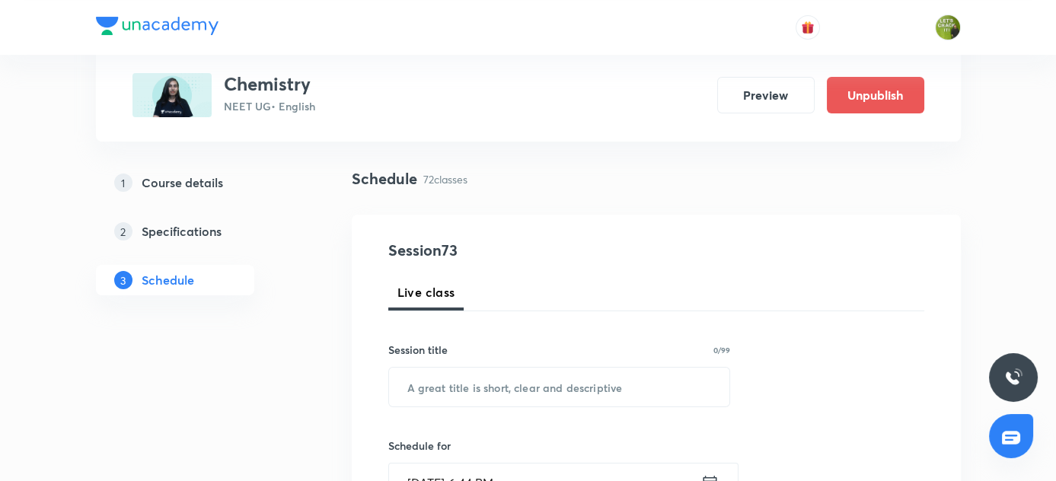
scroll to position [28, 0]
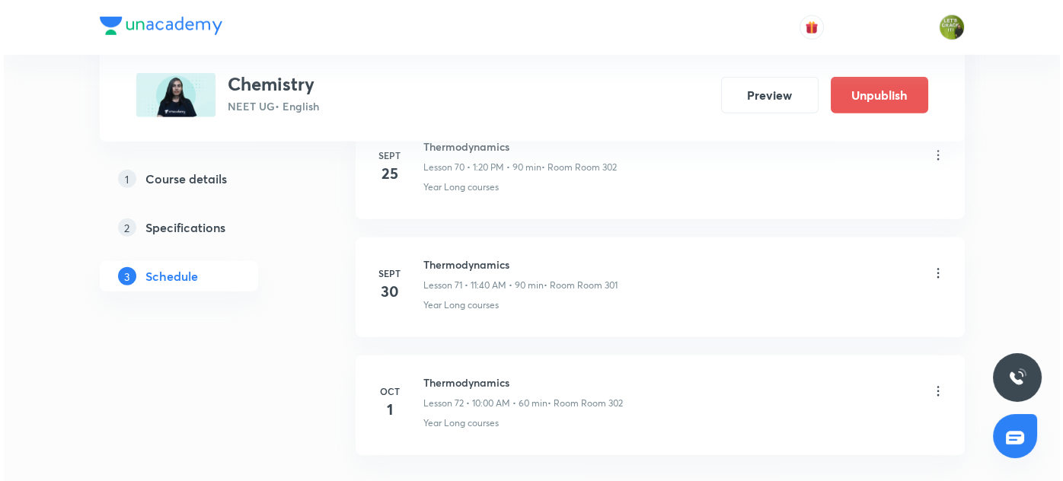
scroll to position [9204, 0]
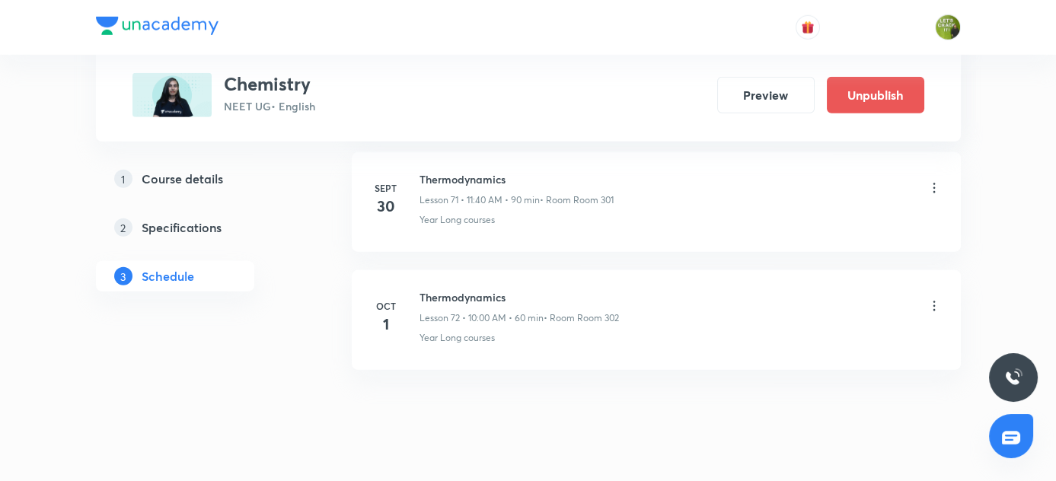
click at [937, 298] on icon at bounding box center [934, 305] width 15 height 15
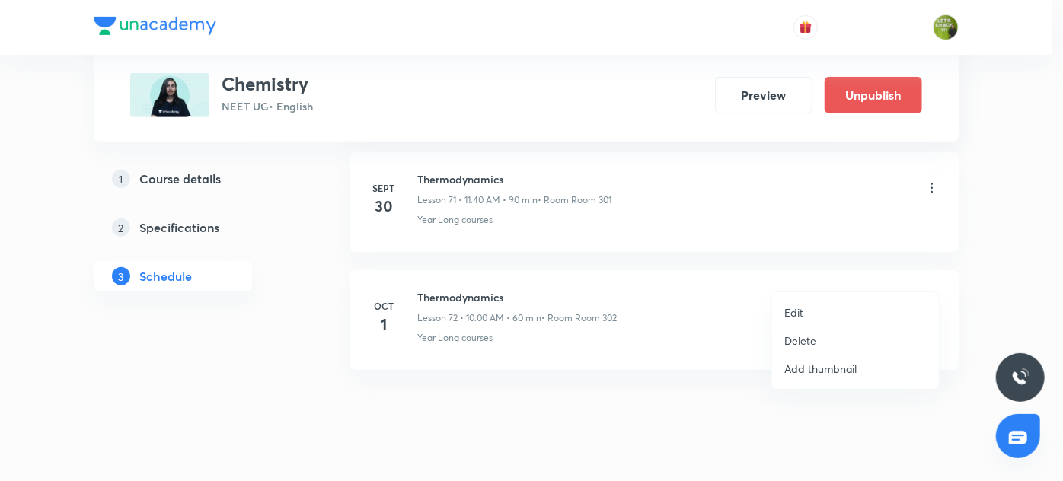
click at [804, 317] on li "Edit" at bounding box center [855, 312] width 167 height 28
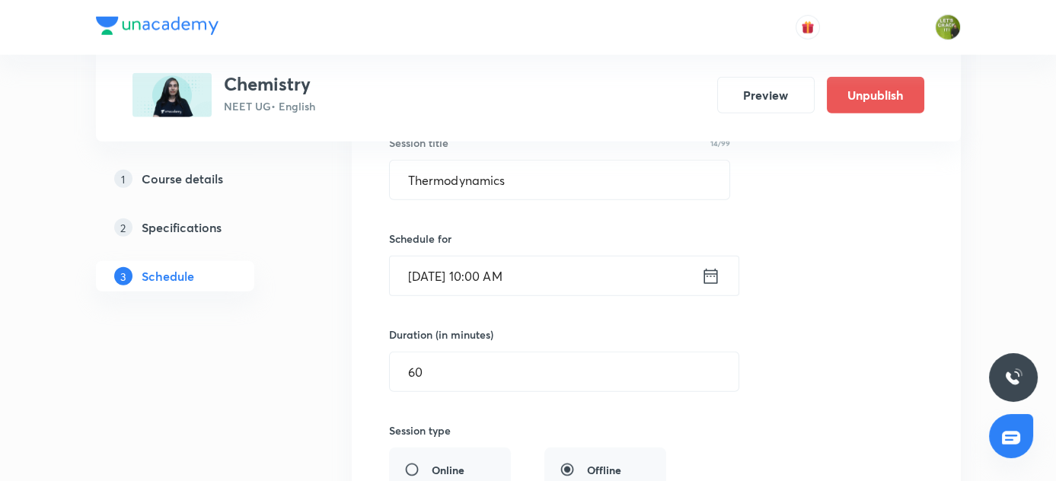
scroll to position [8668, 0]
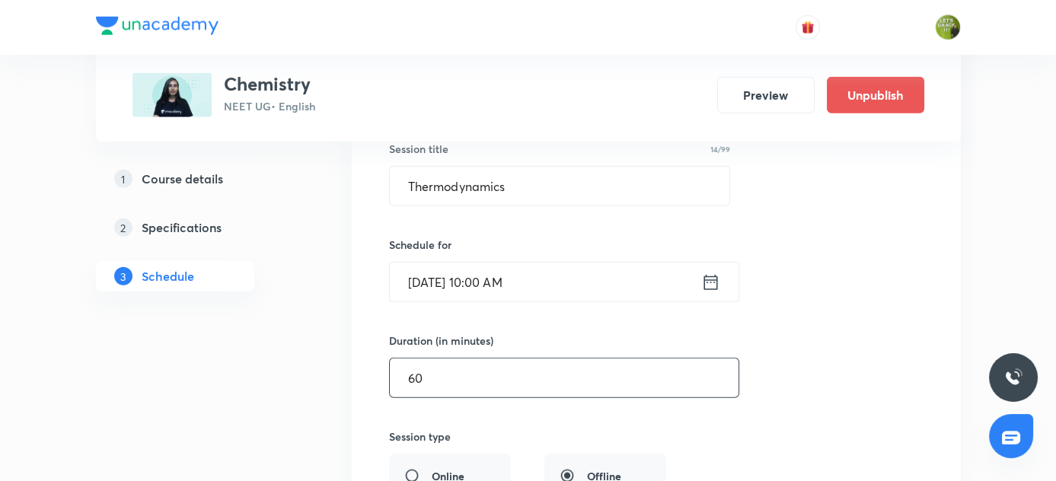
drag, startPoint x: 423, startPoint y: 338, endPoint x: 359, endPoint y: 343, distance: 64.1
click at [359, 343] on li "Thermodynamics Lesson 72 • Room Room 302 Year Long courses Session 72 Live clas…" at bounding box center [656, 407] width 609 height 771
type input "90"
click at [735, 385] on div "Session title 14/99 Thermodynamics ​ Schedule for Oct 1, 2025, 10:00 AM ​ Durat…" at bounding box center [656, 441] width 534 height 663
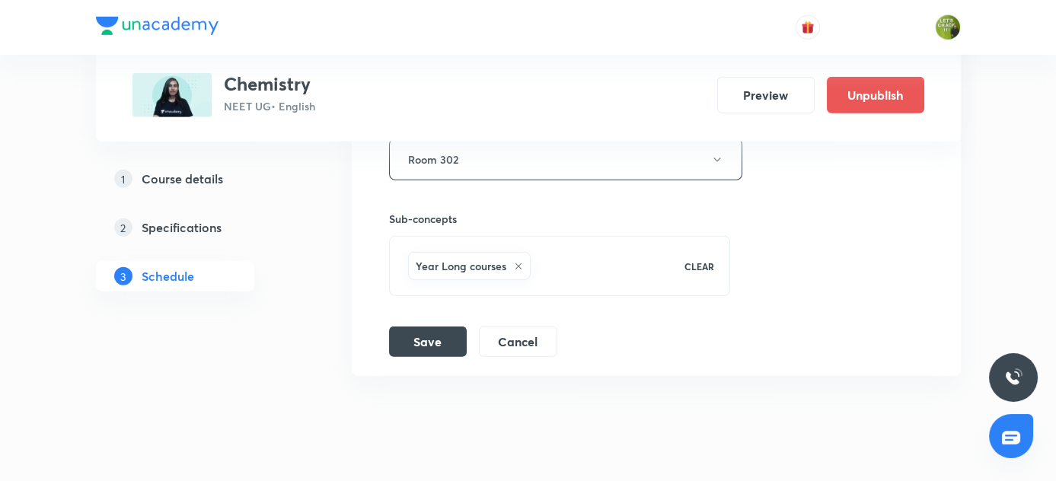
scroll to position [9087, 0]
click at [428, 322] on button "Save" at bounding box center [428, 337] width 78 height 30
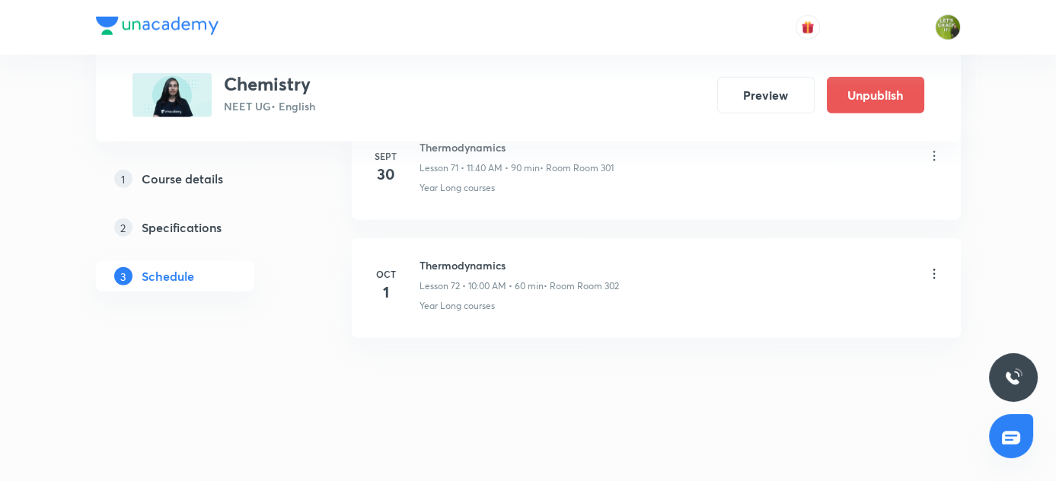
scroll to position [8507, 0]
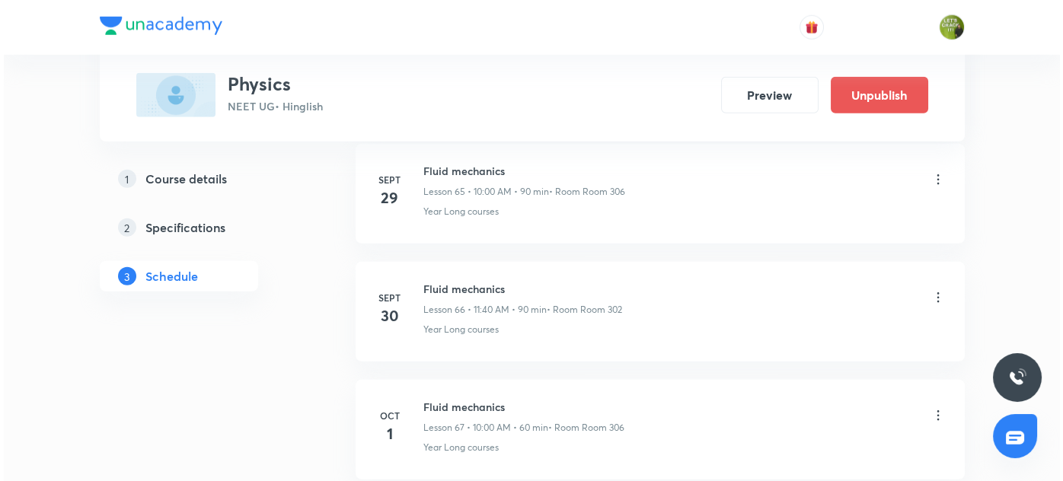
scroll to position [8617, 0]
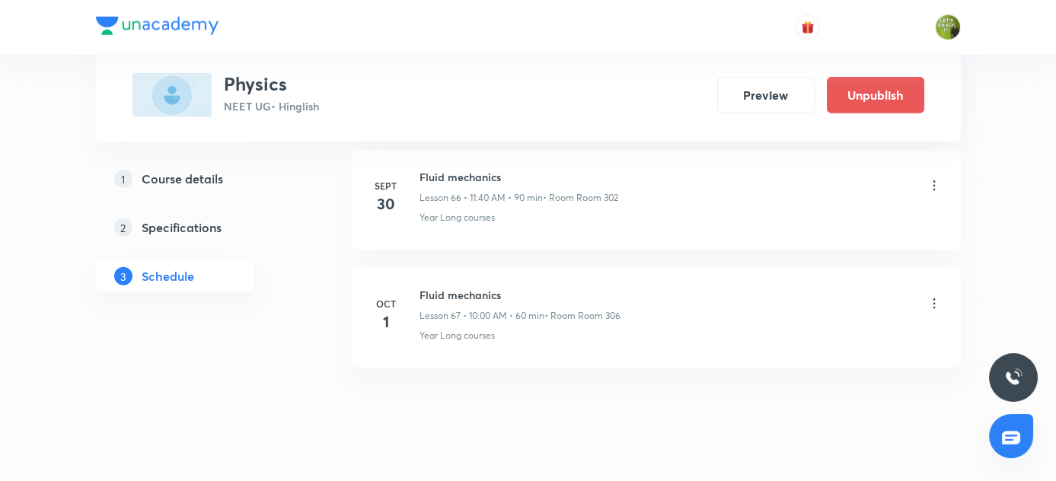
click at [933, 296] on icon at bounding box center [934, 303] width 15 height 15
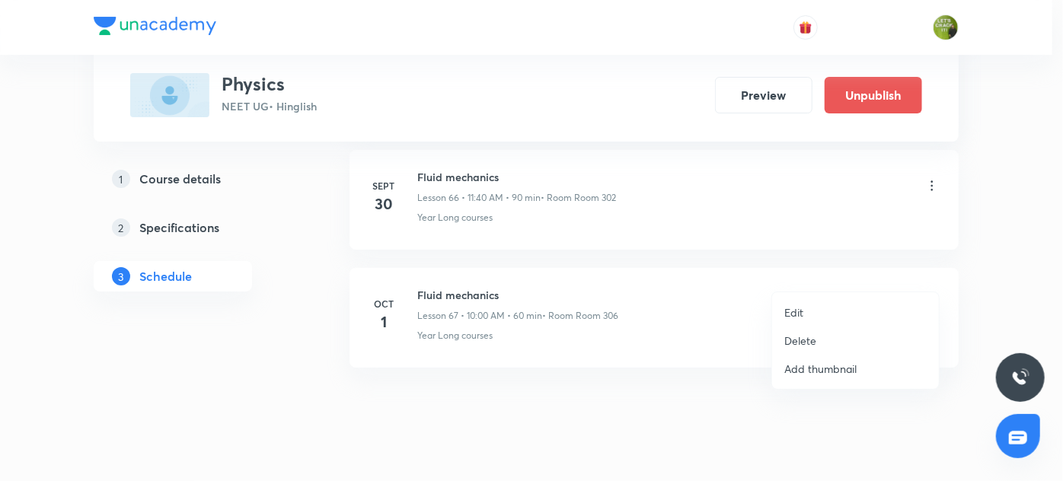
click at [797, 336] on p "Delete" at bounding box center [800, 341] width 32 height 16
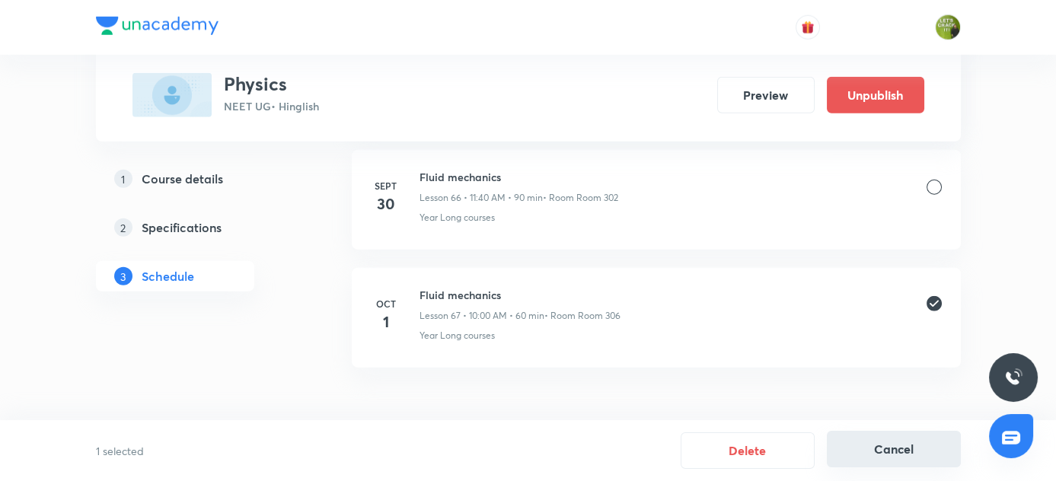
click at [883, 460] on button "Cancel" at bounding box center [894, 449] width 134 height 37
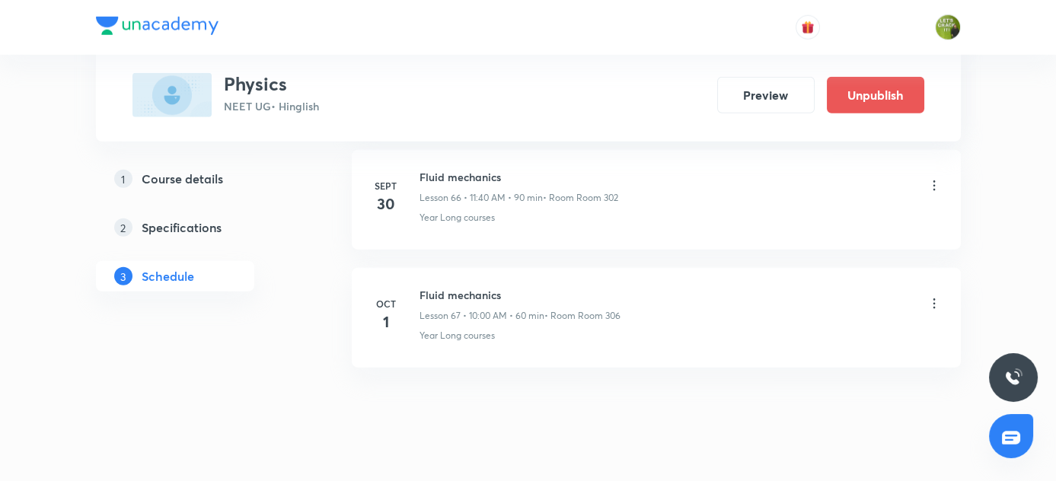
click at [930, 296] on icon at bounding box center [934, 303] width 15 height 15
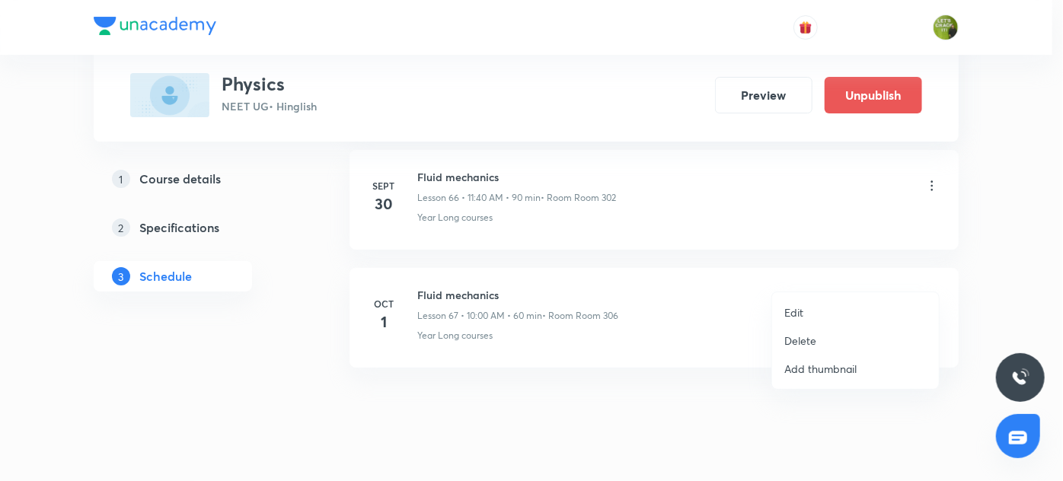
click at [796, 311] on p "Edit" at bounding box center [793, 313] width 19 height 16
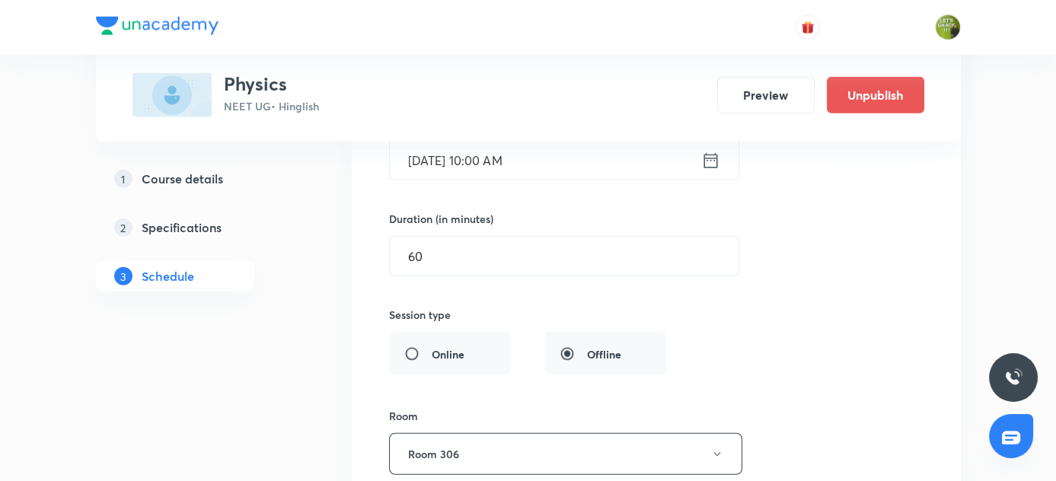
scroll to position [8199, 0]
drag, startPoint x: 430, startPoint y: 226, endPoint x: 345, endPoint y: 233, distance: 85.5
type input "90"
click at [796, 263] on div "Session title 15/99 Fluid mechanics ​ Schedule for Oct 1, 2025, 10:00 AM ​ Dura…" at bounding box center [656, 320] width 534 height 663
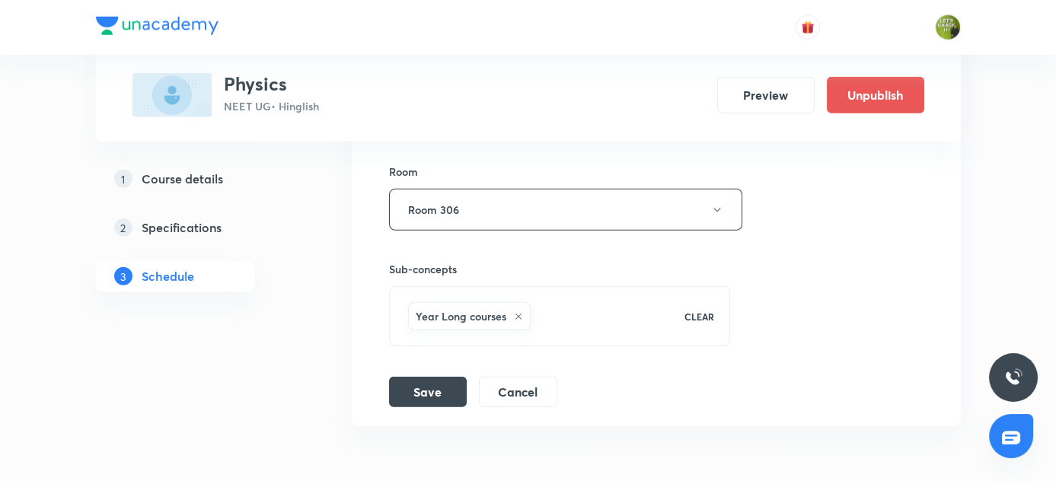
scroll to position [8445, 0]
click at [418, 375] on button "Save" at bounding box center [428, 390] width 78 height 30
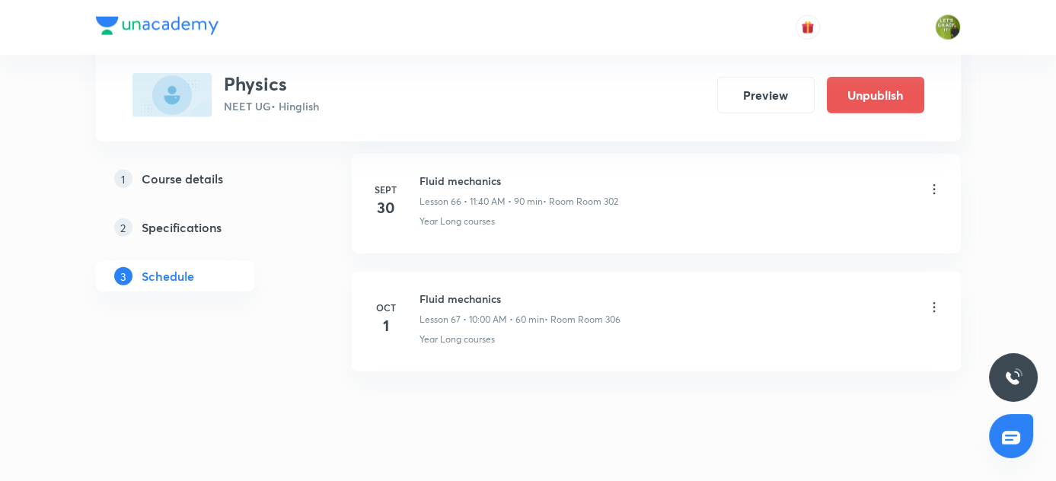
scroll to position [7918, 0]
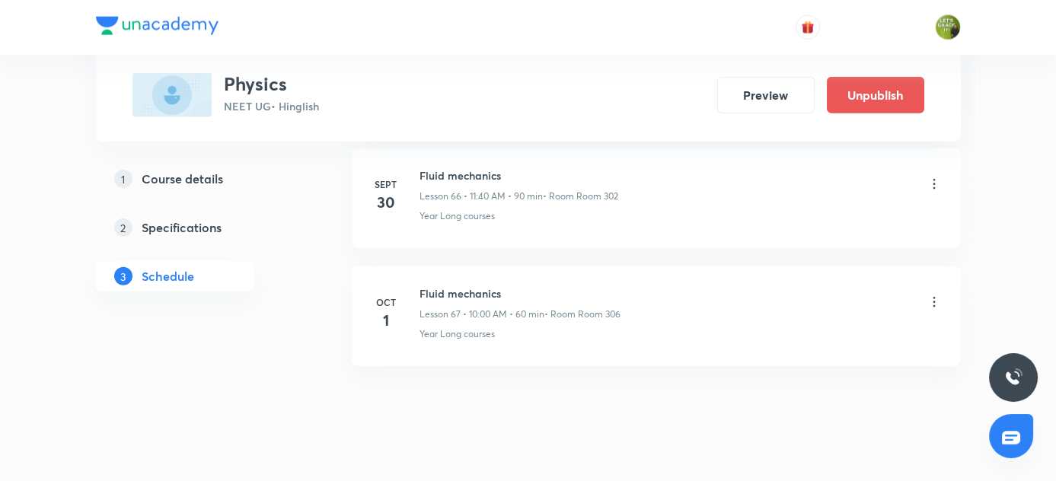
click at [935, 295] on icon at bounding box center [934, 302] width 15 height 15
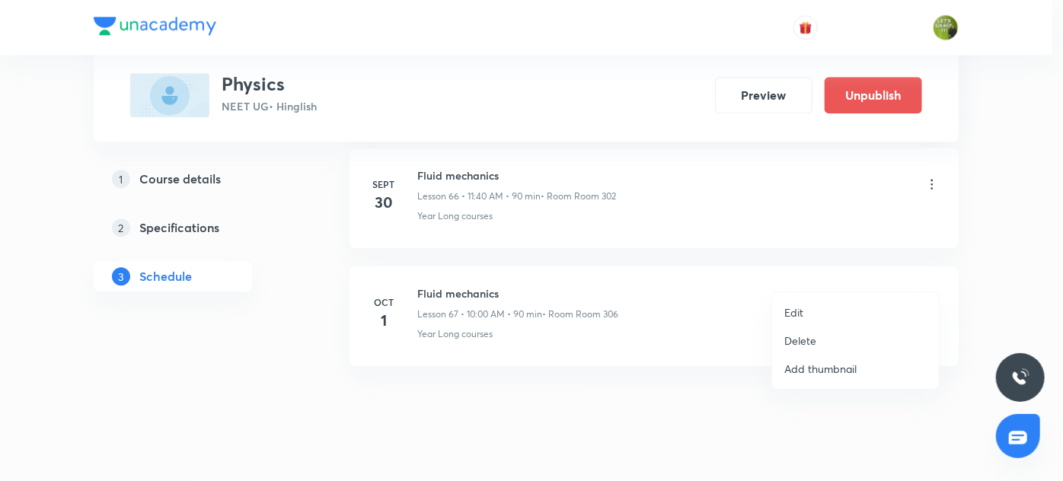
click at [801, 306] on p "Edit" at bounding box center [793, 313] width 19 height 16
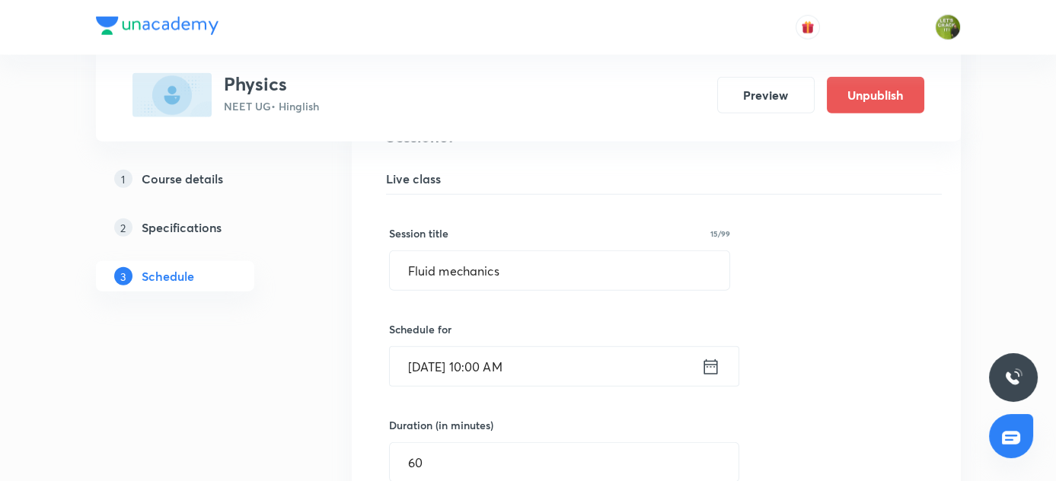
scroll to position [8013, 0]
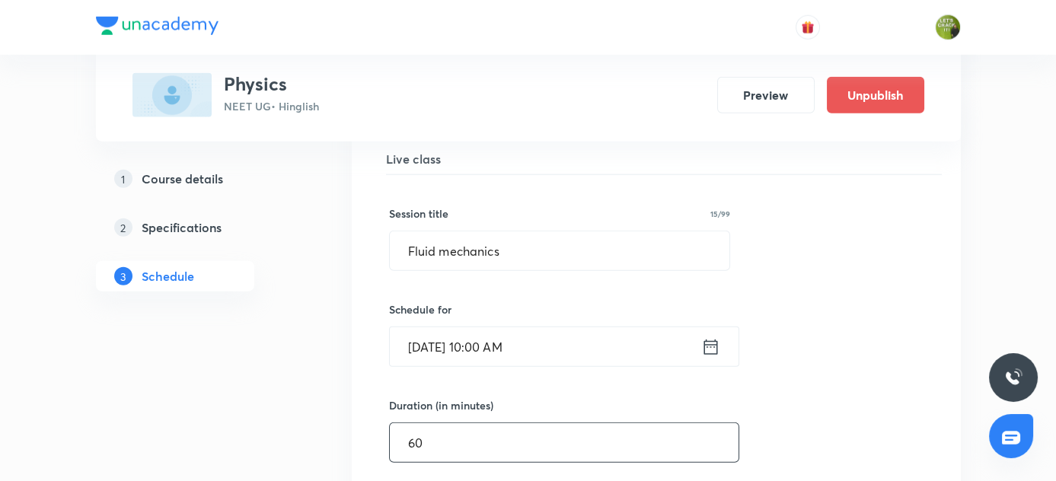
drag, startPoint x: 479, startPoint y: 420, endPoint x: 356, endPoint y: 426, distance: 122.8
click at [356, 426] on li "Fluid mechanics Lesson 67 • Room Room 306 Year Long courses Session 67 Live cla…" at bounding box center [656, 472] width 609 height 771
type input "90"
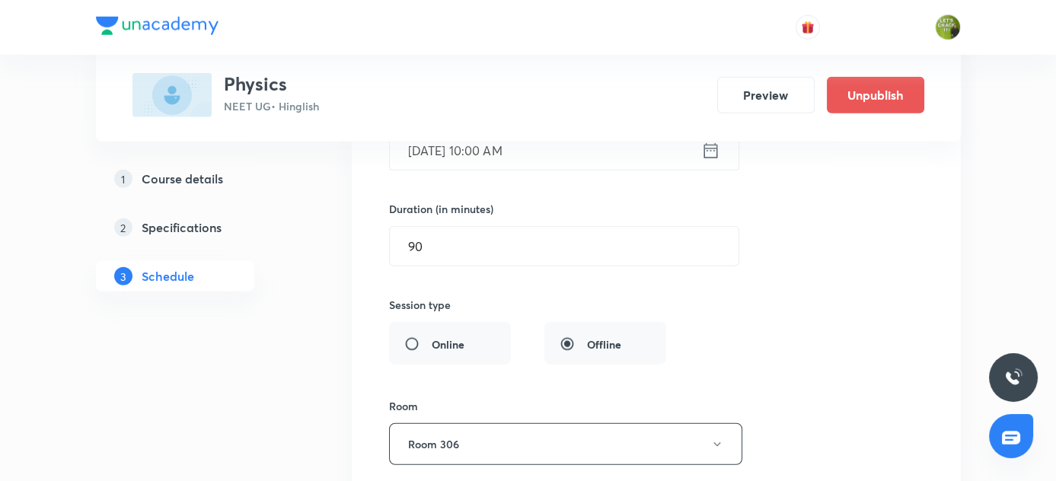
scroll to position [8358, 0]
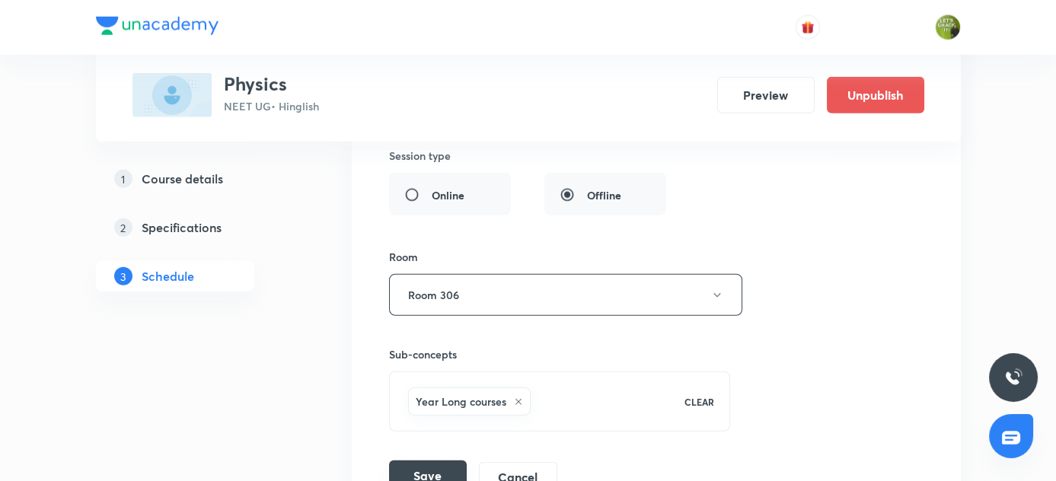
click at [441, 461] on button "Save" at bounding box center [428, 476] width 78 height 30
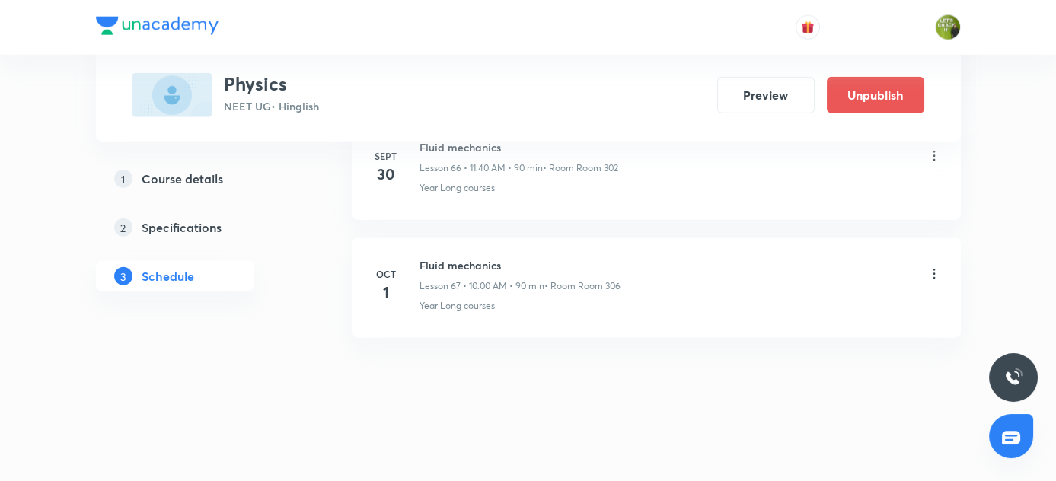
scroll to position [7918, 0]
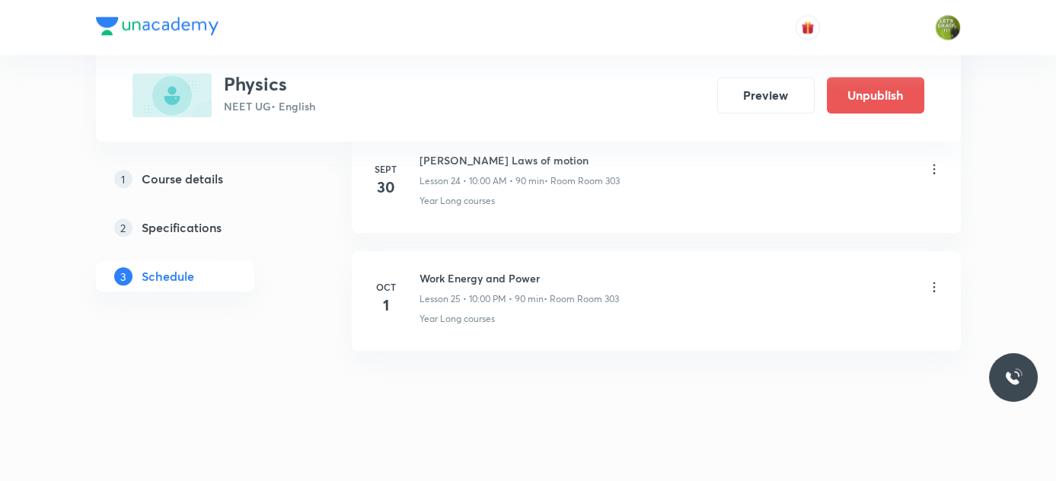
scroll to position [3677, 0]
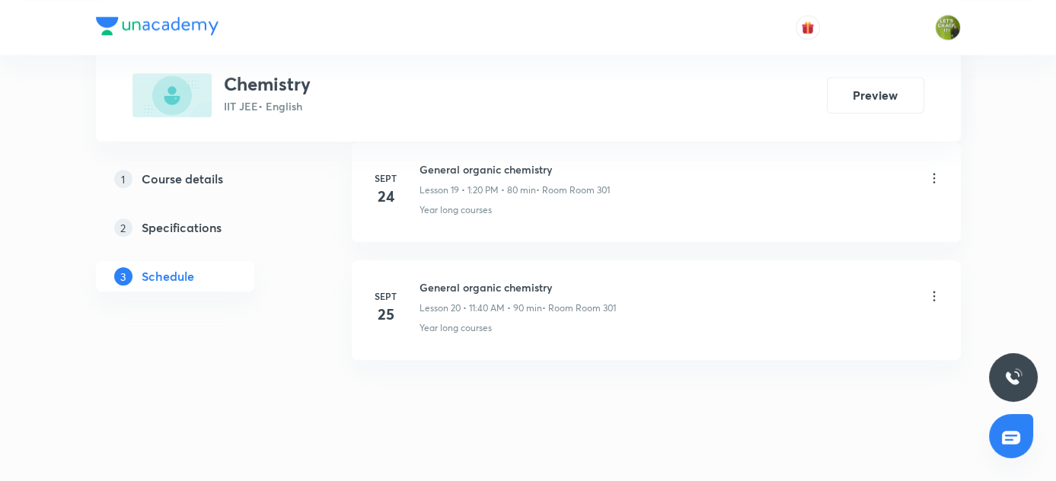
scroll to position [3089, 0]
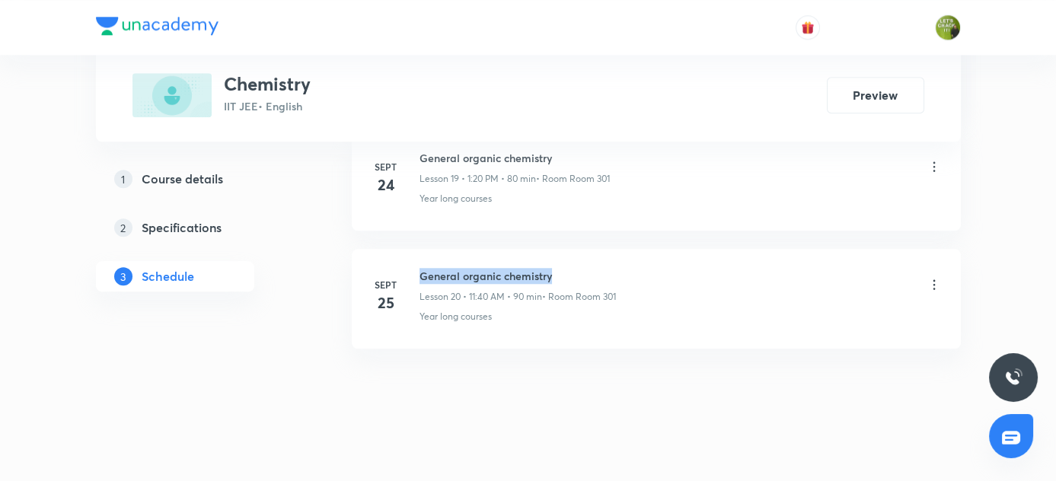
drag, startPoint x: 420, startPoint y: 261, endPoint x: 552, endPoint y: 260, distance: 132.5
click at [552, 268] on h6 "General organic chemistry" at bounding box center [518, 276] width 196 height 16
copy h6 "General organic chemistry"
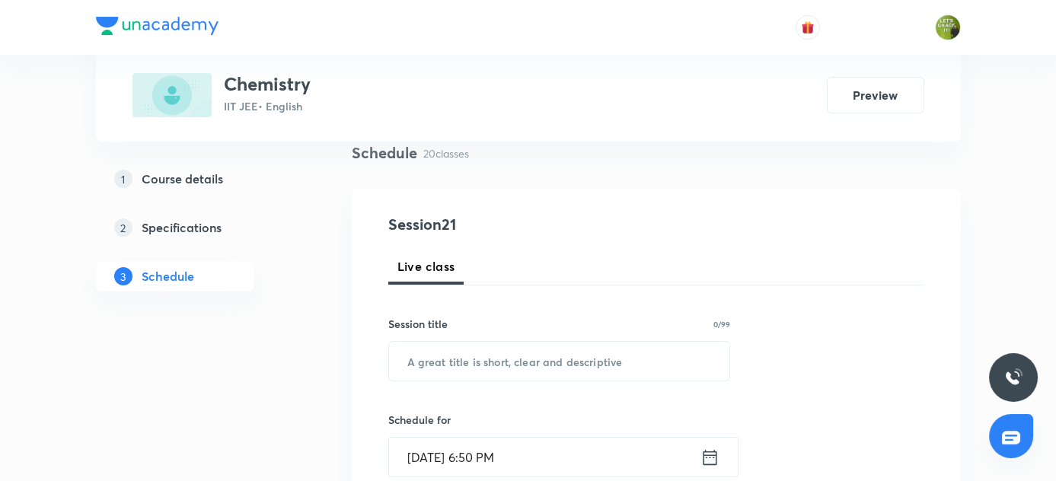
scroll to position [125, 0]
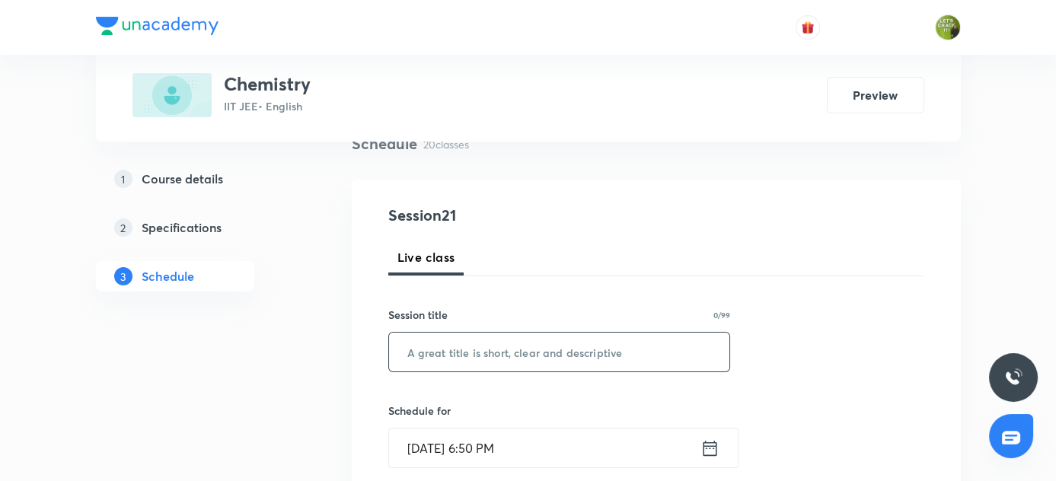
click at [487, 348] on input "text" at bounding box center [559, 352] width 341 height 39
paste input "General organic chemistry"
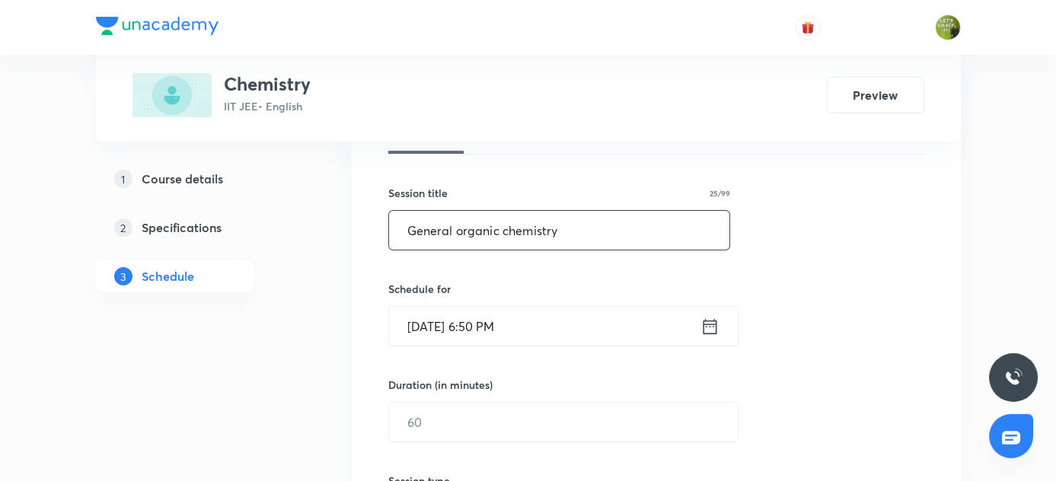
scroll to position [248, 0]
type input "General organic chemistry"
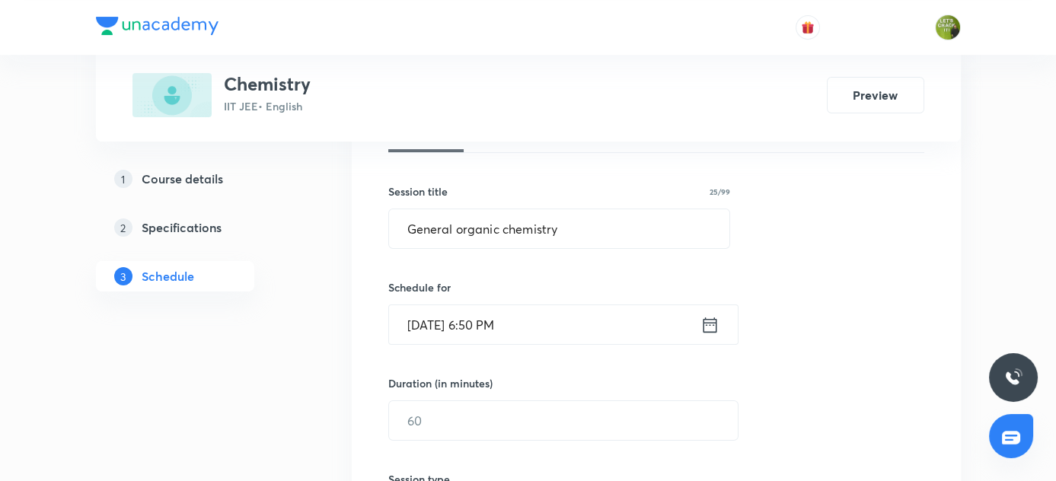
click at [711, 323] on icon at bounding box center [709, 324] width 19 height 21
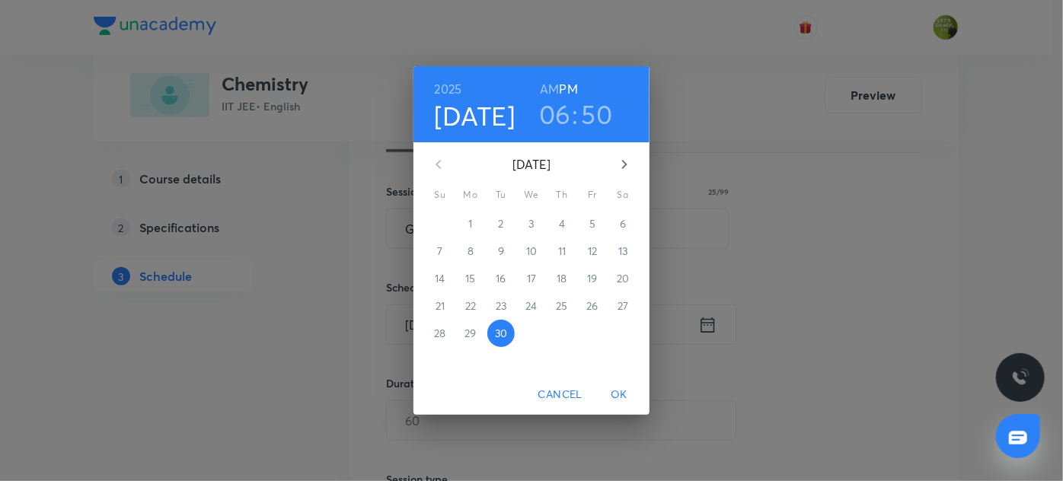
click at [555, 88] on h6 "AM" at bounding box center [549, 88] width 19 height 21
click at [623, 167] on icon "button" at bounding box center [624, 164] width 5 height 9
click at [530, 217] on p "1" at bounding box center [531, 223] width 4 height 15
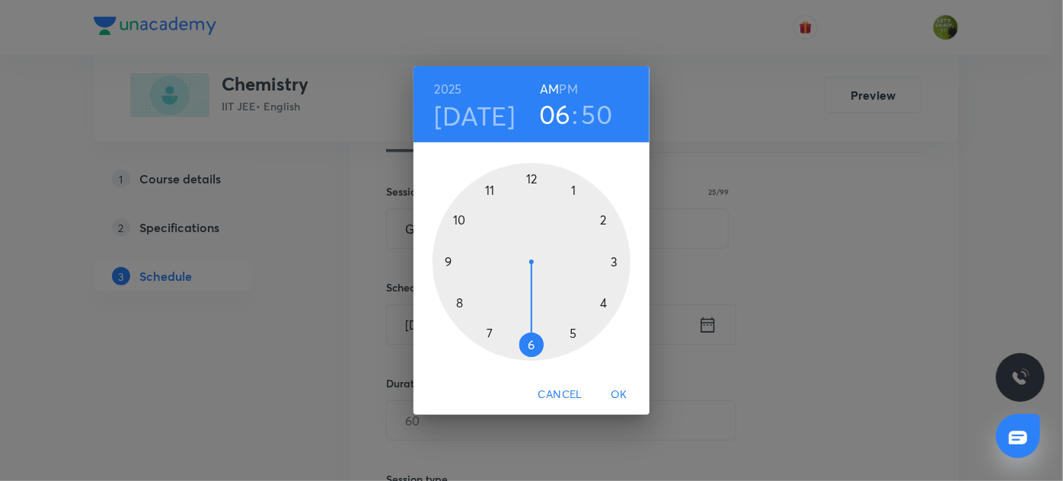
click at [452, 260] on div at bounding box center [531, 262] width 198 height 198
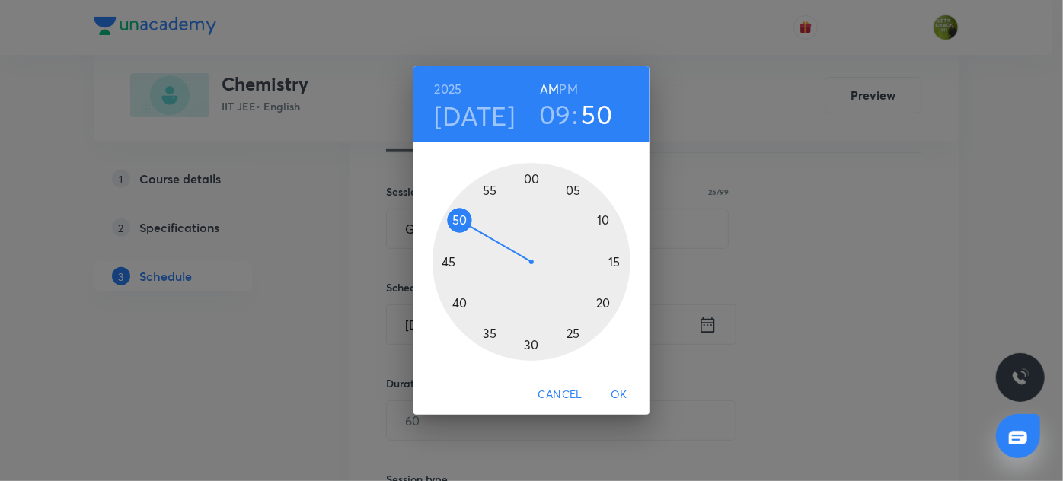
click at [530, 177] on div at bounding box center [531, 262] width 198 height 198
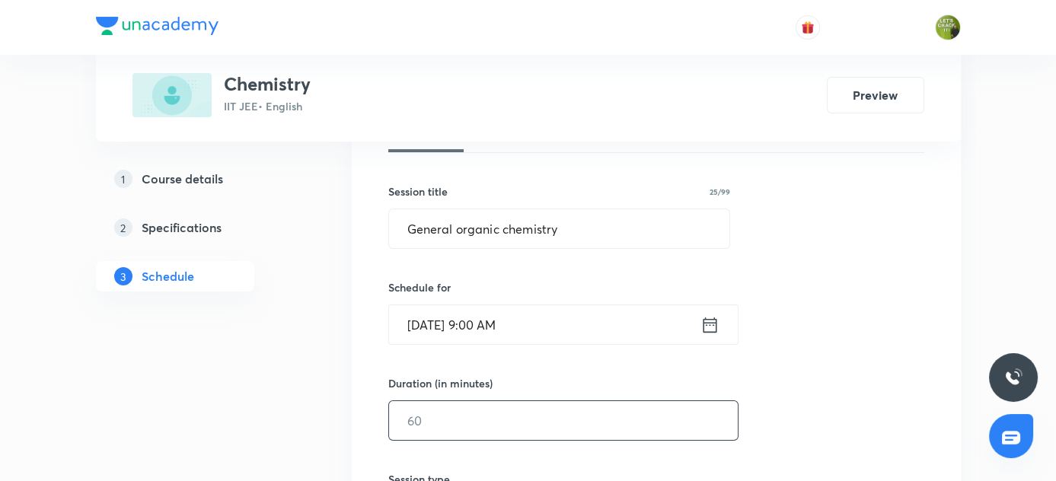
click at [494, 401] on input "text" at bounding box center [563, 420] width 349 height 39
type input "1"
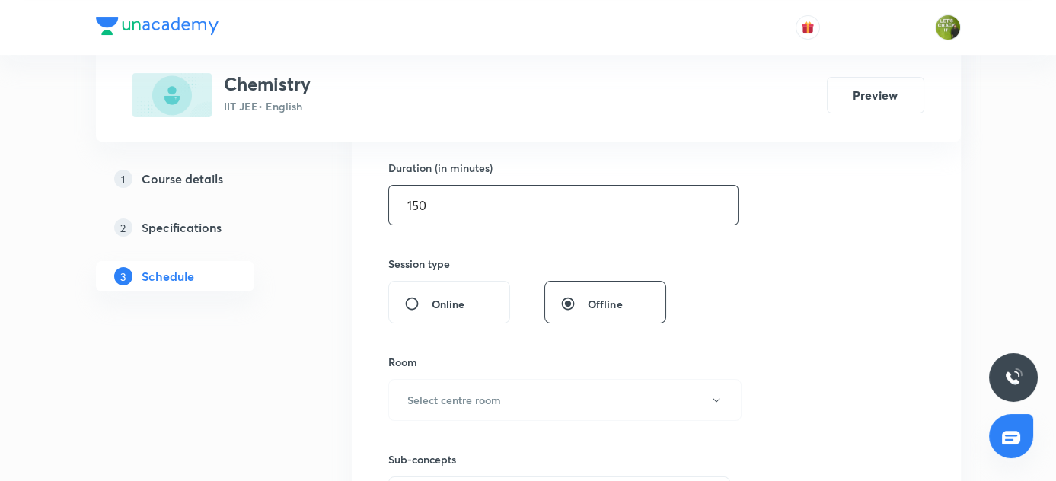
scroll to position [471, 0]
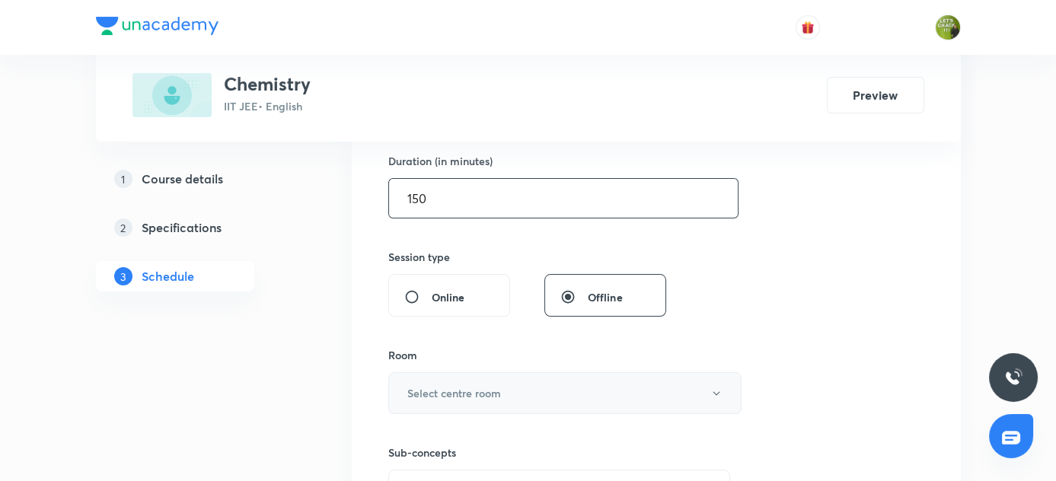
type input "150"
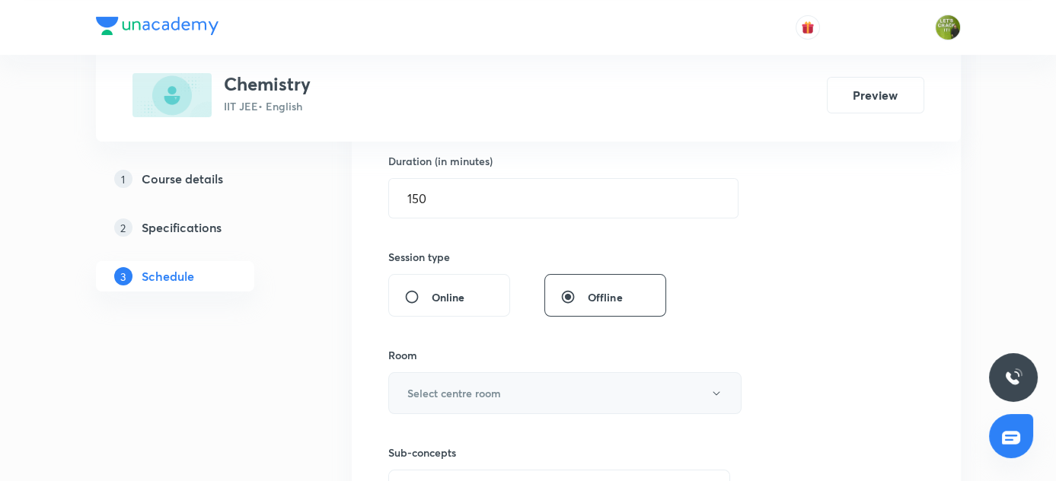
click at [461, 388] on h6 "Select centre room" at bounding box center [454, 393] width 94 height 16
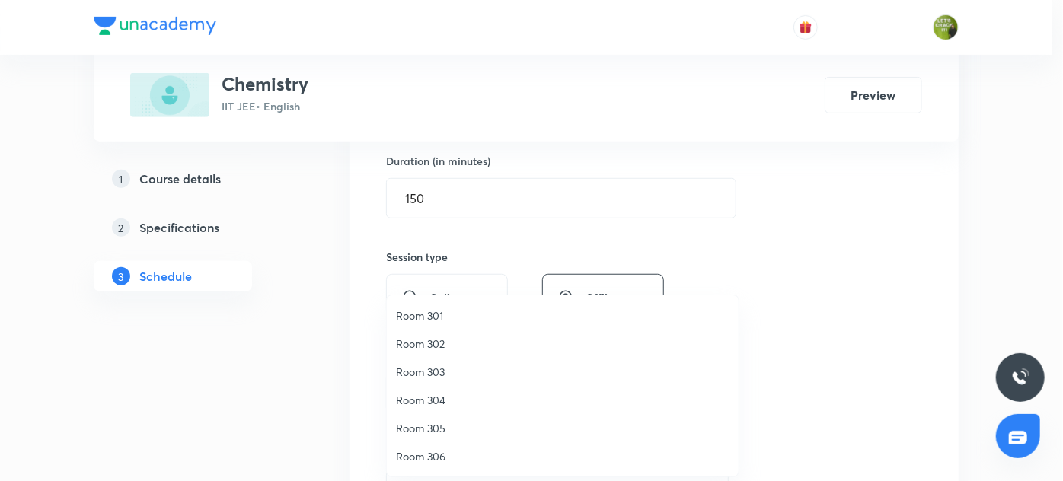
click at [440, 310] on span "Room 301" at bounding box center [562, 316] width 333 height 16
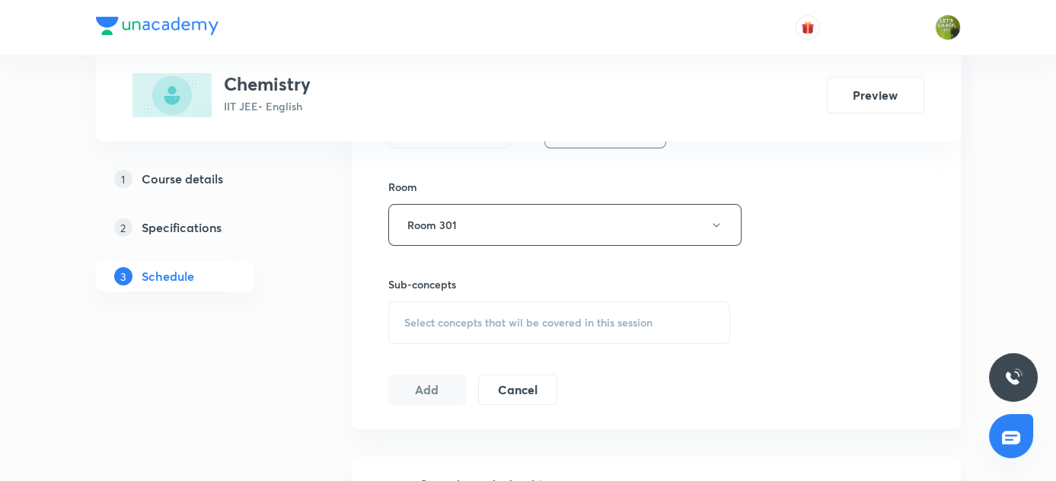
scroll to position [673, 0]
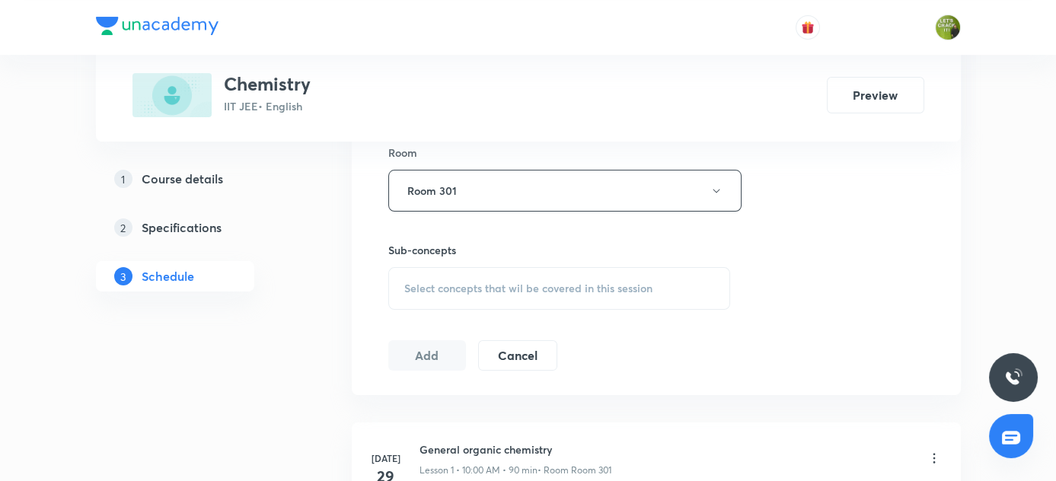
click at [426, 286] on span "Select concepts that wil be covered in this session" at bounding box center [528, 288] width 248 height 12
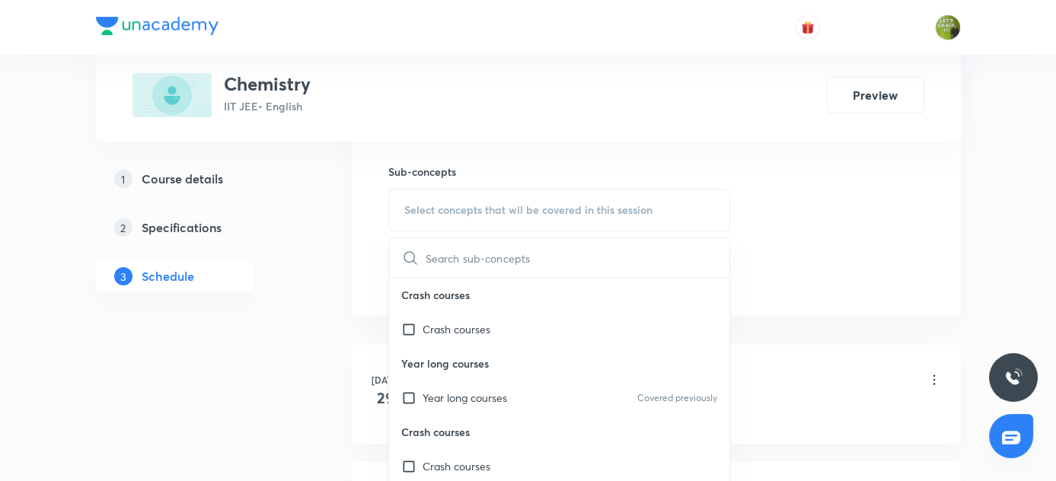
scroll to position [765, 0]
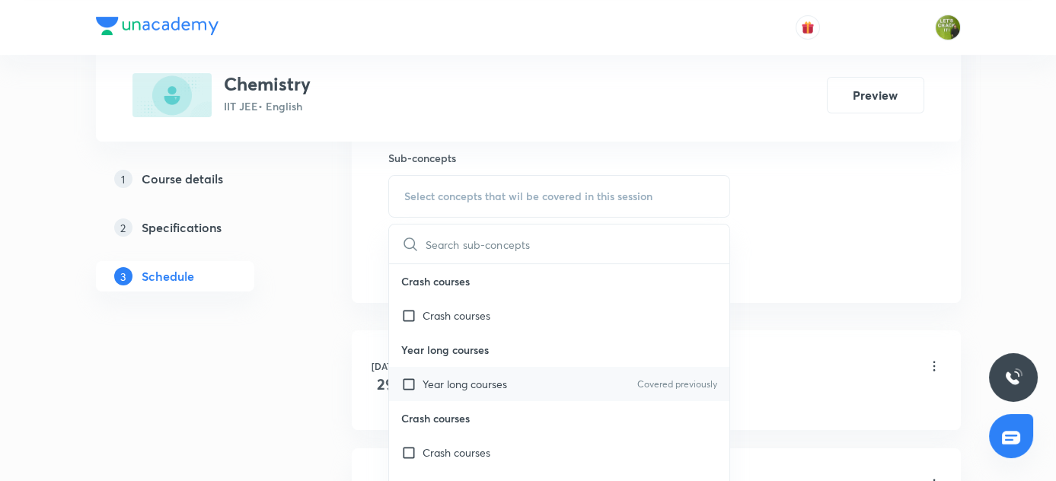
click at [423, 384] on p "Year long courses" at bounding box center [465, 384] width 85 height 16
checkbox input "true"
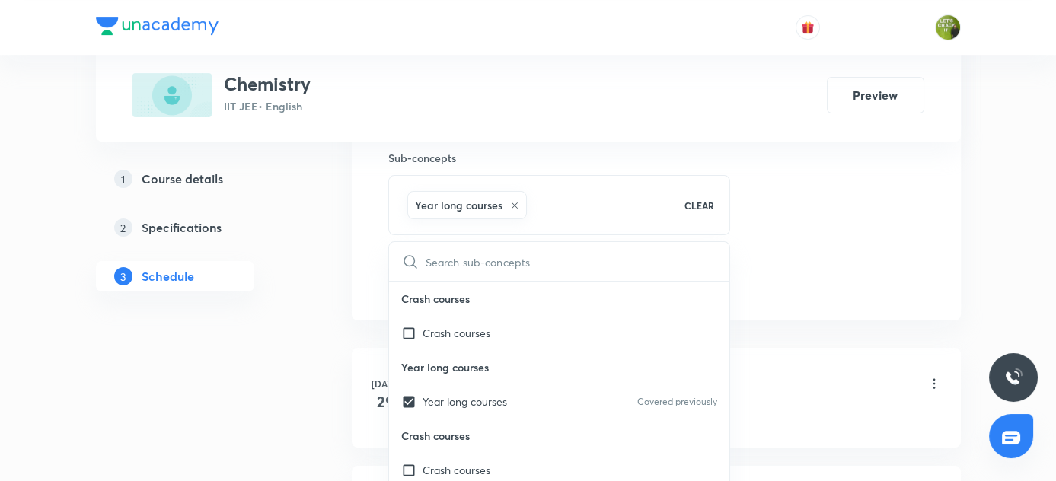
click at [362, 355] on li "Jul 29 General organic chemistry Lesson 1 • 10:00 AM • 90 min • Room Room 301 Y…" at bounding box center [656, 398] width 609 height 100
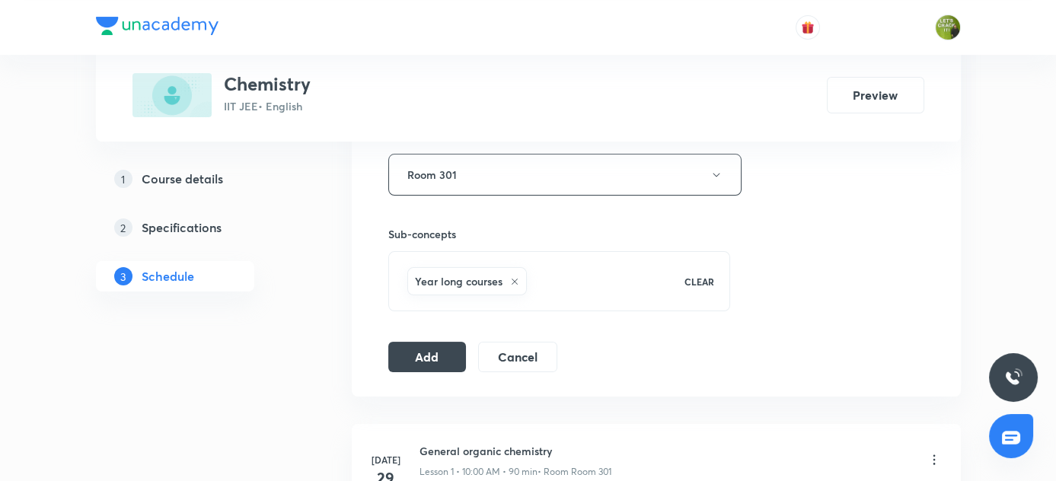
scroll to position [735, 0]
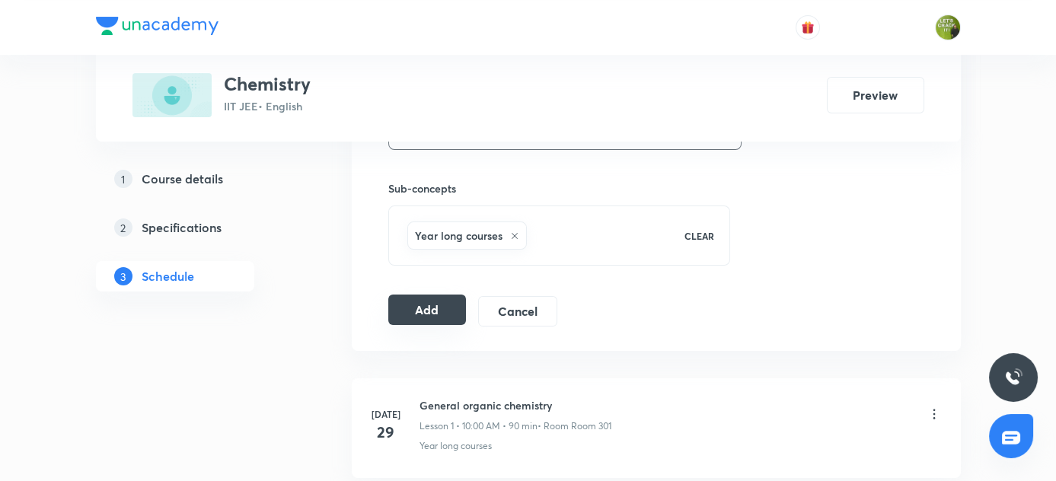
click at [425, 308] on button "Add" at bounding box center [427, 310] width 78 height 30
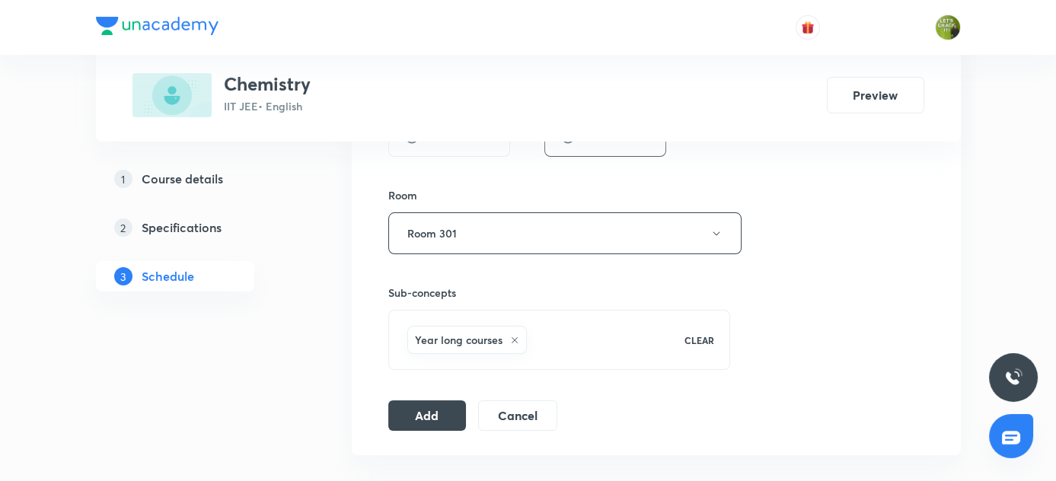
scroll to position [658, 0]
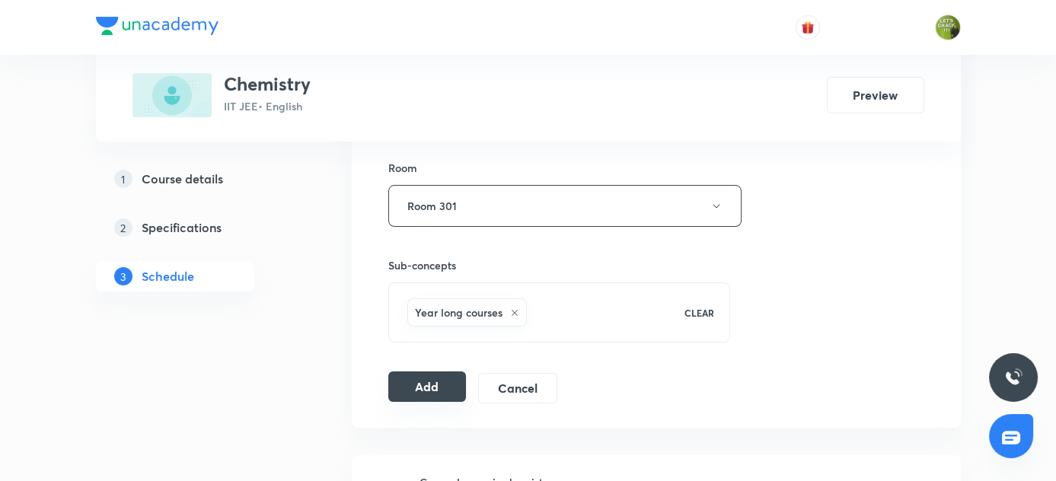
click at [424, 385] on button "Add" at bounding box center [427, 387] width 78 height 30
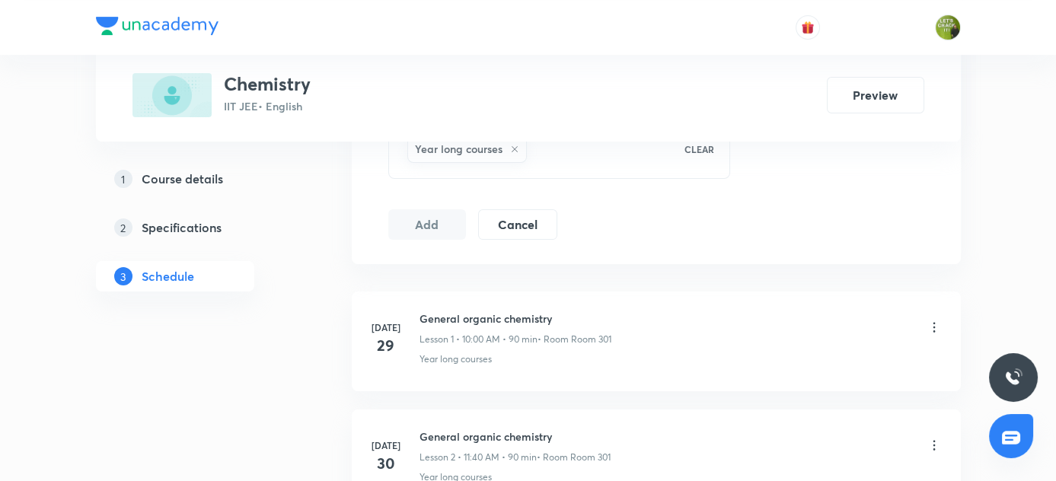
scroll to position [822, 0]
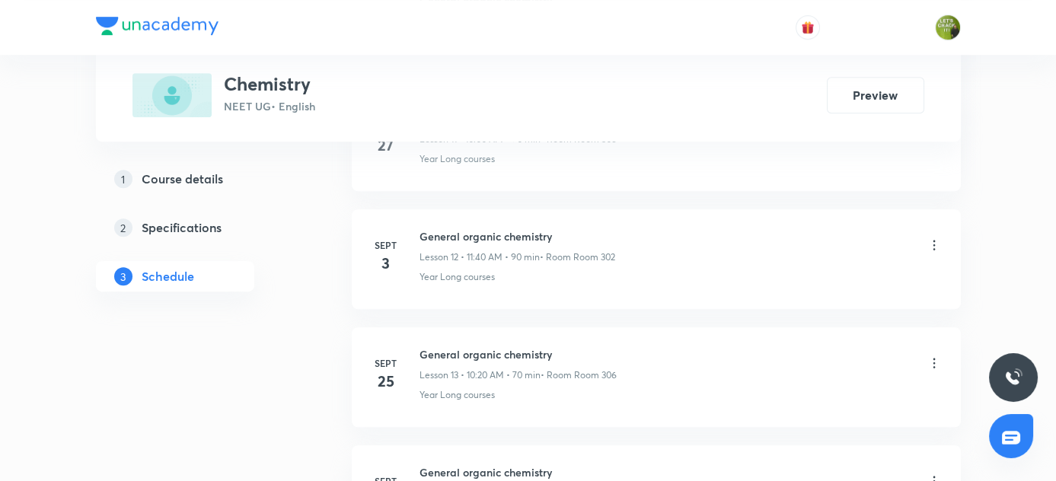
scroll to position [2383, 0]
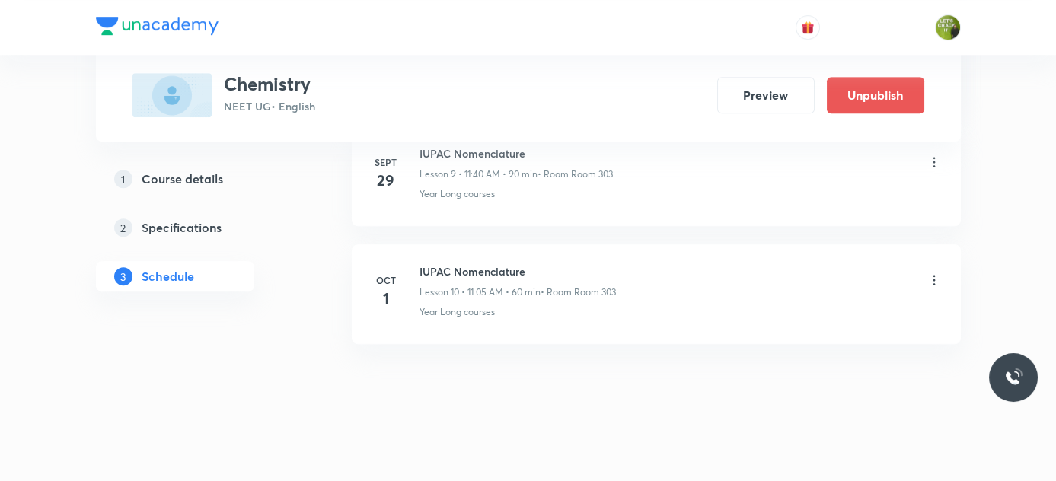
scroll to position [1913, 0]
click at [935, 273] on icon at bounding box center [934, 280] width 15 height 15
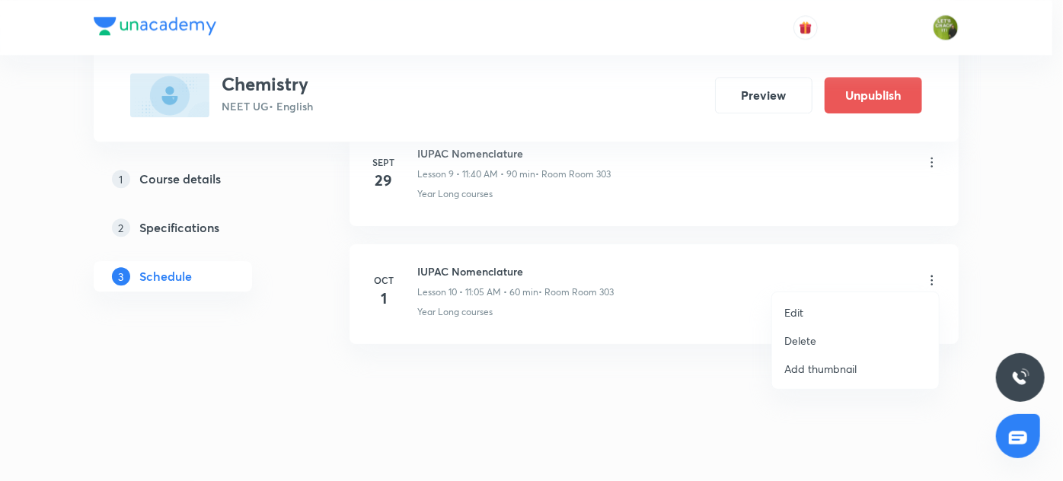
click at [802, 339] on p "Delete" at bounding box center [800, 341] width 32 height 16
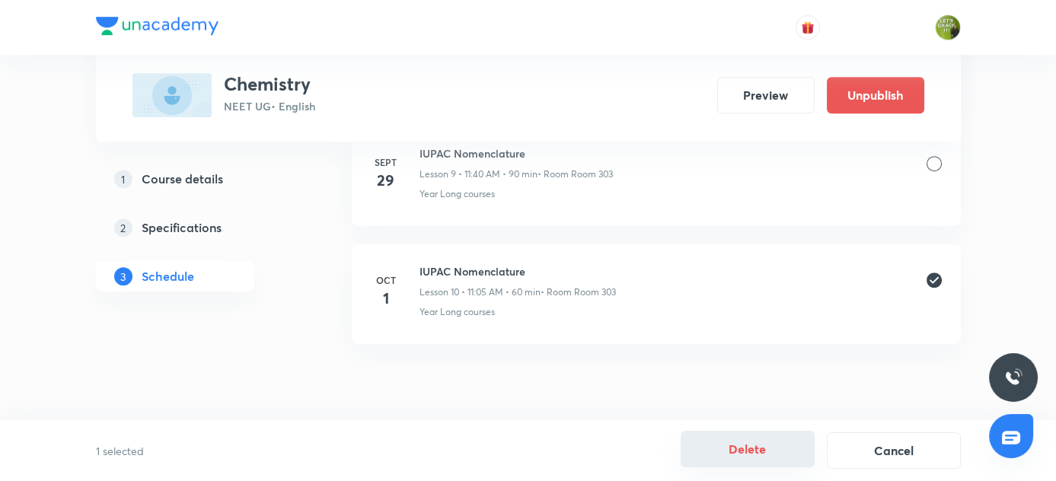
click at [748, 445] on button "Delete" at bounding box center [748, 449] width 134 height 37
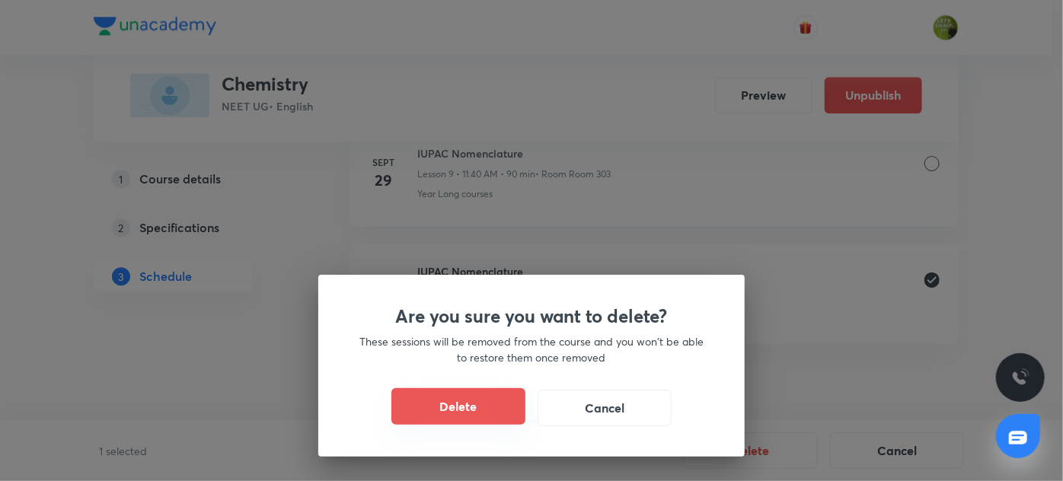
click at [501, 405] on button "Delete" at bounding box center [458, 406] width 134 height 37
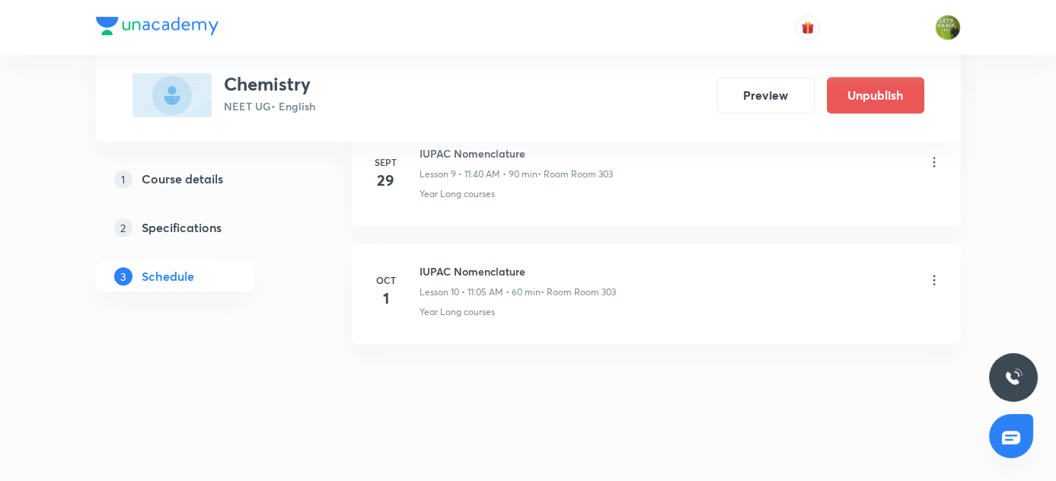
scroll to position [1795, 0]
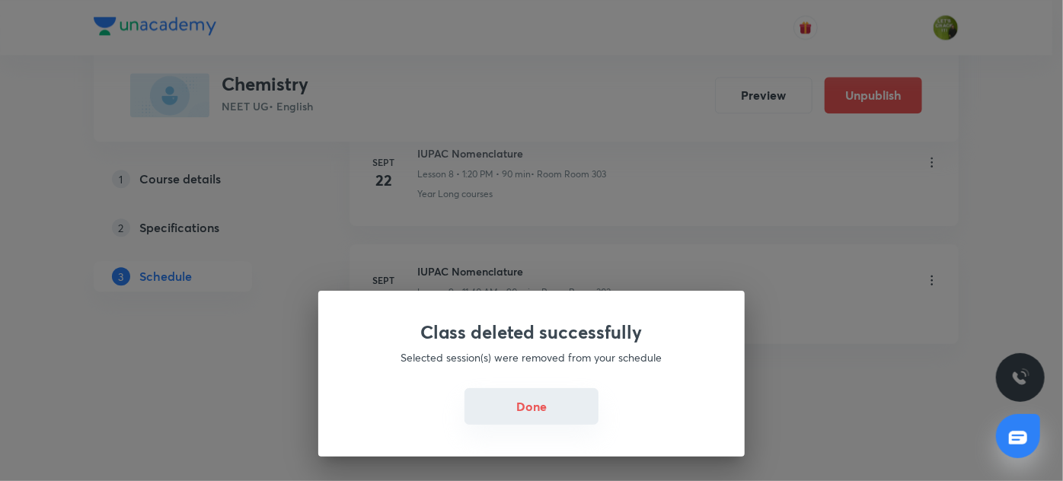
click at [525, 408] on button "Done" at bounding box center [531, 406] width 134 height 37
